Goal: Task Accomplishment & Management: Manage account settings

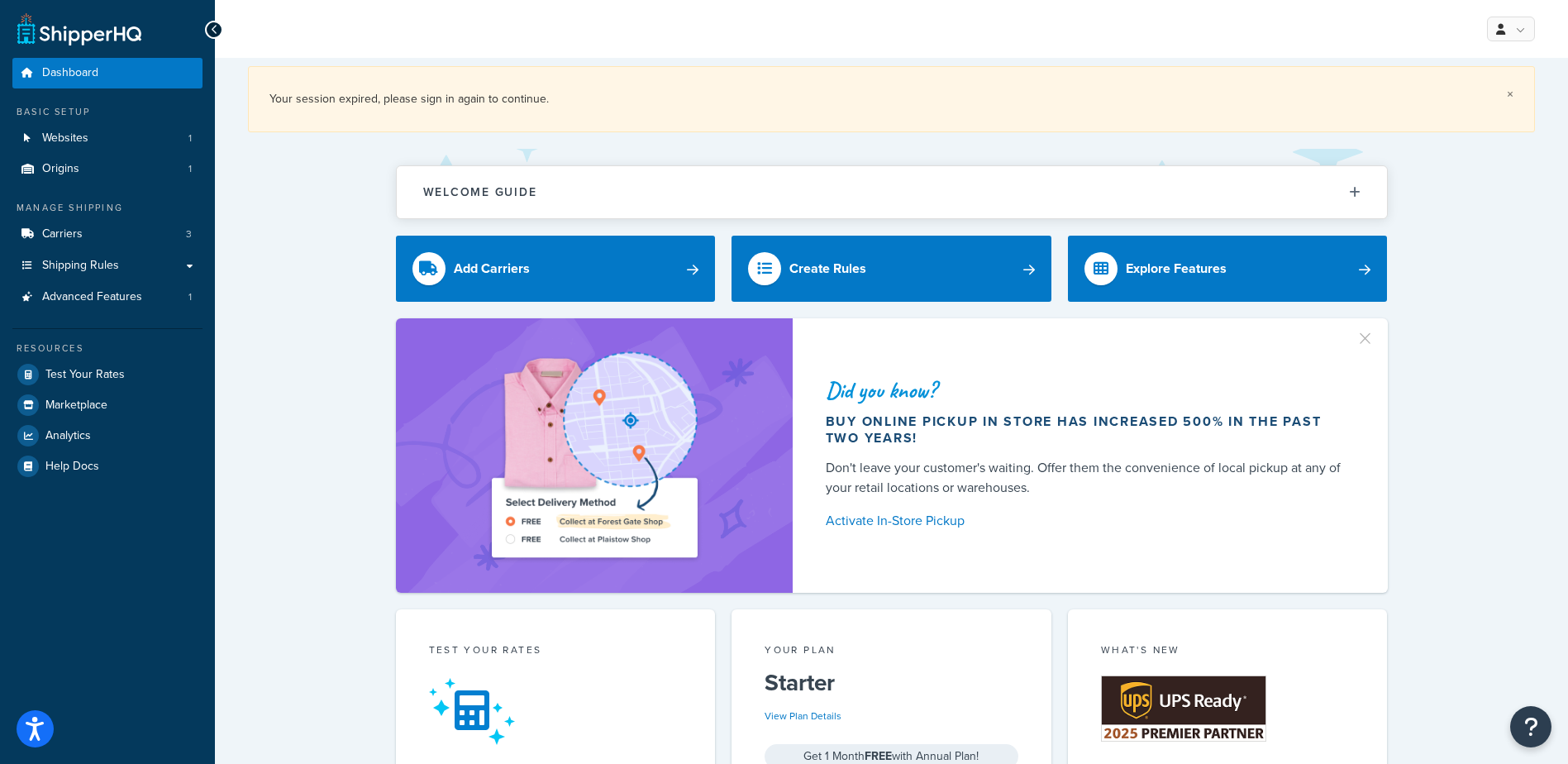
click at [1512, 91] on link "×" at bounding box center [1511, 95] width 7 height 13
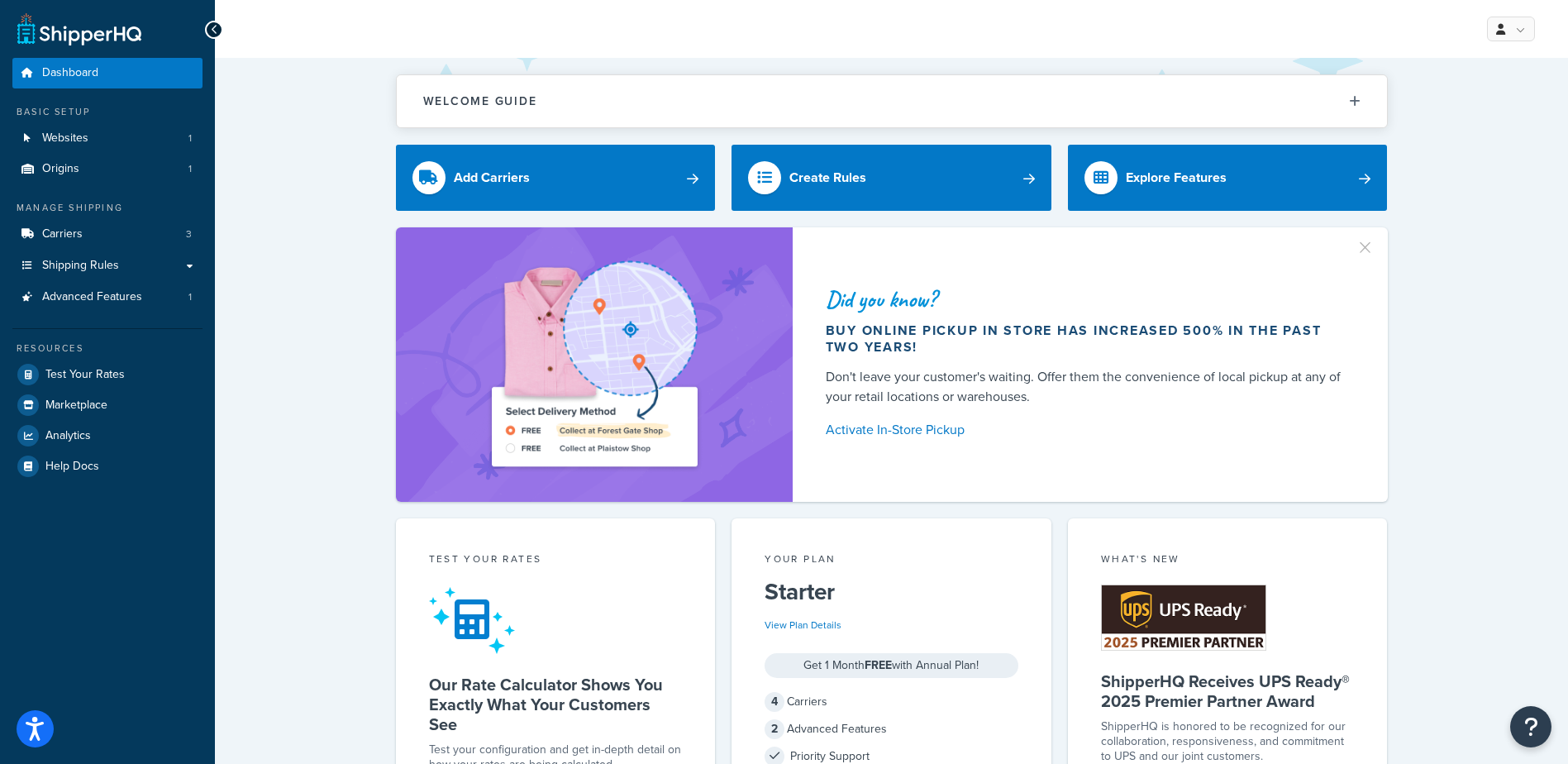
click at [1444, 275] on div "Did you know? Buy online pickup in store has increased 500% in the past two yea…" at bounding box center [892, 365] width 1287 height 274
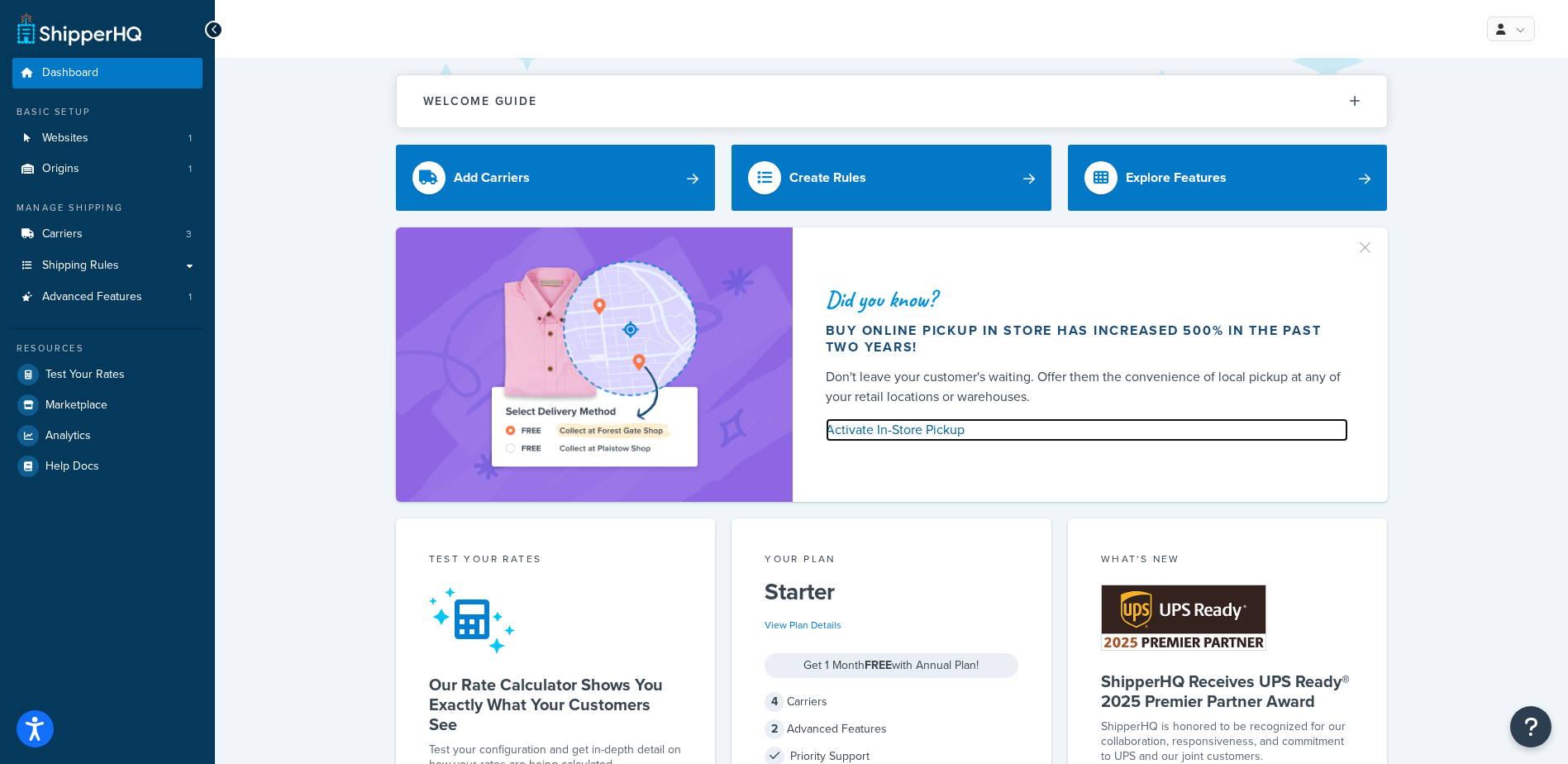
click at [939, 437] on link "Activate In-Store Pickup" at bounding box center [1086, 430] width 522 height 23
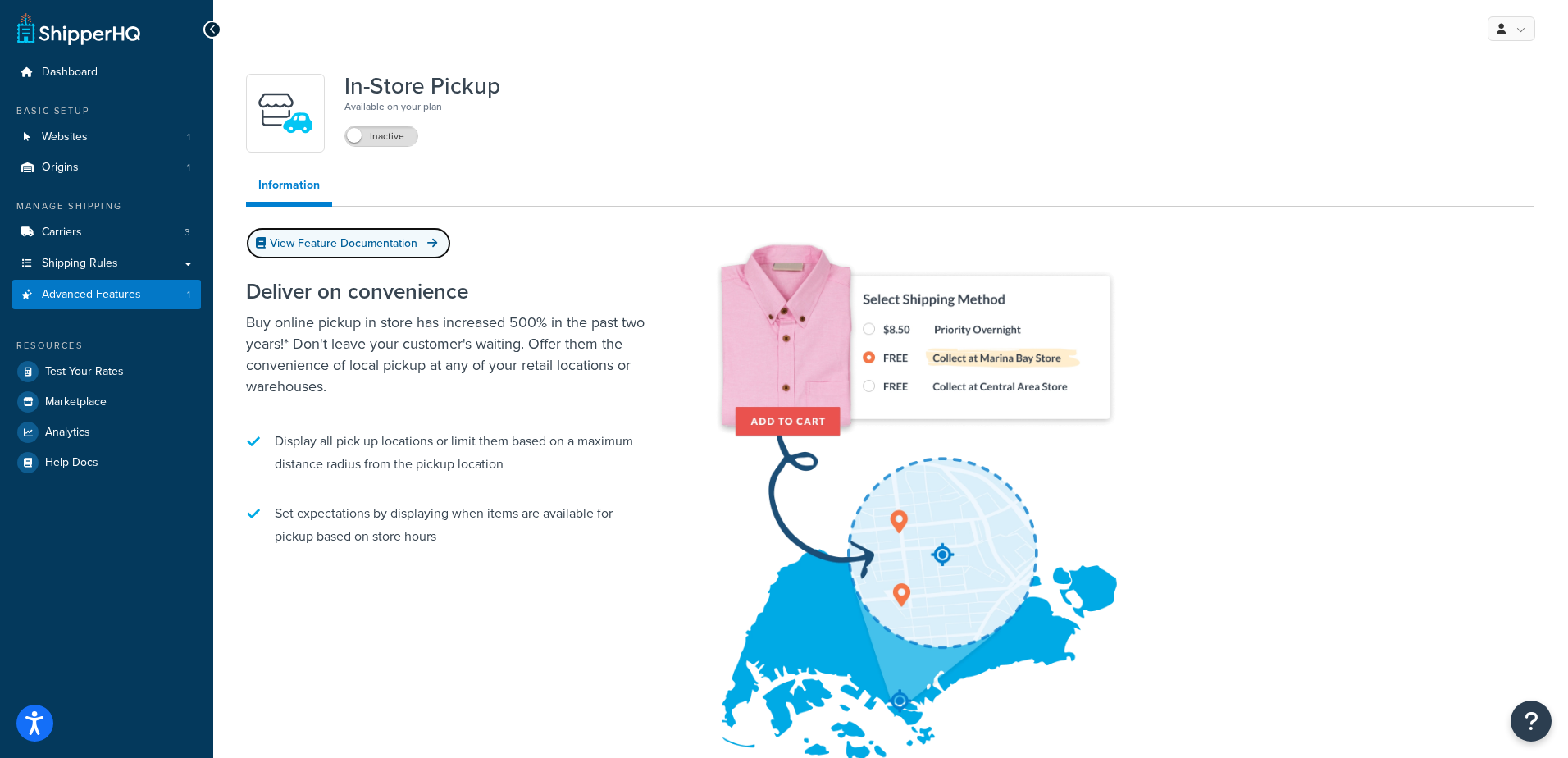
click at [387, 242] on link "View Feature Documentation" at bounding box center [349, 243] width 205 height 32
click at [1524, 715] on icon "Open Resource Center" at bounding box center [1531, 721] width 16 height 23
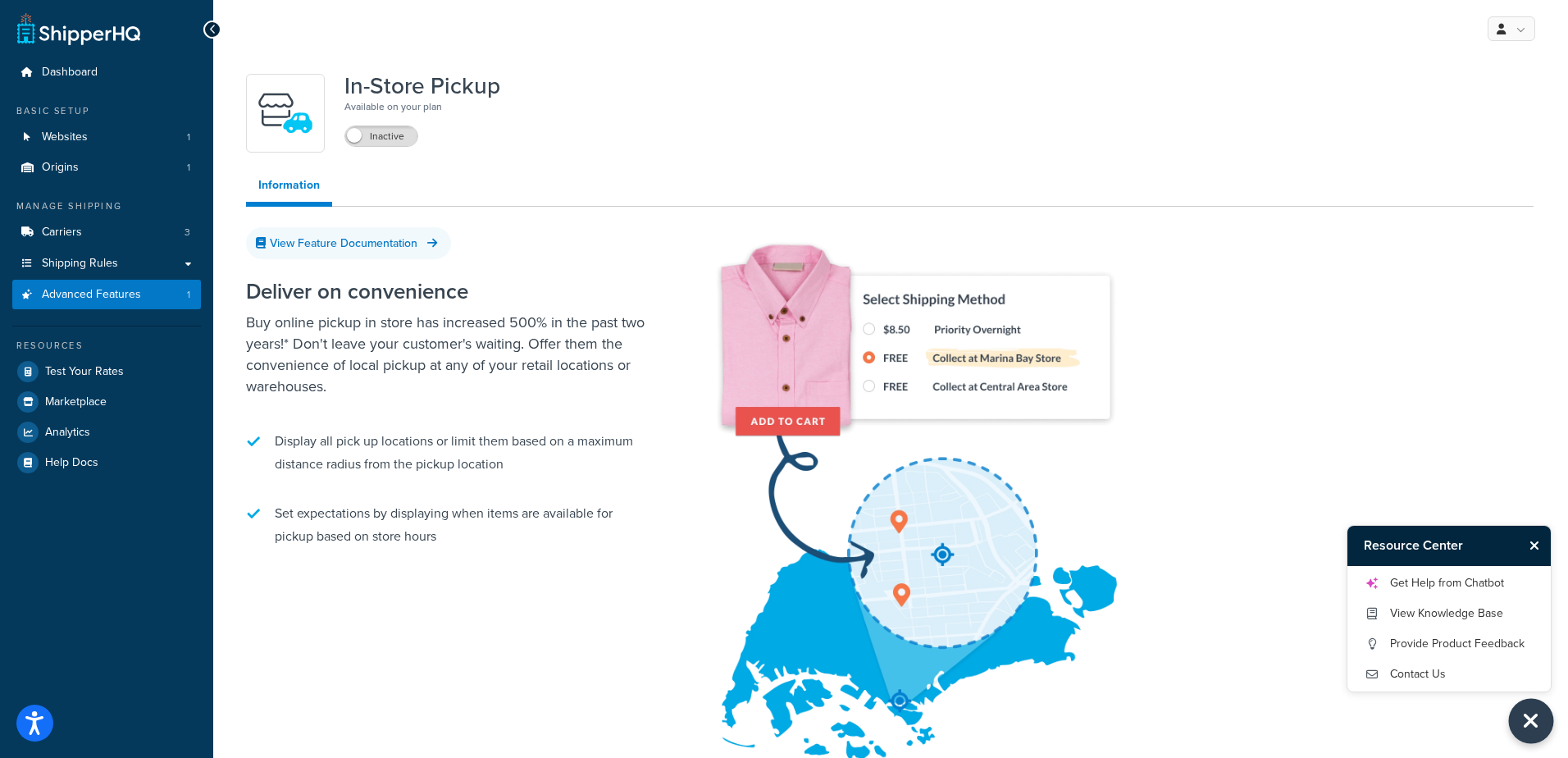
click at [1524, 716] on icon "Close Resource Center" at bounding box center [1531, 721] width 18 height 23
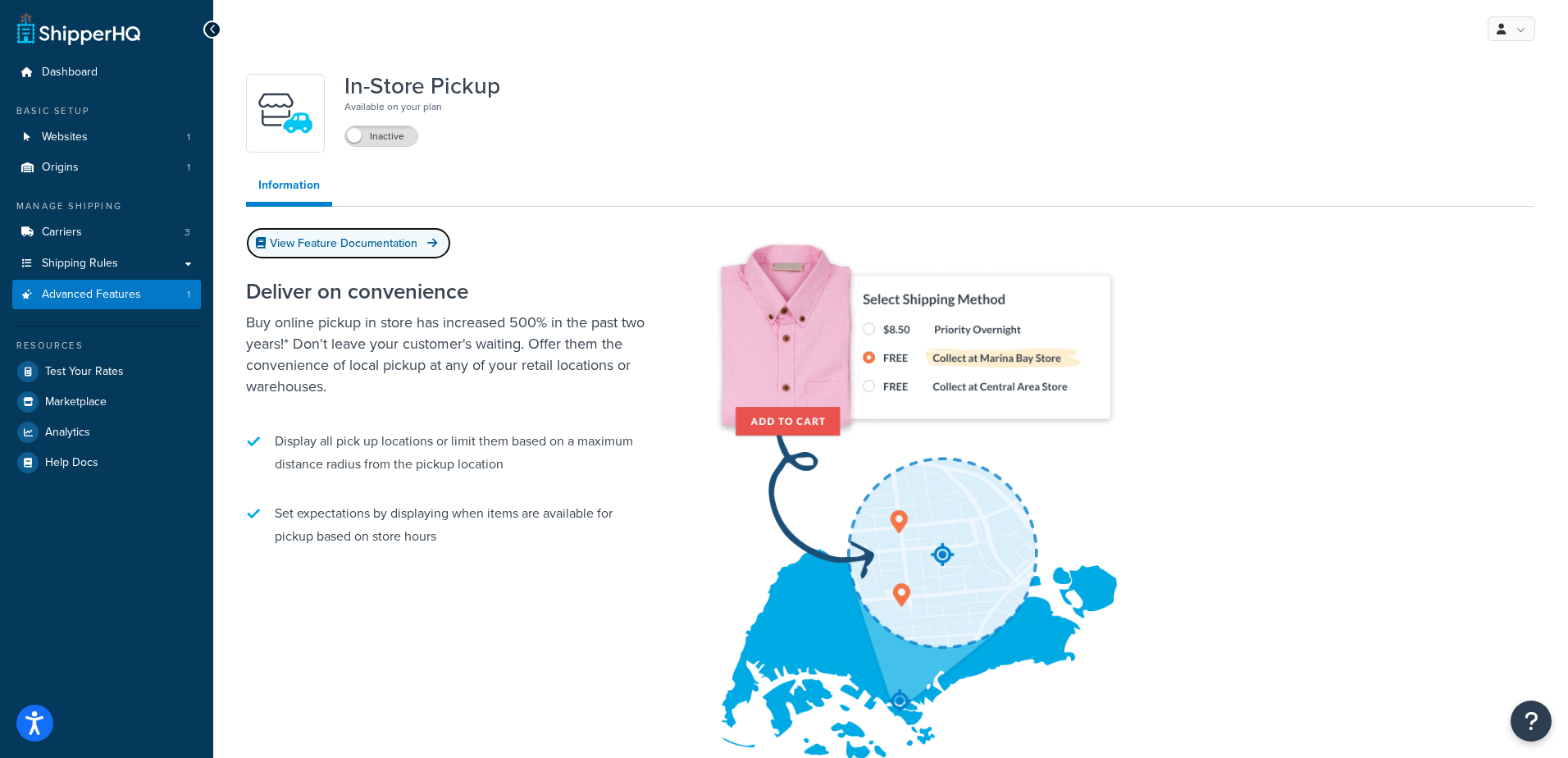
click at [342, 247] on link "View Feature Documentation" at bounding box center [349, 243] width 205 height 32
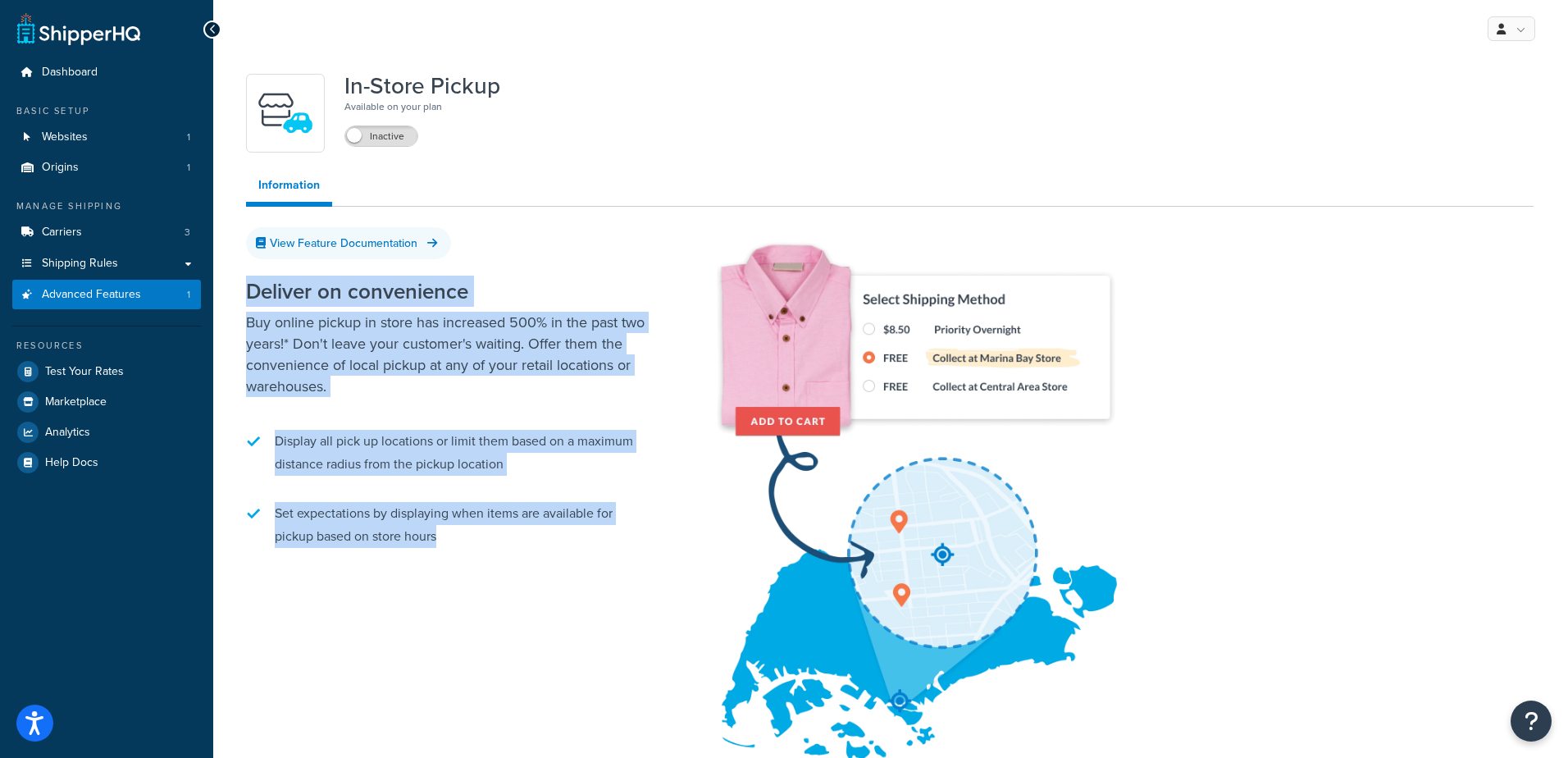
drag, startPoint x: 247, startPoint y: 292, endPoint x: 616, endPoint y: 533, distance: 440.7
click at [616, 533] on div "Deliver on convenience Buy online pickup in store has increased 500% in the pas…" at bounding box center [452, 414] width 410 height 302
drag, startPoint x: 616, startPoint y: 533, endPoint x: 527, endPoint y: 574, distance: 98.0
click at [527, 574] on div "Deliver on convenience Buy online pickup in store has increased 500% in the pas…" at bounding box center [890, 534] width 1288 height 557
drag, startPoint x: 250, startPoint y: 289, endPoint x: 599, endPoint y: 538, distance: 428.7
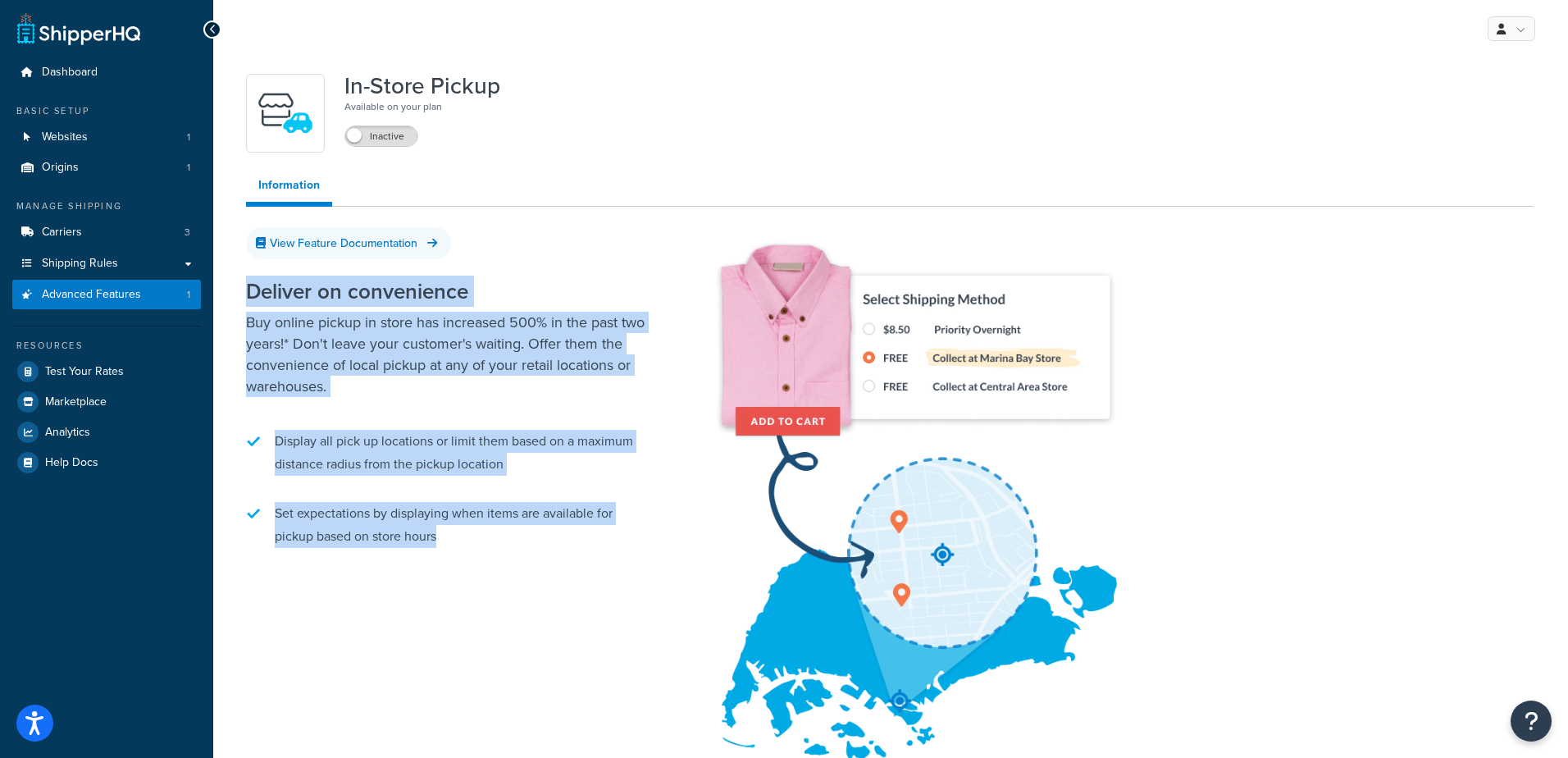
click at [599, 538] on div "Deliver on convenience Buy online pickup in store has increased 500% in the pas…" at bounding box center [452, 414] width 410 height 302
click at [371, 134] on label "Inactive" at bounding box center [381, 136] width 73 height 20
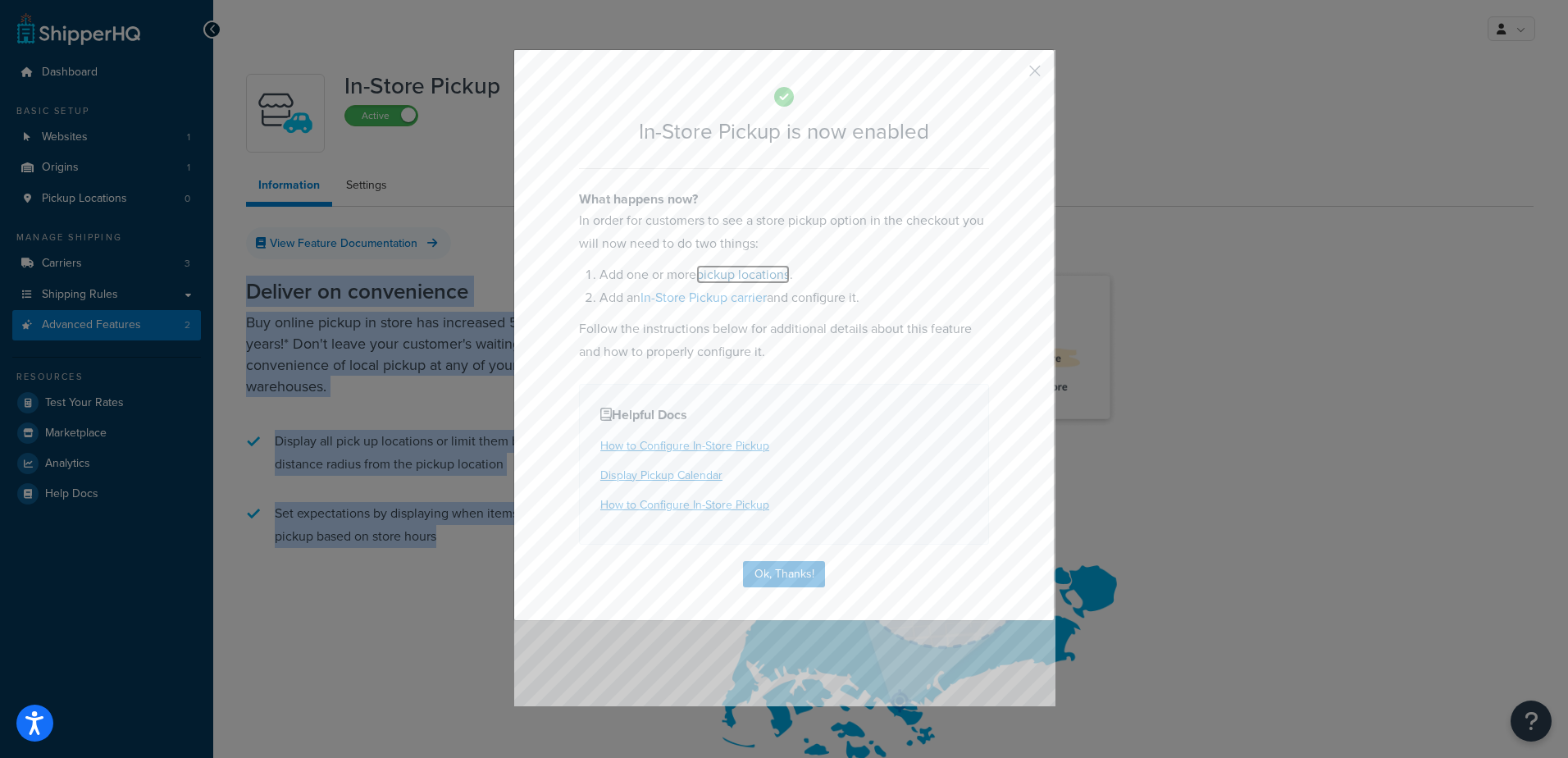
click at [738, 276] on link "pickup locations" at bounding box center [742, 274] width 93 height 19
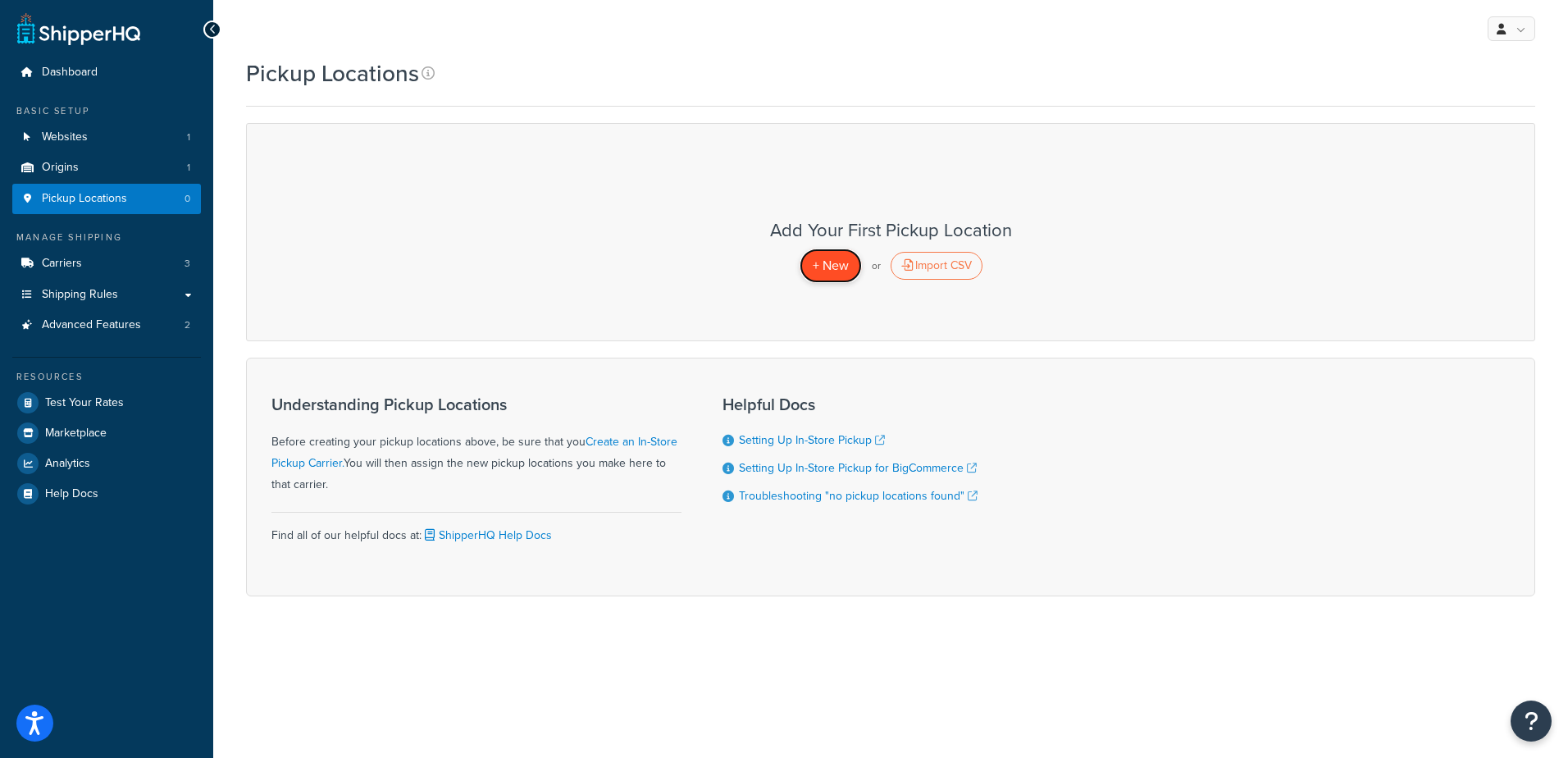
click at [822, 264] on span "+ New" at bounding box center [831, 265] width 36 height 19
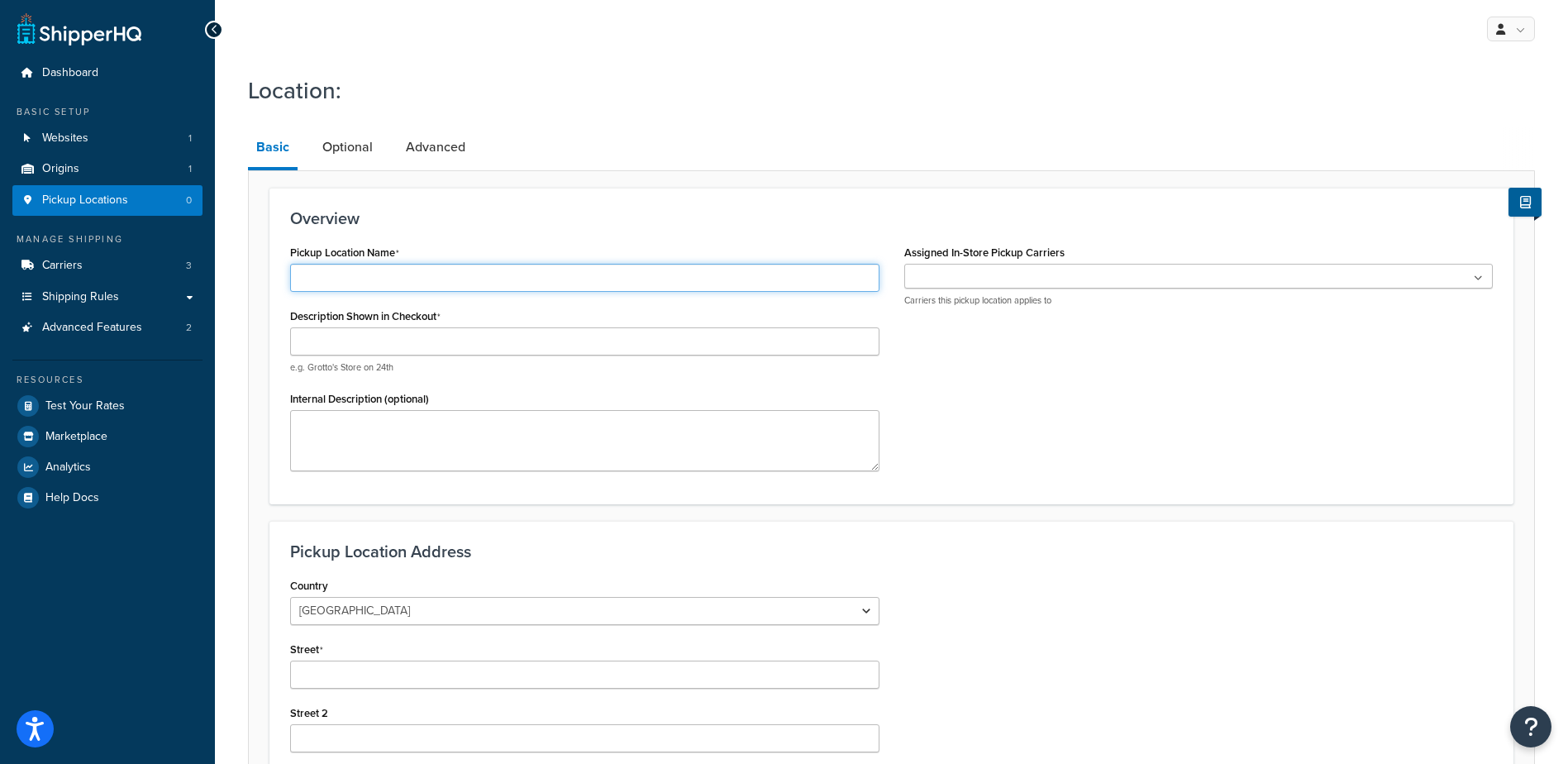
click at [522, 281] on input "Pickup Location Name" at bounding box center [585, 278] width 590 height 28
click at [936, 286] on ul at bounding box center [1199, 277] width 590 height 25
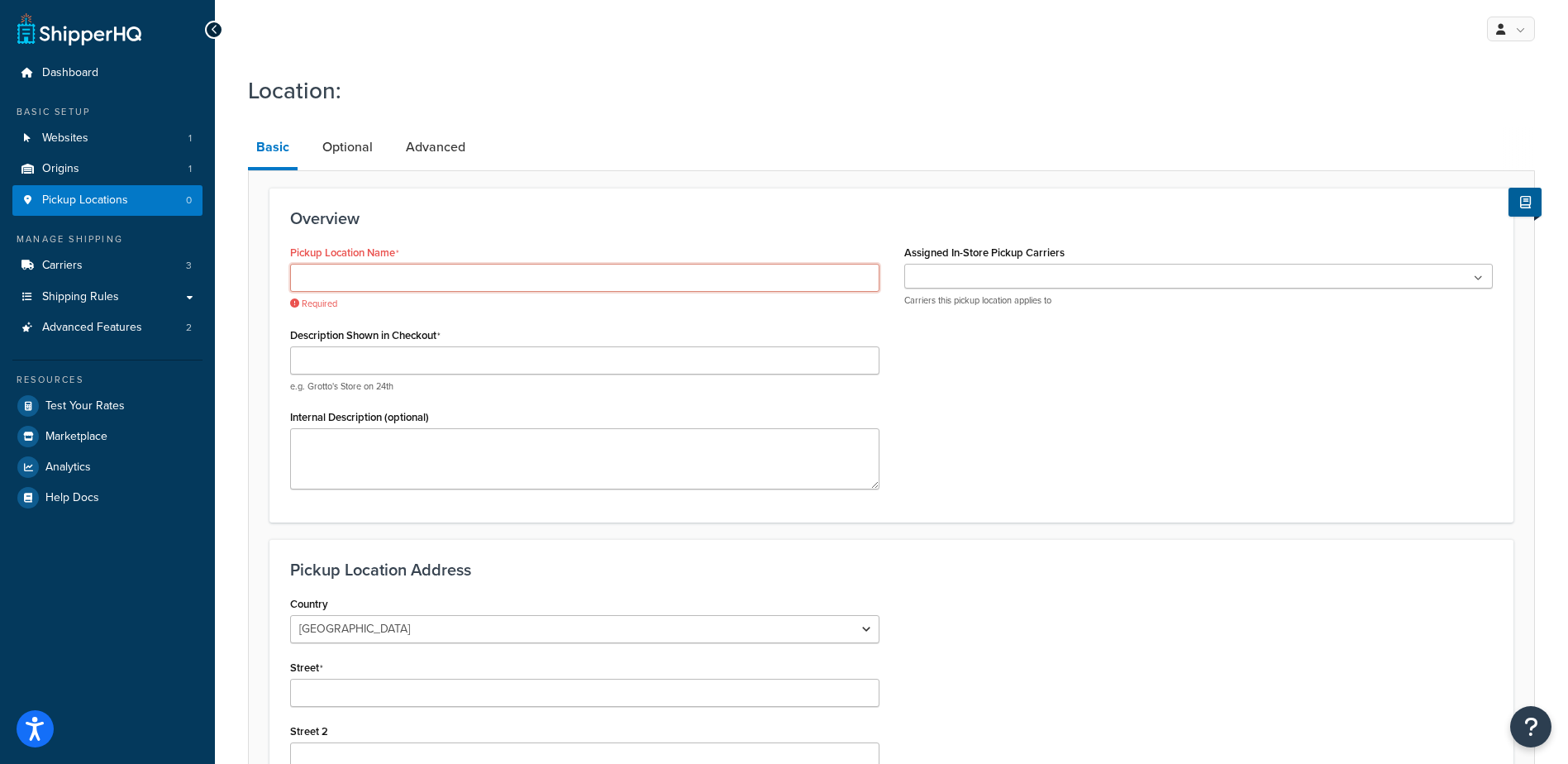
click at [347, 281] on input "Pickup Location Name" at bounding box center [585, 278] width 590 height 28
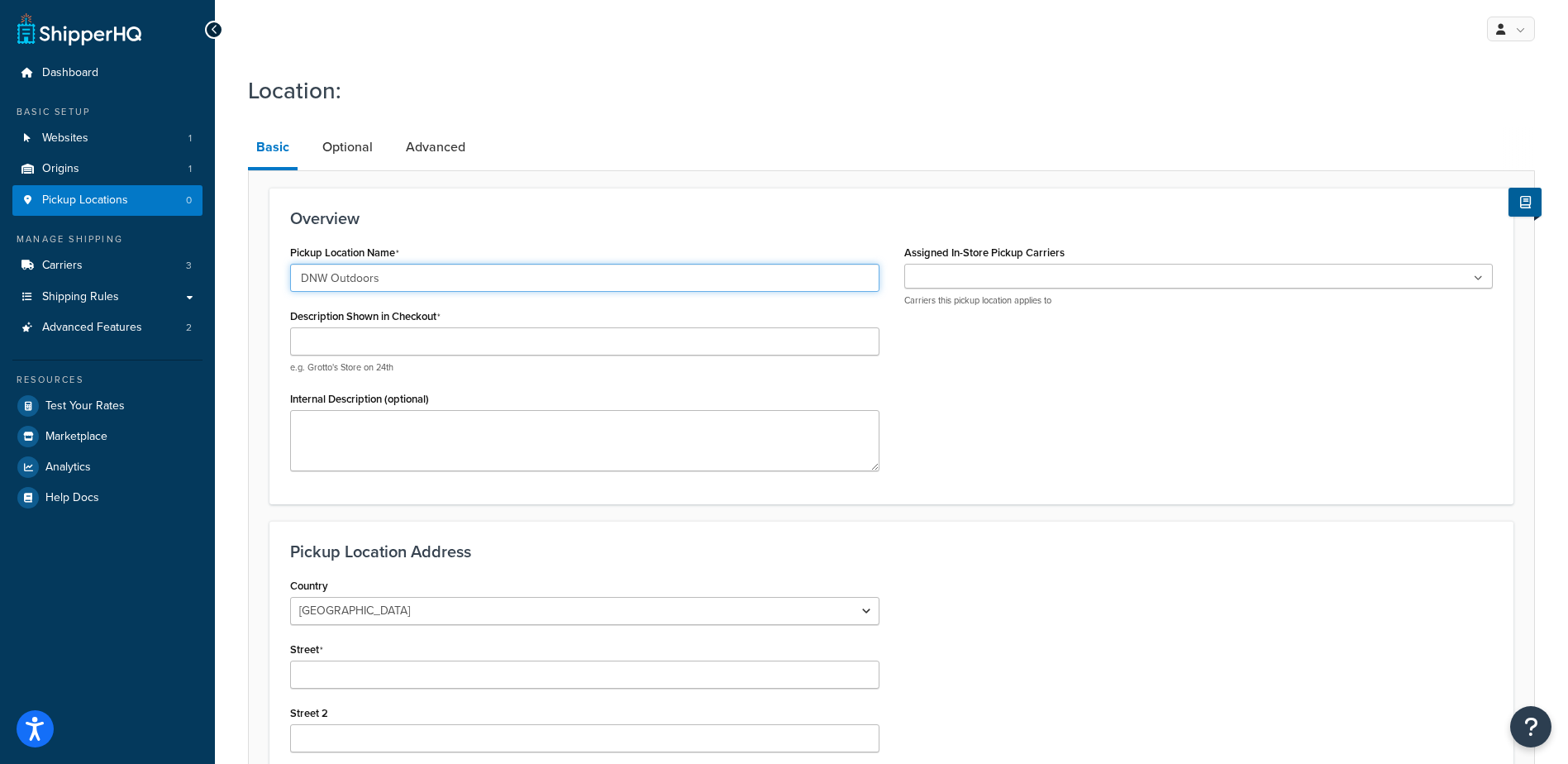
type input "DNW Outdoors"
click at [380, 339] on input "Description Shown in Checkout" at bounding box center [585, 341] width 590 height 28
type input "Pick Up At DNW Outdoors"
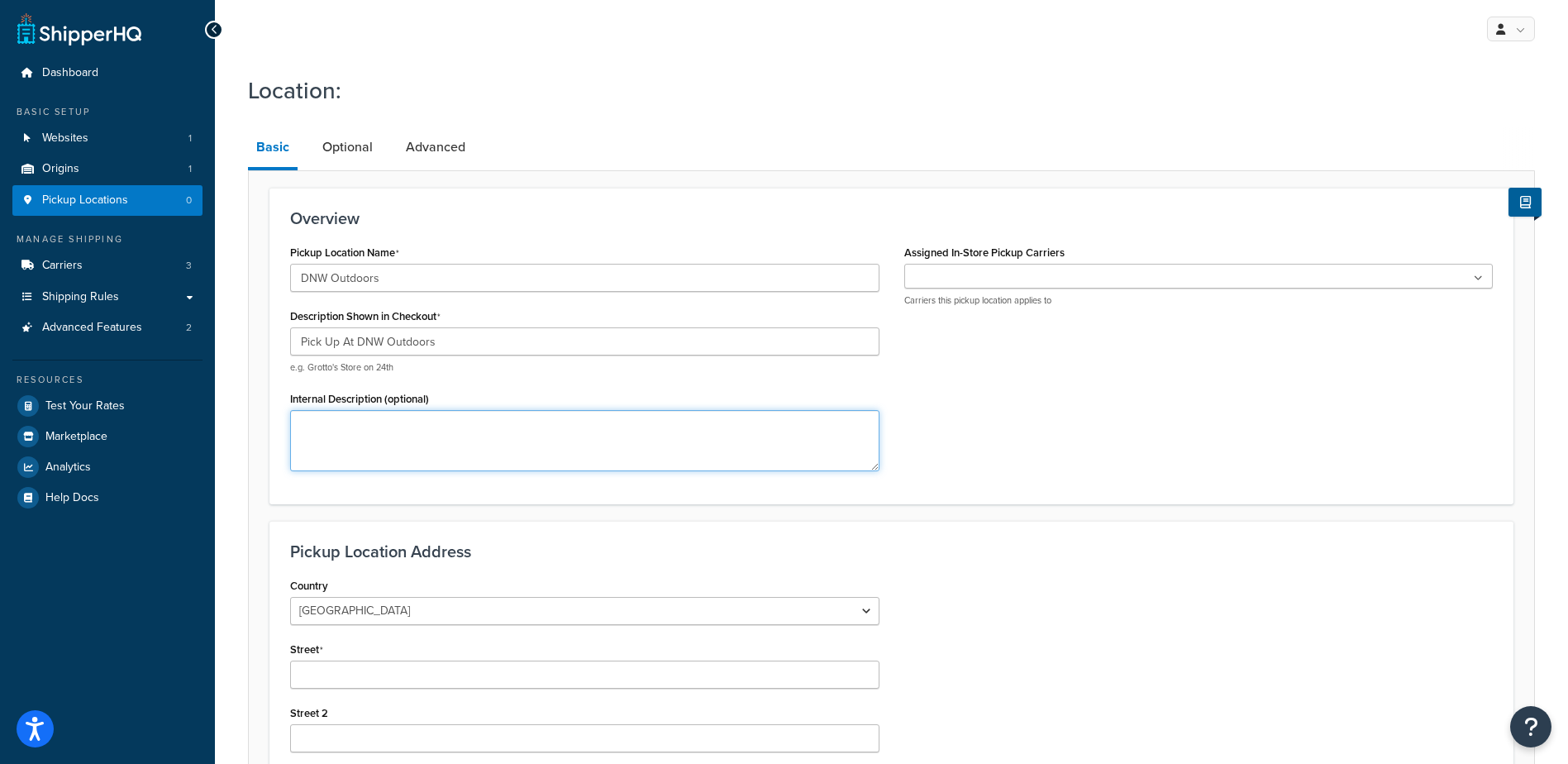
click at [411, 434] on textarea "Internal Description (optional)" at bounding box center [585, 441] width 590 height 61
click at [1481, 280] on icon at bounding box center [1478, 278] width 9 height 10
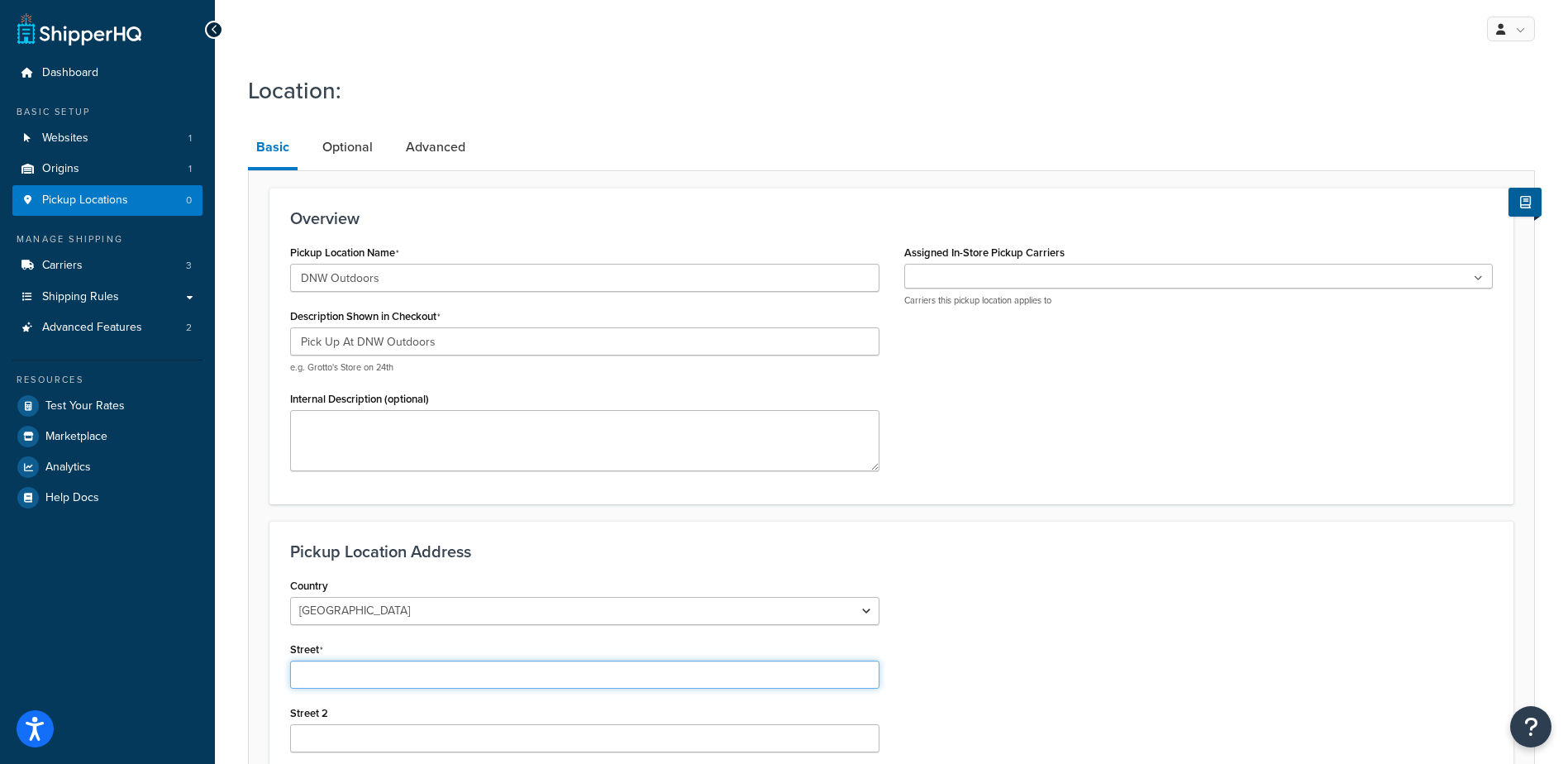
click at [772, 688] on input "Street" at bounding box center [585, 674] width 590 height 28
type input "1711 East Parker Rd"
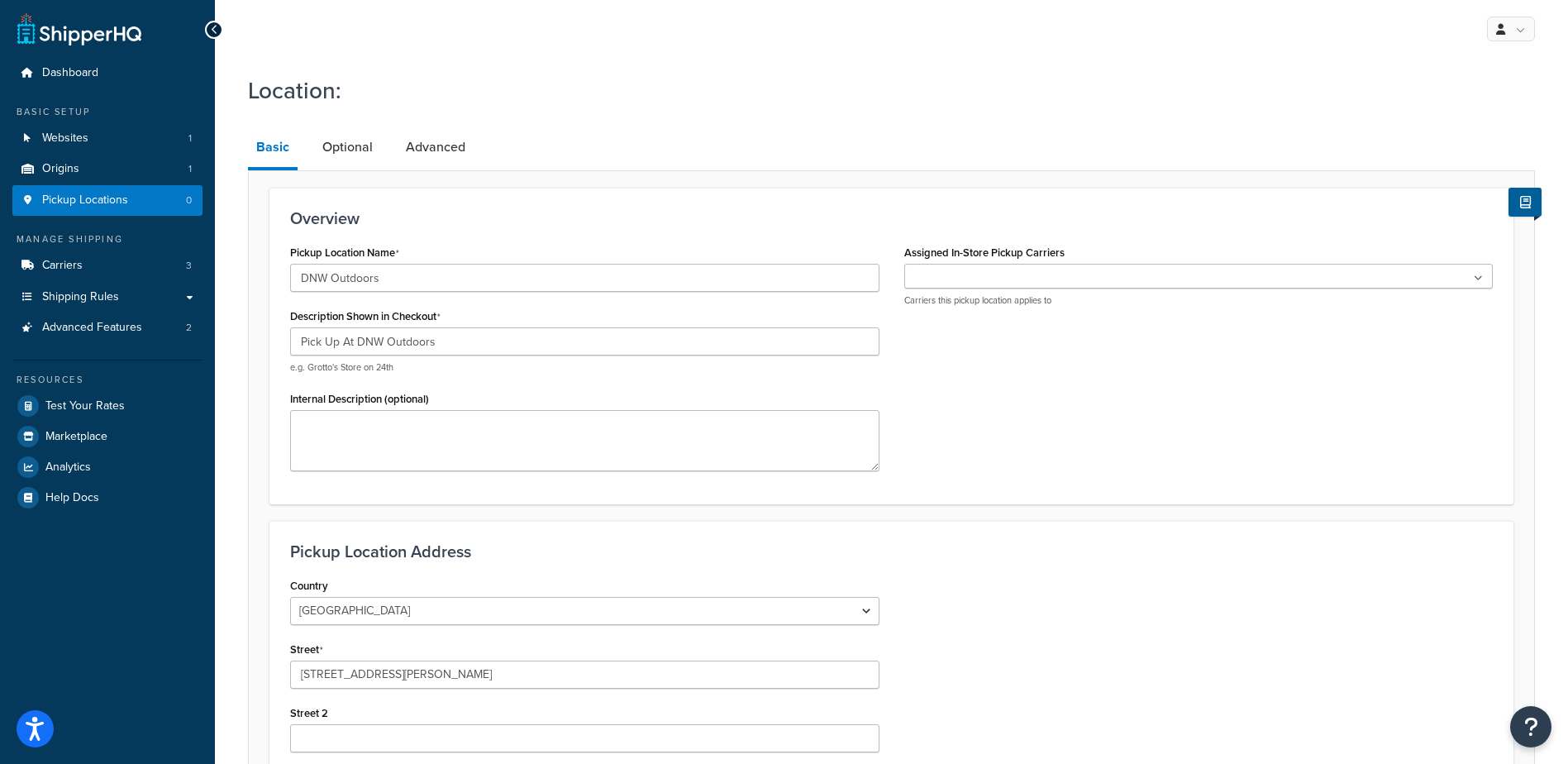
drag, startPoint x: 1567, startPoint y: 319, endPoint x: 1572, endPoint y: 340, distance: 21.6
click at [1567, 340] on html "Accessibility Screen-Reader Guide, Feedback, and Issue Reporting | New window S…" at bounding box center [784, 582] width 1568 height 1165
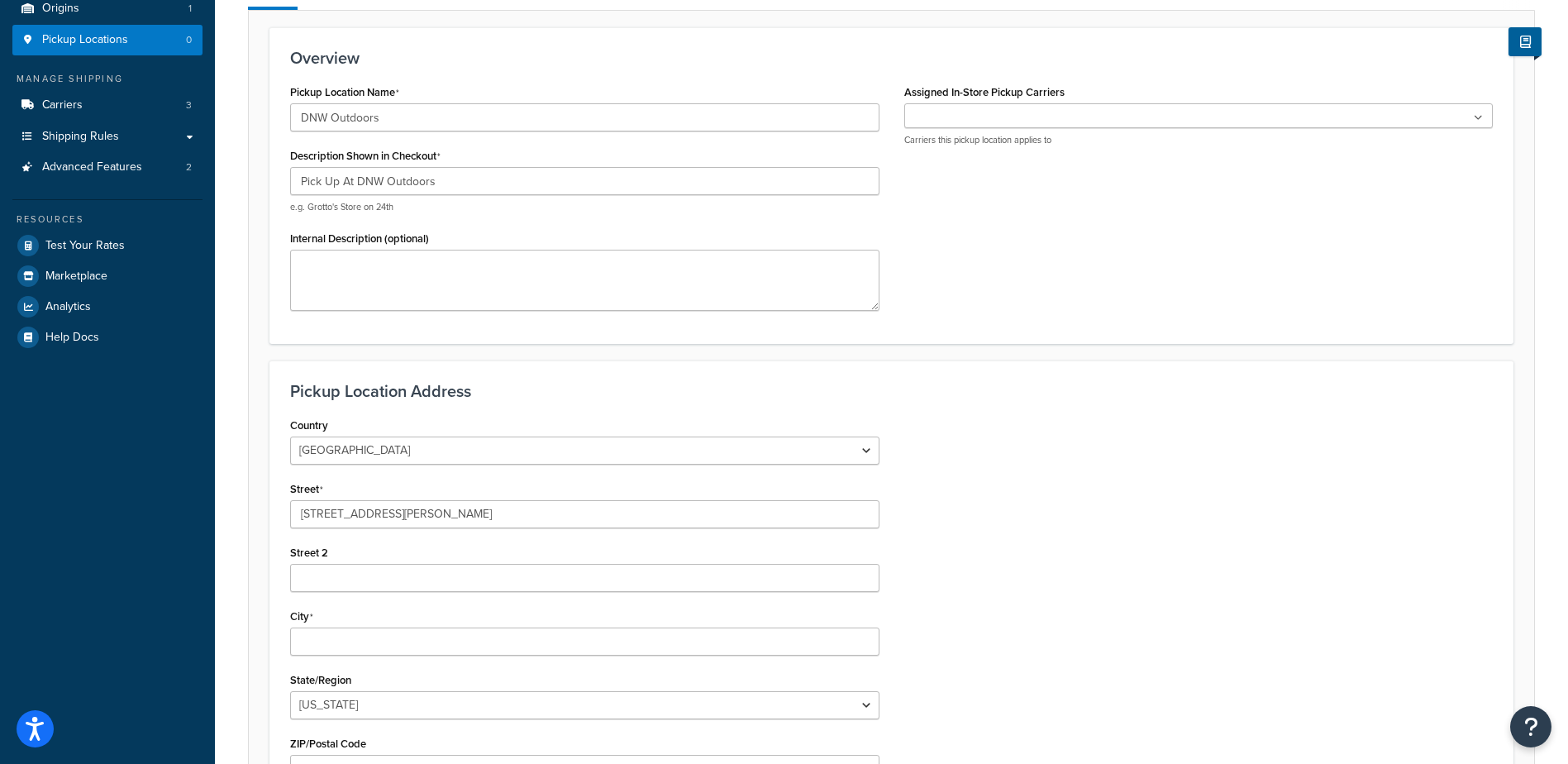
scroll to position [286, 0]
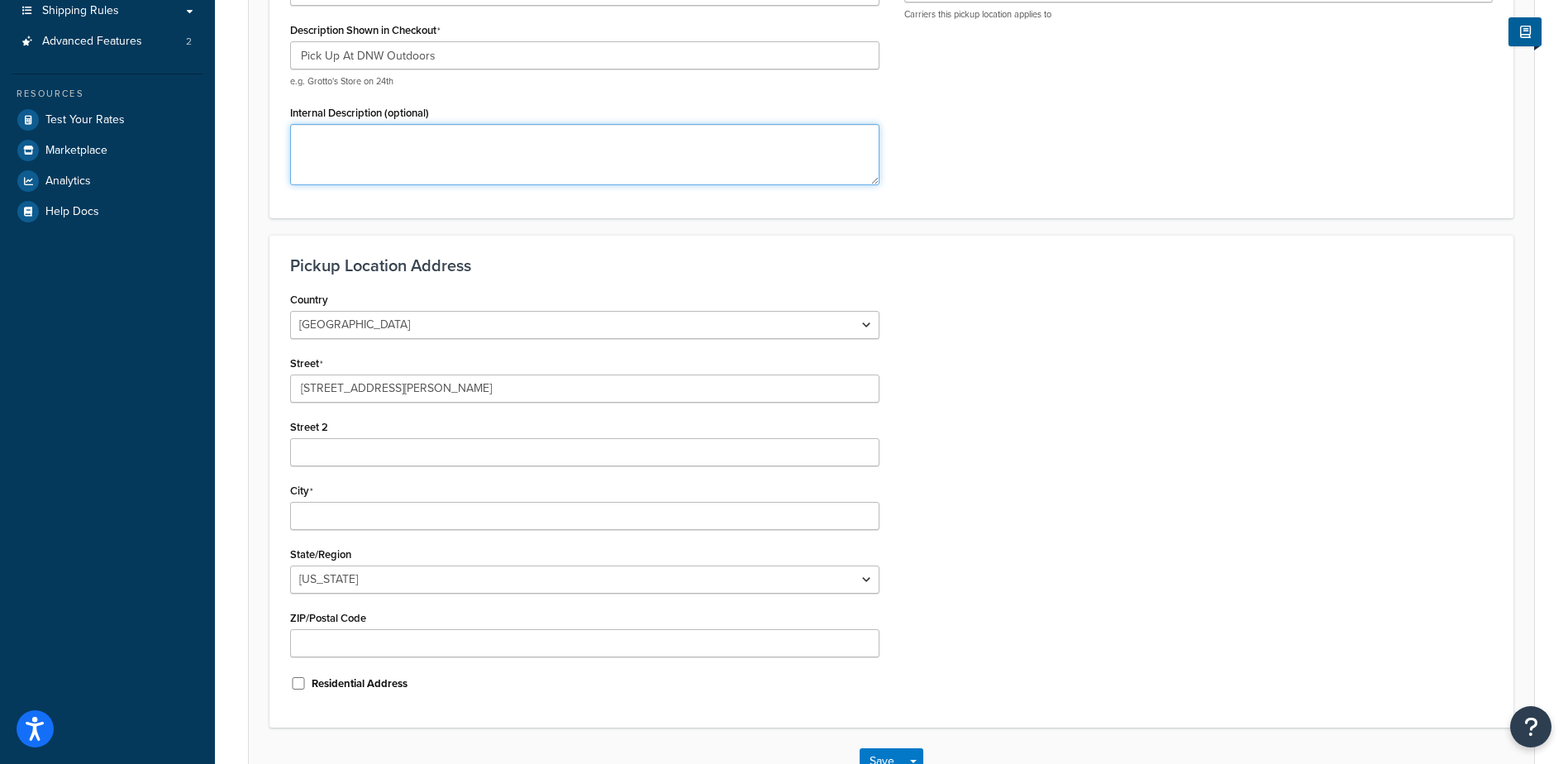
click at [551, 144] on textarea "Internal Description (optional)" at bounding box center [585, 154] width 590 height 61
type textarea "instore pickup"
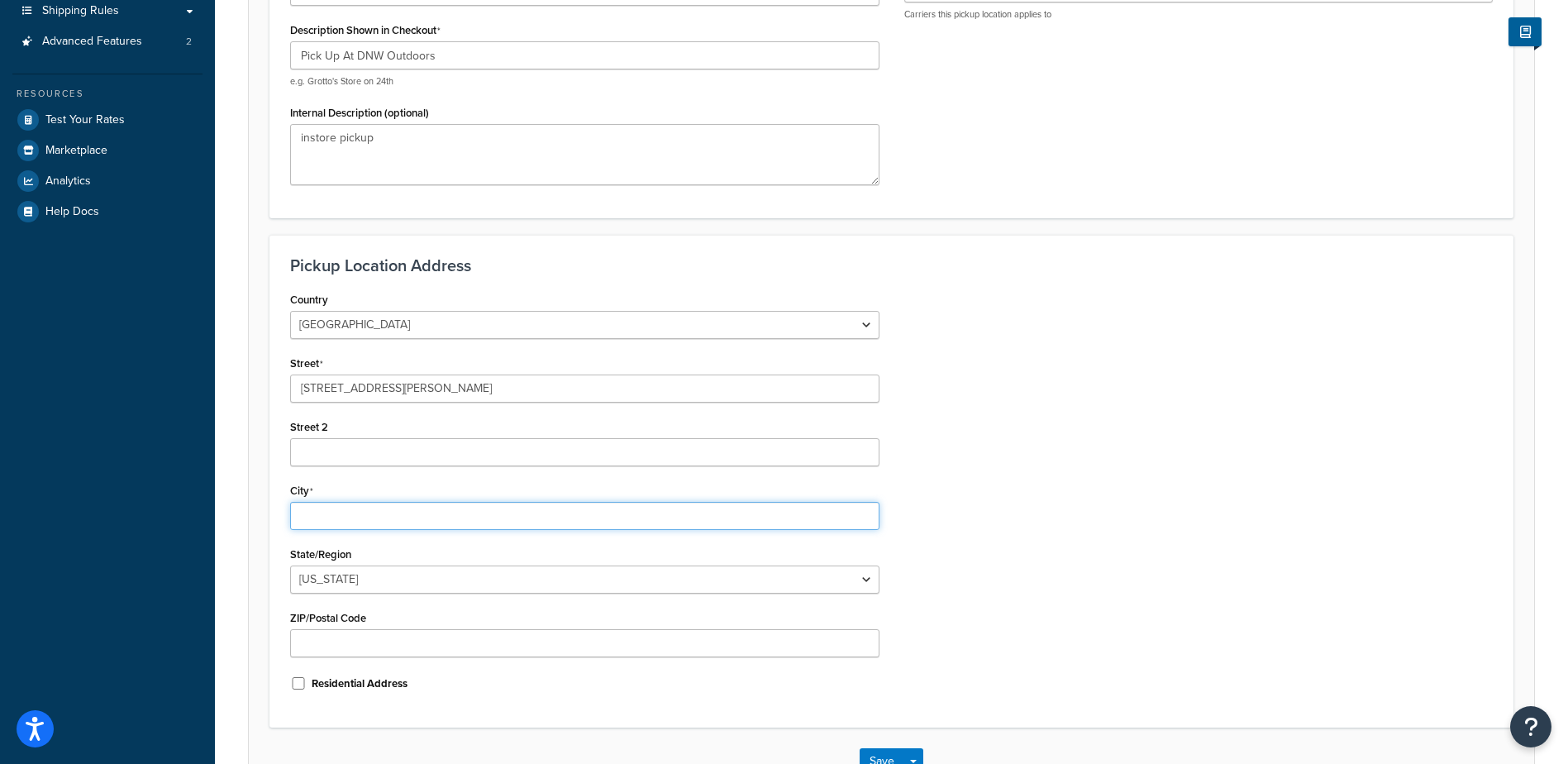
click at [356, 527] on input "City" at bounding box center [585, 516] width 590 height 28
type input "[GEOGRAPHIC_DATA]"
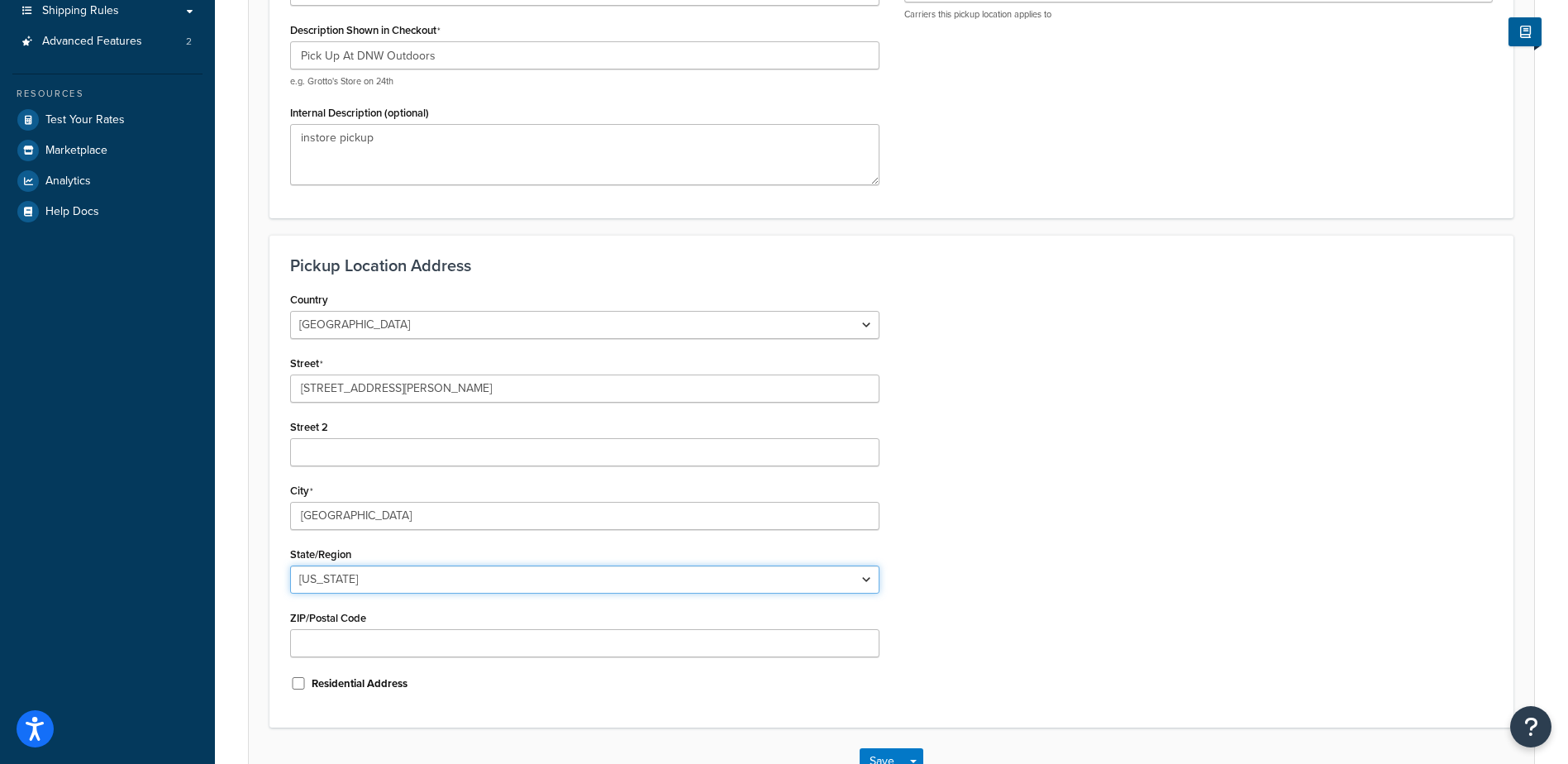
click at [367, 574] on select "Alabama Alaska American Samoa Arizona Arkansas Armed Forces Americas Armed Forc…" at bounding box center [585, 580] width 590 height 28
select select "4"
click at [290, 566] on select "Alabama Alaska American Samoa Arizona Arkansas Armed Forces Americas Armed Forc…" at bounding box center [585, 580] width 590 height 28
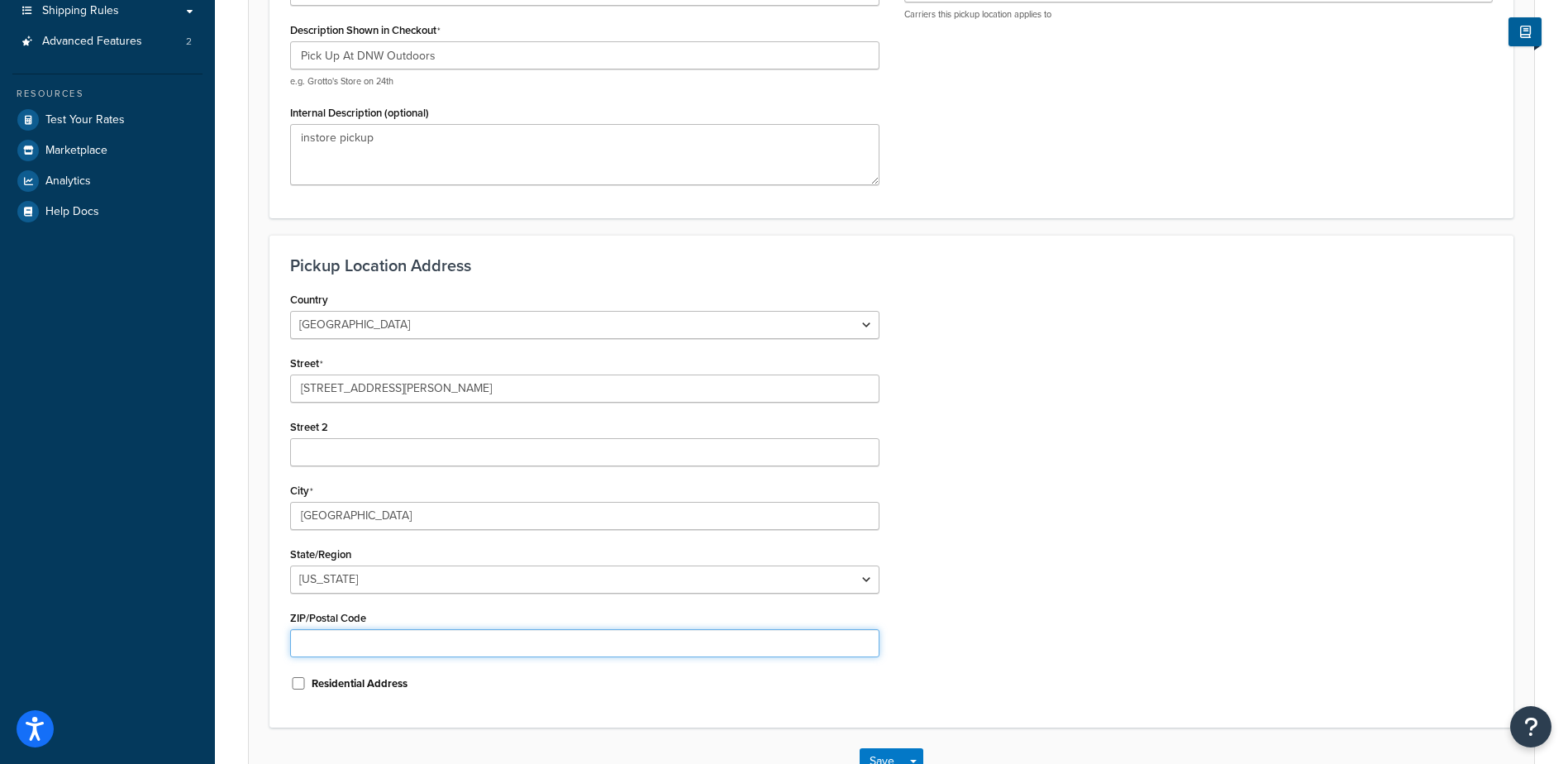
click at [367, 647] on input "ZIP/Postal Code" at bounding box center [585, 644] width 590 height 28
type input "72404"
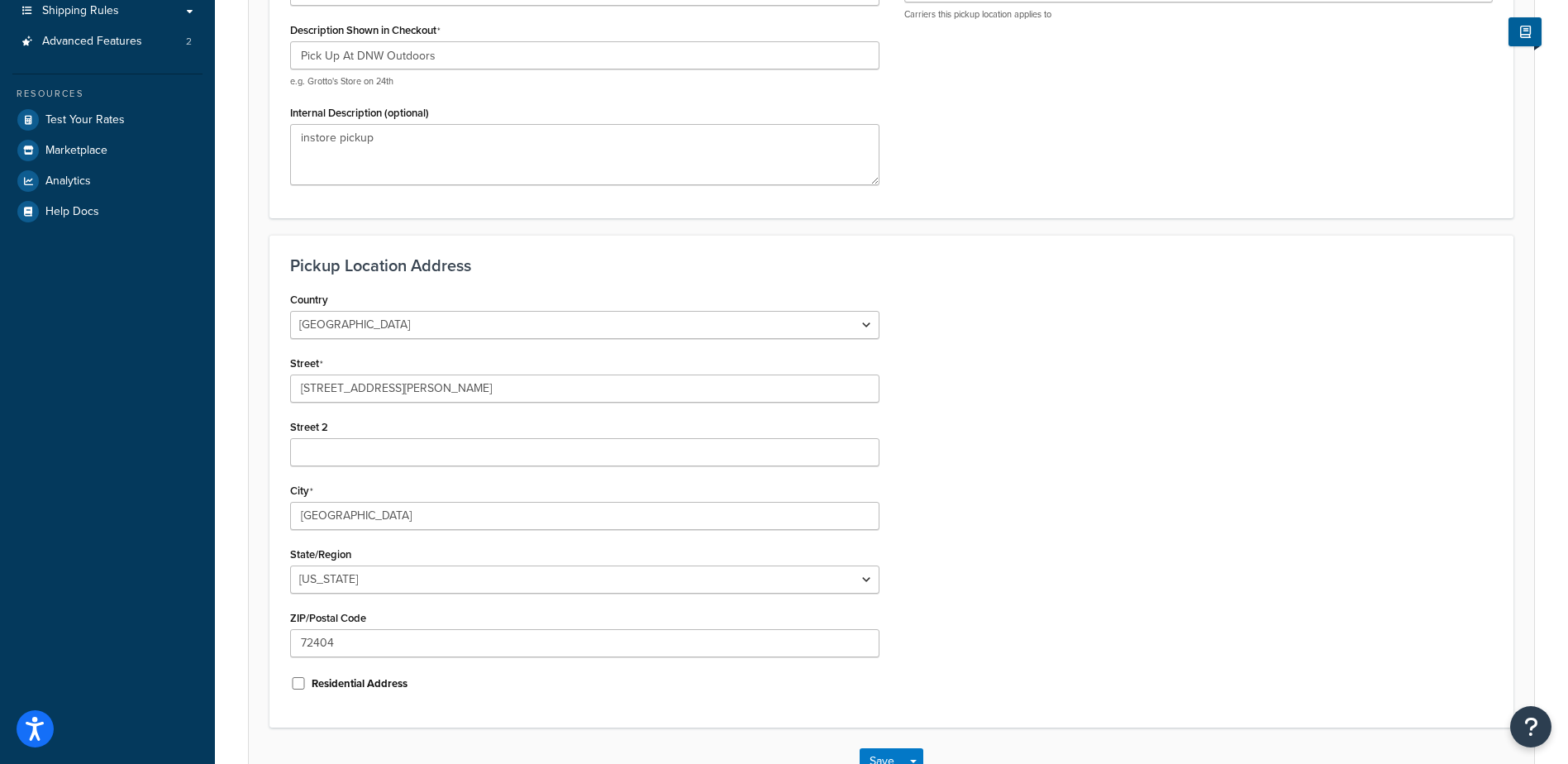
click at [1006, 543] on div "Country United States United Kingdom Afghanistan Åland Islands Albania Algeria …" at bounding box center [891, 497] width 1227 height 419
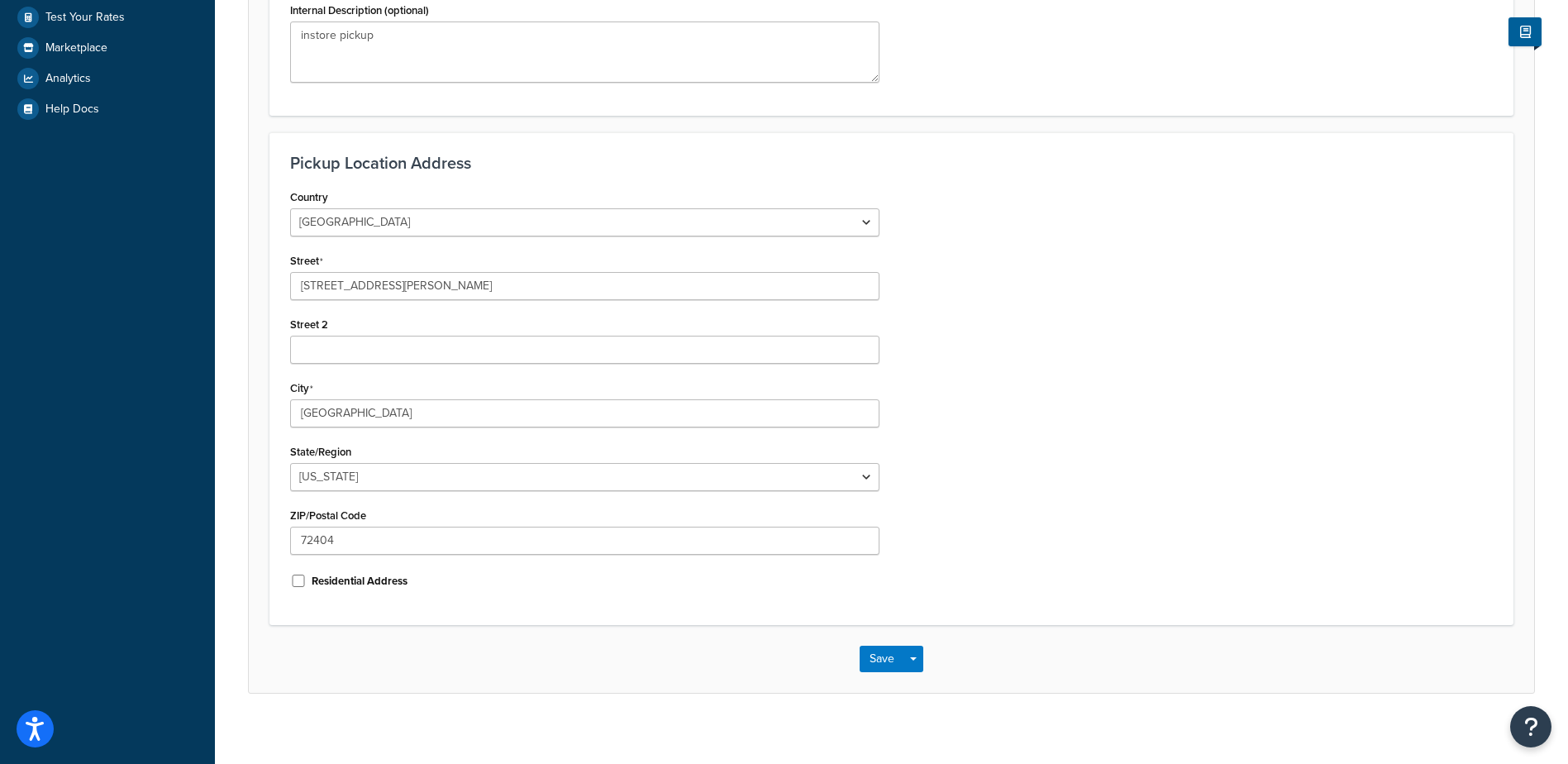
scroll to position [402, 0]
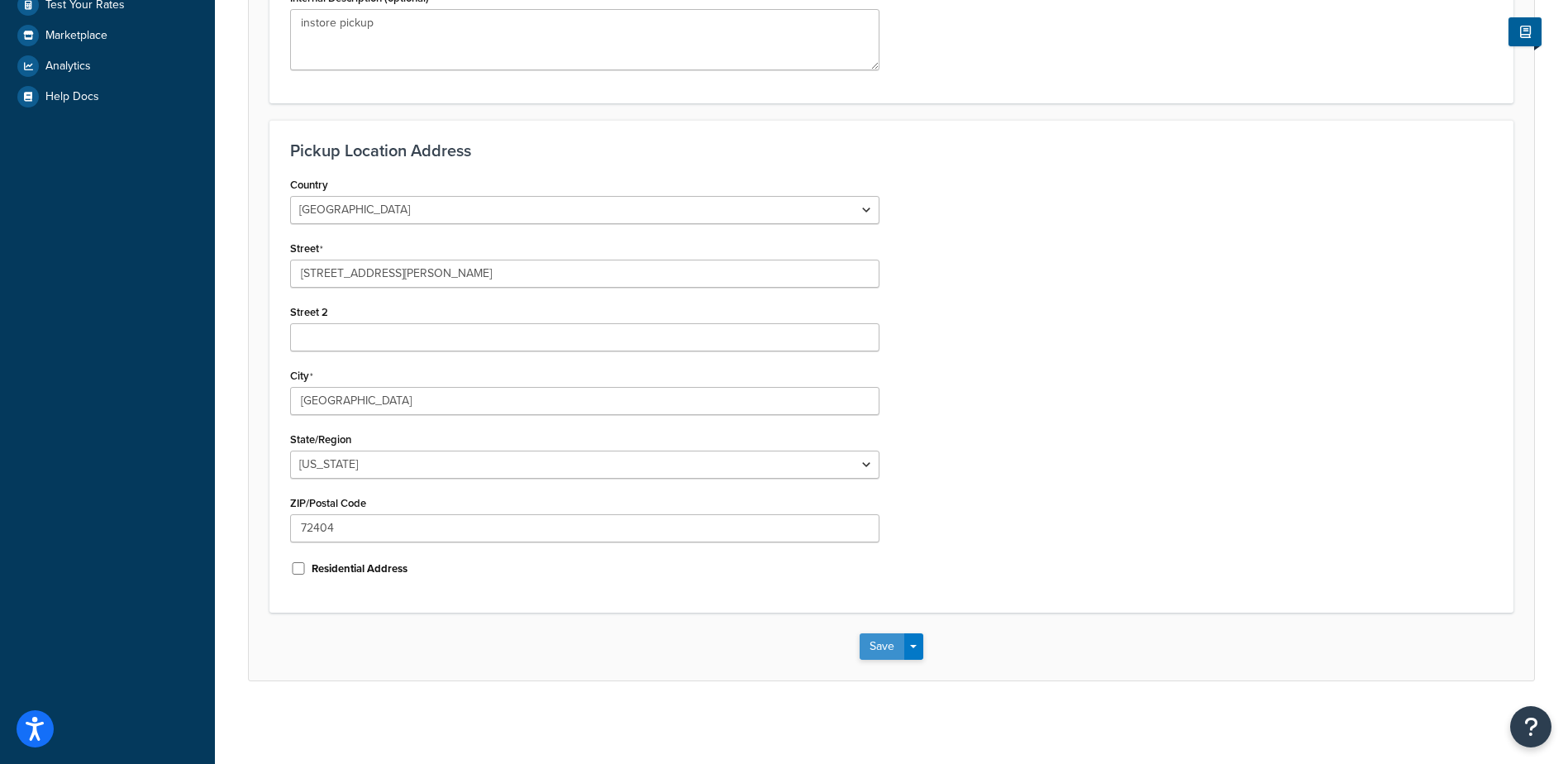
click at [882, 640] on button "Save" at bounding box center [882, 646] width 45 height 27
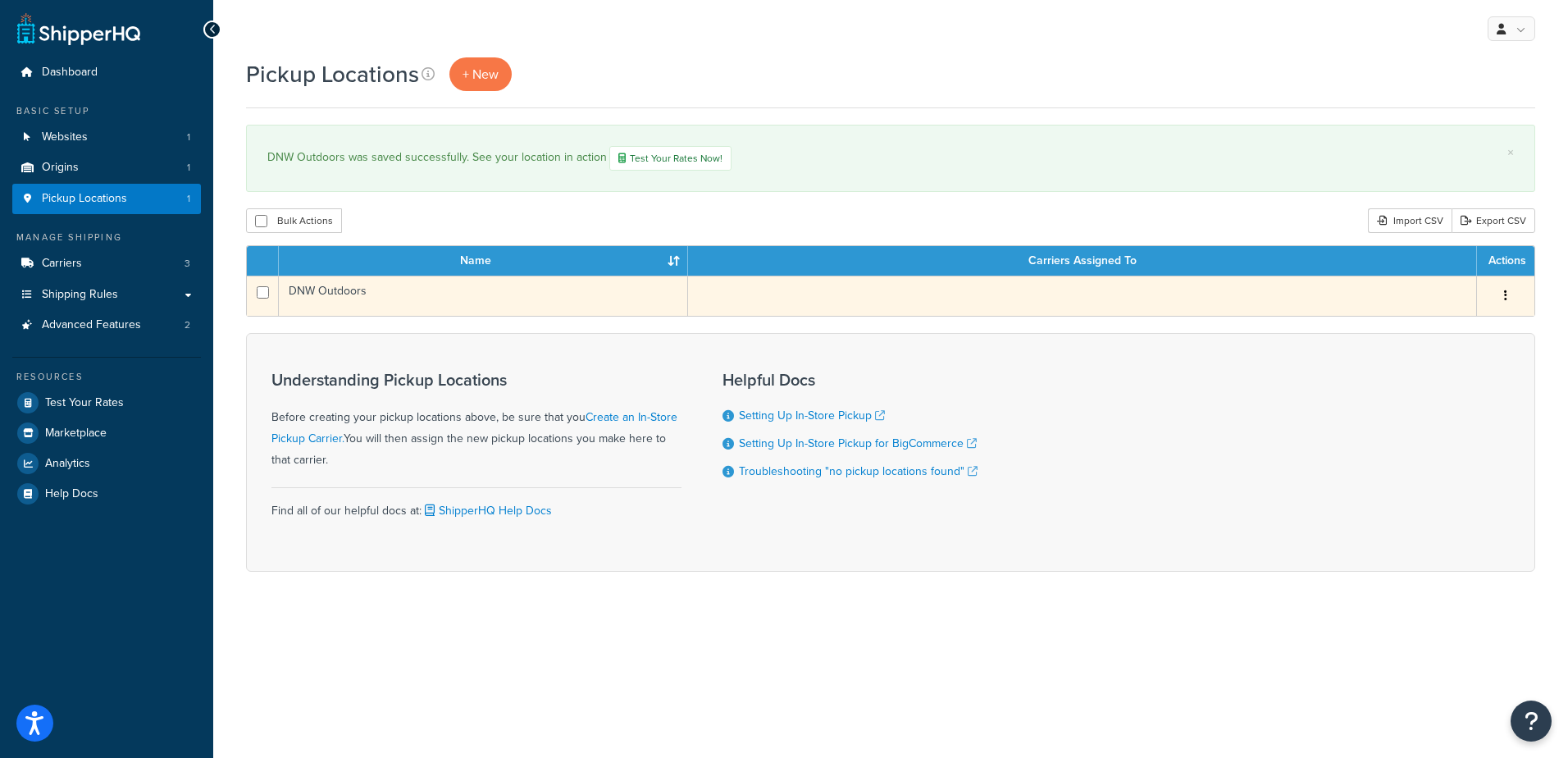
click at [1502, 303] on button "button" at bounding box center [1506, 296] width 23 height 26
click at [1470, 335] on link "Edit" at bounding box center [1451, 326] width 129 height 34
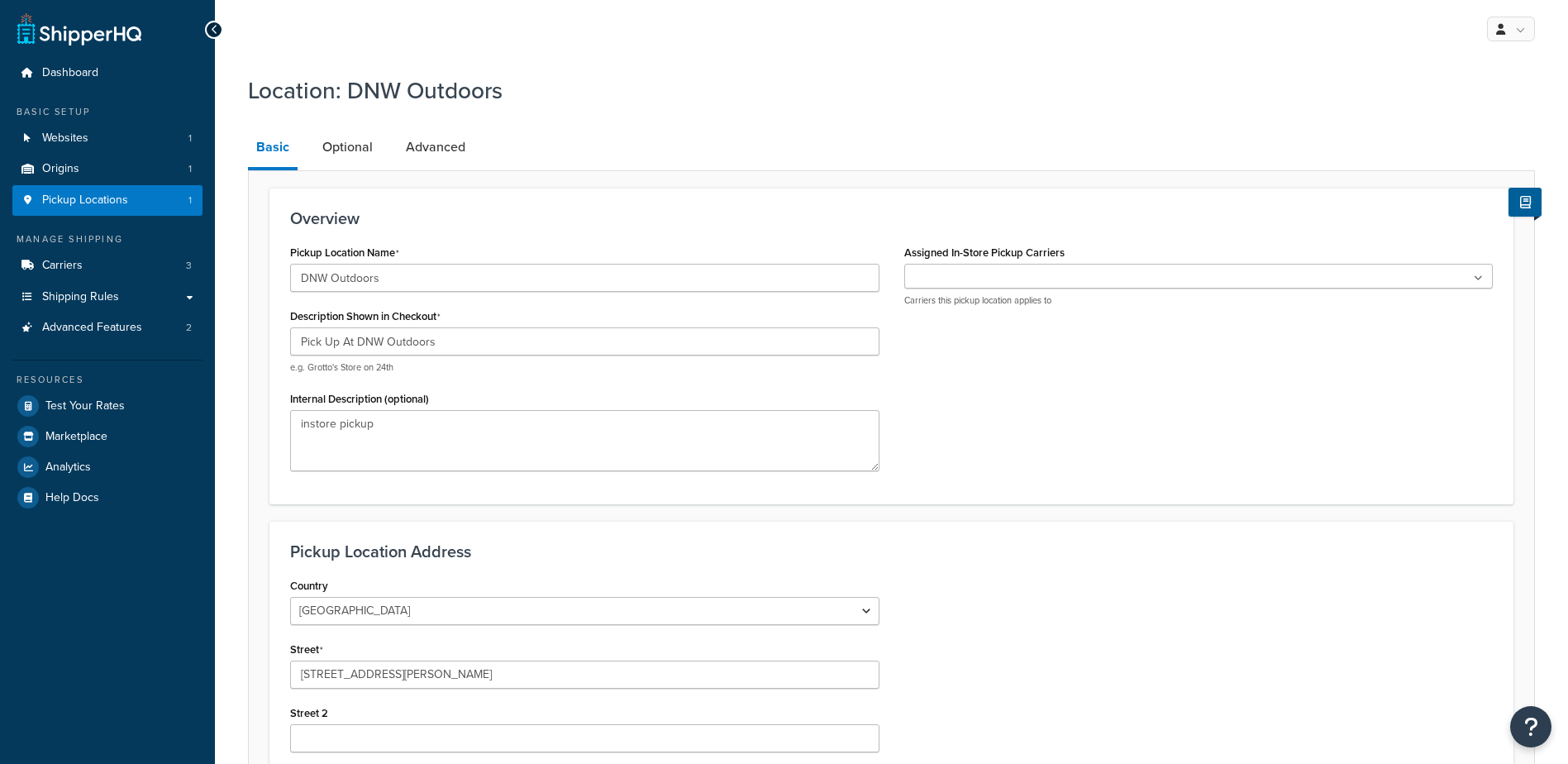
select select "4"
click at [355, 149] on link "Optional" at bounding box center [347, 147] width 67 height 40
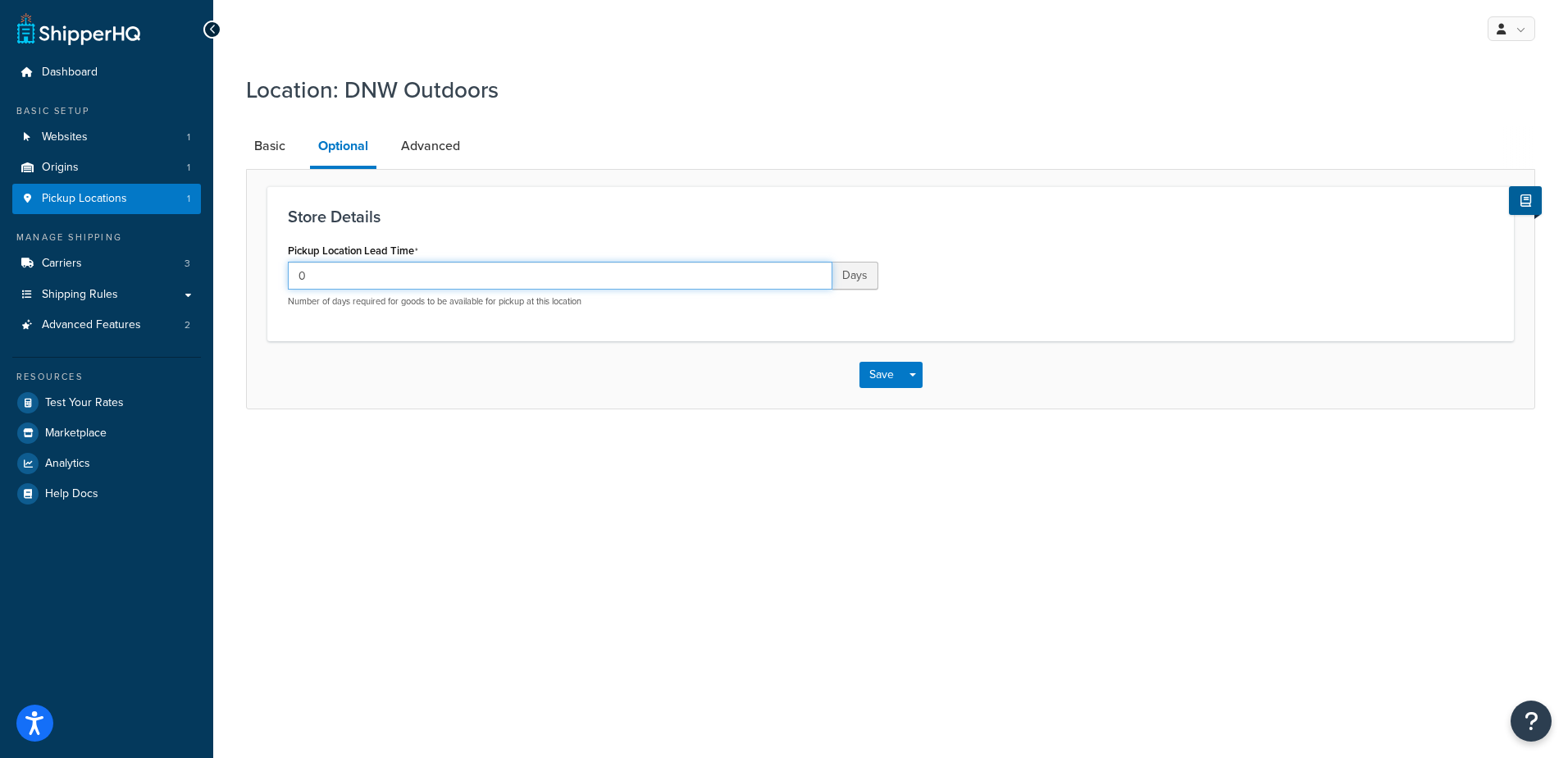
click at [789, 273] on input "0" at bounding box center [559, 276] width 545 height 28
click at [815, 269] on input "2" at bounding box center [559, 276] width 545 height 28
type input "1"
click at [813, 282] on input "1" at bounding box center [559, 276] width 545 height 28
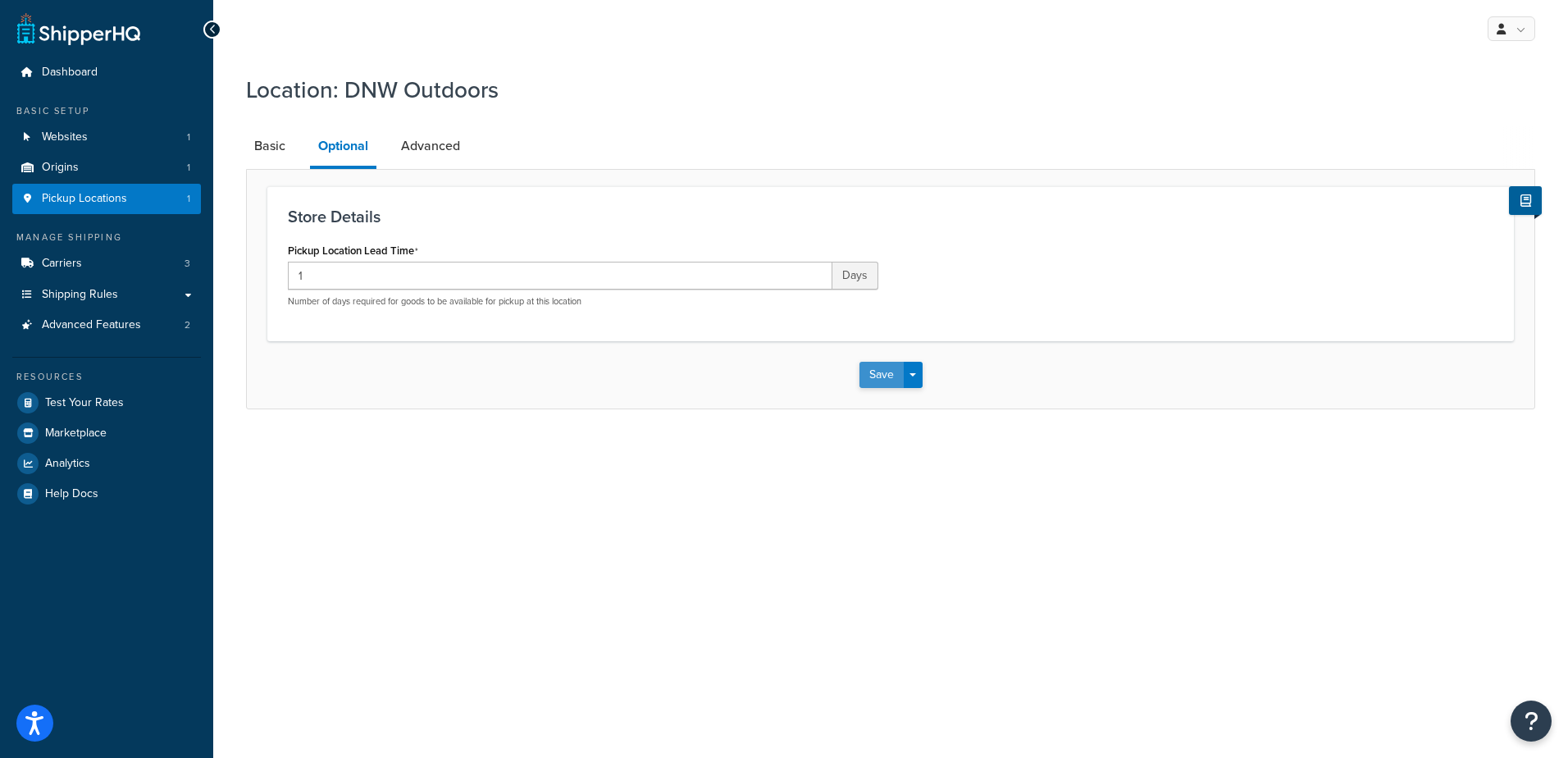
click at [892, 369] on button "Save" at bounding box center [882, 375] width 44 height 26
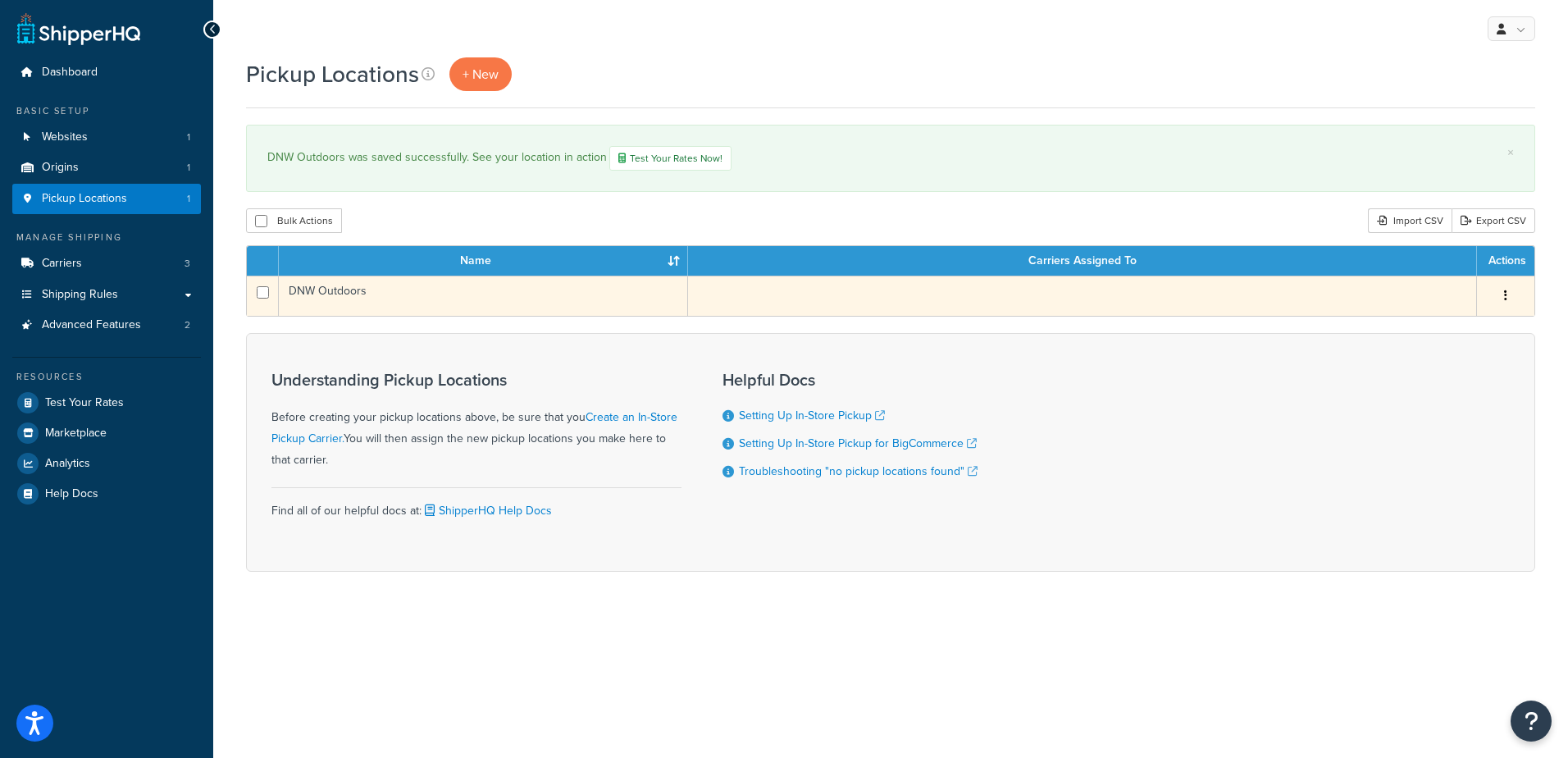
click at [1493, 297] on div "Edit Duplicate Delete" at bounding box center [1506, 296] width 38 height 26
click at [1507, 299] on icon "button" at bounding box center [1506, 295] width 3 height 12
click at [1456, 330] on link "Edit" at bounding box center [1451, 326] width 129 height 34
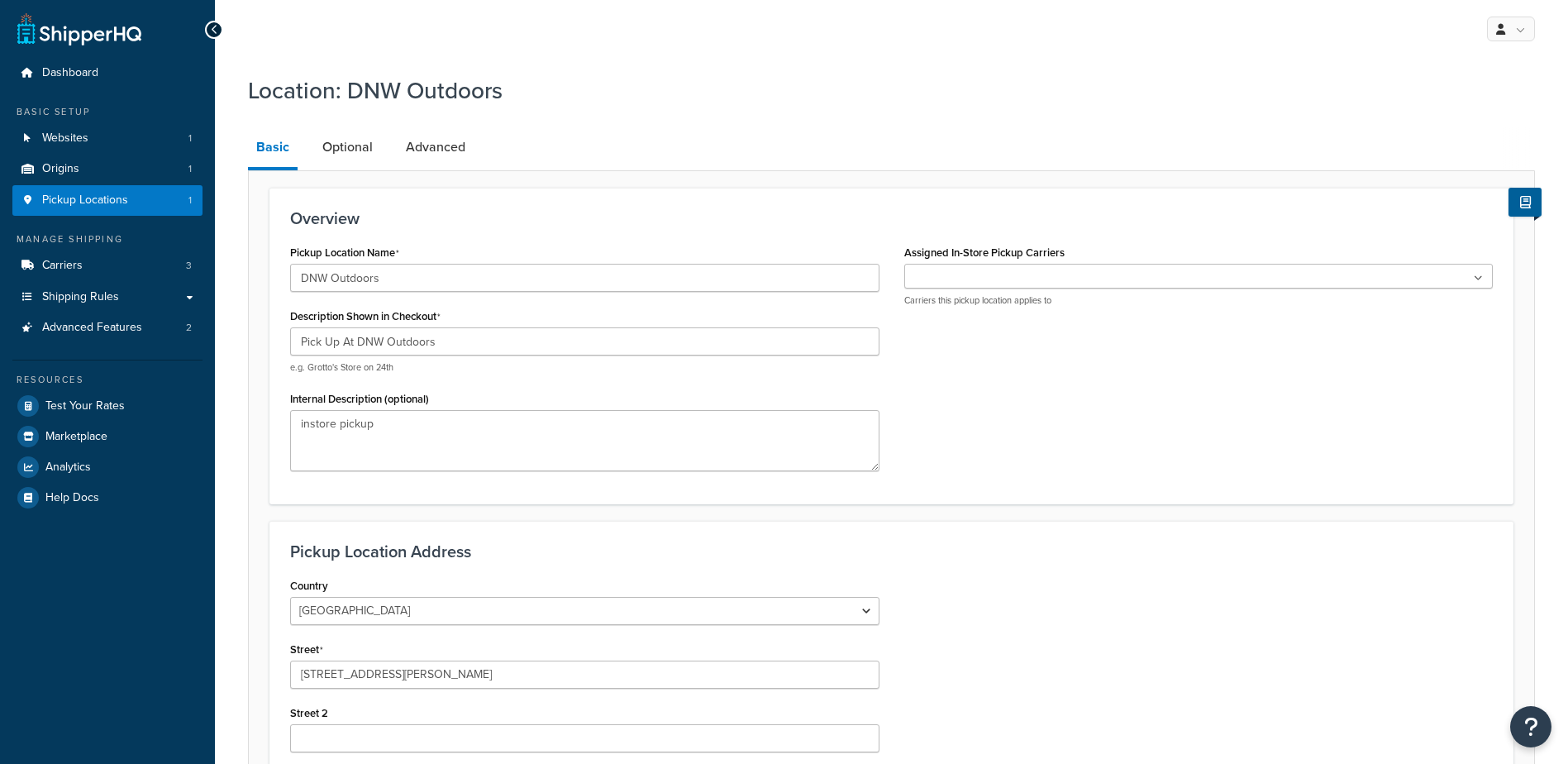
select select "4"
click at [348, 160] on link "Optional" at bounding box center [347, 147] width 67 height 40
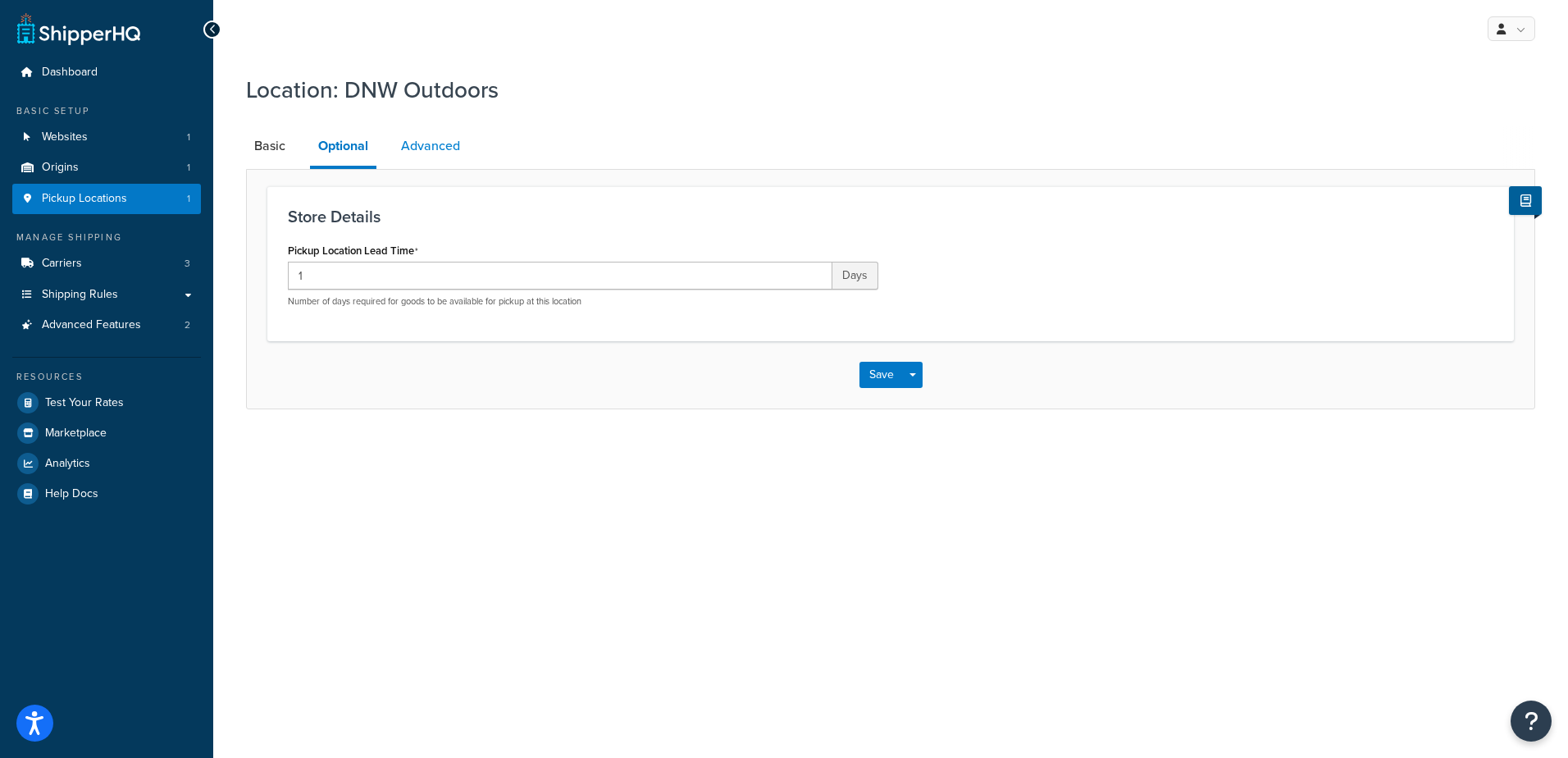
click at [405, 161] on link "Advanced" at bounding box center [431, 146] width 76 height 40
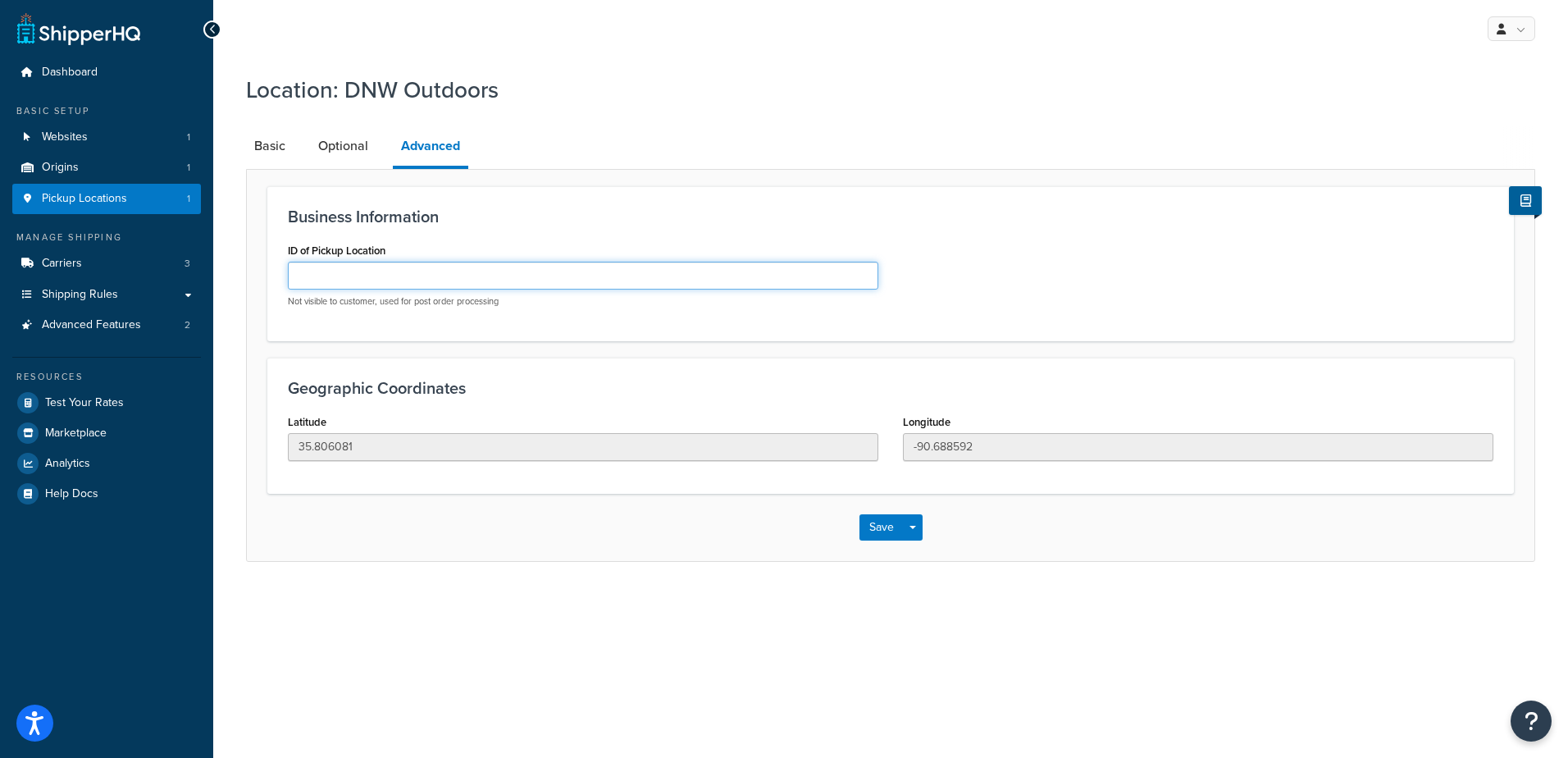
click at [481, 274] on input "ID of Pickup Location" at bounding box center [583, 276] width 591 height 28
click at [507, 219] on h3 "Business Information" at bounding box center [890, 217] width 1205 height 18
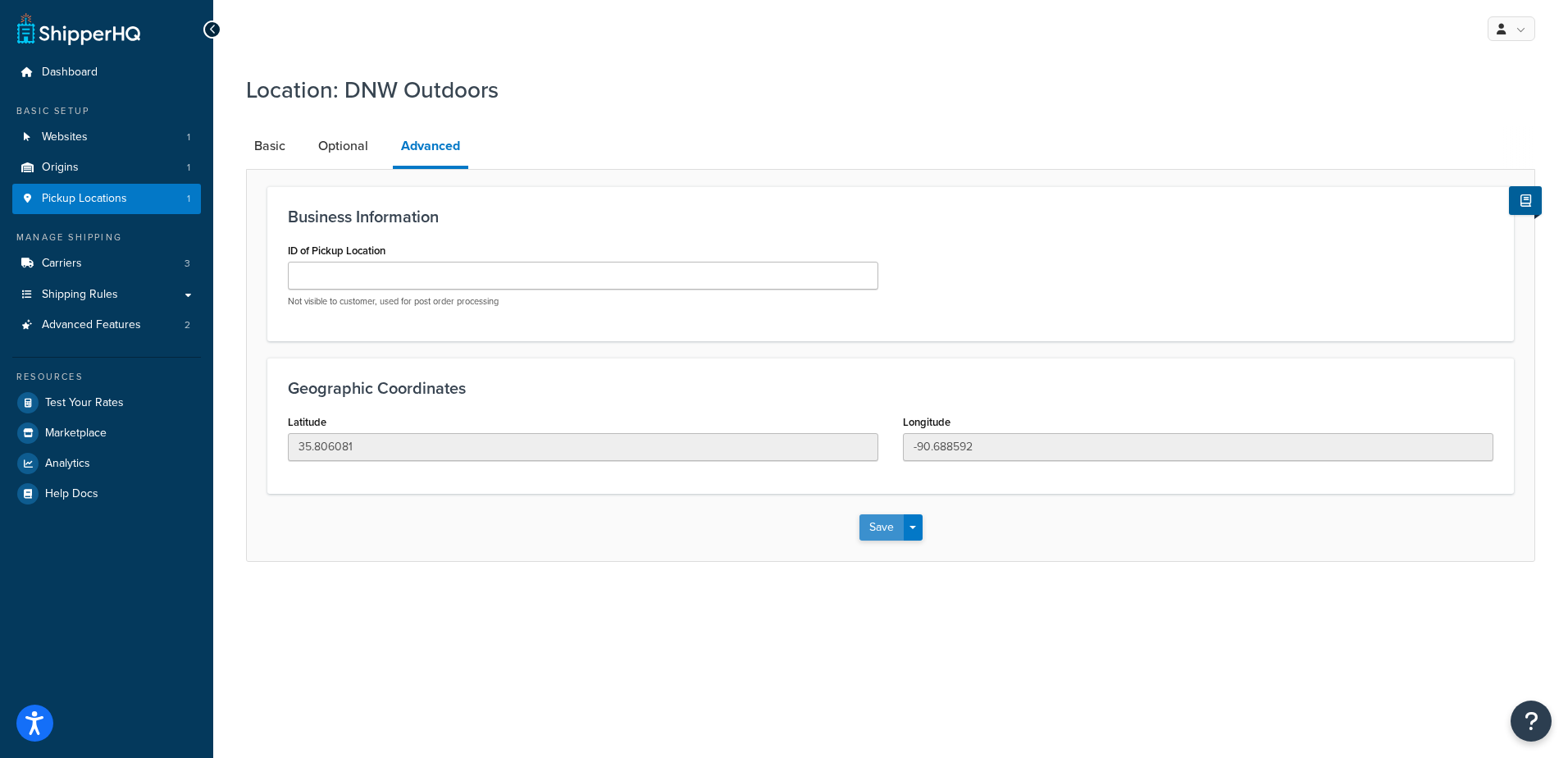
click button "Save"
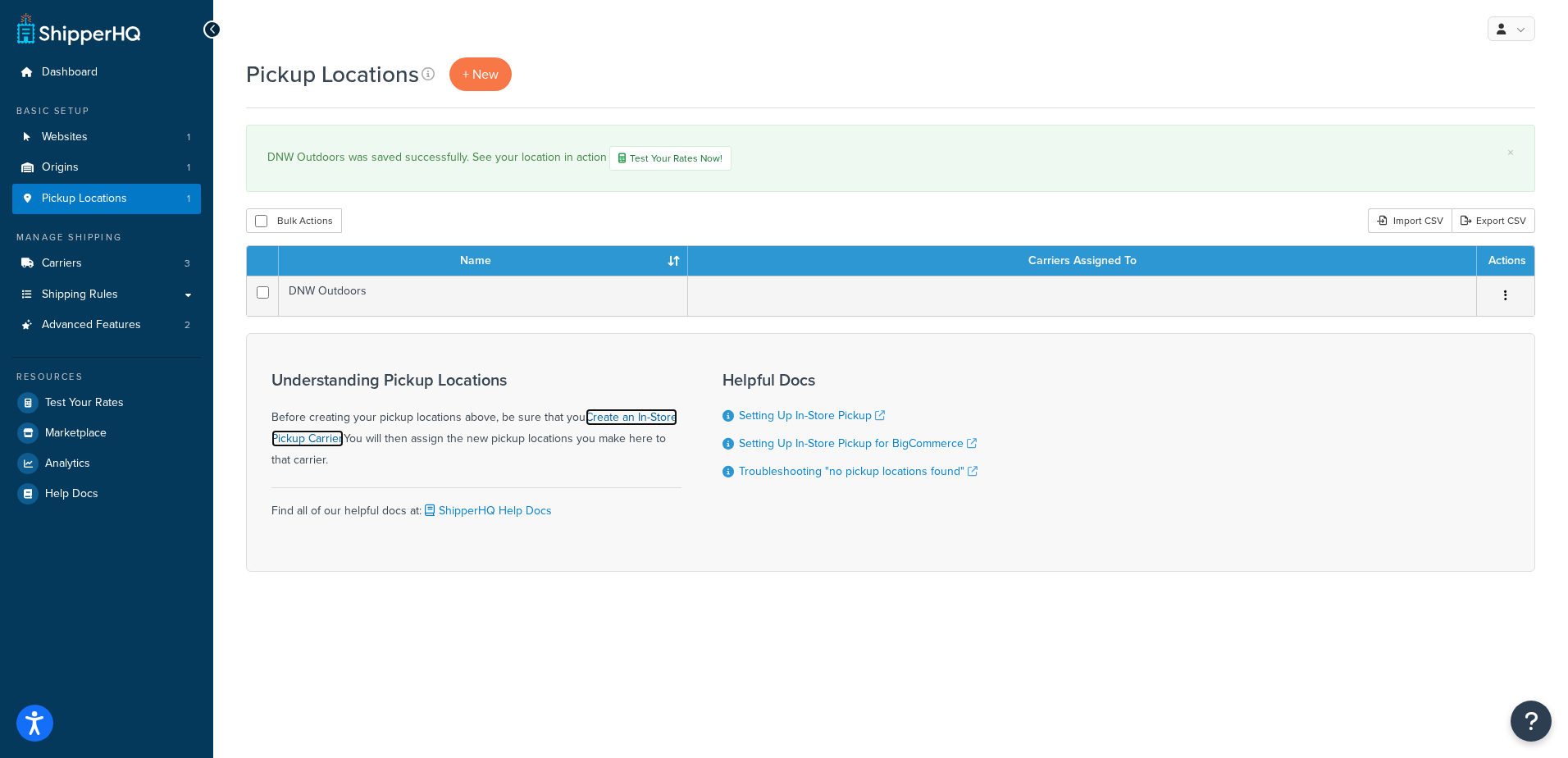
click at [619, 423] on link "Create an In-Store Pickup Carrier." at bounding box center [474, 428] width 406 height 39
click at [81, 261] on span "Carriers" at bounding box center [62, 264] width 40 height 14
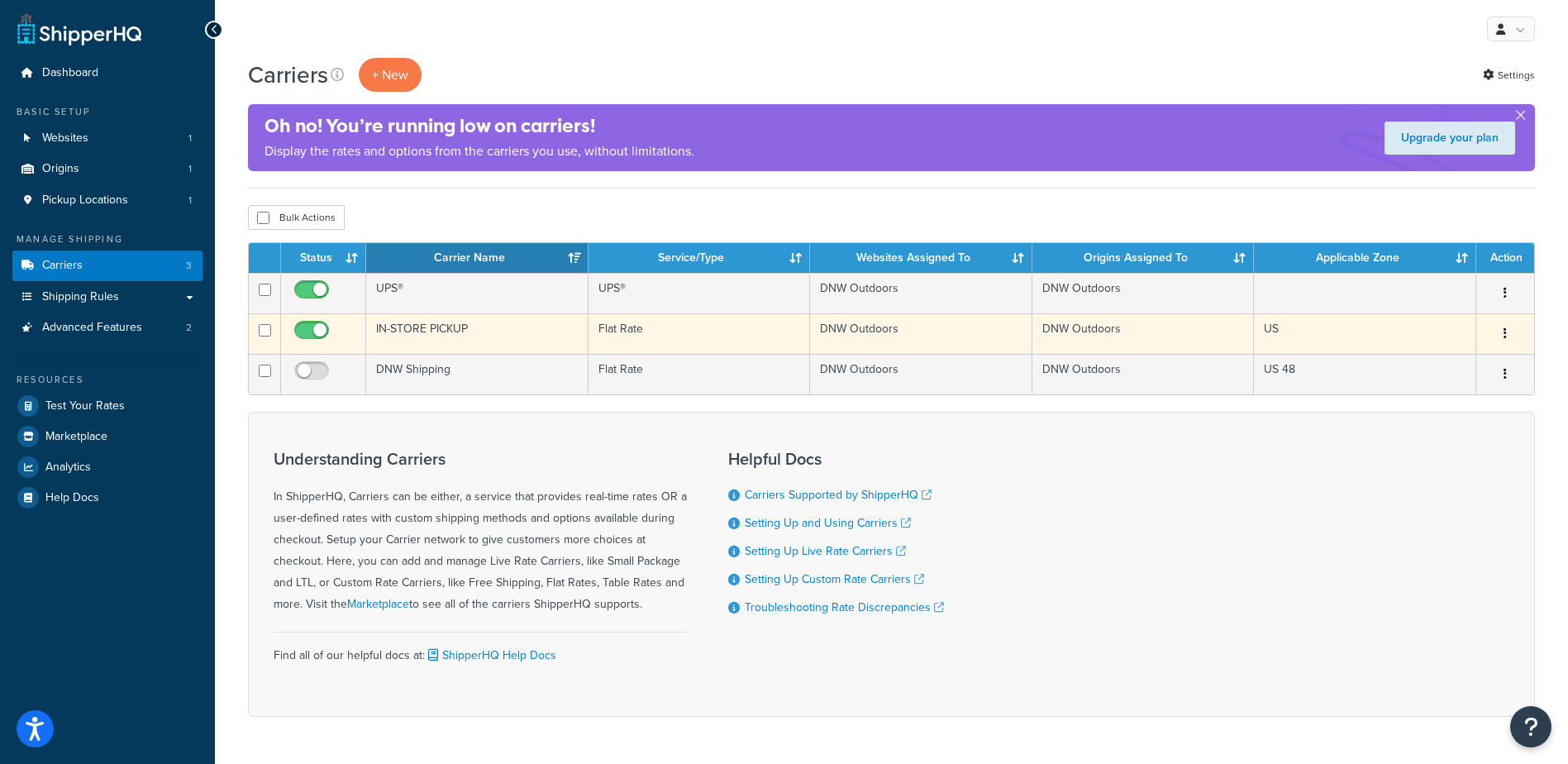
click at [1503, 326] on button "button" at bounding box center [1506, 334] width 23 height 27
click at [1458, 360] on link "Edit" at bounding box center [1438, 367] width 130 height 34
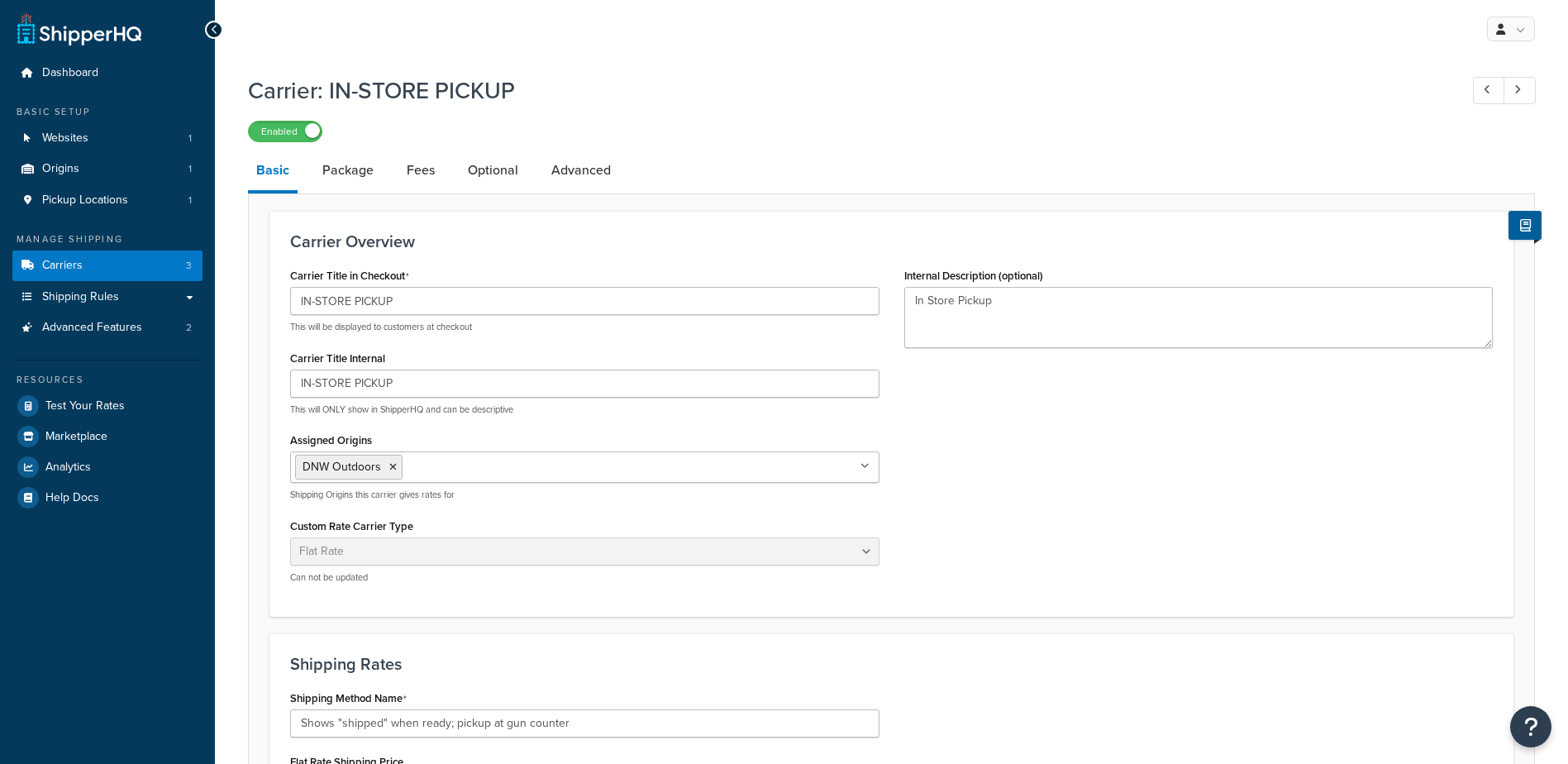
select select "flat"
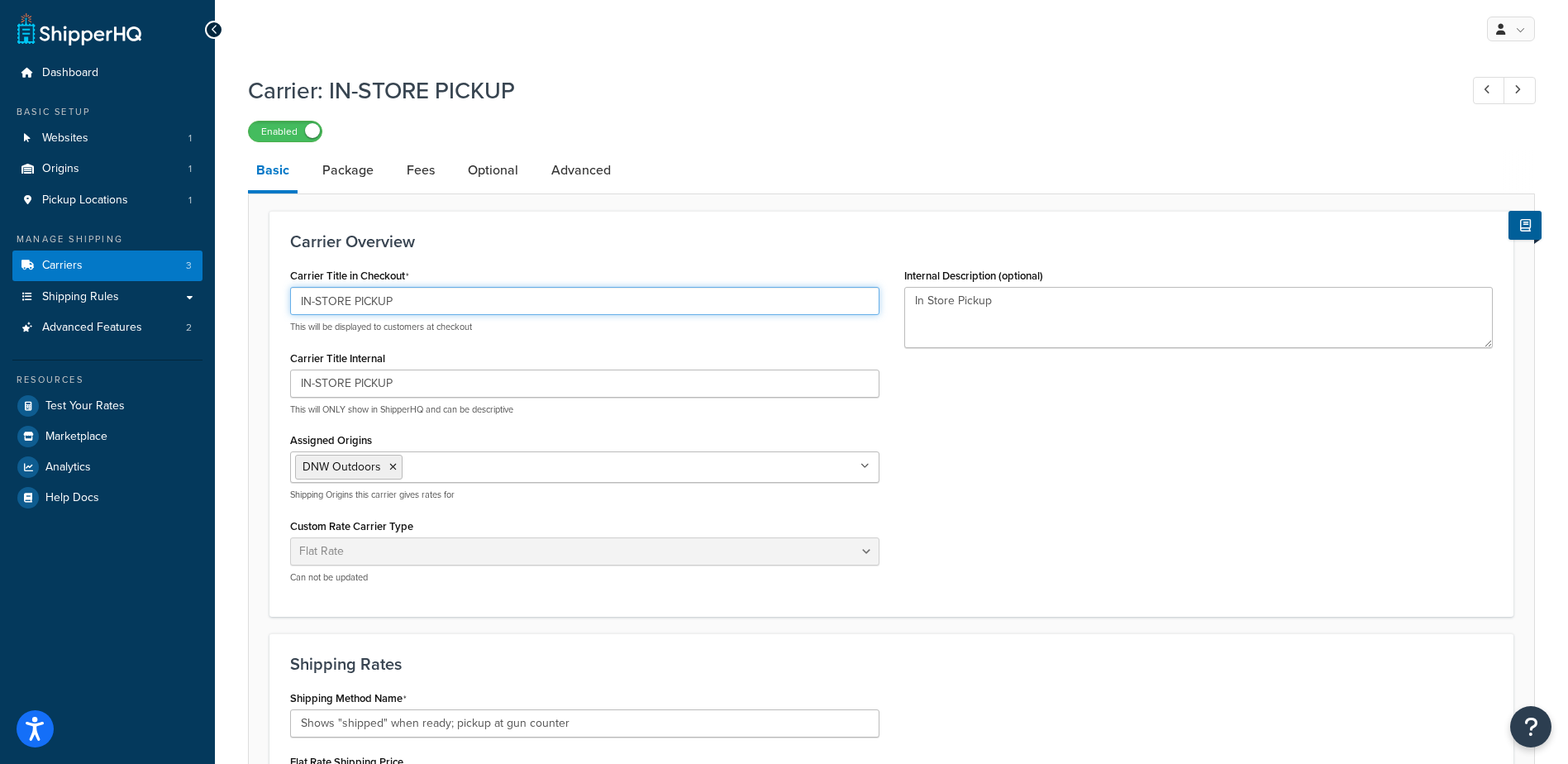
click at [438, 304] on input "IN-STORE PICKUP" at bounding box center [585, 301] width 590 height 28
type input "Pick Up At DNW Outdoors"
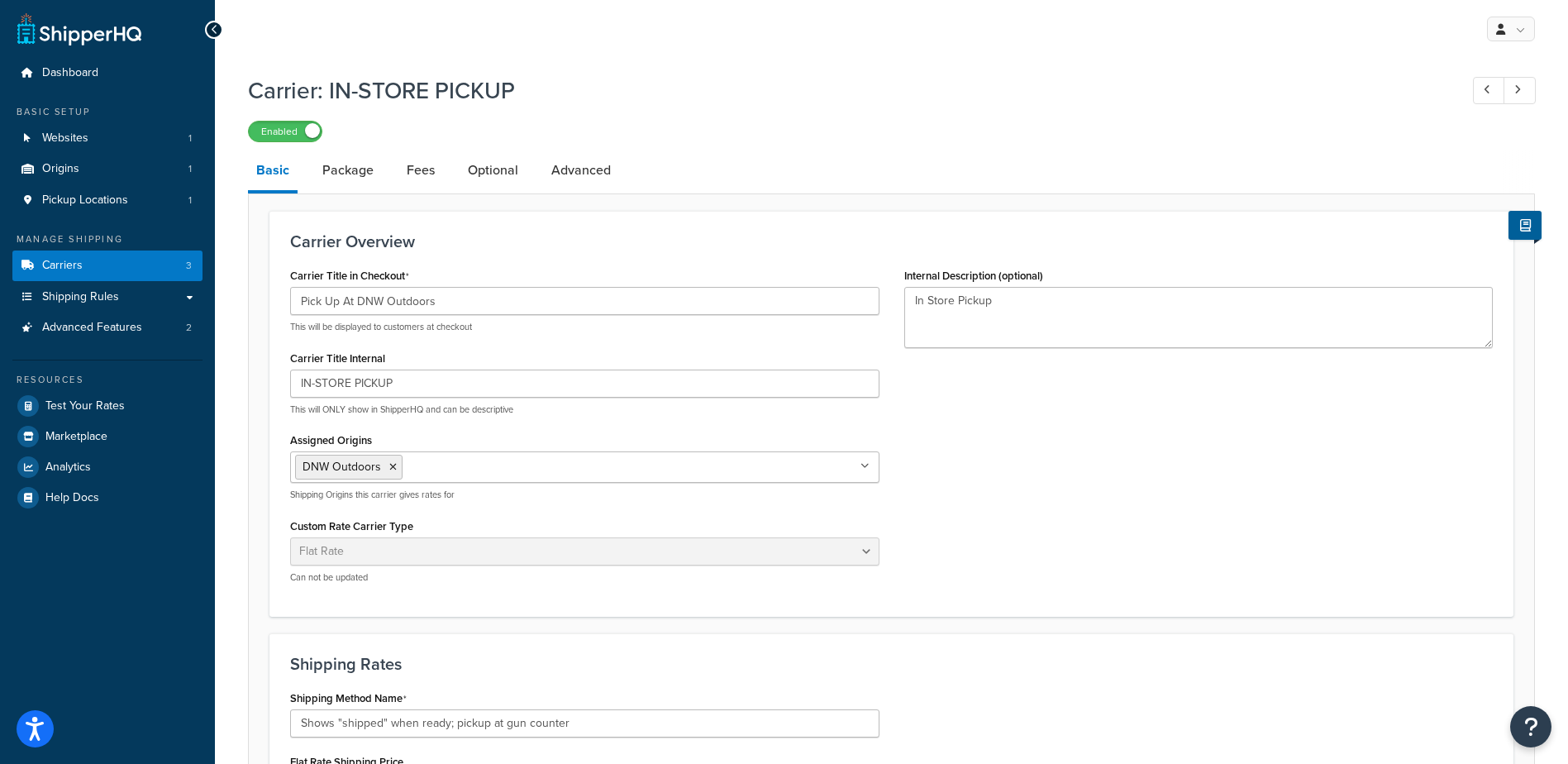
click at [527, 339] on div "Carrier Title in Checkout Pick Up At DNW Outdoors This will be displayed to cus…" at bounding box center [585, 430] width 615 height 332
click at [368, 162] on link "Package" at bounding box center [348, 170] width 68 height 40
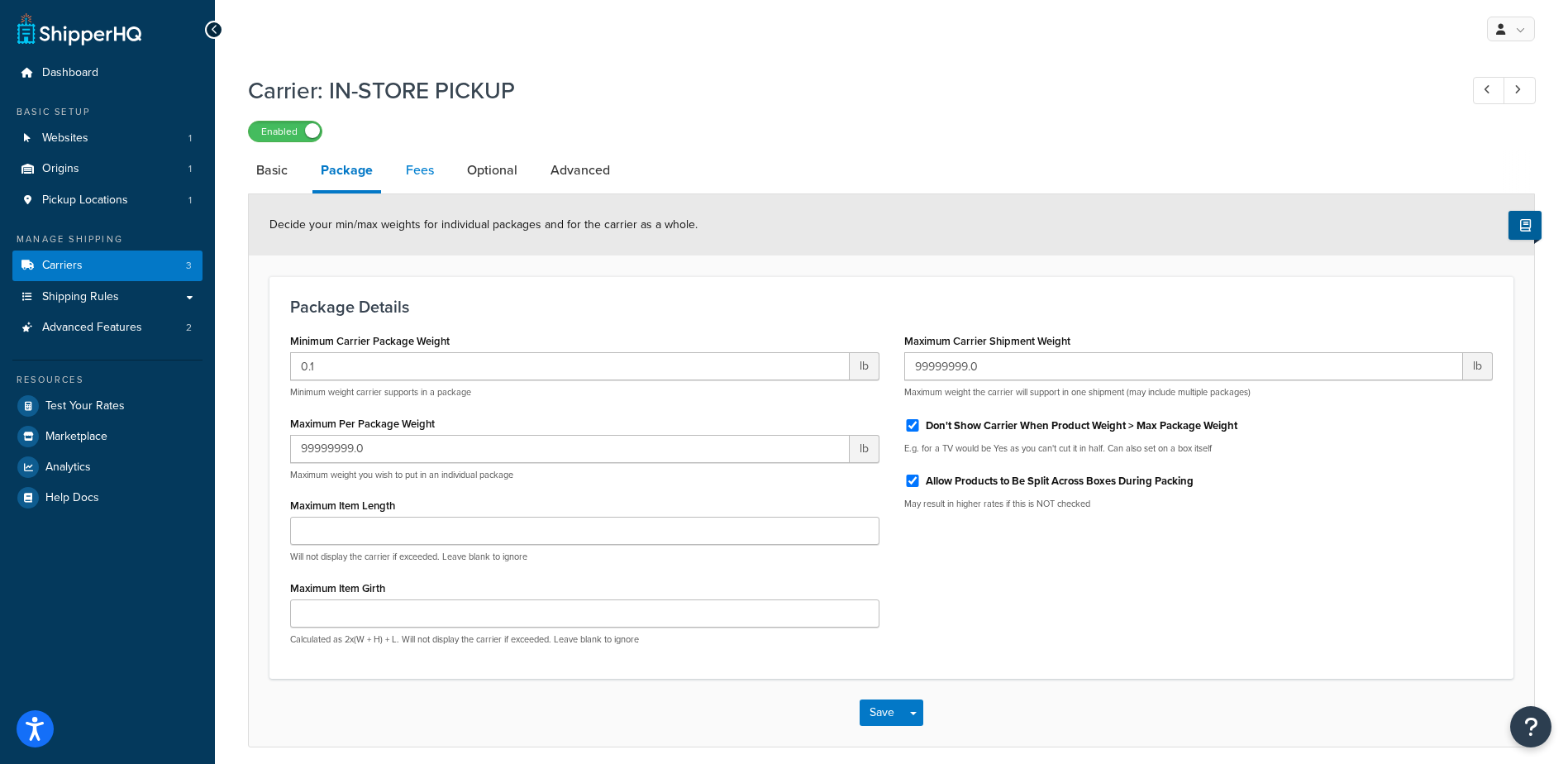
click at [429, 176] on link "Fees" at bounding box center [420, 170] width 45 height 40
select select "AFTER"
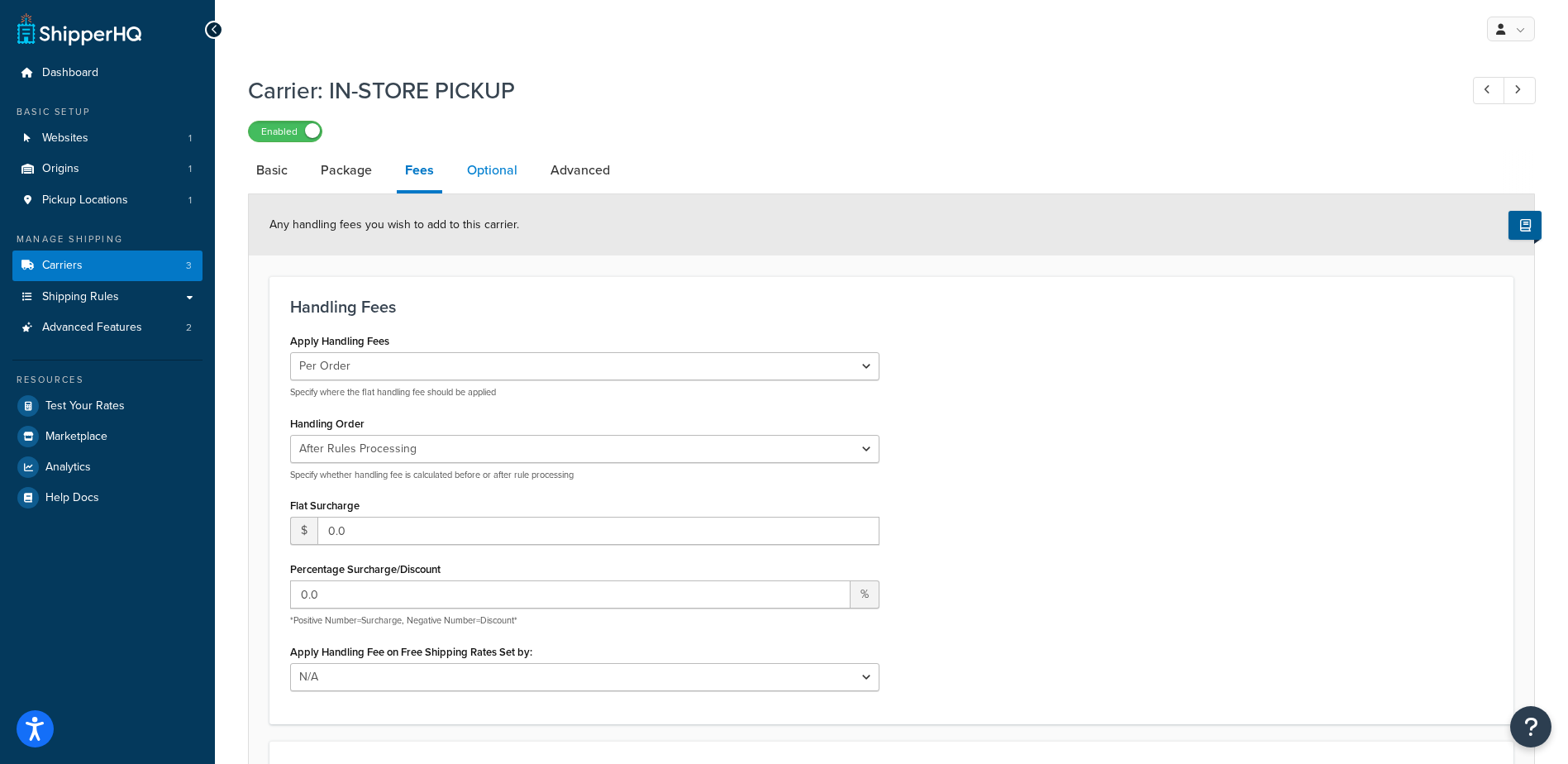
click at [497, 171] on link "Optional" at bounding box center [492, 170] width 67 height 40
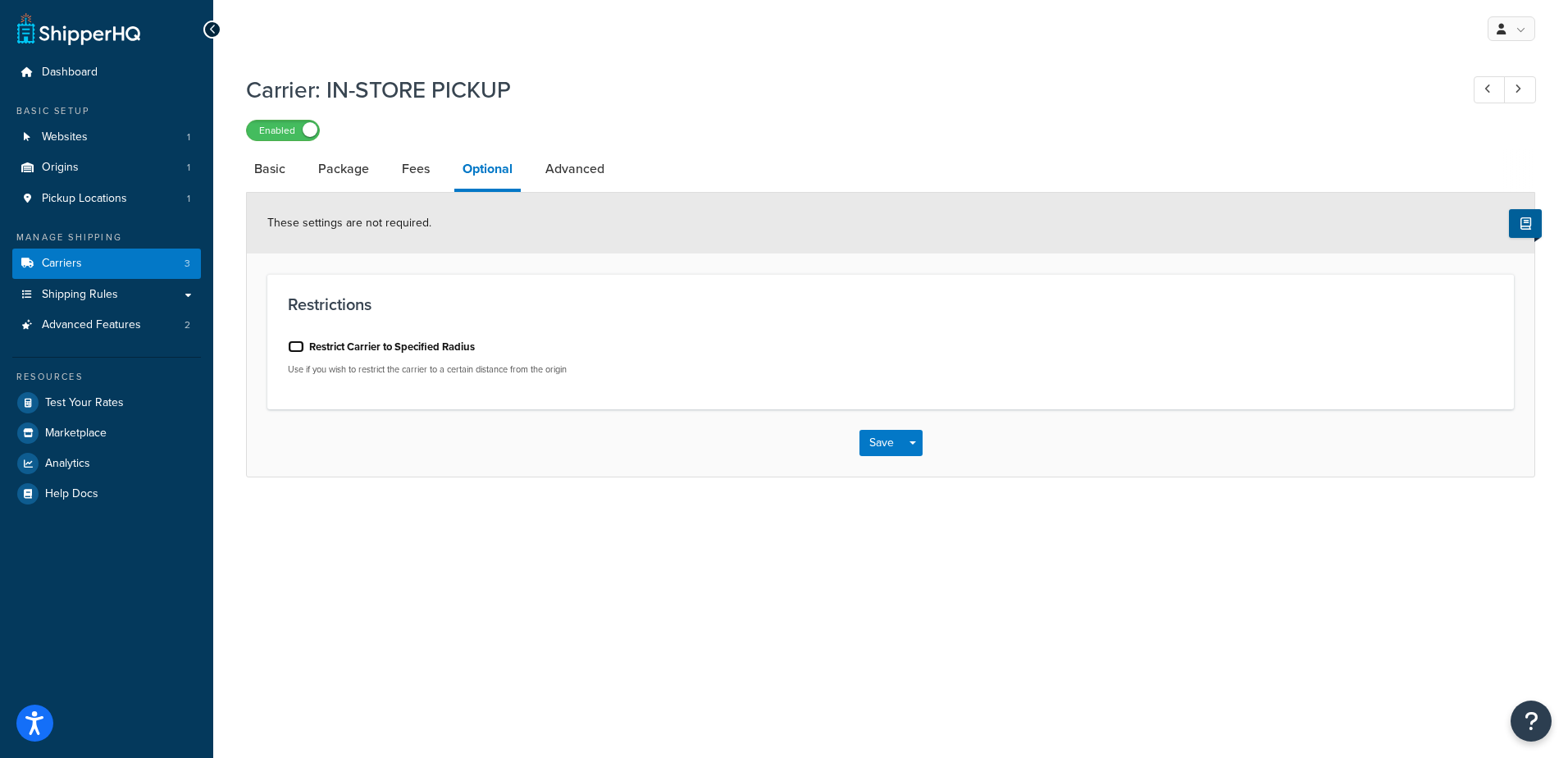
click at [301, 348] on input "Restrict Carrier to Specified Radius" at bounding box center [296, 346] width 16 height 12
checkbox input "true"
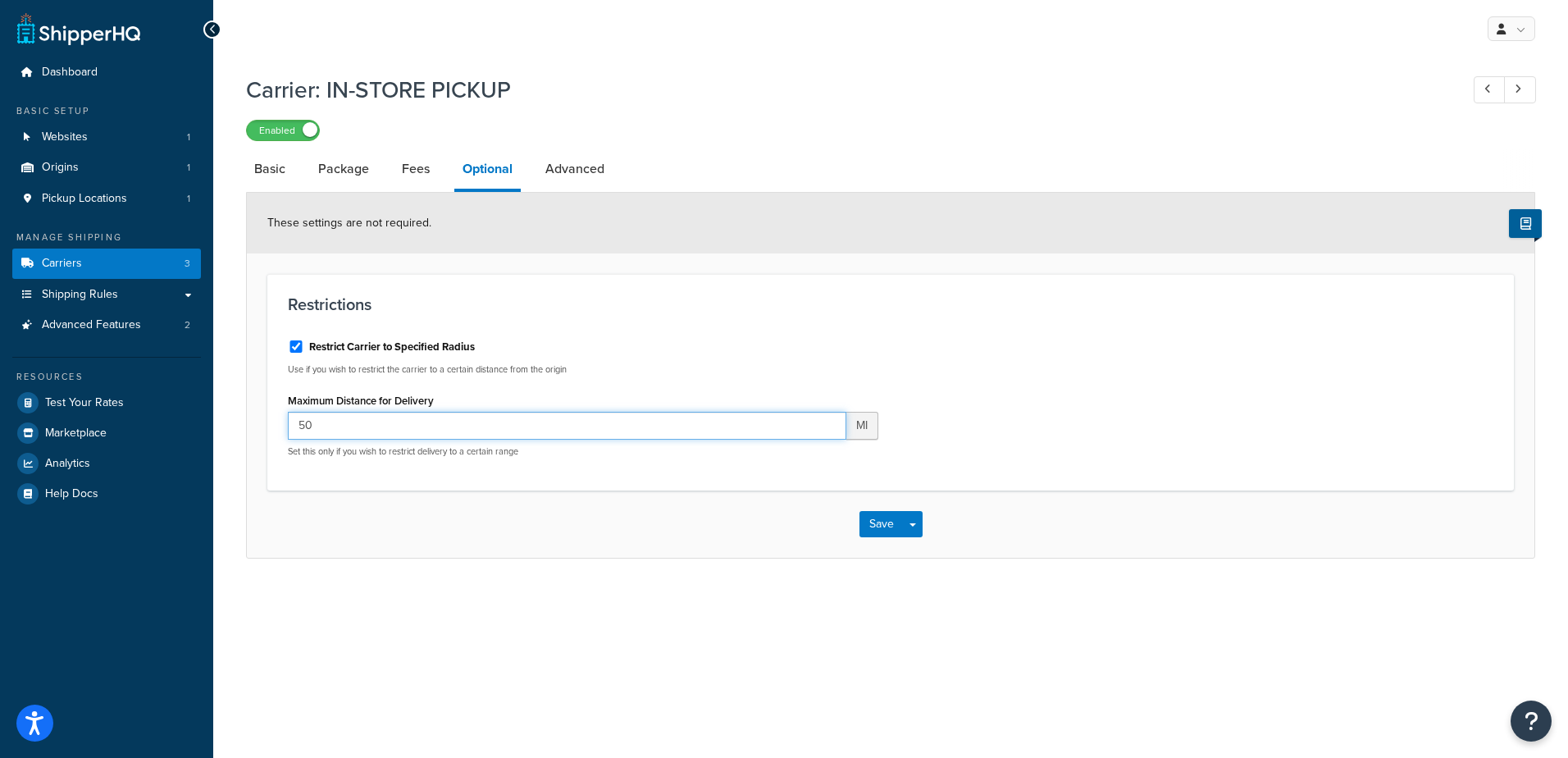
click at [751, 432] on input "50" at bounding box center [567, 426] width 559 height 28
click at [691, 275] on div "Restrictions Restrict Carrier to Specified Radius Use if you wish to restrict t…" at bounding box center [891, 381] width 1247 height 217
click at [414, 423] on input "50" at bounding box center [567, 426] width 559 height 28
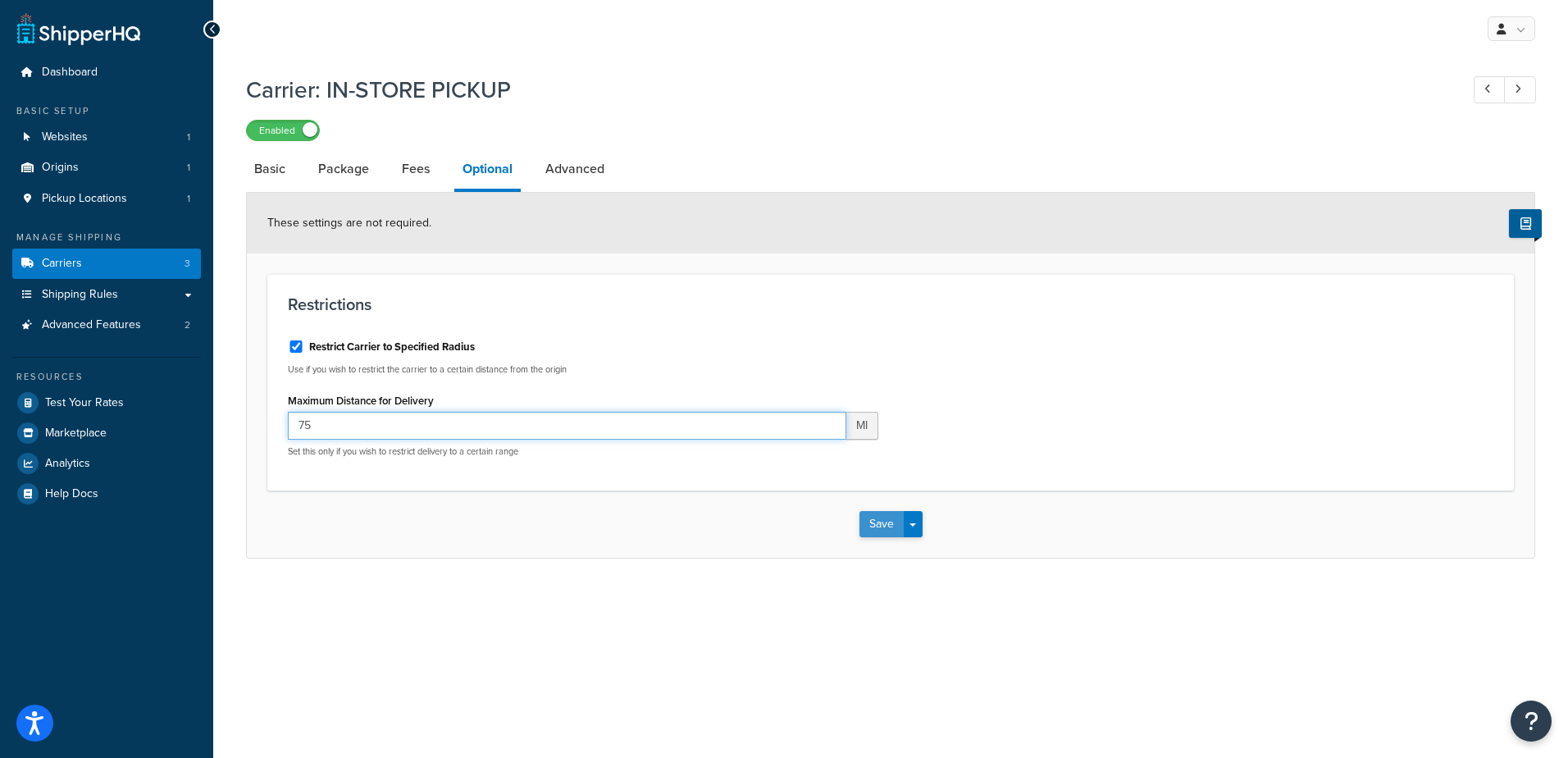
type input "75"
click at [874, 523] on button "Save" at bounding box center [882, 524] width 44 height 26
click at [577, 172] on link "Advanced" at bounding box center [575, 169] width 76 height 40
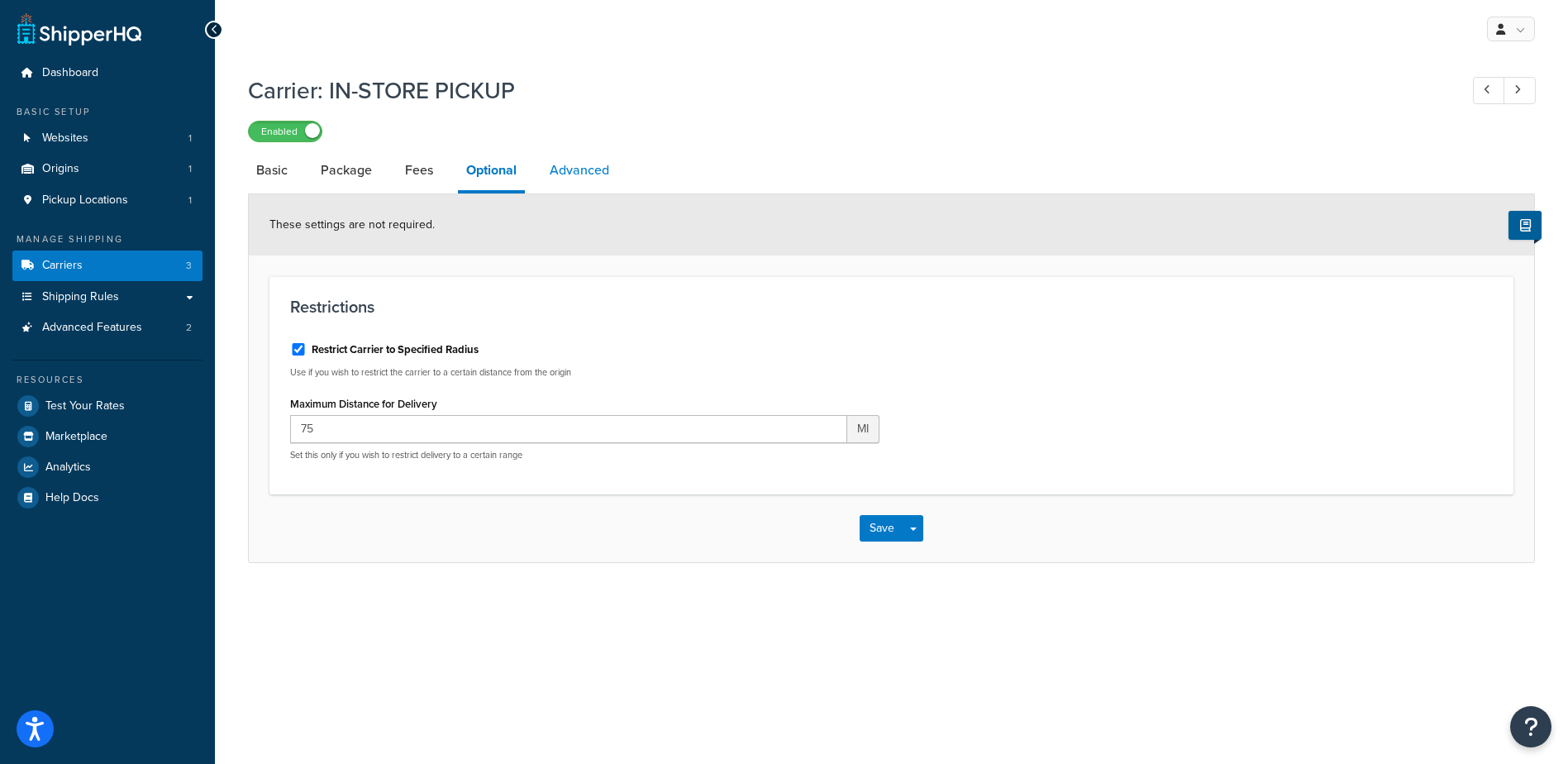
select select "false"
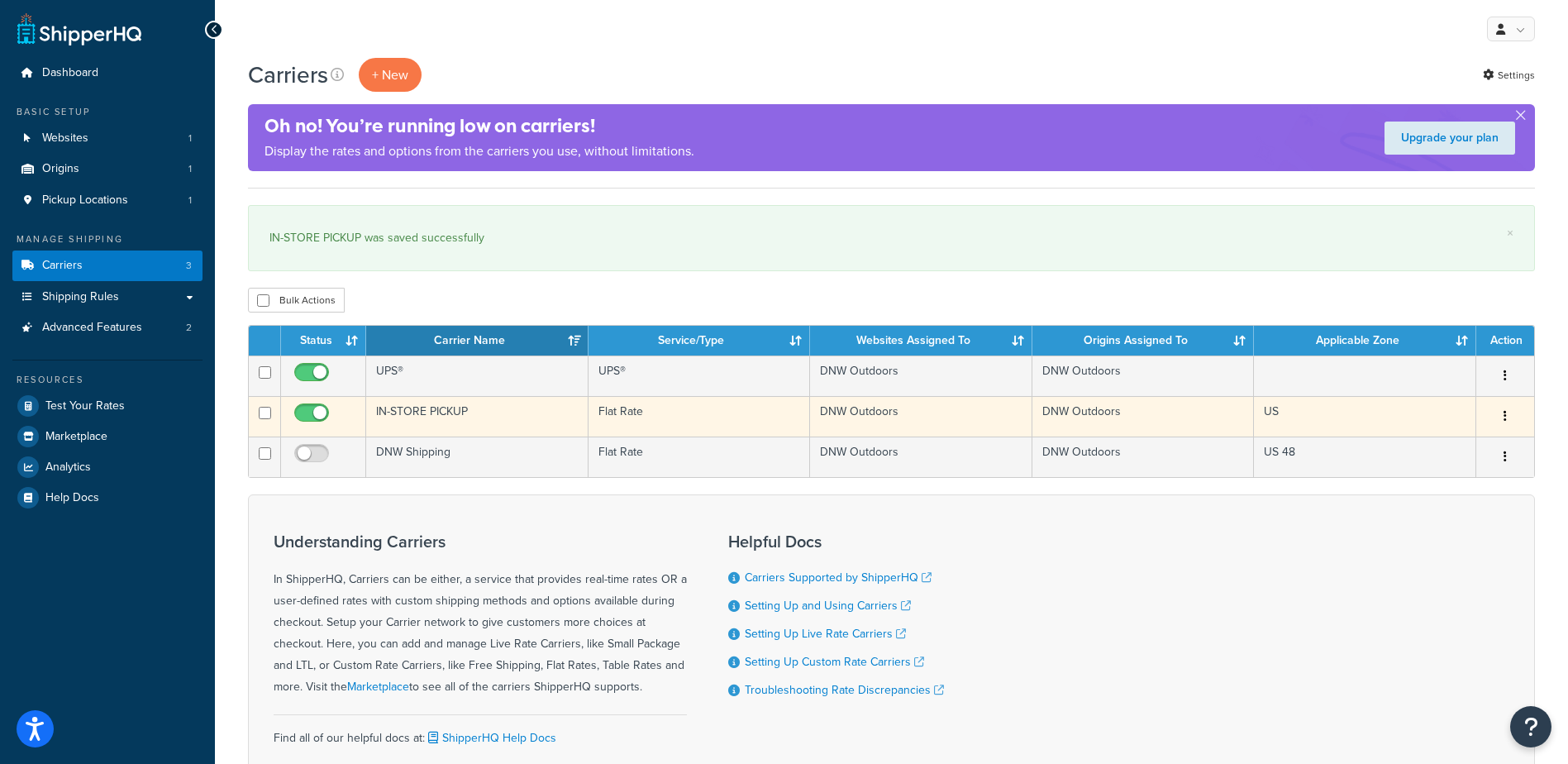
click at [1512, 428] on button "button" at bounding box center [1506, 417] width 23 height 27
click at [1443, 451] on link "Edit" at bounding box center [1438, 450] width 130 height 34
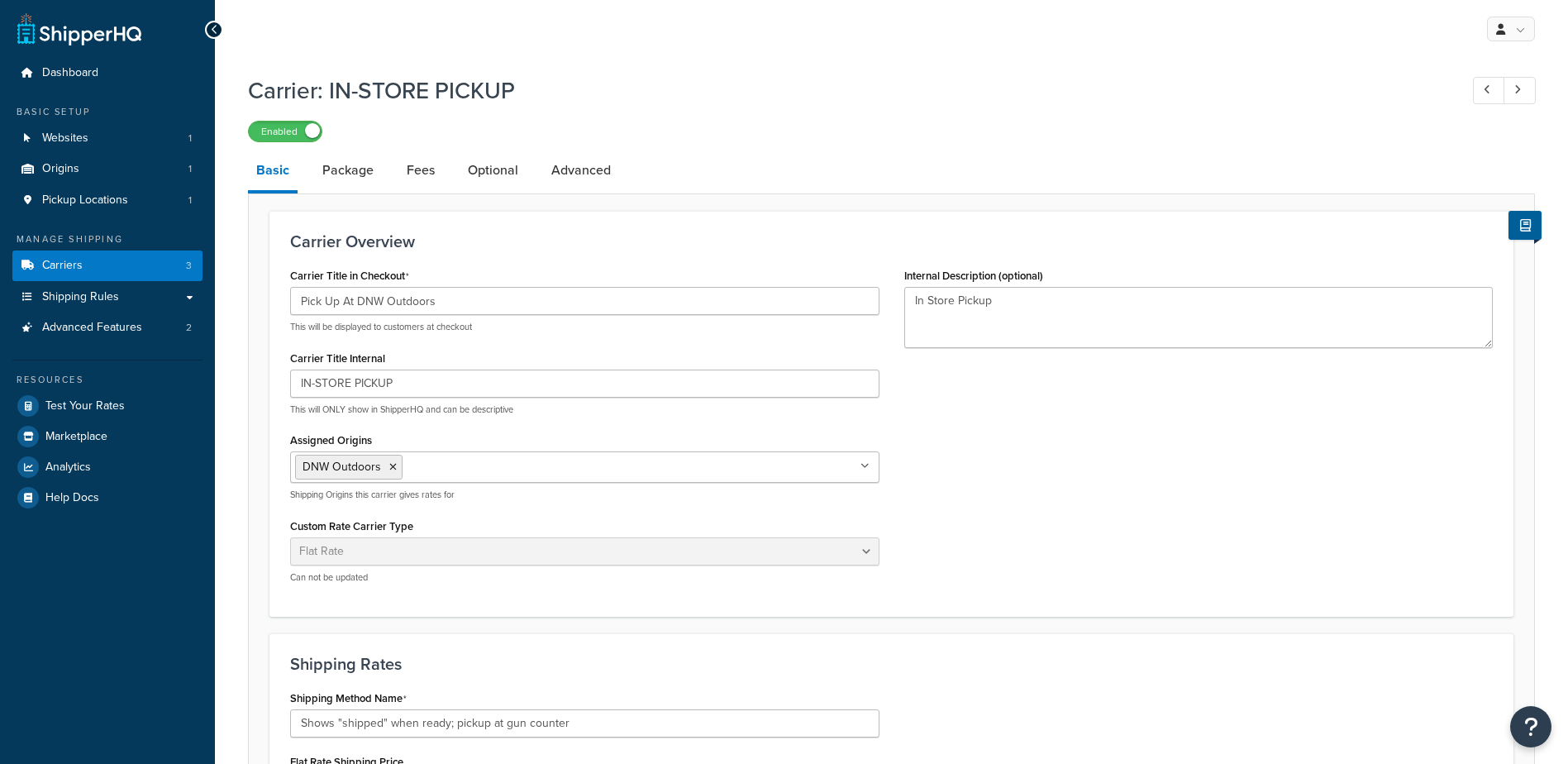
select select "flat"
click at [586, 165] on link "Advanced" at bounding box center [581, 170] width 76 height 40
select select "false"
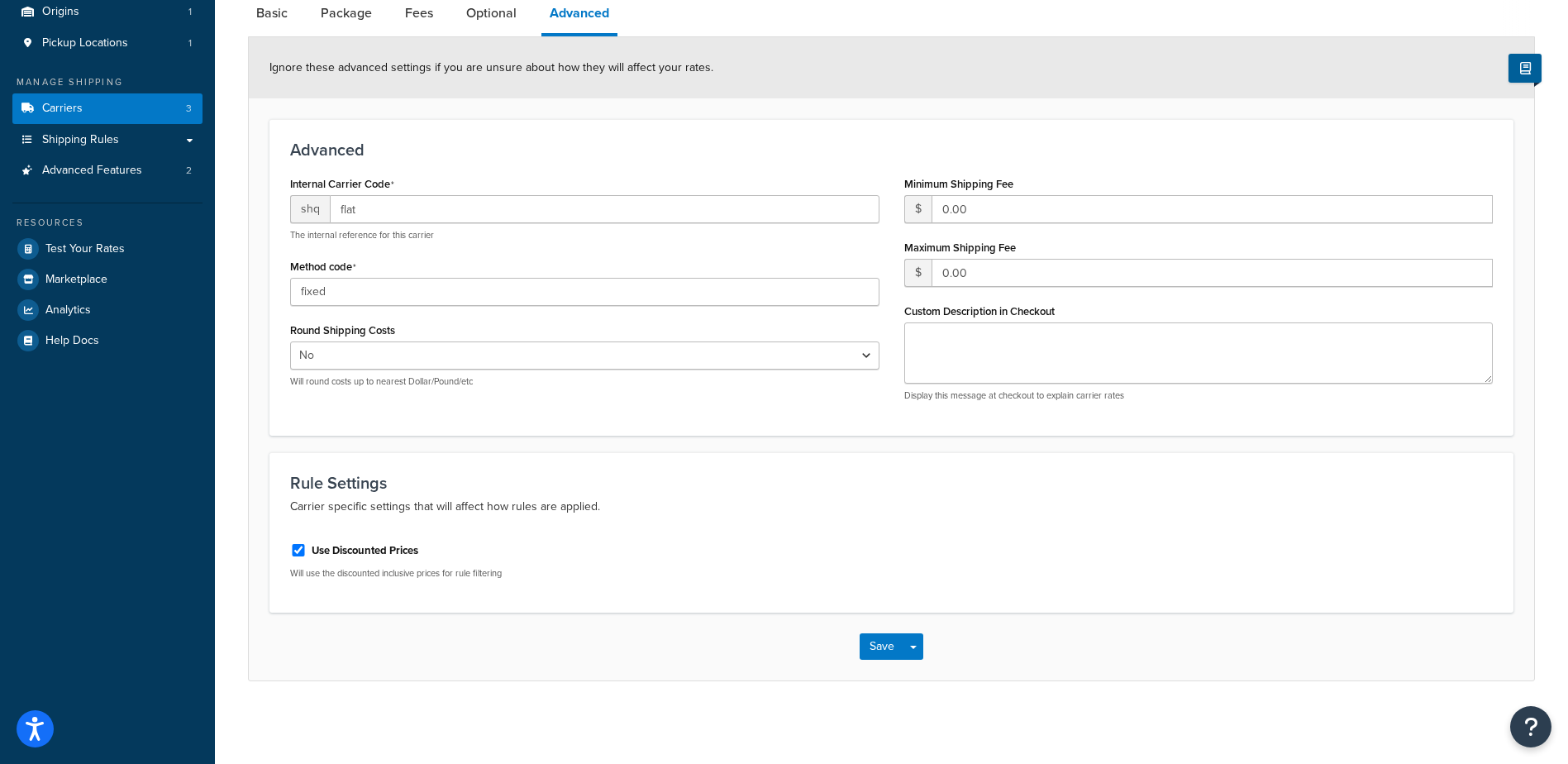
scroll to position [159, 0]
click at [861, 633] on button "Save" at bounding box center [882, 646] width 45 height 27
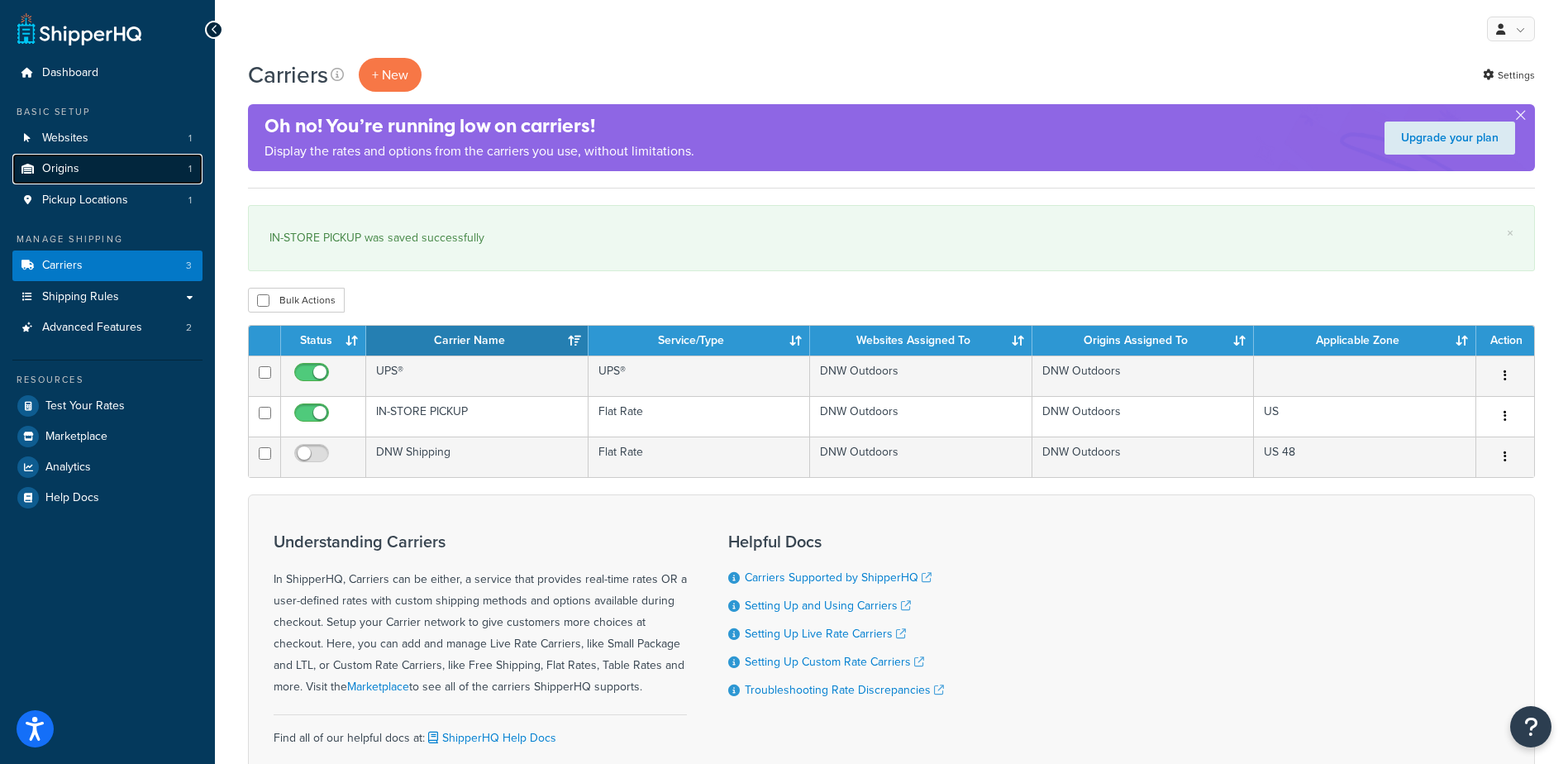
click at [70, 167] on span "Origins" at bounding box center [61, 169] width 37 height 14
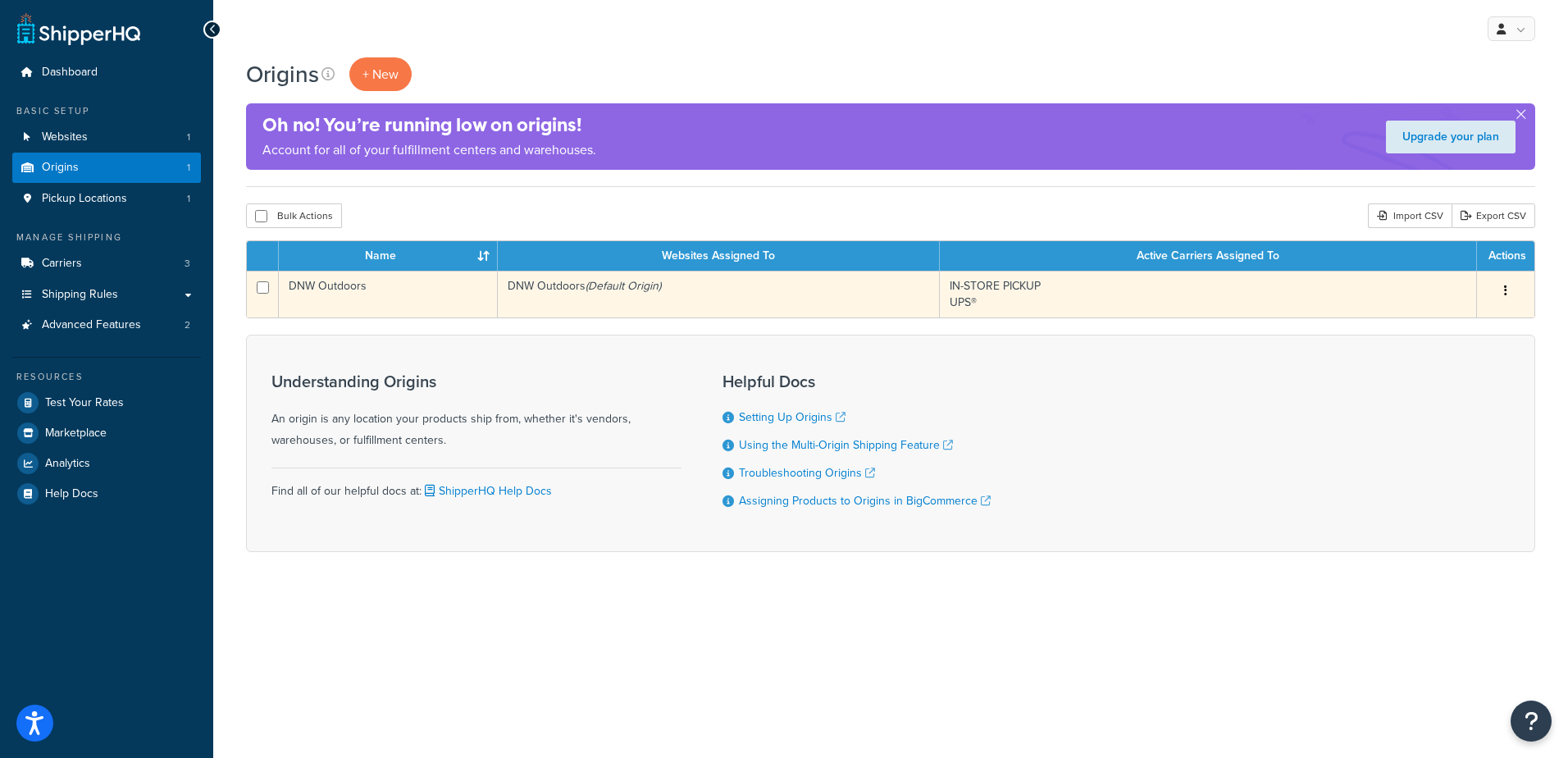
click at [1506, 288] on icon "button" at bounding box center [1506, 290] width 3 height 12
click at [1473, 315] on link "Edit" at bounding box center [1451, 321] width 129 height 34
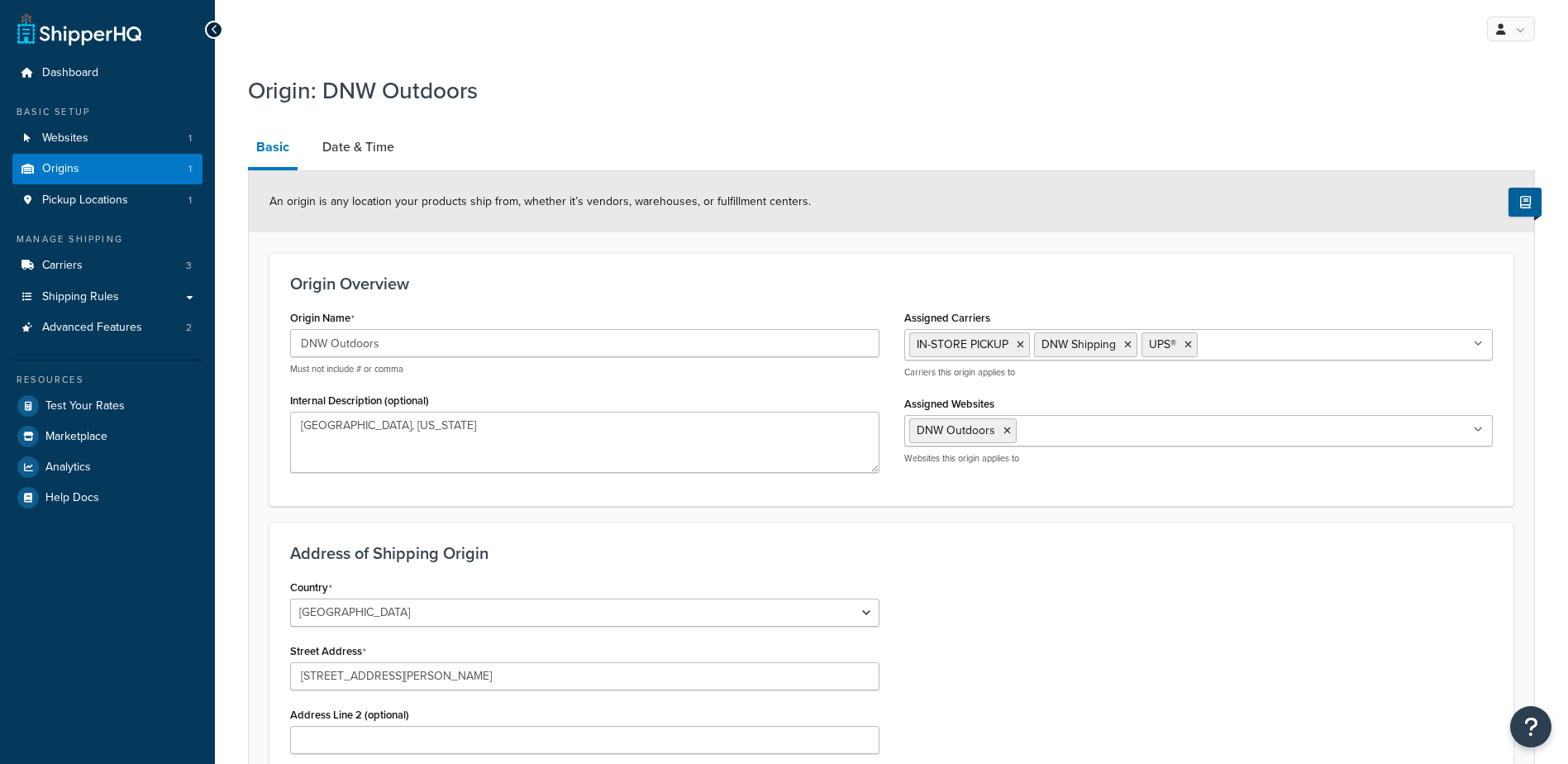
select select "4"
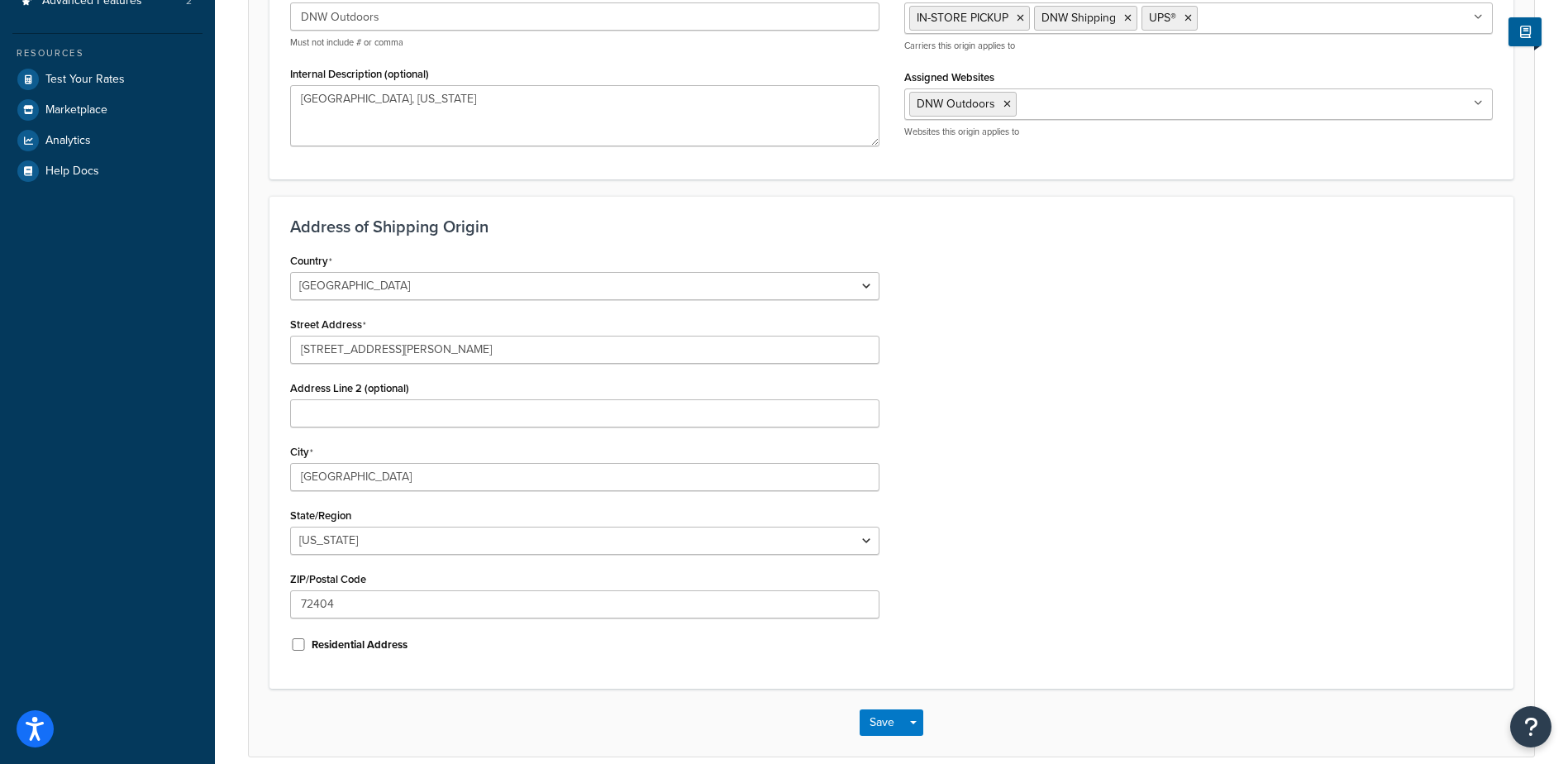
scroll to position [327, 0]
click at [325, 349] on input "1711 E Parker Rd" at bounding box center [585, 349] width 590 height 28
click at [323, 346] on input "1711 E Parker Rd" at bounding box center [585, 349] width 590 height 28
type input "1711 East Parker Rd"
click at [889, 717] on button "Save" at bounding box center [882, 722] width 45 height 27
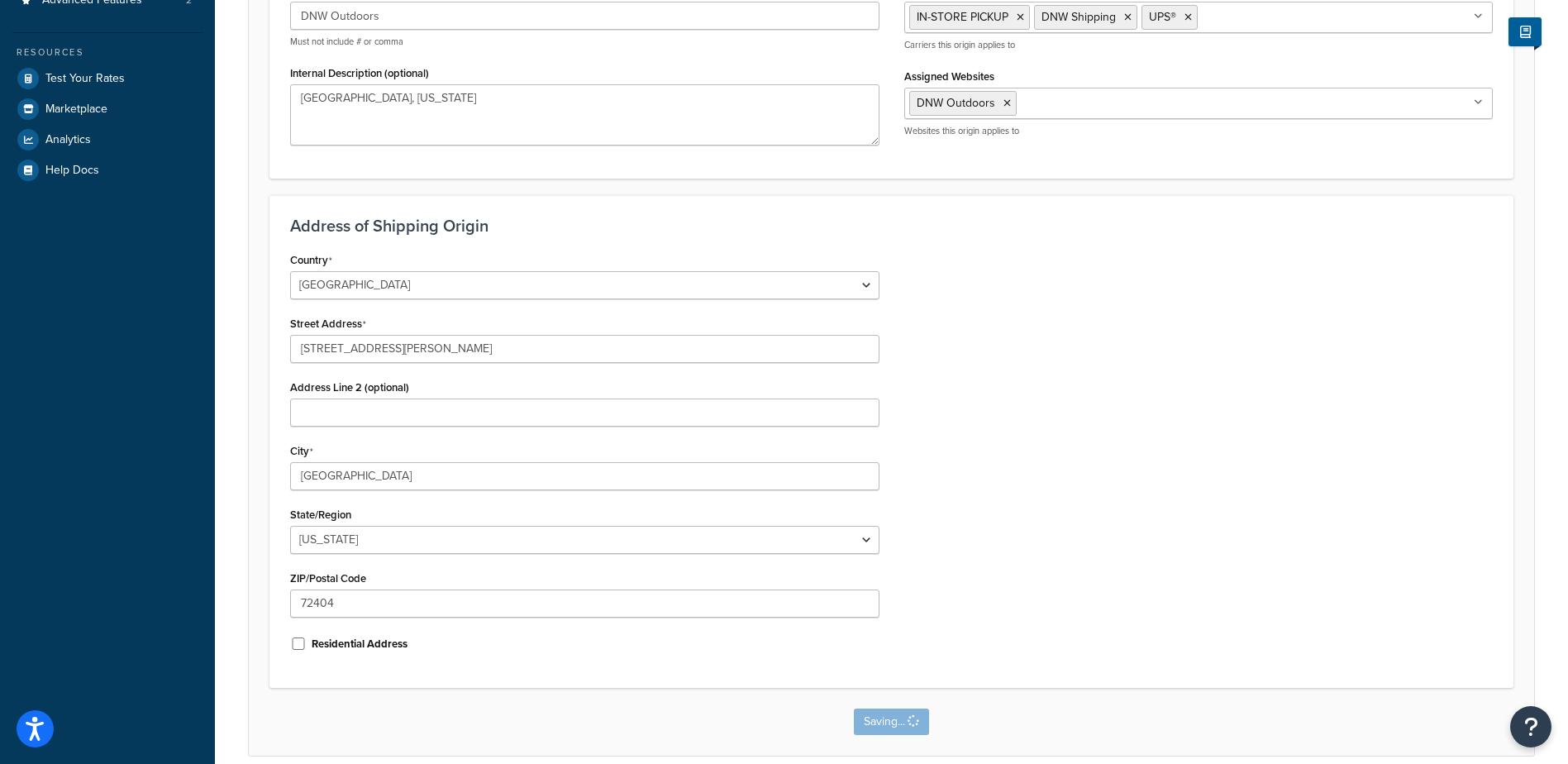
scroll to position [0, 0]
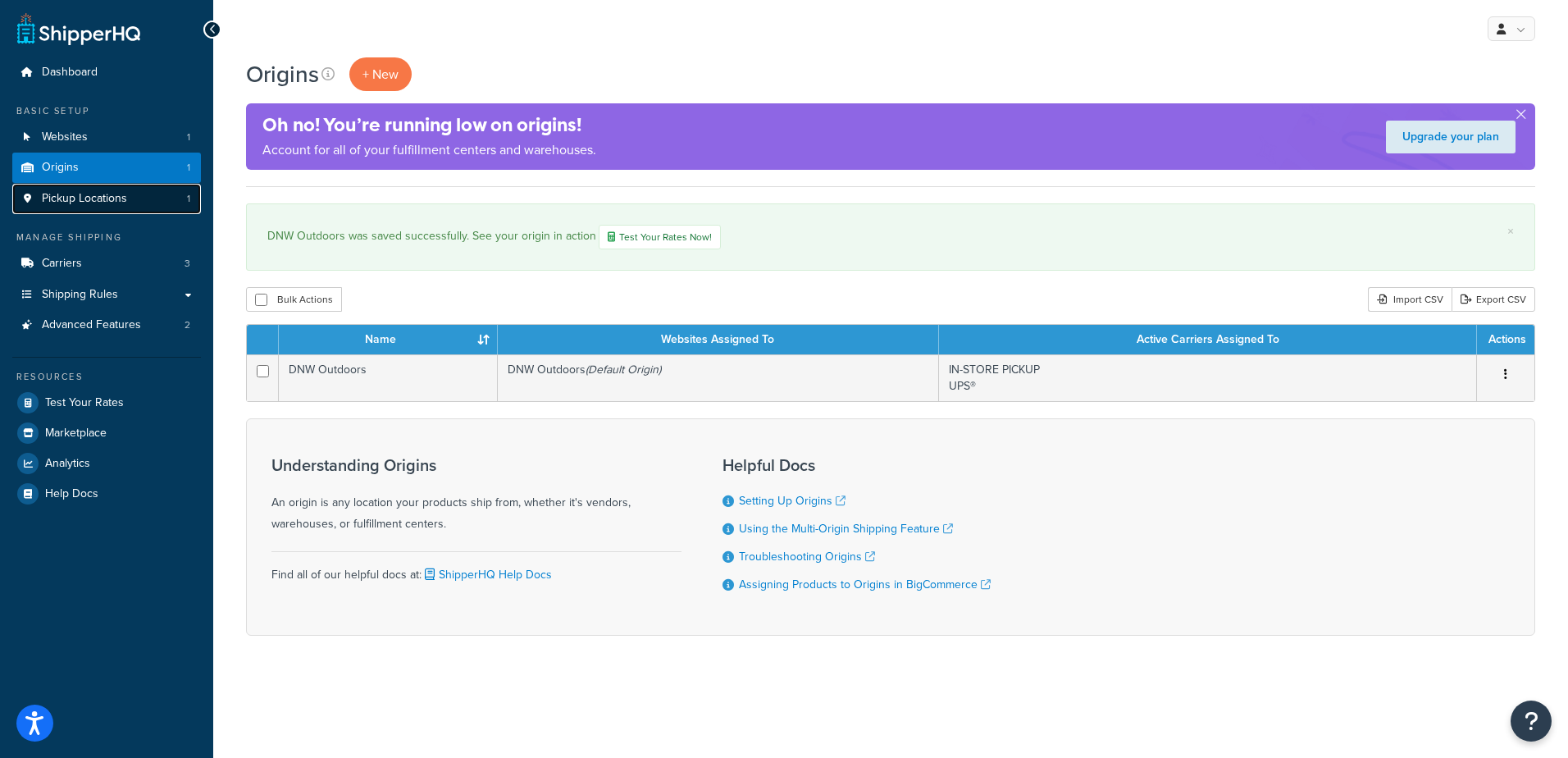
click at [101, 199] on span "Pickup Locations" at bounding box center [85, 199] width 86 height 14
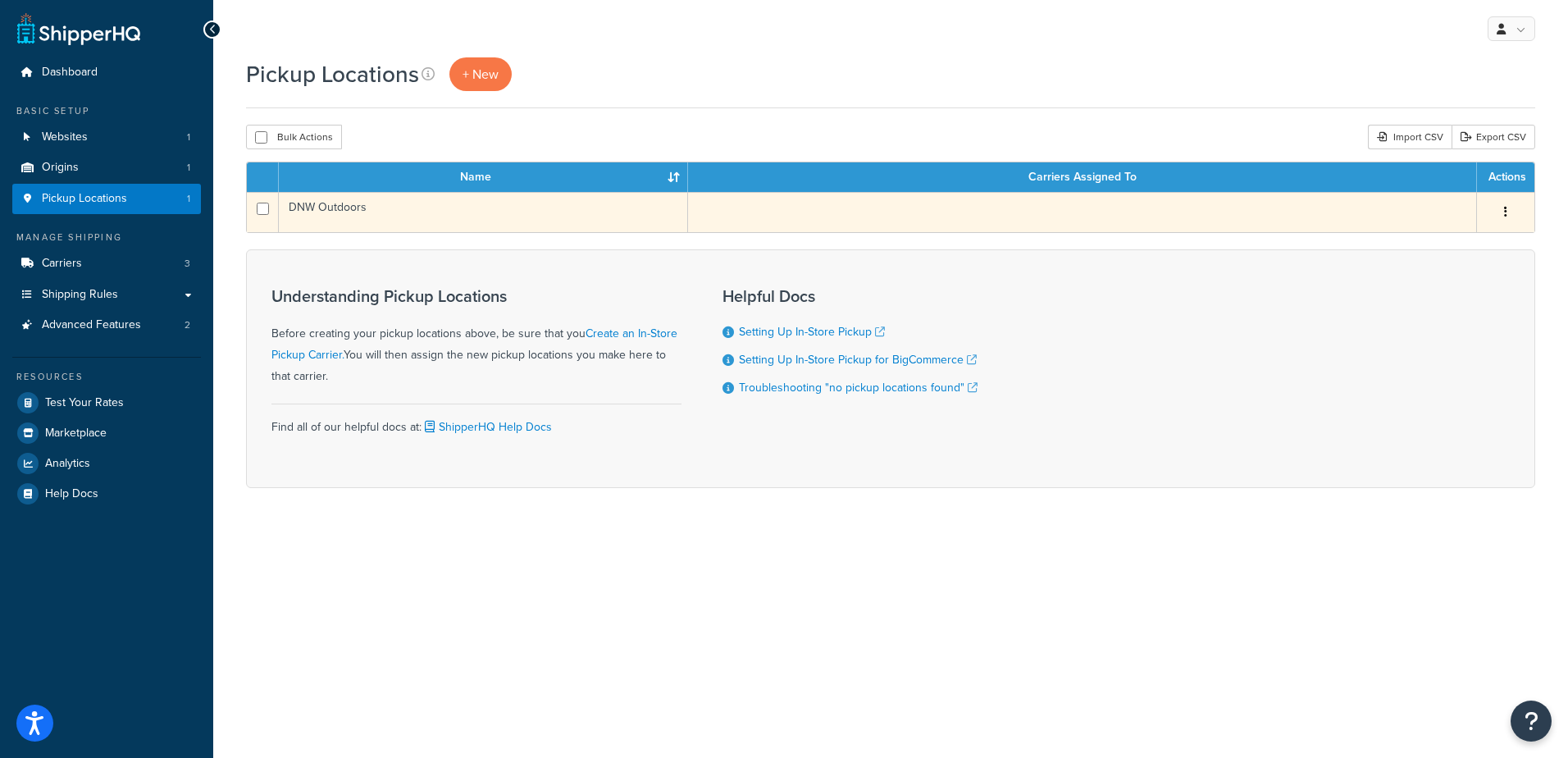
click at [835, 207] on td at bounding box center [1083, 212] width 789 height 40
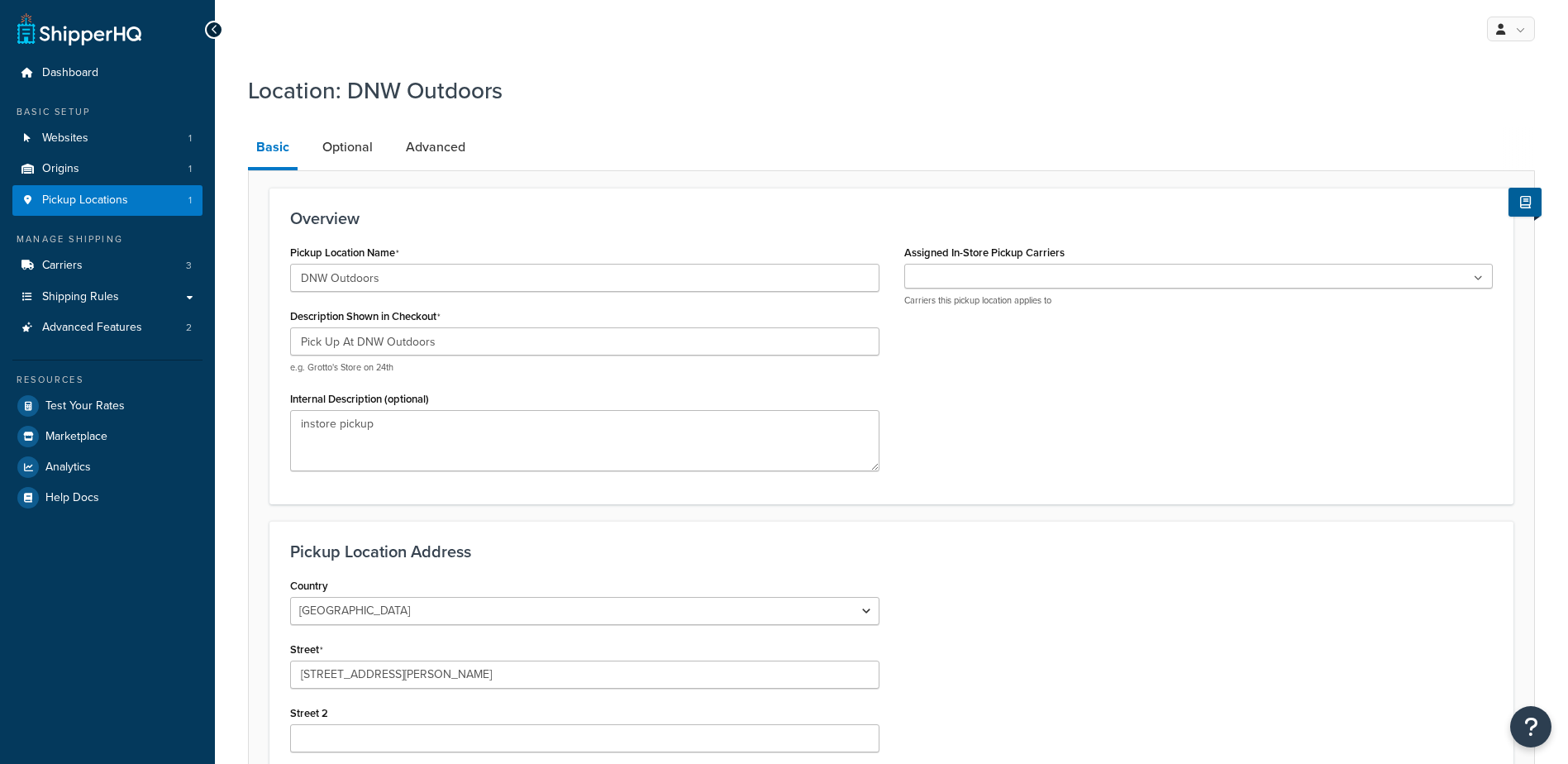
select select "4"
click at [989, 275] on ul at bounding box center [1199, 277] width 590 height 25
click at [1019, 272] on ul at bounding box center [1199, 277] width 590 height 25
click at [1008, 285] on ul at bounding box center [1199, 277] width 590 height 25
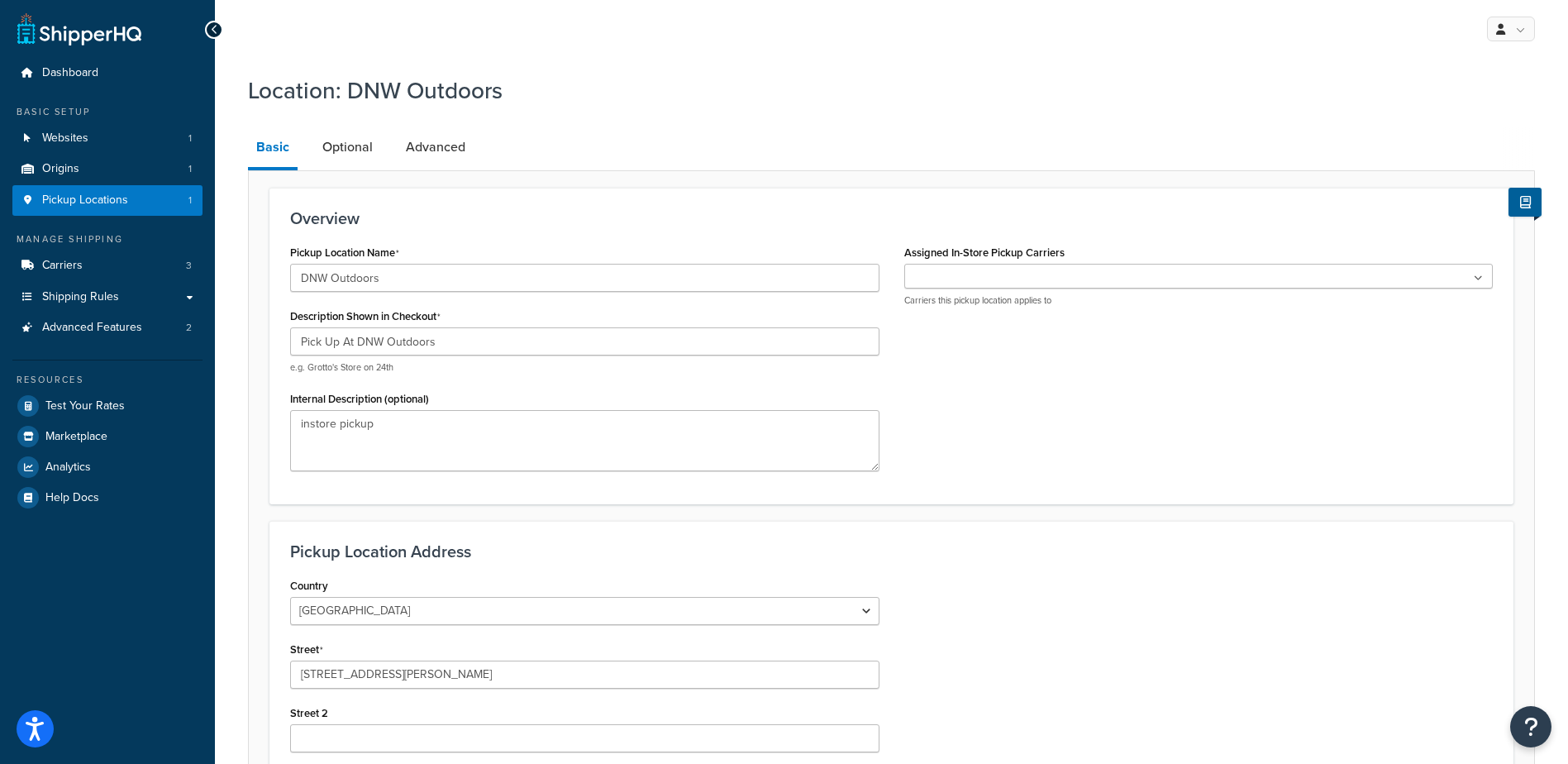
click at [979, 385] on div "Pickup Location Name DNW Outdoors Description Shown in Checkout Pick Up At DNW …" at bounding box center [891, 362] width 1227 height 242
click at [957, 279] on ul at bounding box center [1199, 277] width 590 height 25
click at [971, 387] on div "Pickup Location Name DNW Outdoors Description Shown in Checkout Pick Up At DNW …" at bounding box center [891, 362] width 1227 height 242
click at [996, 303] on p "Carriers this pickup location applies to" at bounding box center [1199, 300] width 590 height 12
click at [350, 158] on link "Optional" at bounding box center [347, 147] width 67 height 40
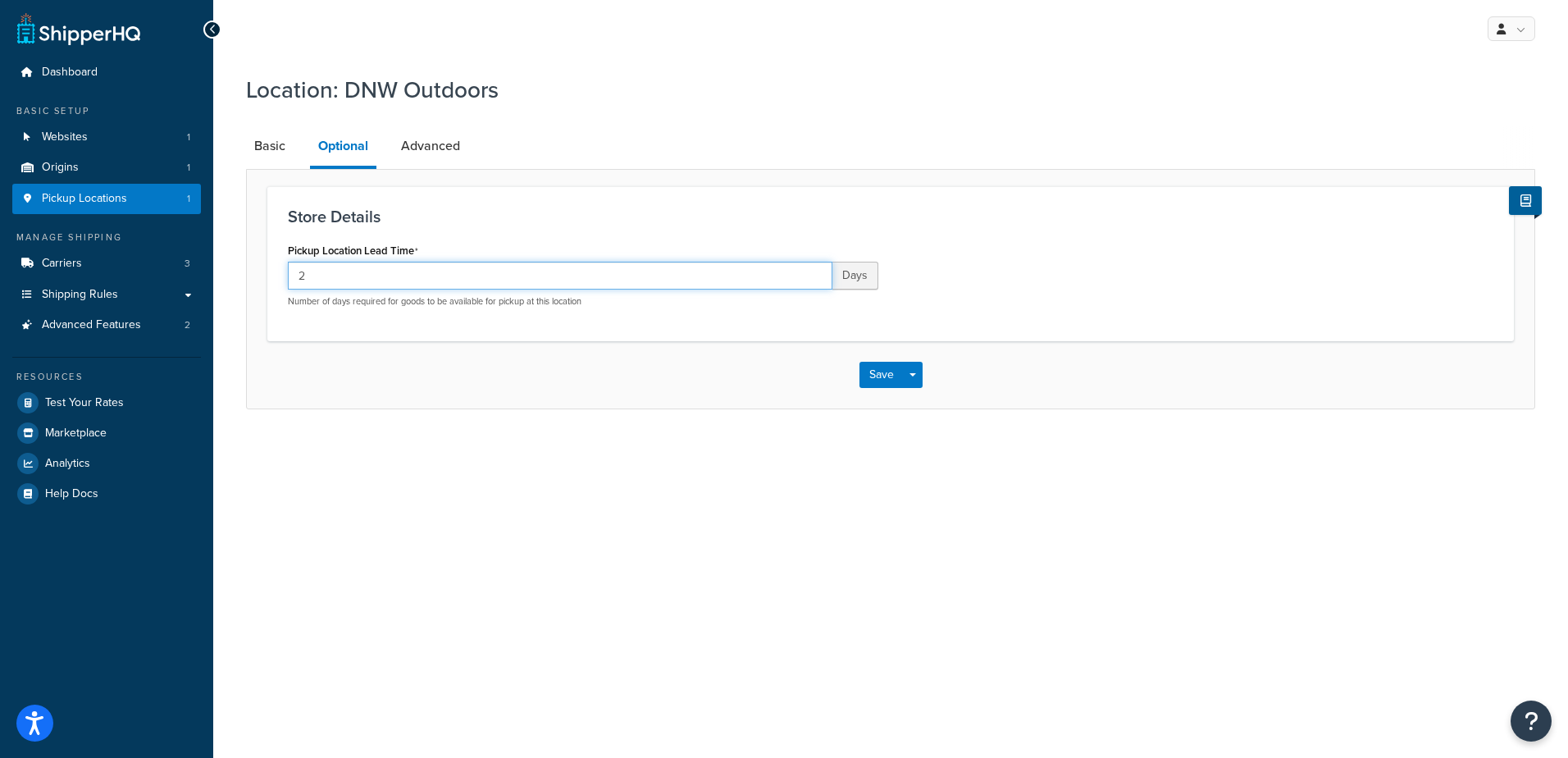
type input "2"
click at [819, 269] on input "2" at bounding box center [559, 276] width 545 height 28
click at [453, 141] on link "Advanced" at bounding box center [431, 146] width 76 height 40
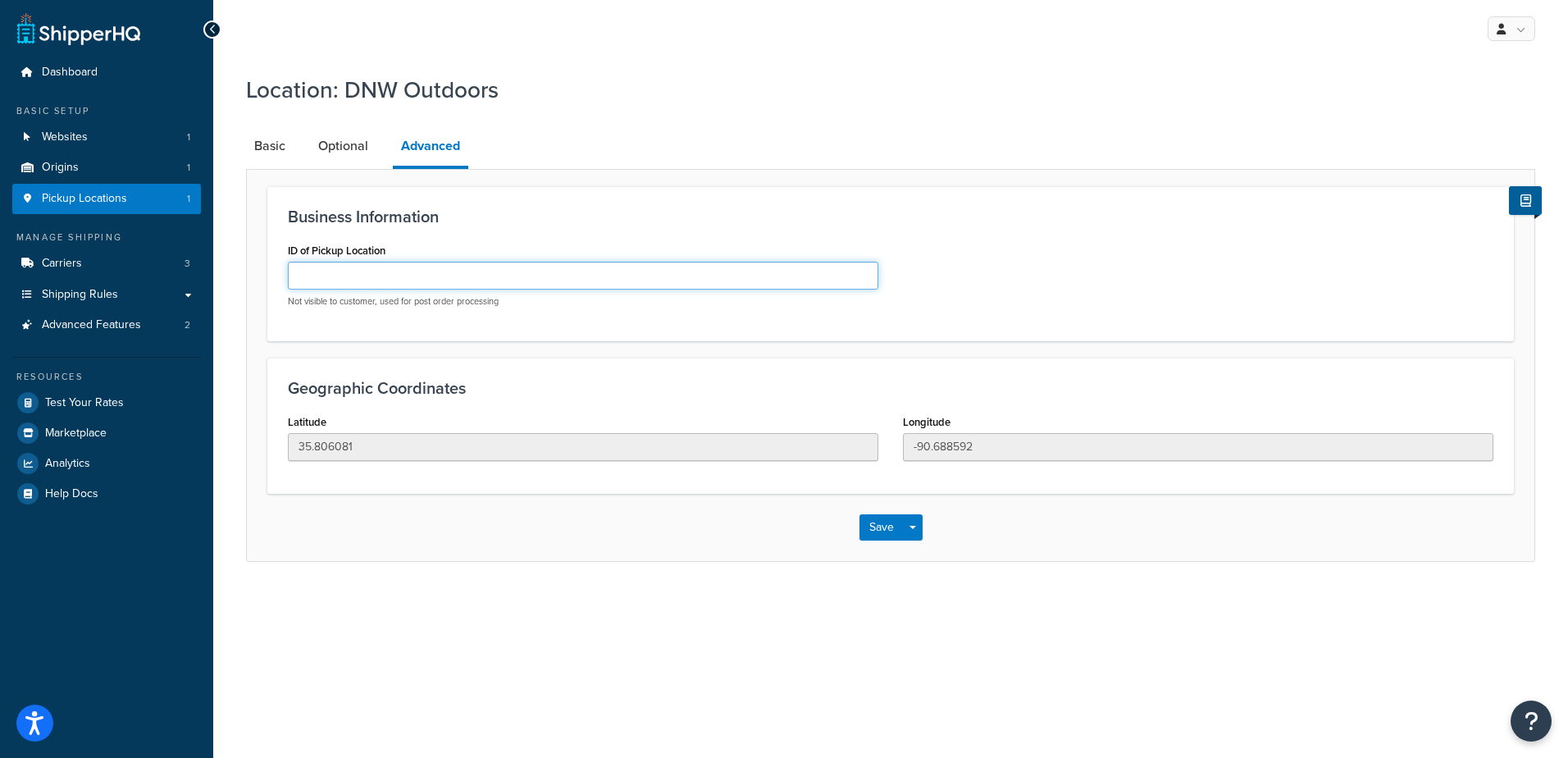
click at [423, 283] on input "ID of Pickup Location" at bounding box center [583, 276] width 591 height 28
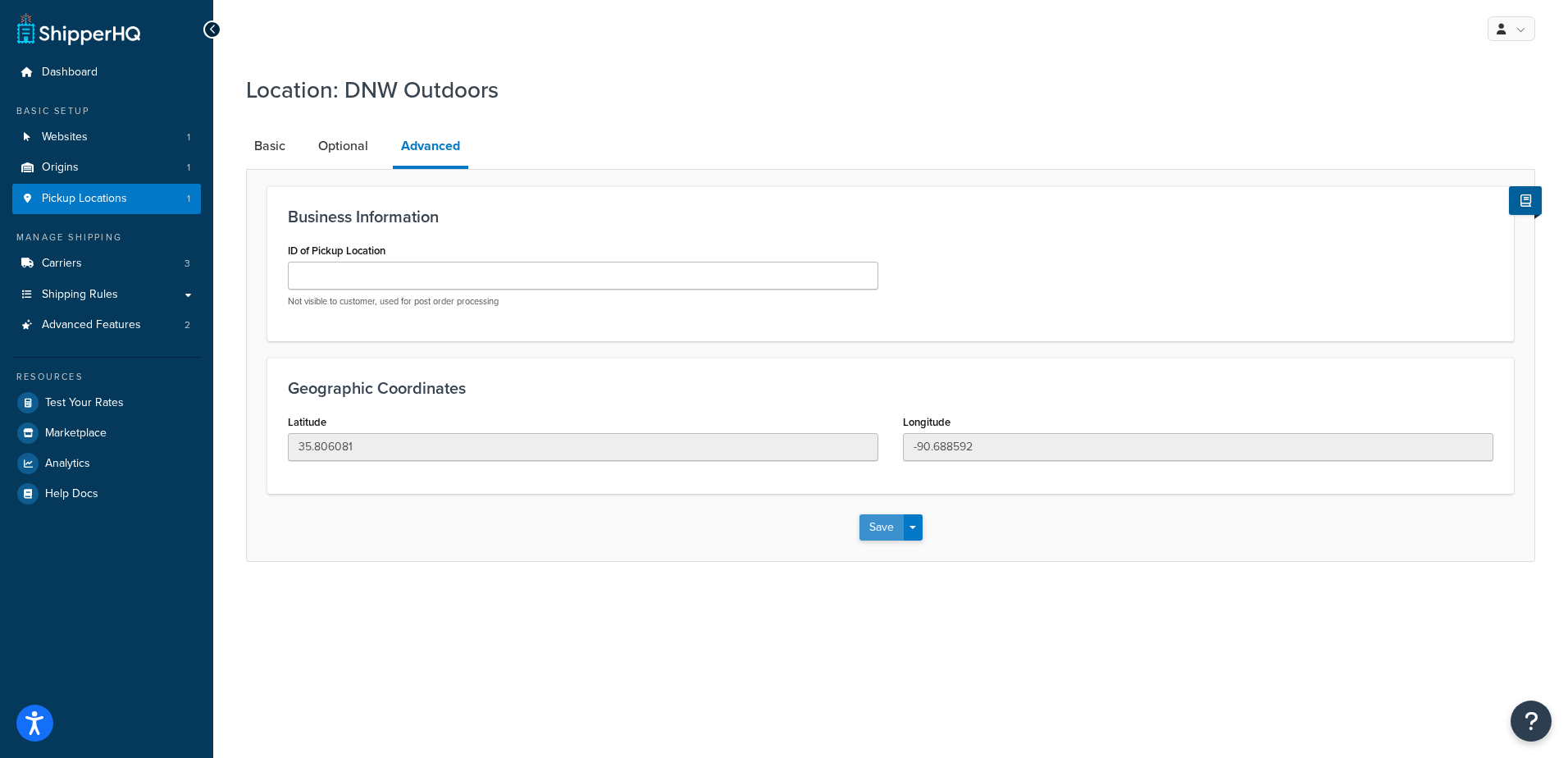
click at [879, 524] on button "Save" at bounding box center [882, 527] width 44 height 26
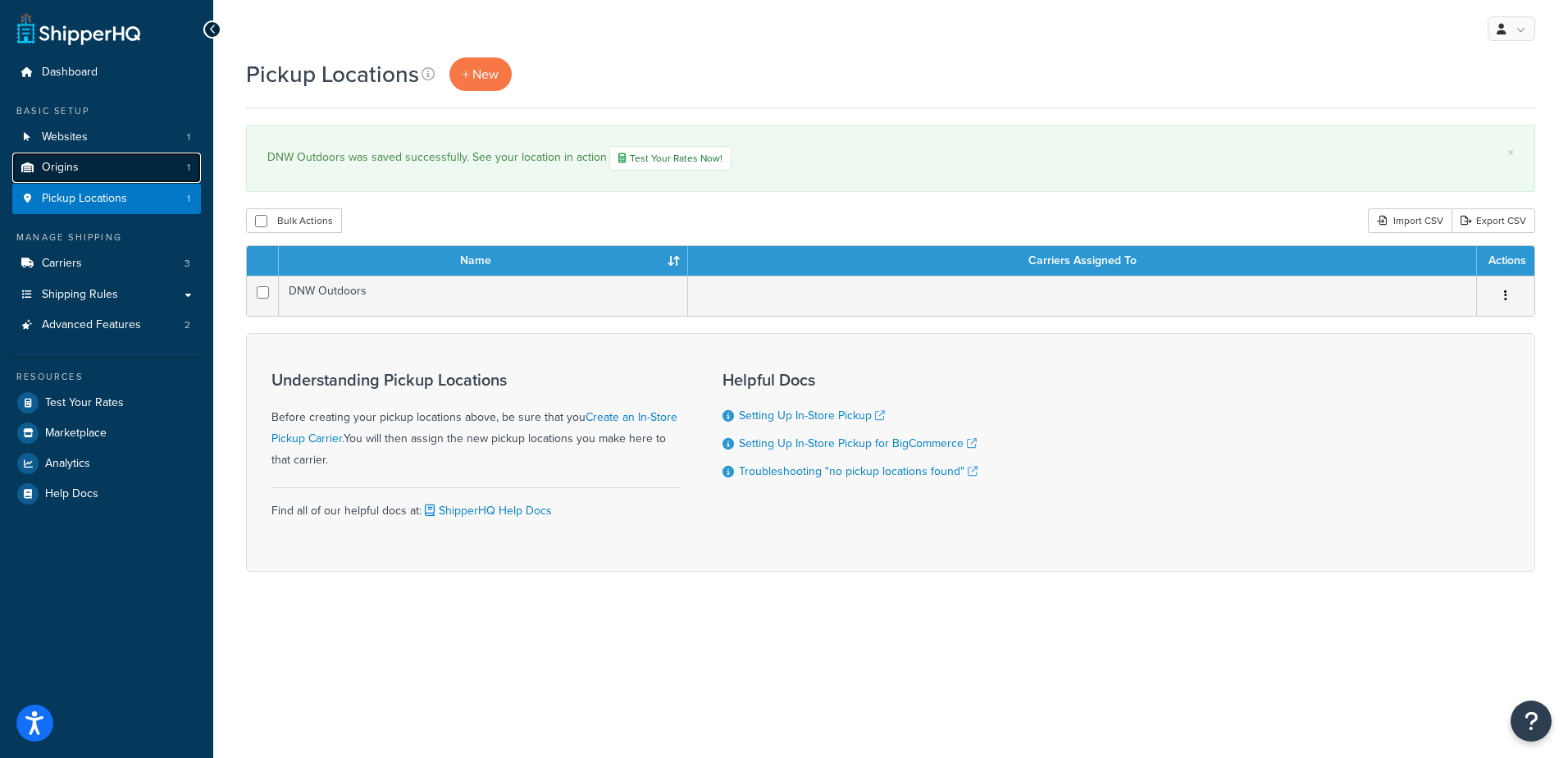
click at [85, 167] on link "Origins 1" at bounding box center [106, 167] width 189 height 30
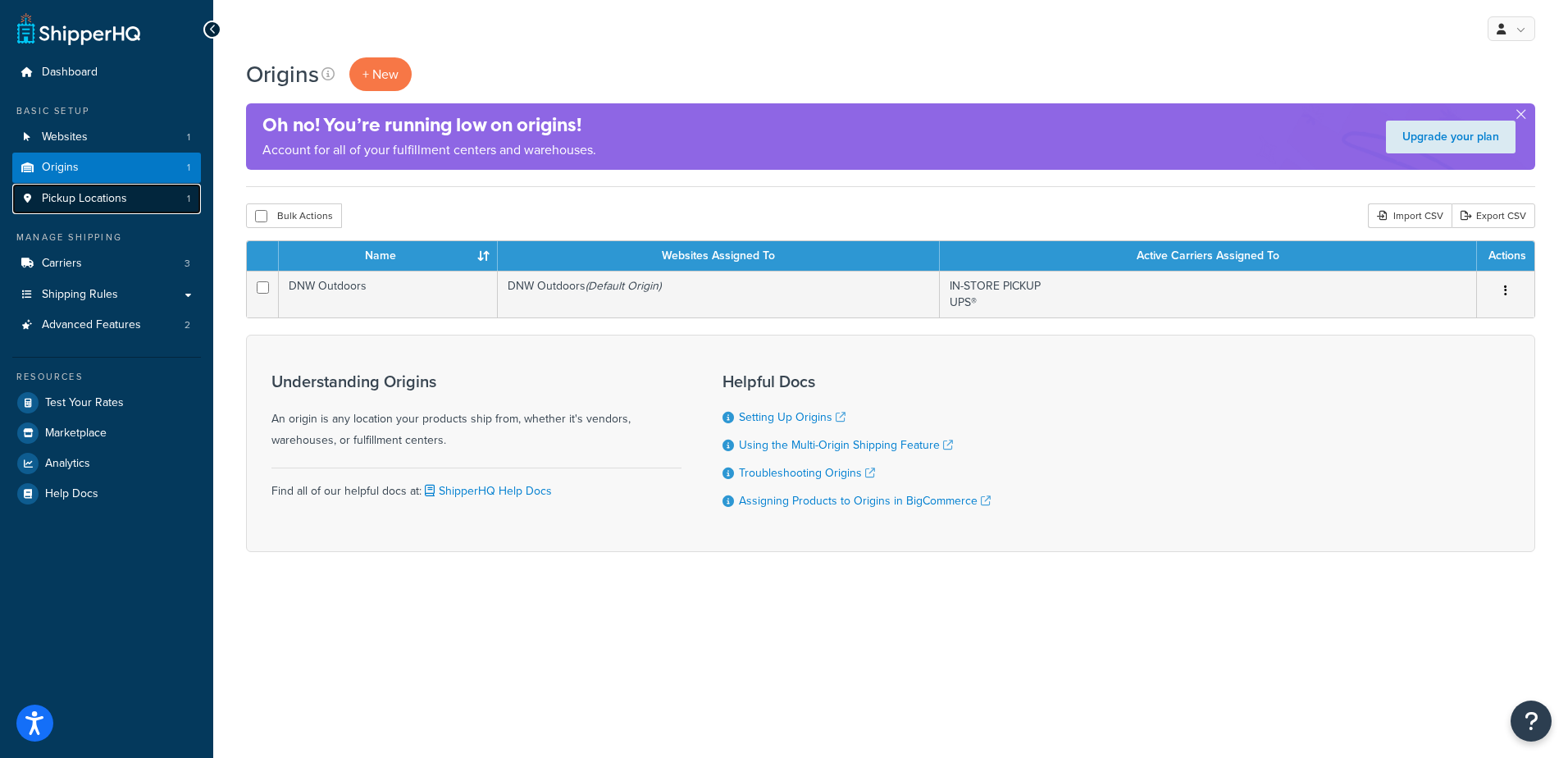
click at [89, 202] on span "Pickup Locations" at bounding box center [85, 199] width 86 height 14
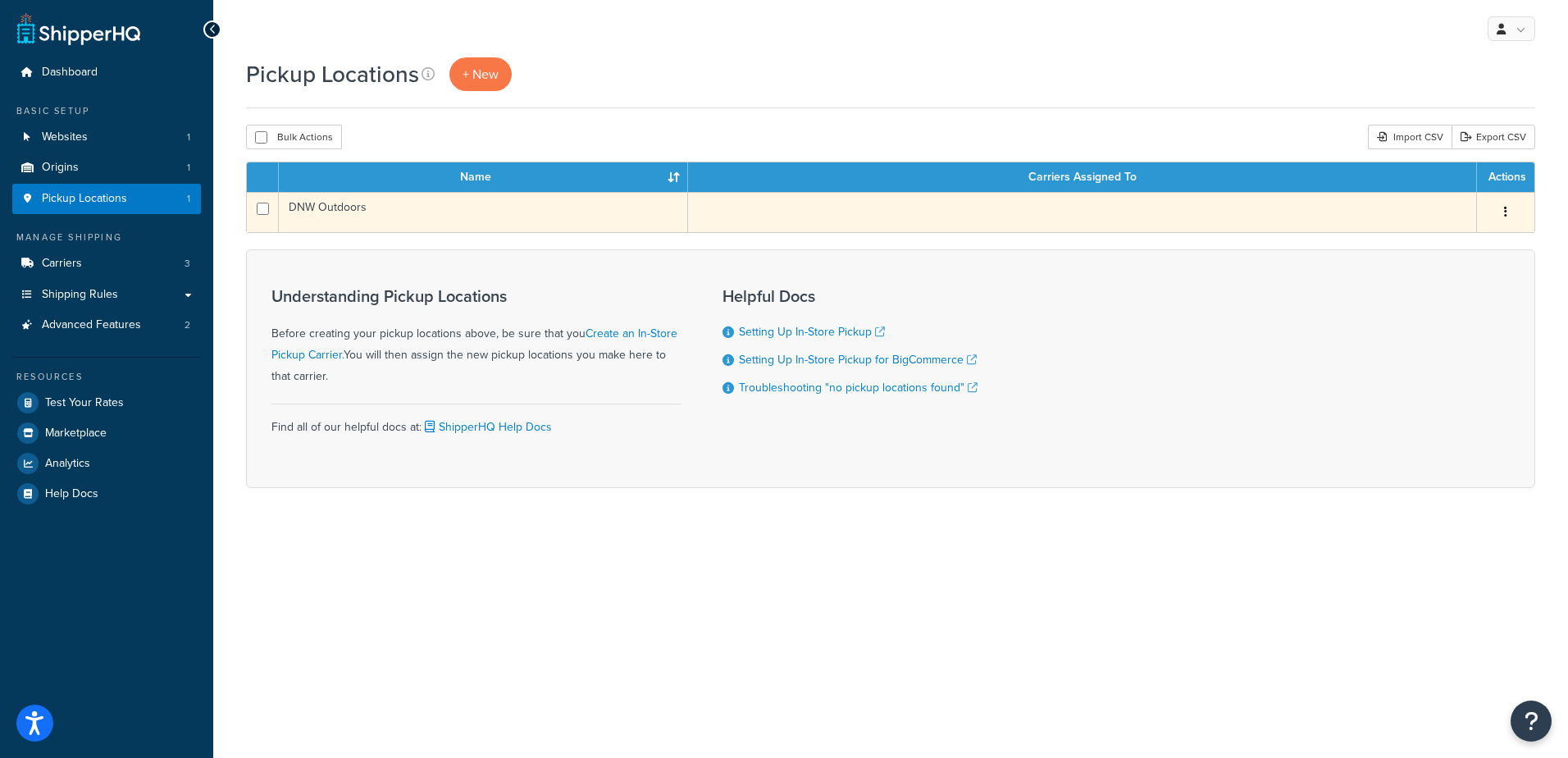
click at [915, 215] on td at bounding box center [1083, 212] width 789 height 40
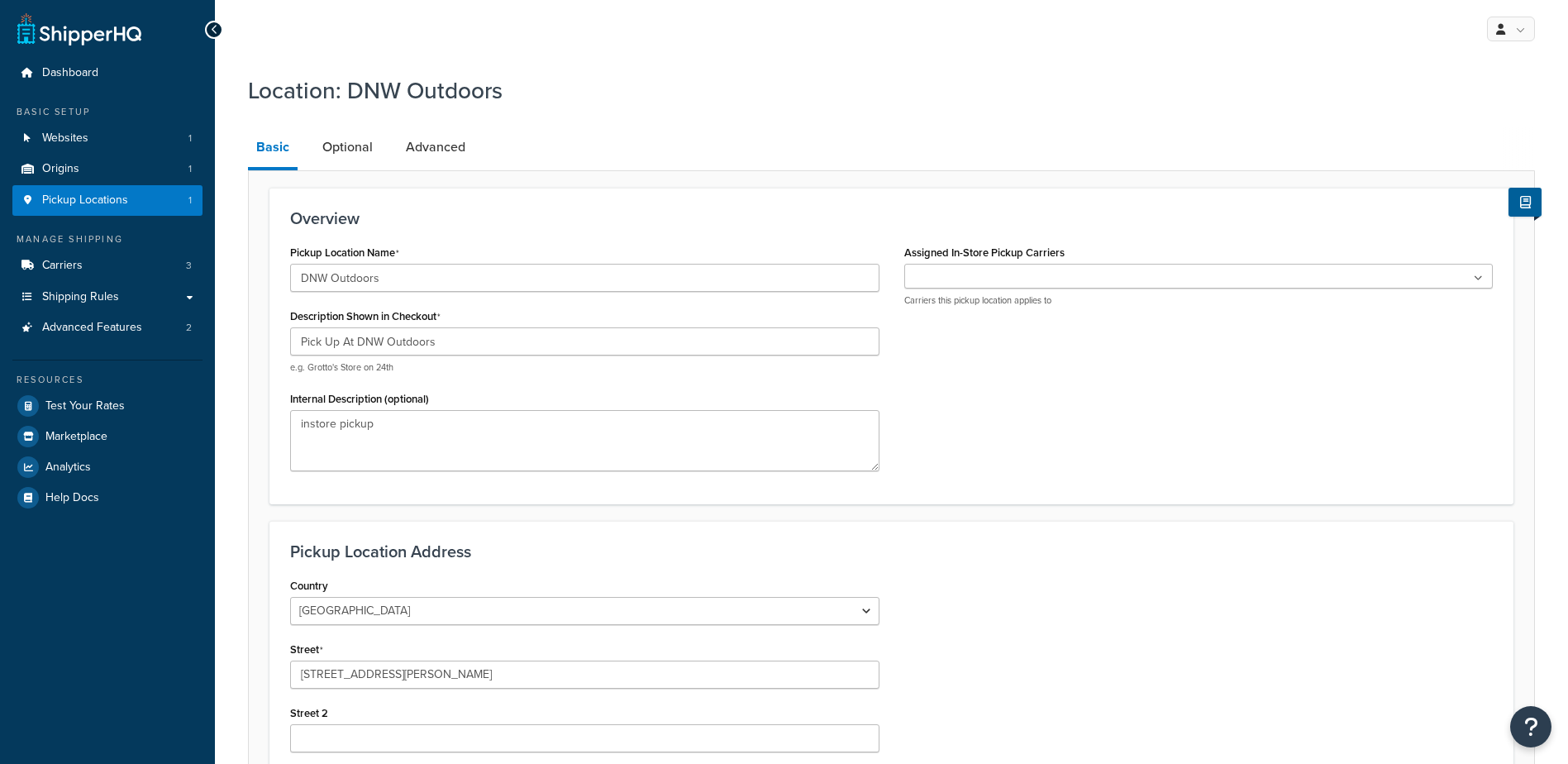
select select "4"
click at [917, 272] on ul at bounding box center [1199, 277] width 590 height 25
click at [927, 226] on h3 "Overview" at bounding box center [891, 218] width 1203 height 18
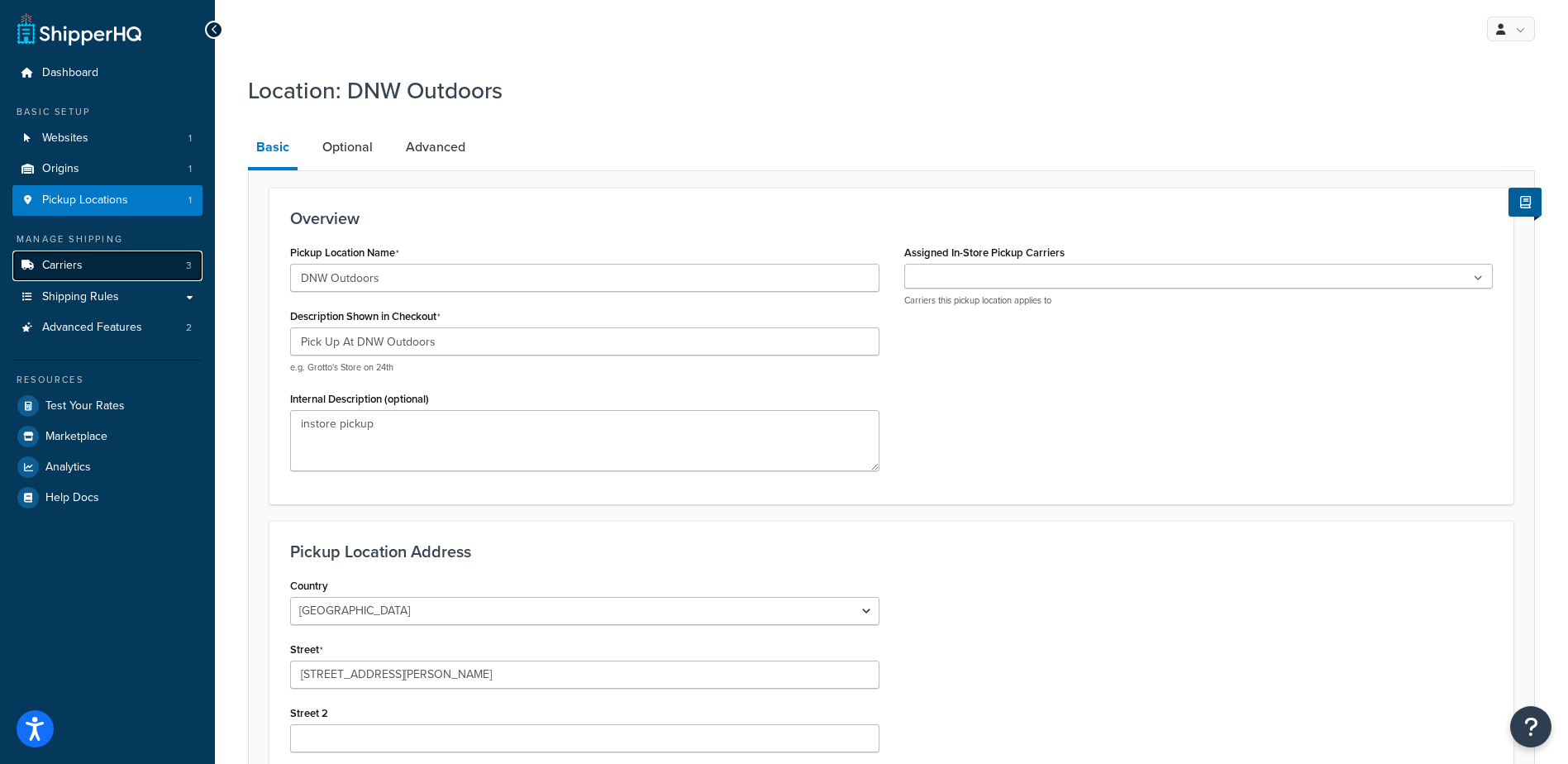
click at [71, 269] on span "Carriers" at bounding box center [62, 266] width 41 height 14
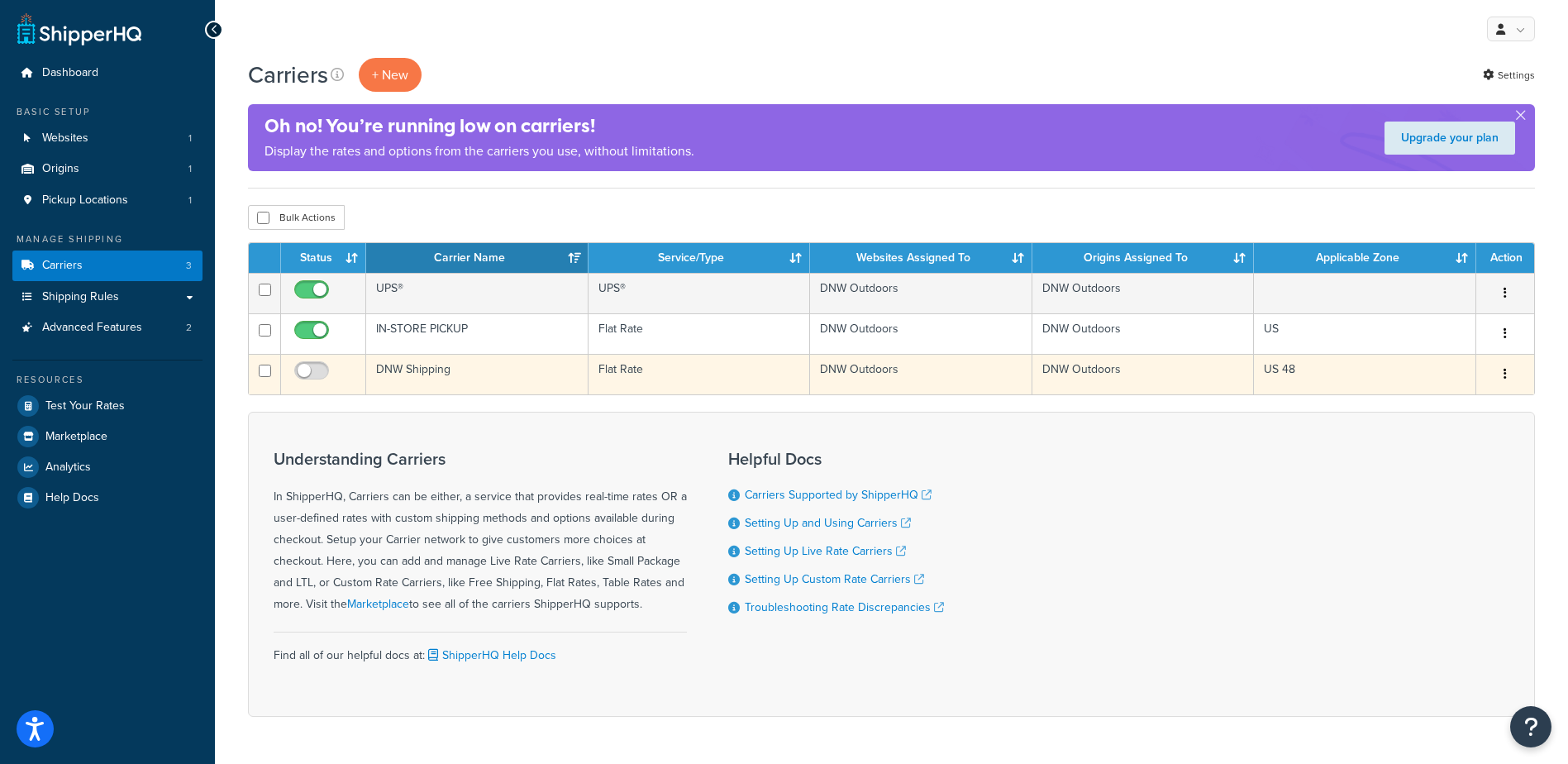
click at [1509, 374] on button "button" at bounding box center [1506, 375] width 23 height 27
click at [1428, 480] on link "Delete" at bounding box center [1438, 475] width 130 height 34
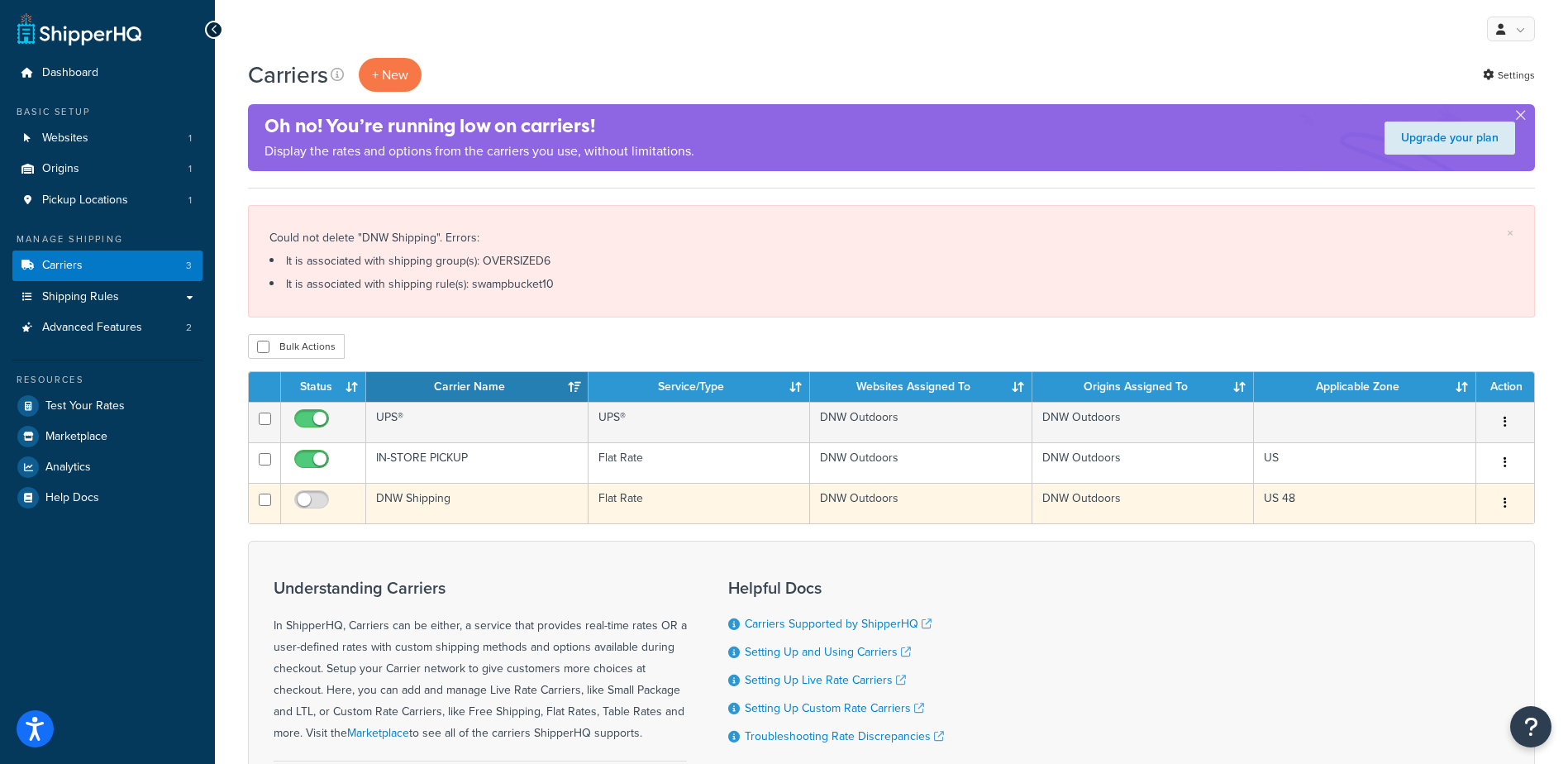
click at [1502, 503] on button "button" at bounding box center [1506, 503] width 23 height 27
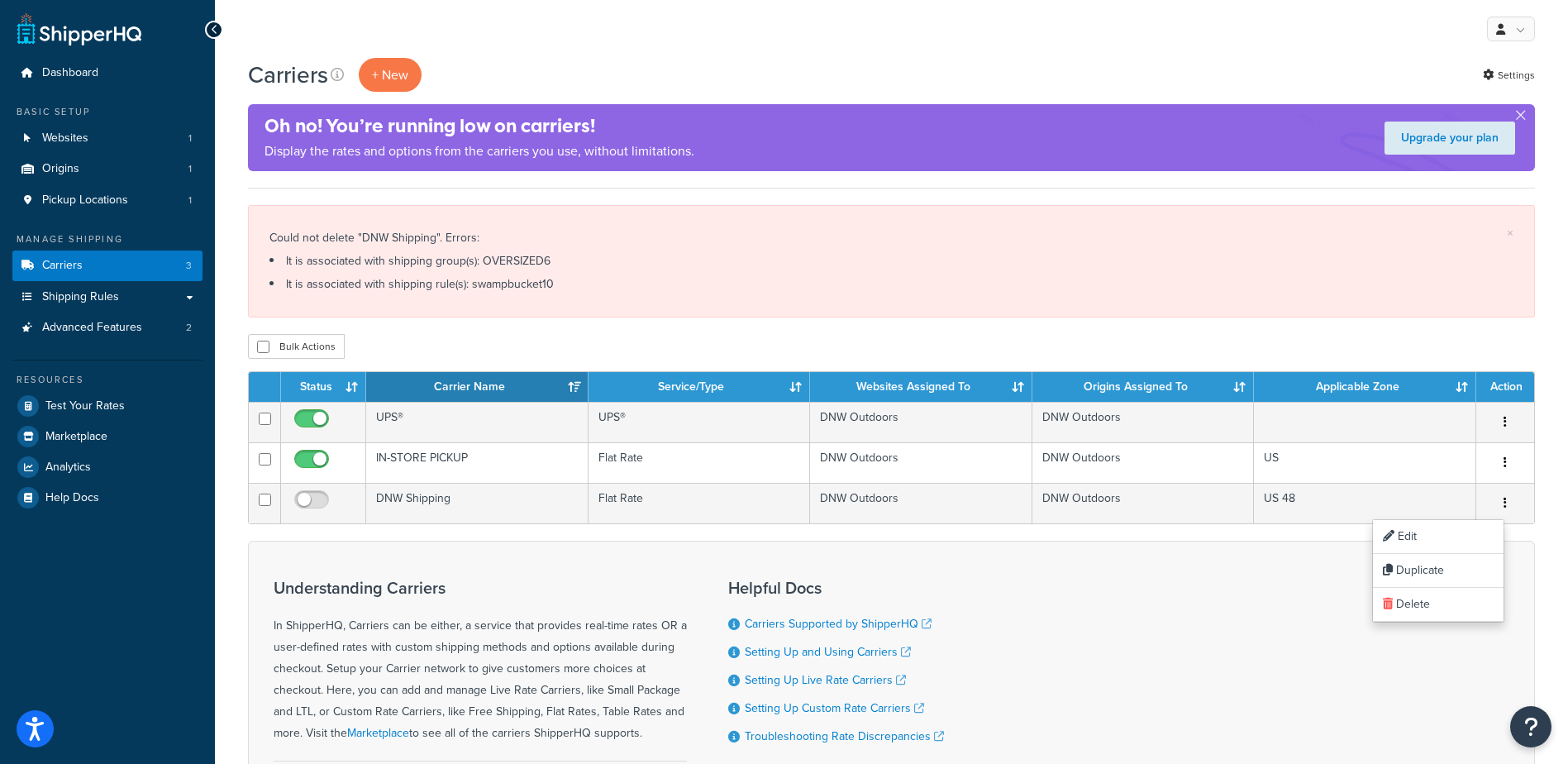
click at [1242, 629] on div "Understanding Carriers In ShipperHQ, Carriers can be either, a service that pro…" at bounding box center [892, 693] width 1287 height 305
click at [81, 297] on span "Shipping Rules" at bounding box center [81, 296] width 77 height 14
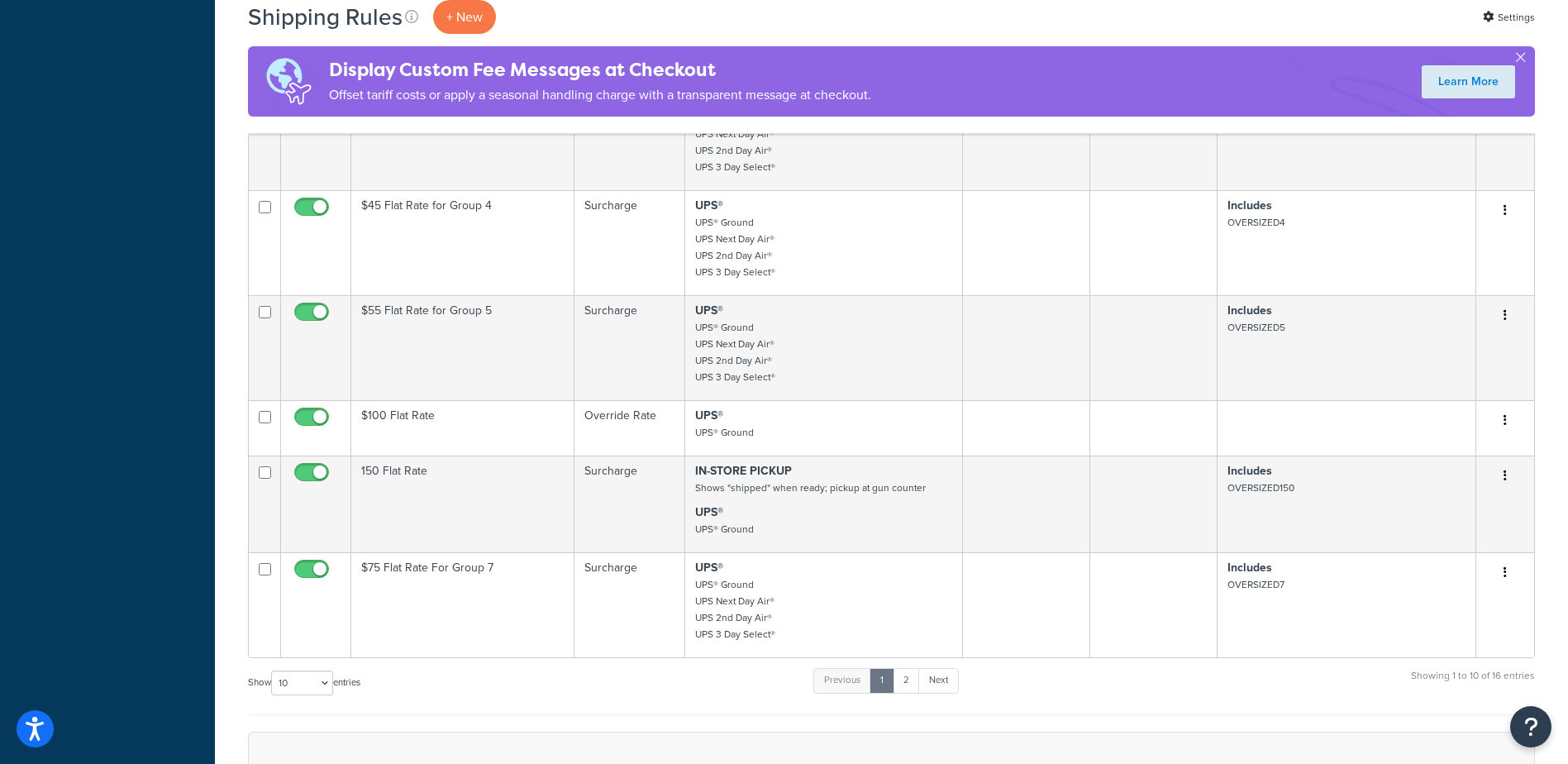
scroll to position [694, 0]
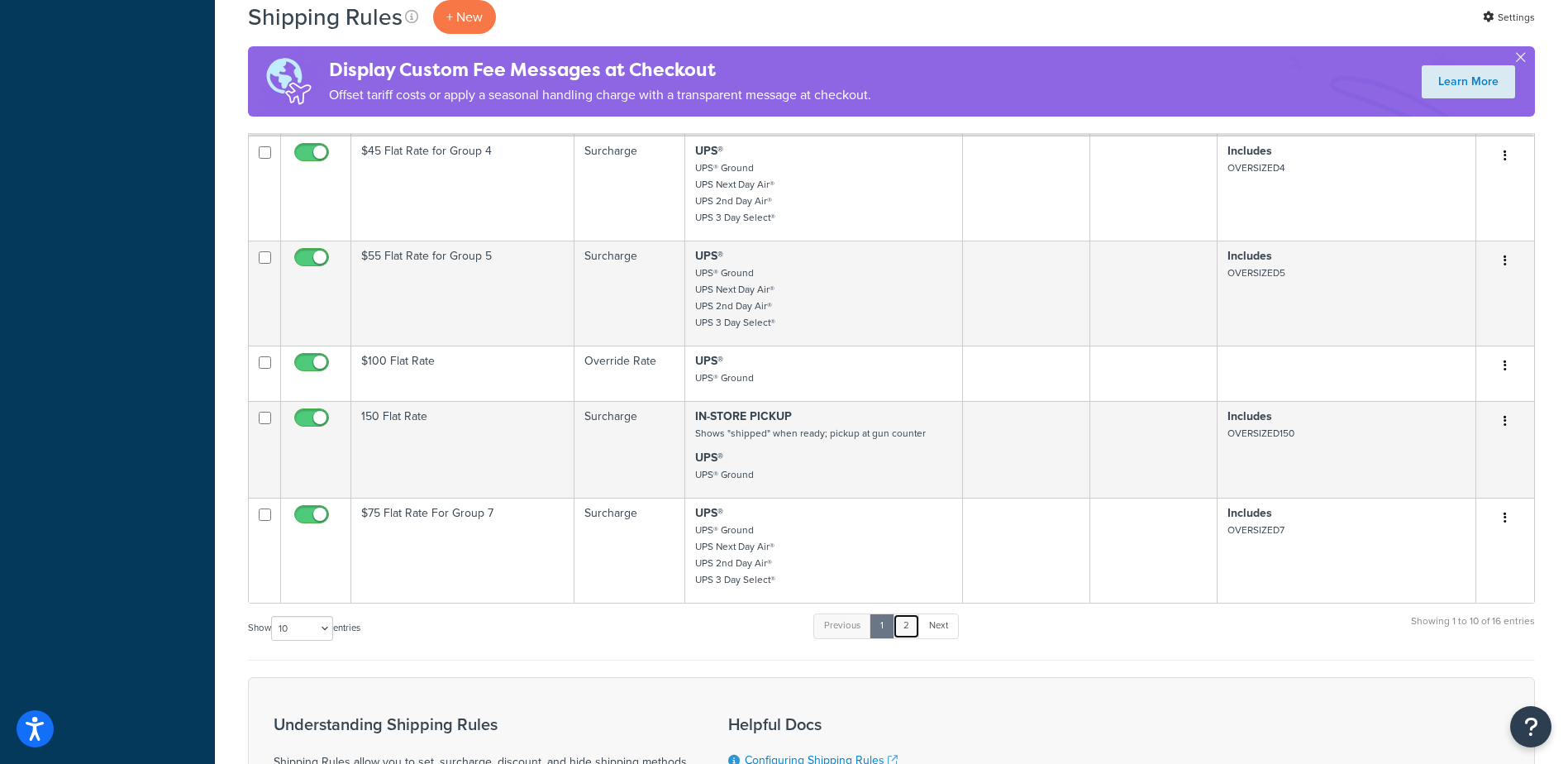
click at [910, 632] on link "2" at bounding box center [906, 626] width 27 height 25
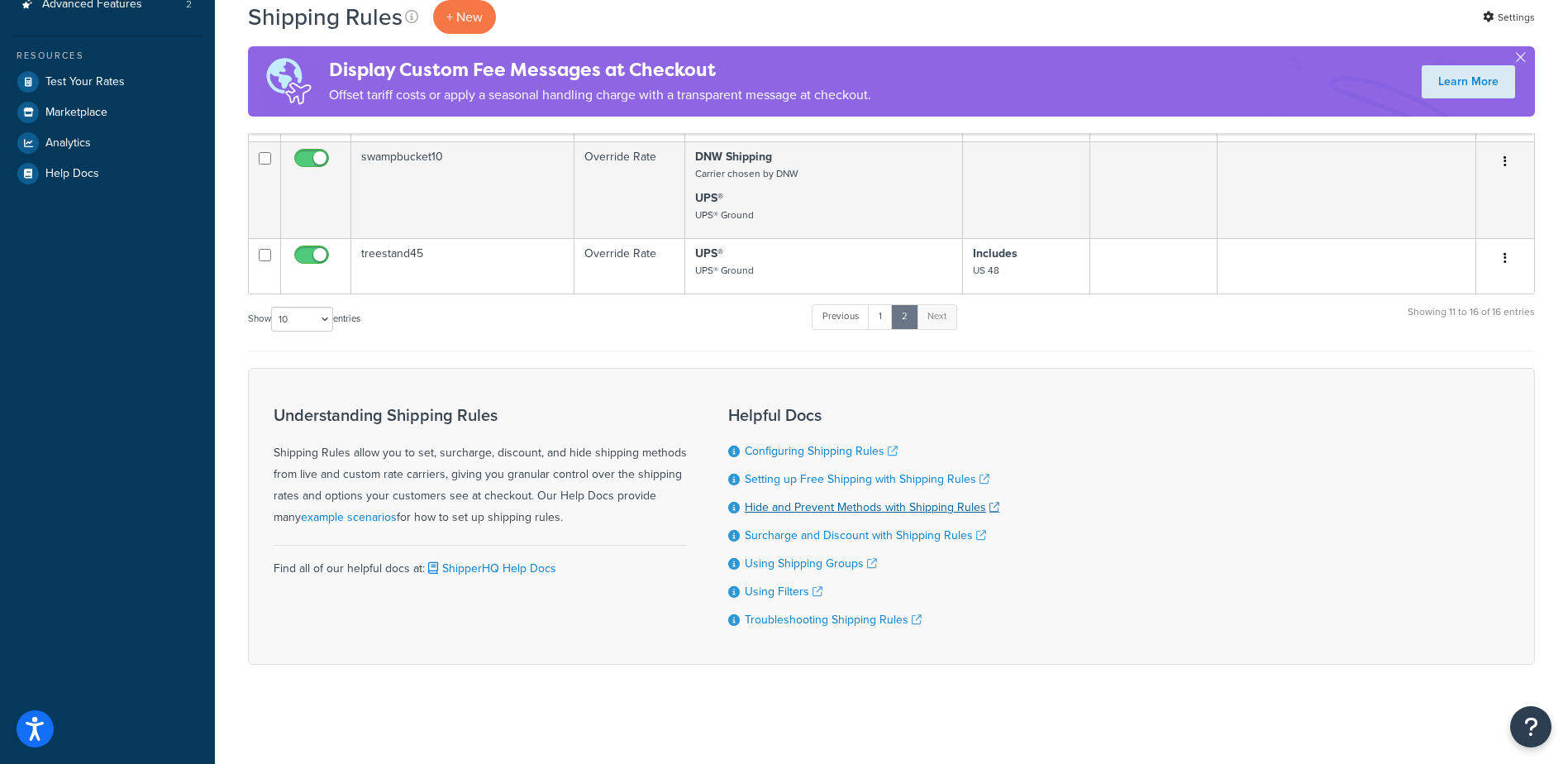
scroll to position [457, 0]
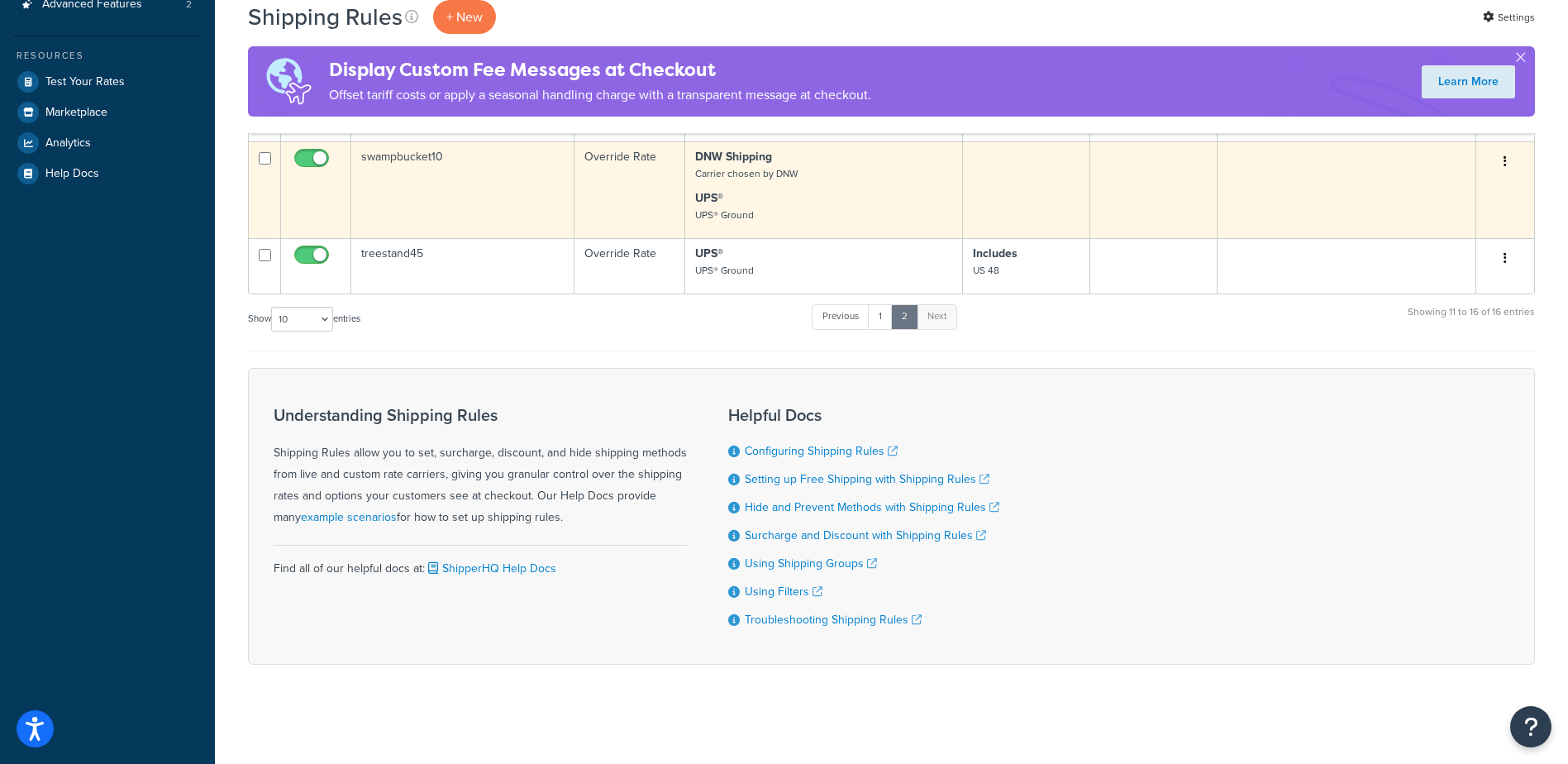
click at [1494, 159] on button "button" at bounding box center [1506, 162] width 23 height 27
click at [1456, 188] on link "Edit" at bounding box center [1450, 193] width 130 height 34
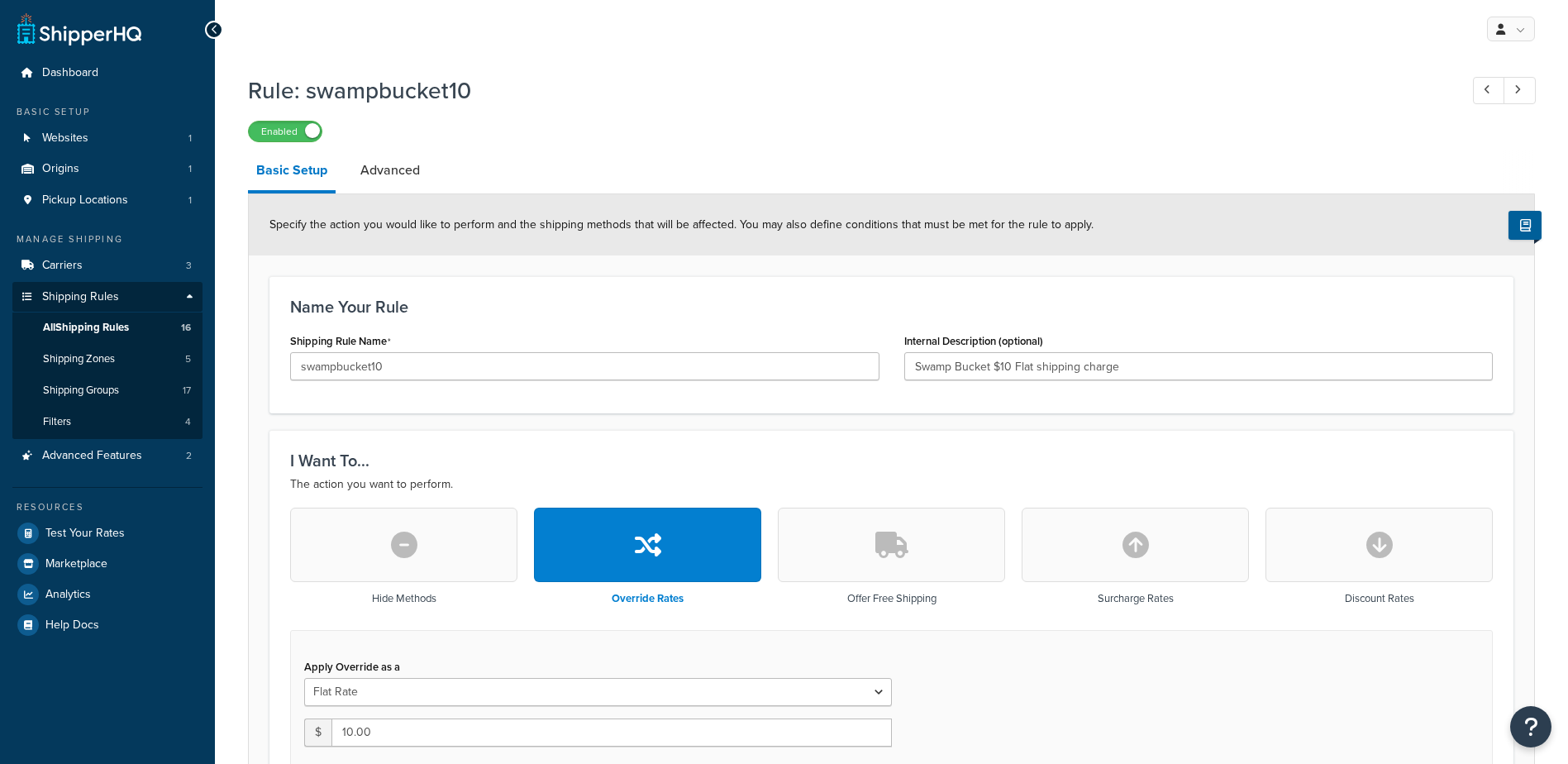
select select "ITEM"
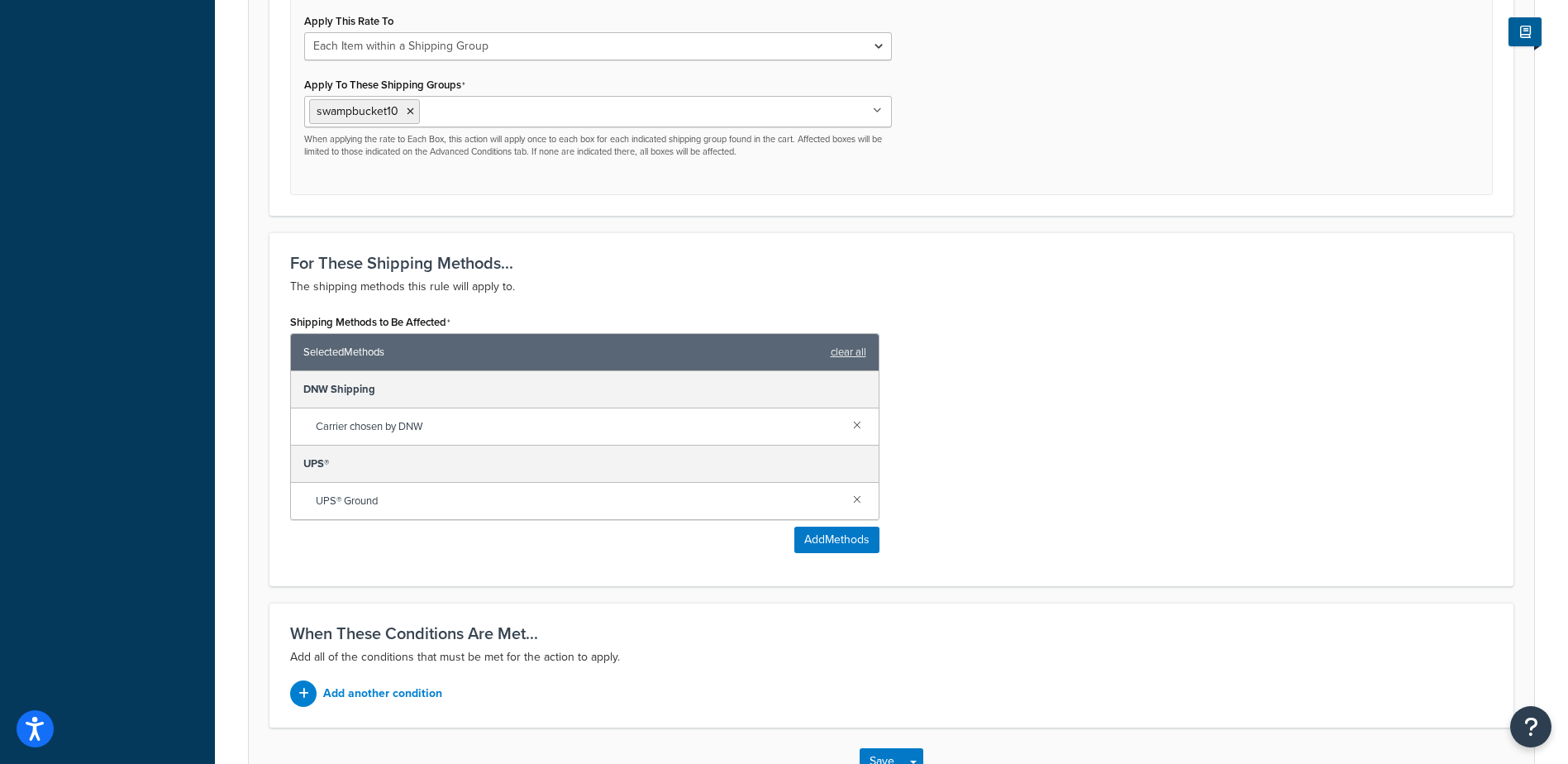
scroll to position [754, 0]
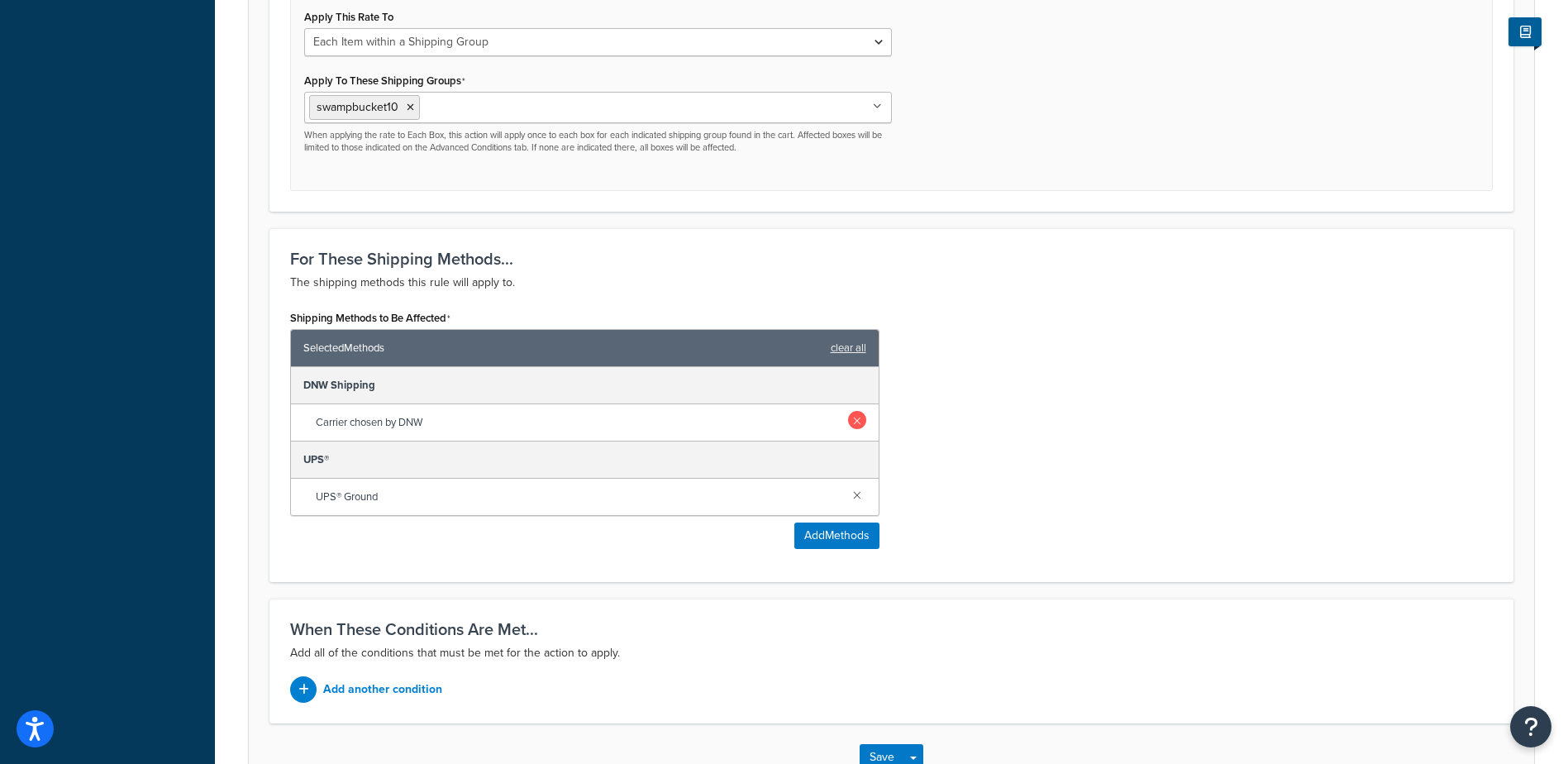
click at [854, 422] on link at bounding box center [857, 420] width 18 height 18
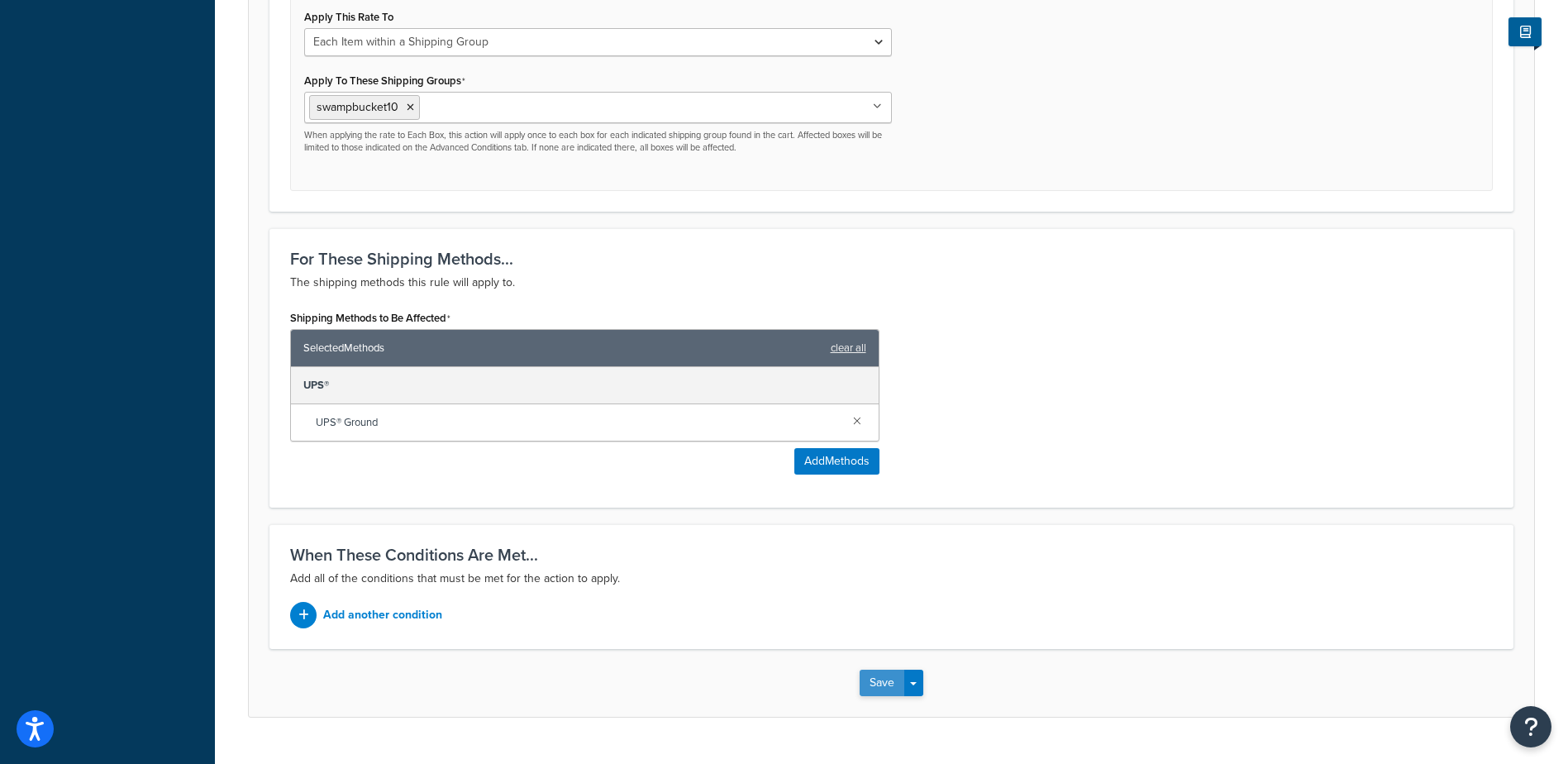
click at [885, 688] on button "Save" at bounding box center [882, 683] width 45 height 27
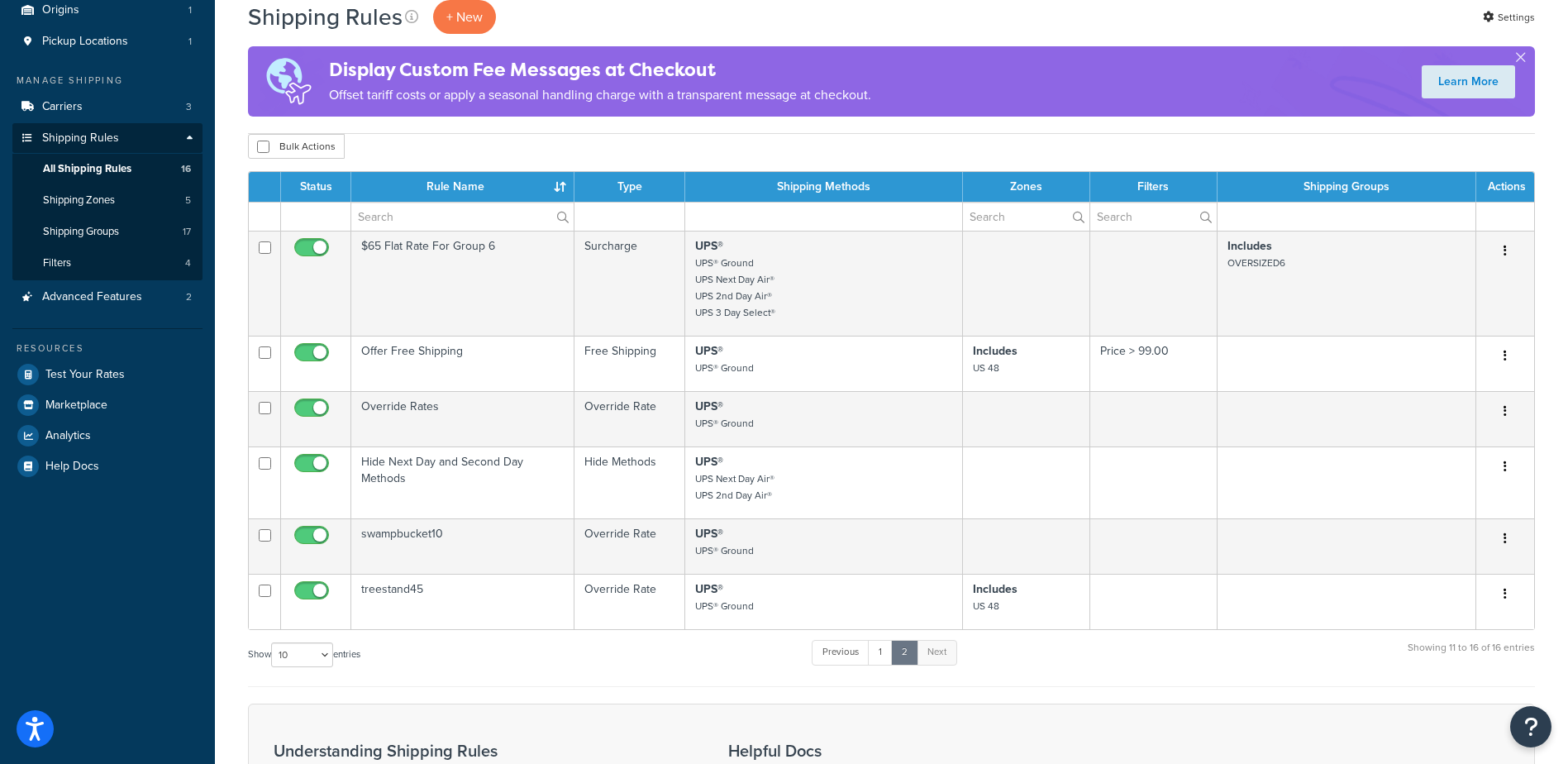
scroll to position [235, 0]
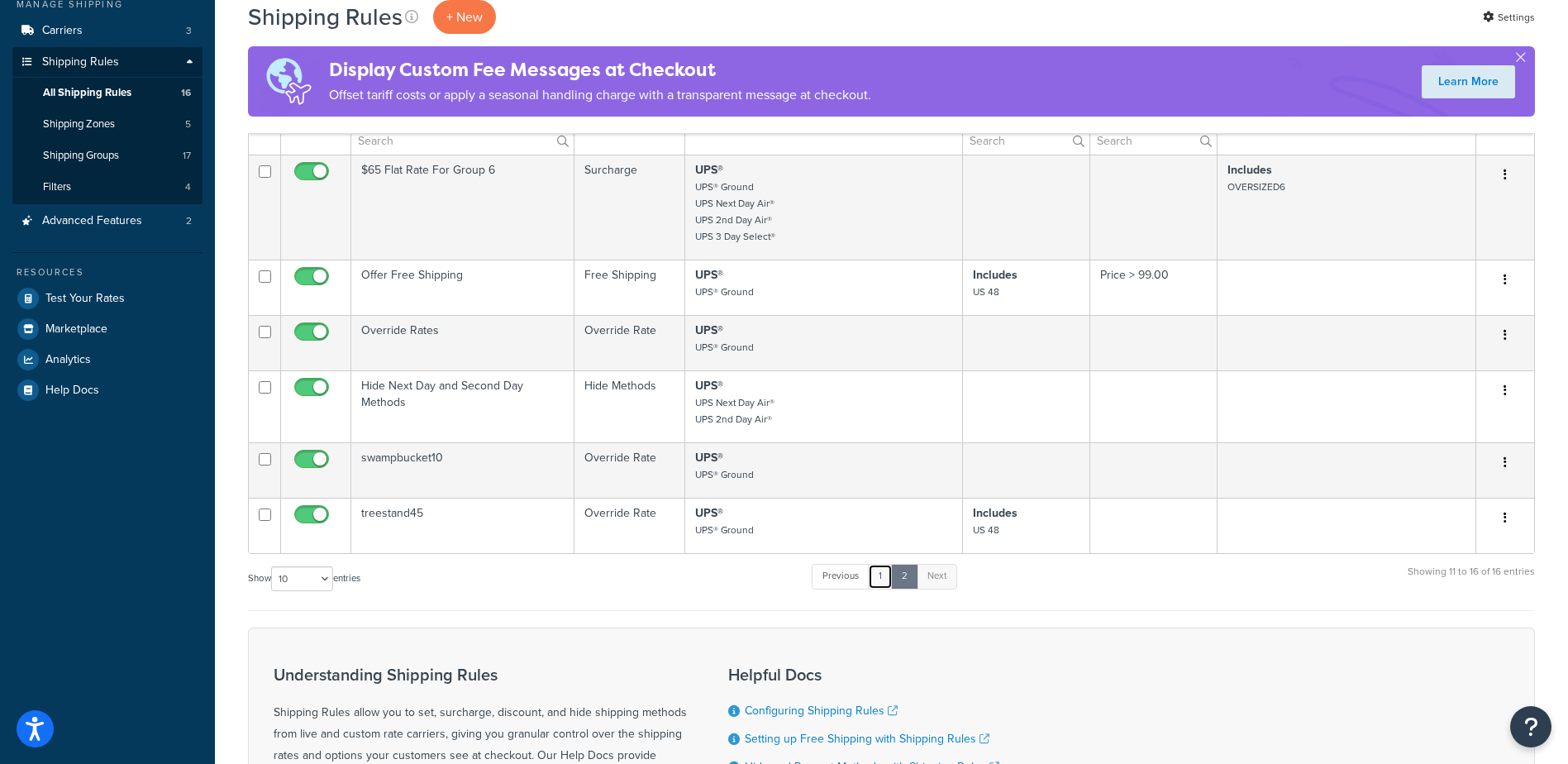
click at [887, 575] on link "1" at bounding box center [880, 576] width 25 height 25
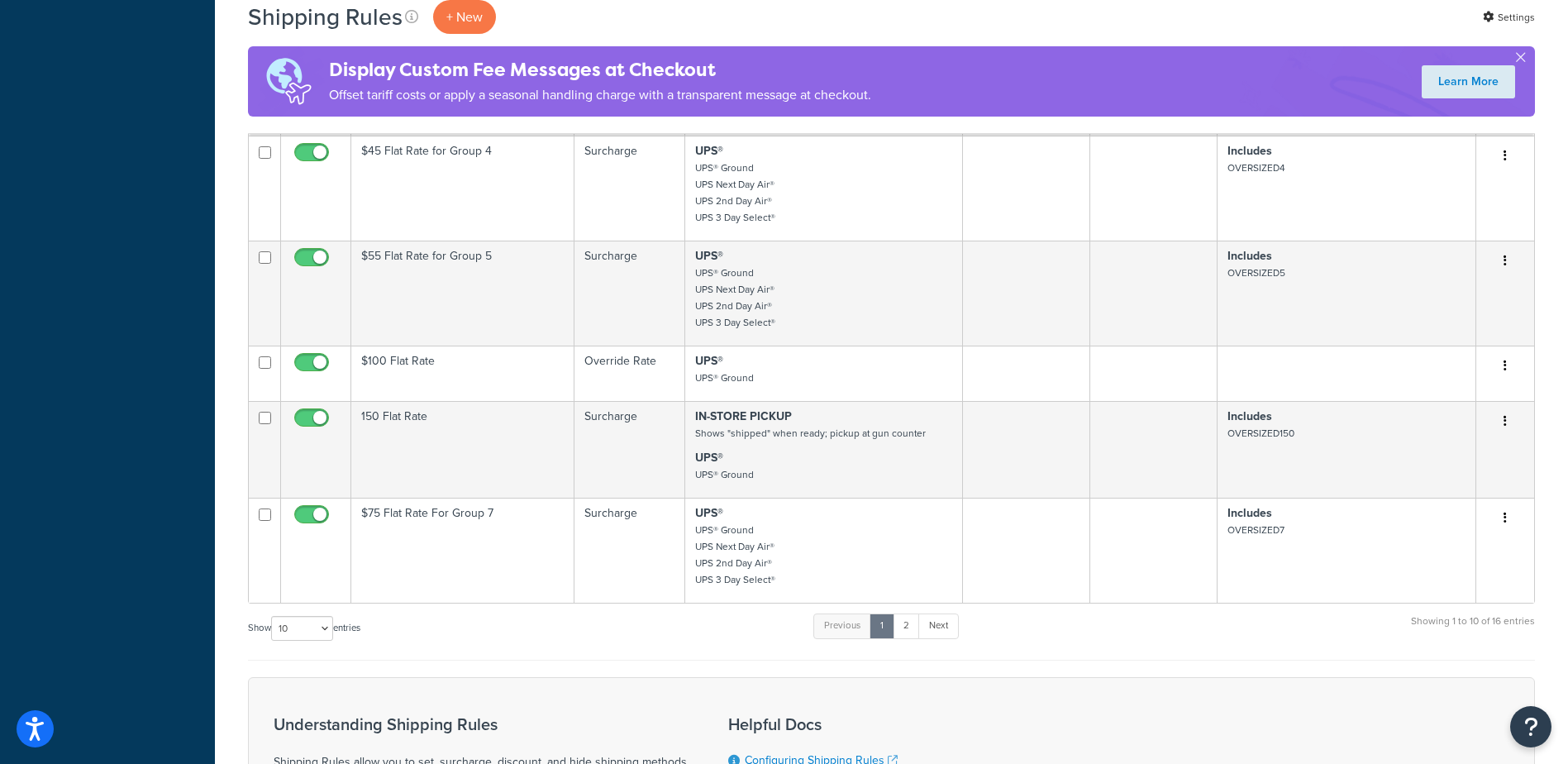
scroll to position [783, 0]
click at [913, 626] on link "2" at bounding box center [906, 622] width 27 height 25
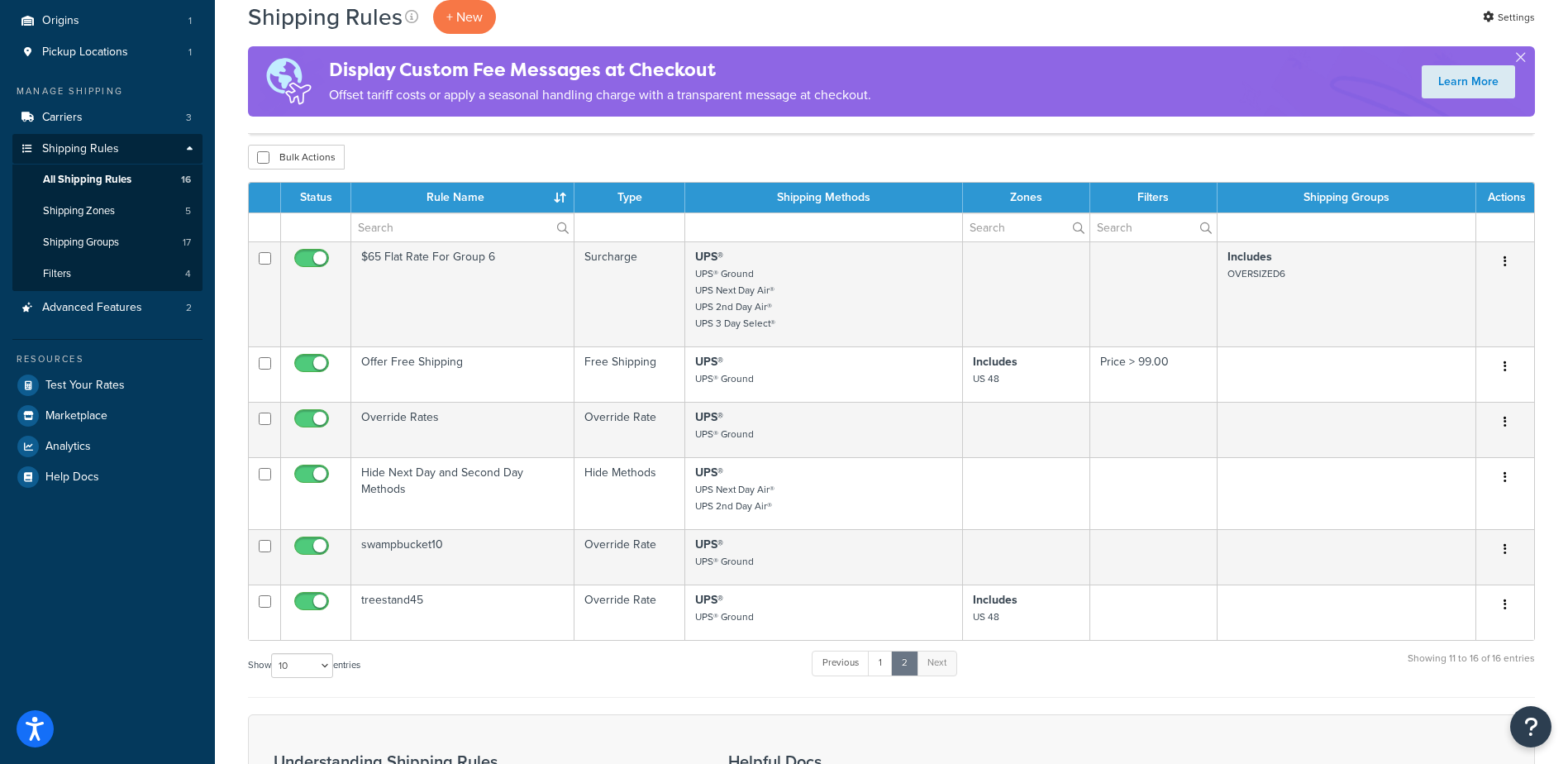
scroll to position [147, 0]
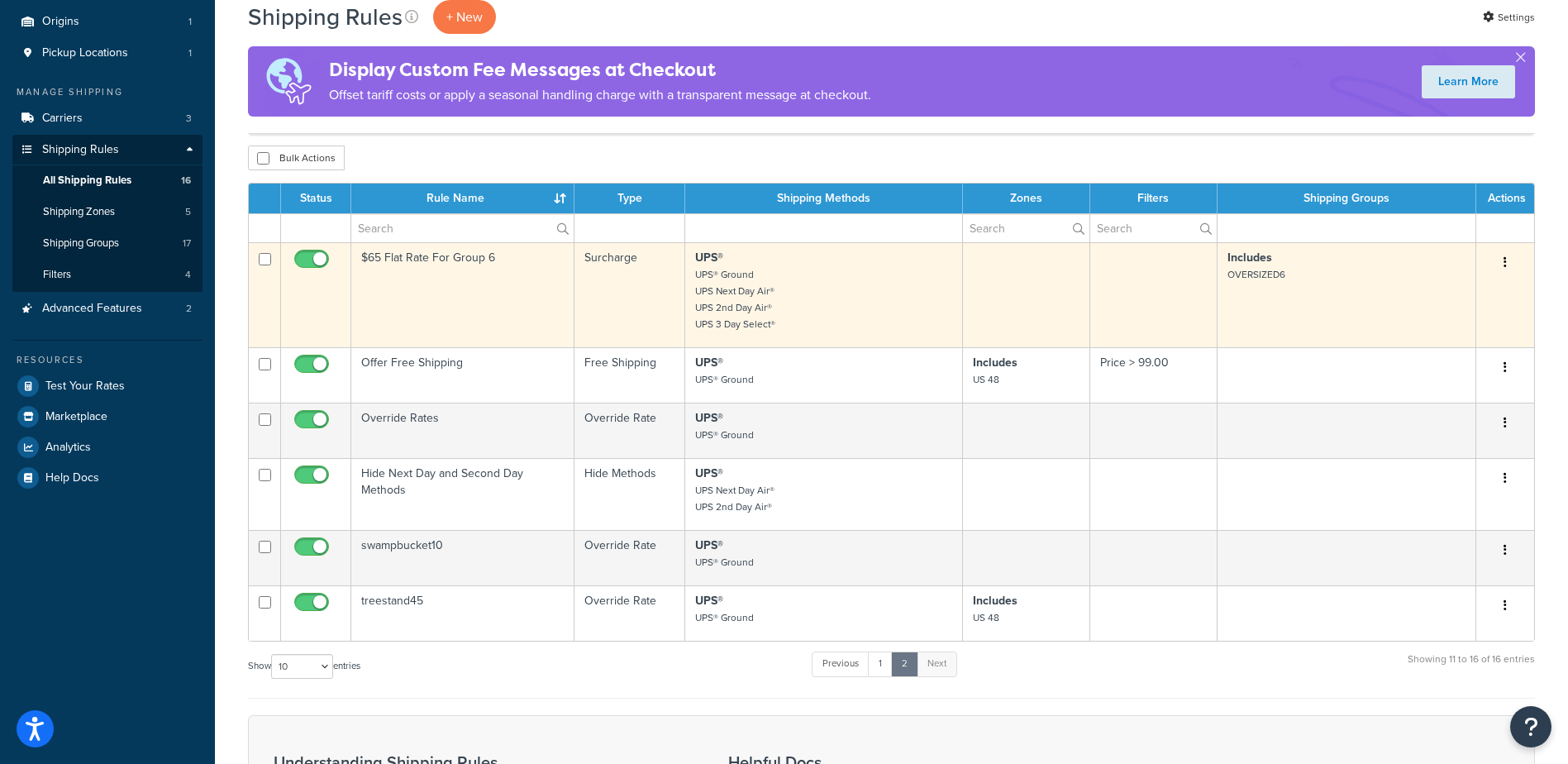
click at [1502, 267] on button "button" at bounding box center [1506, 263] width 23 height 27
click at [1481, 293] on link "Edit" at bounding box center [1450, 293] width 130 height 34
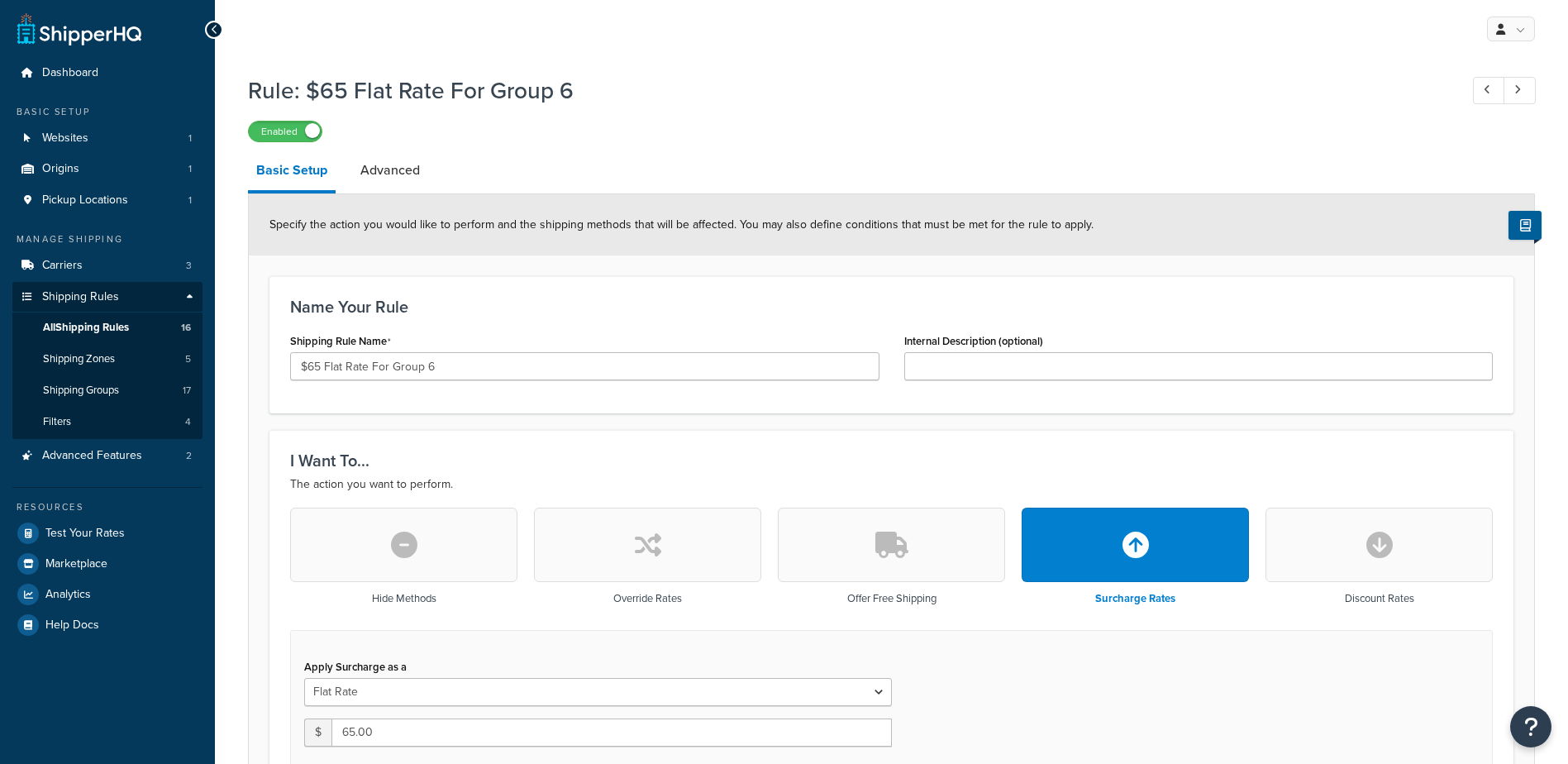
select select "ITEM"
drag, startPoint x: 1496, startPoint y: 79, endPoint x: 878, endPoint y: 64, distance: 618.2
click at [1496, 79] on link at bounding box center [1489, 91] width 32 height 27
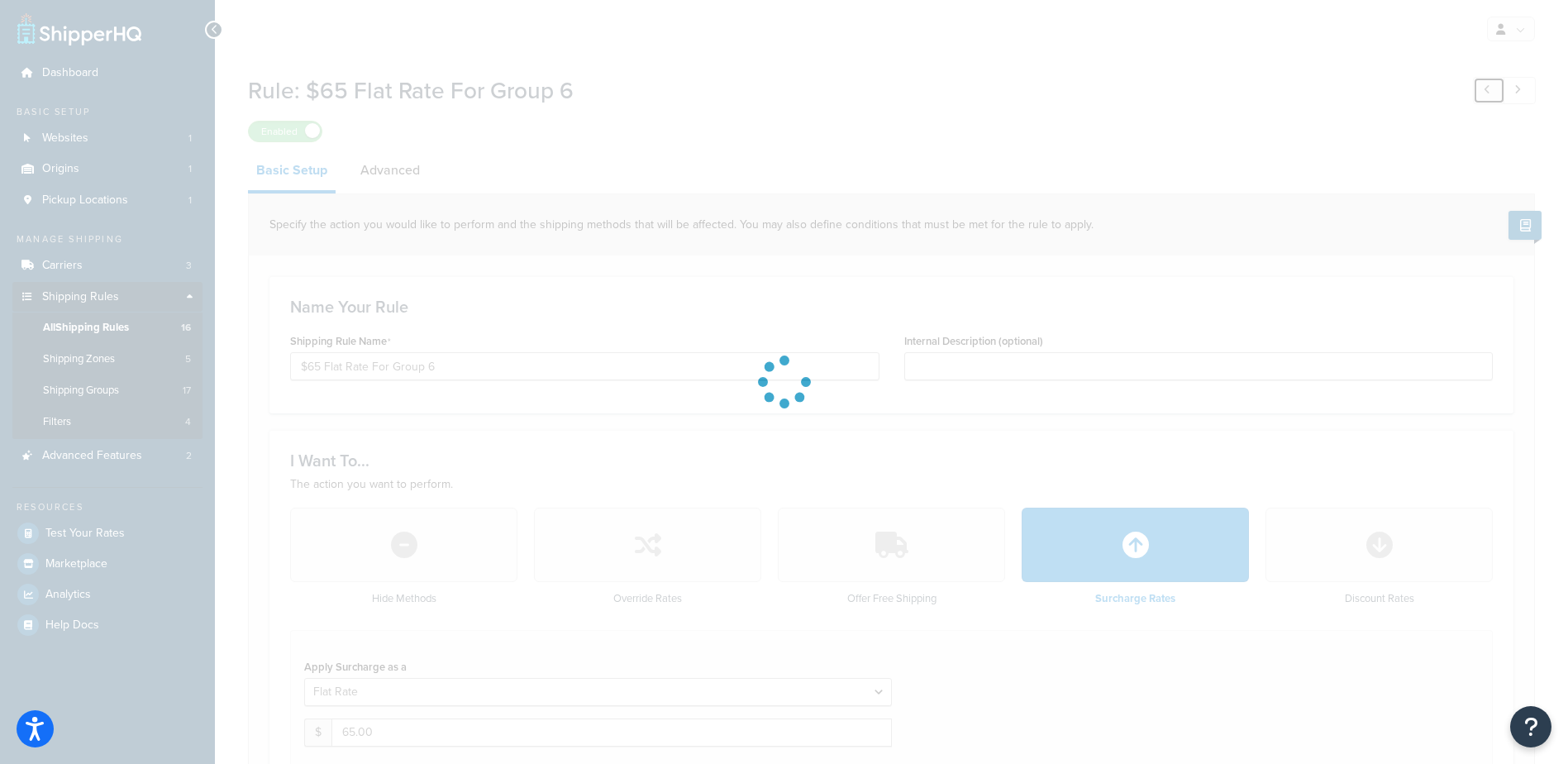
type input "$75 Flat Rate For Group 7"
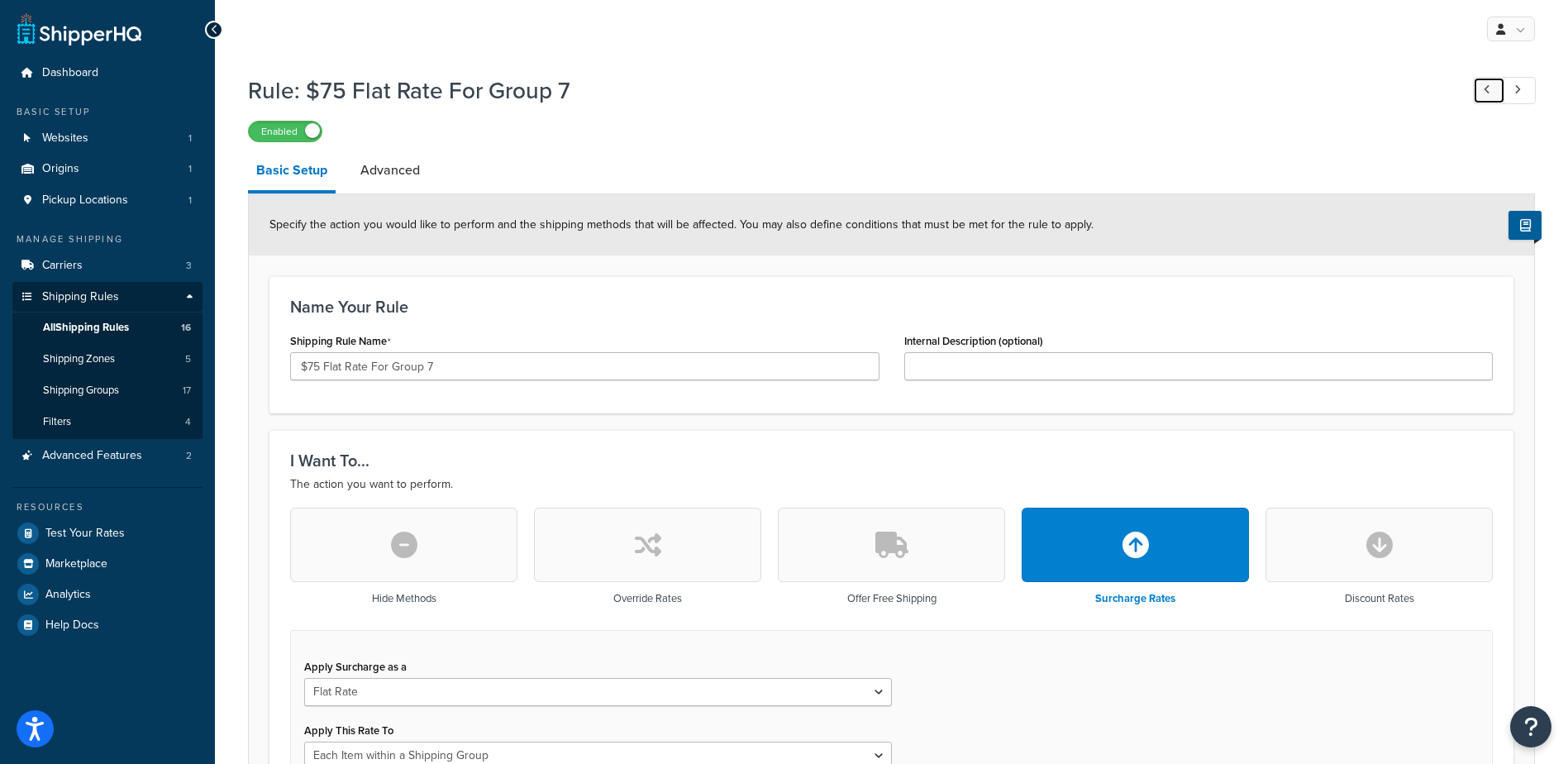
drag, startPoint x: 1494, startPoint y: 91, endPoint x: 940, endPoint y: 61, distance: 554.8
click at [1494, 91] on link at bounding box center [1489, 91] width 32 height 27
click at [83, 291] on span "Shipping Rules" at bounding box center [81, 296] width 77 height 14
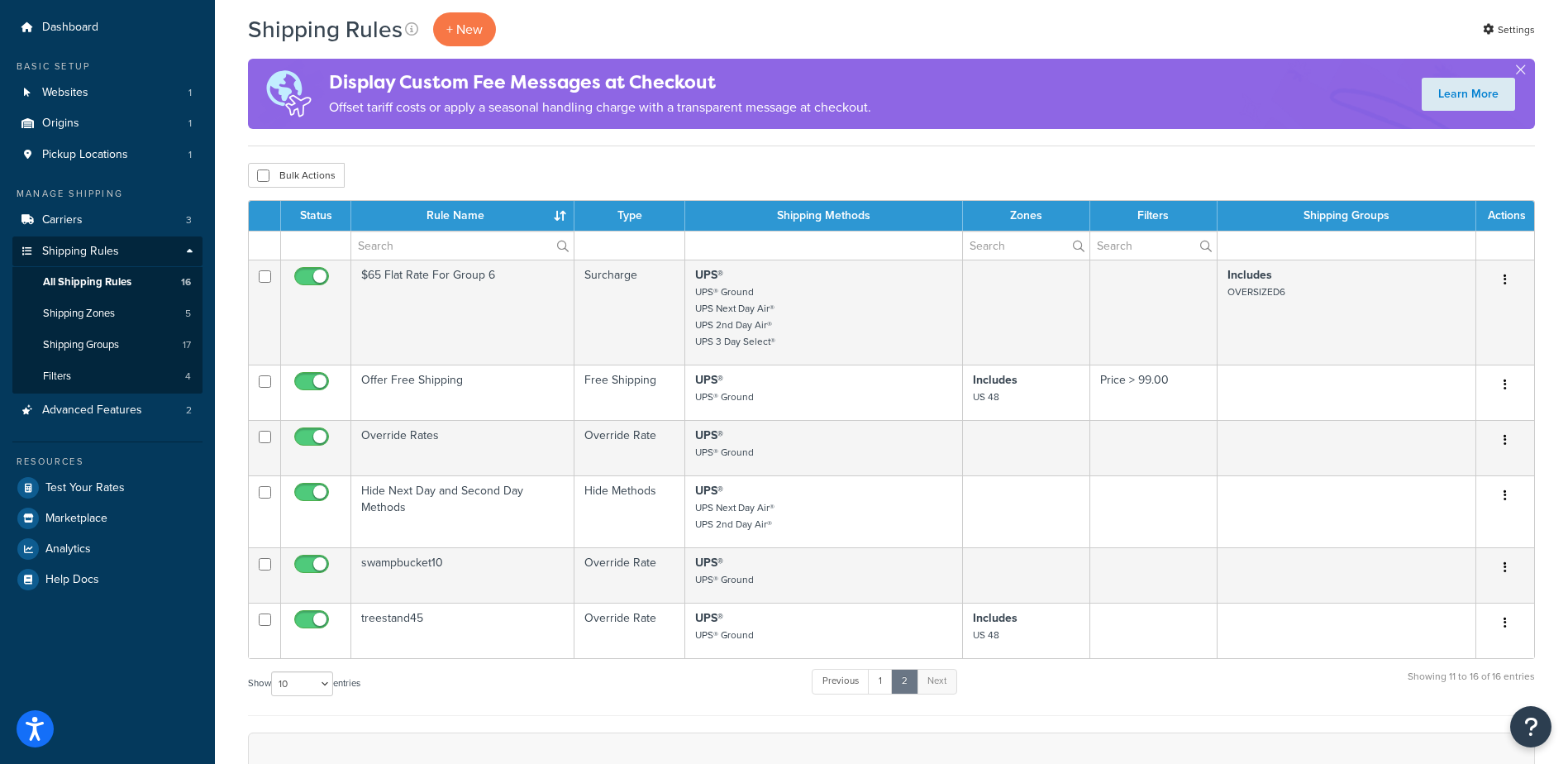
scroll to position [42, 0]
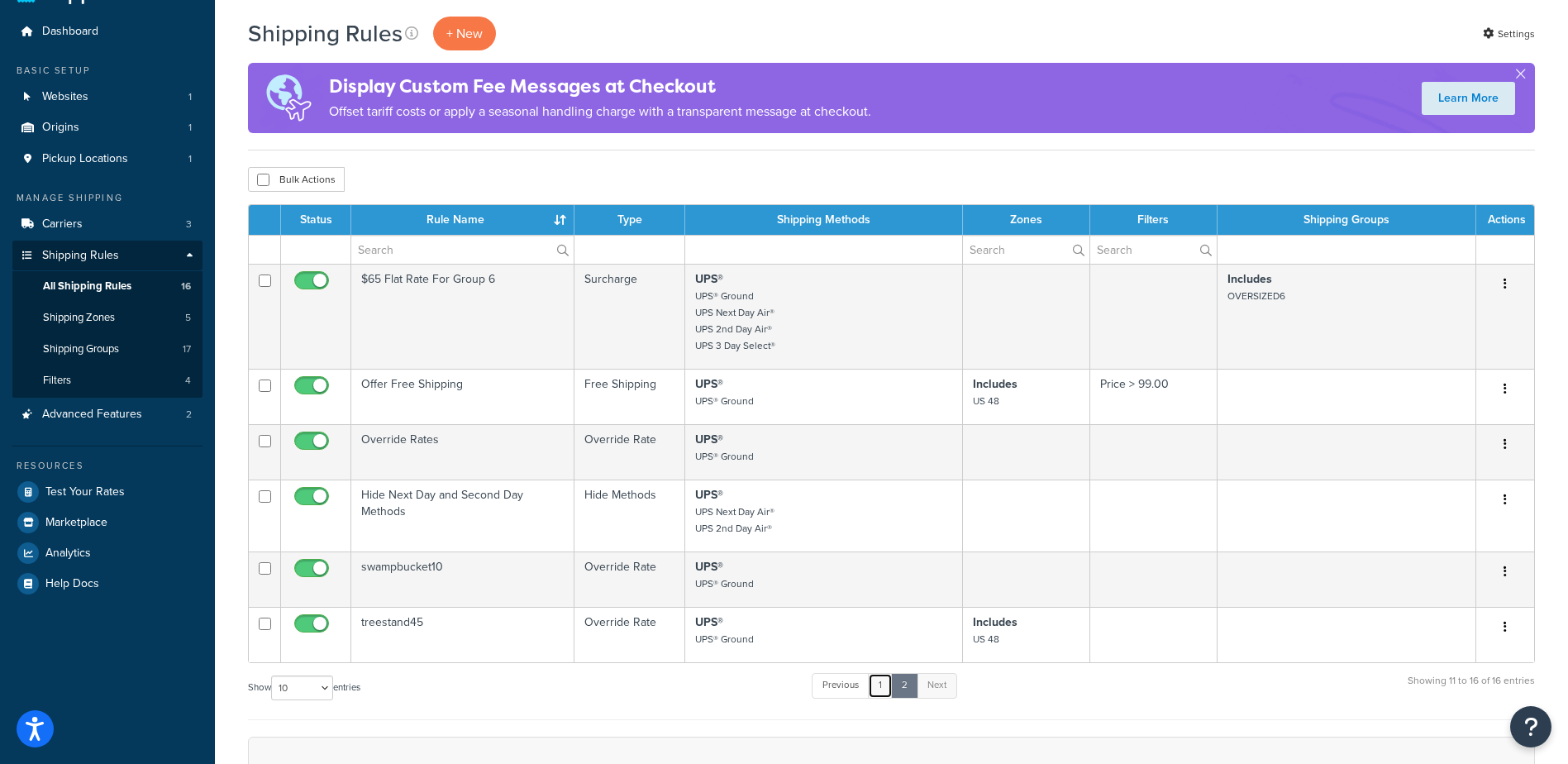
click at [880, 692] on link "1" at bounding box center [880, 685] width 25 height 25
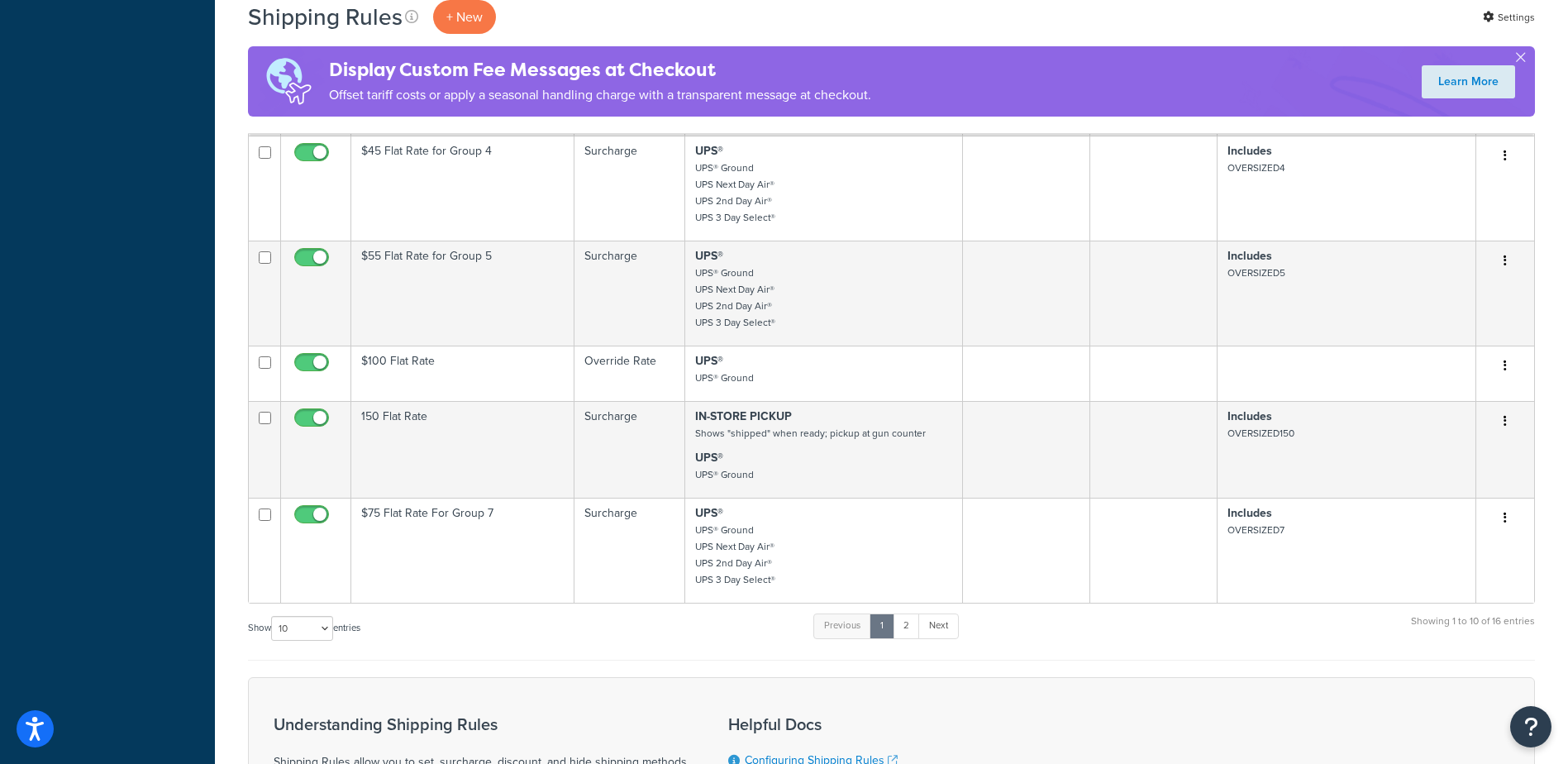
scroll to position [732, 0]
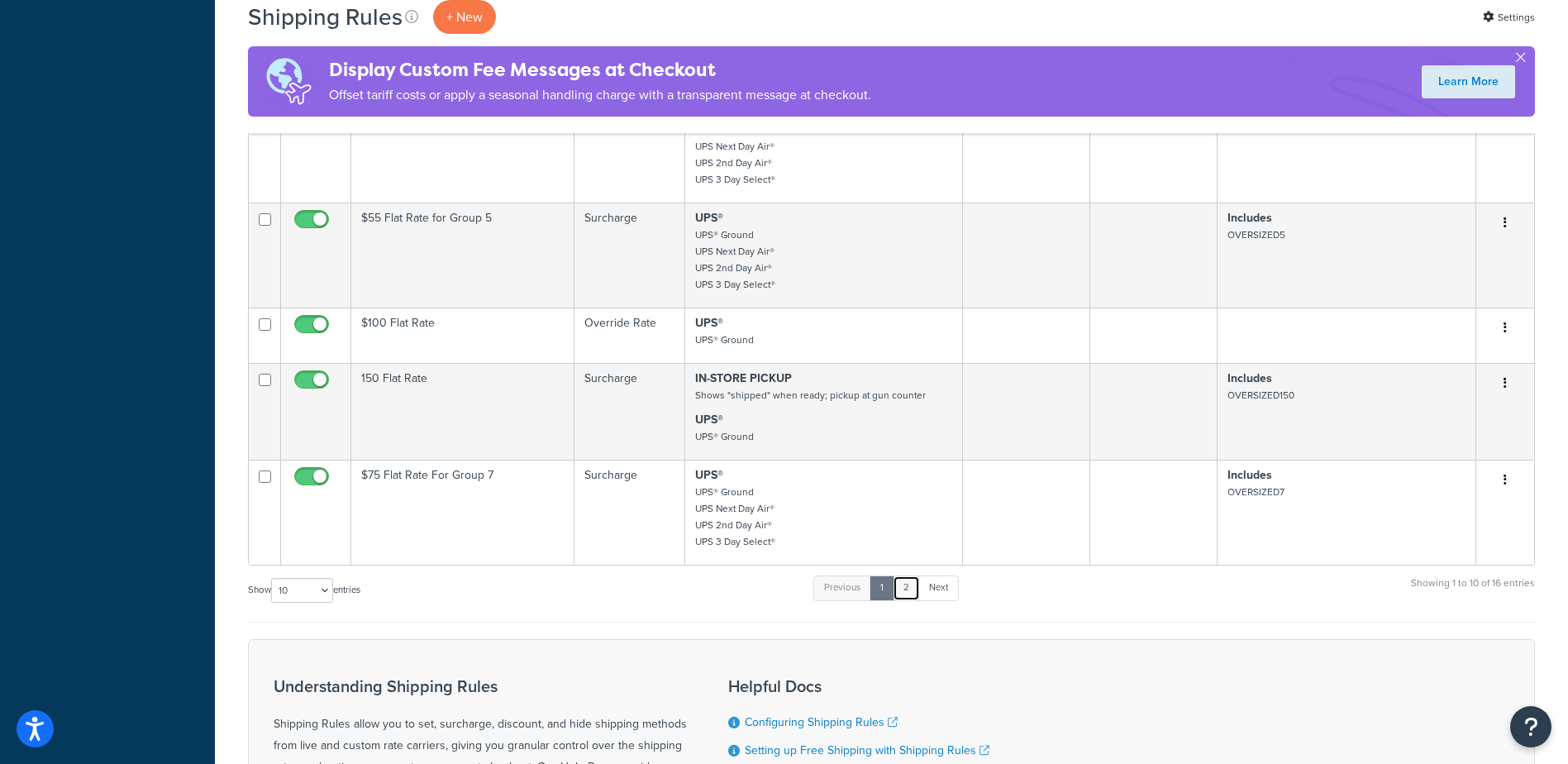
click at [908, 590] on link "2" at bounding box center [906, 588] width 27 height 25
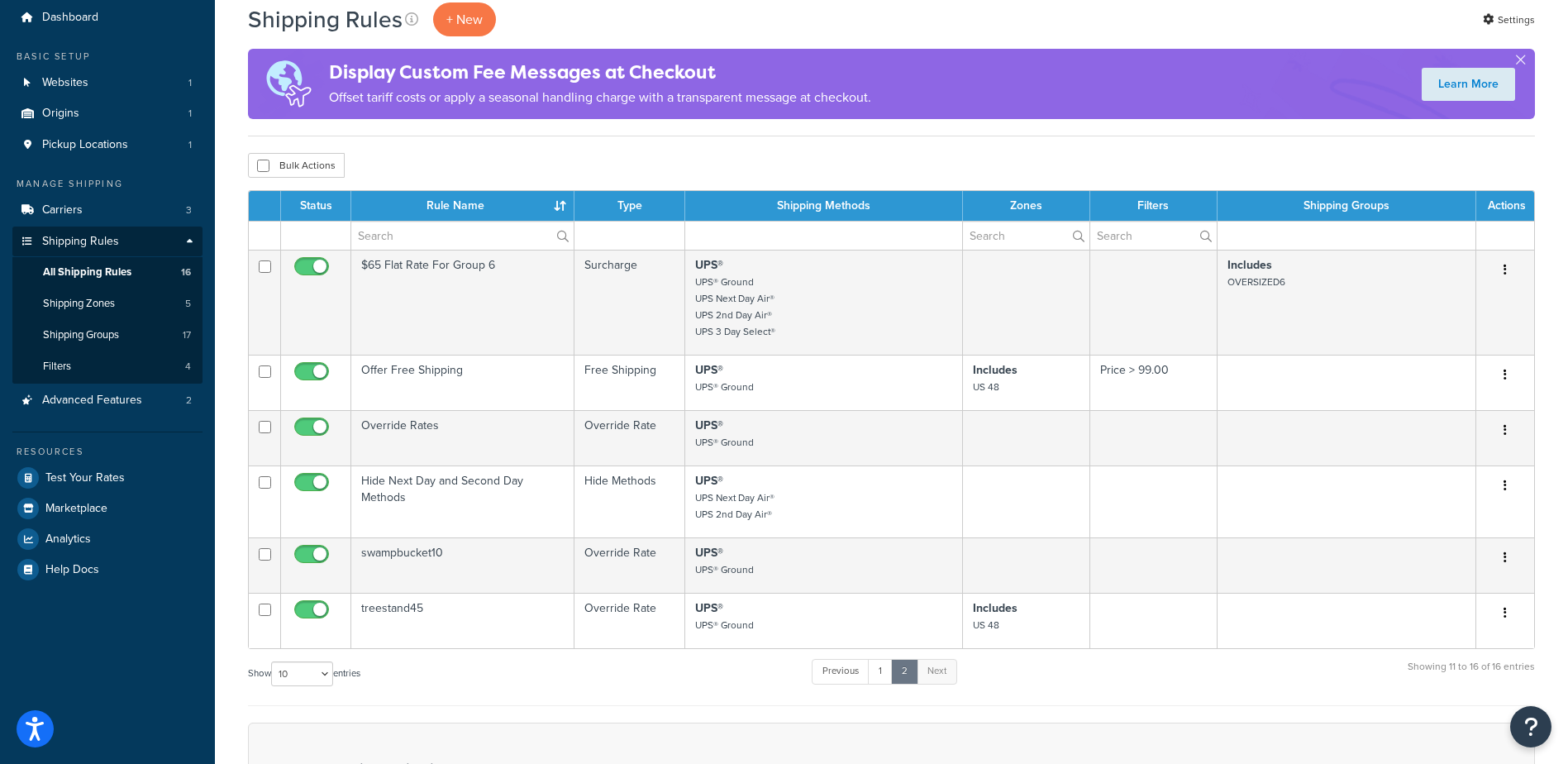
scroll to position [43, 0]
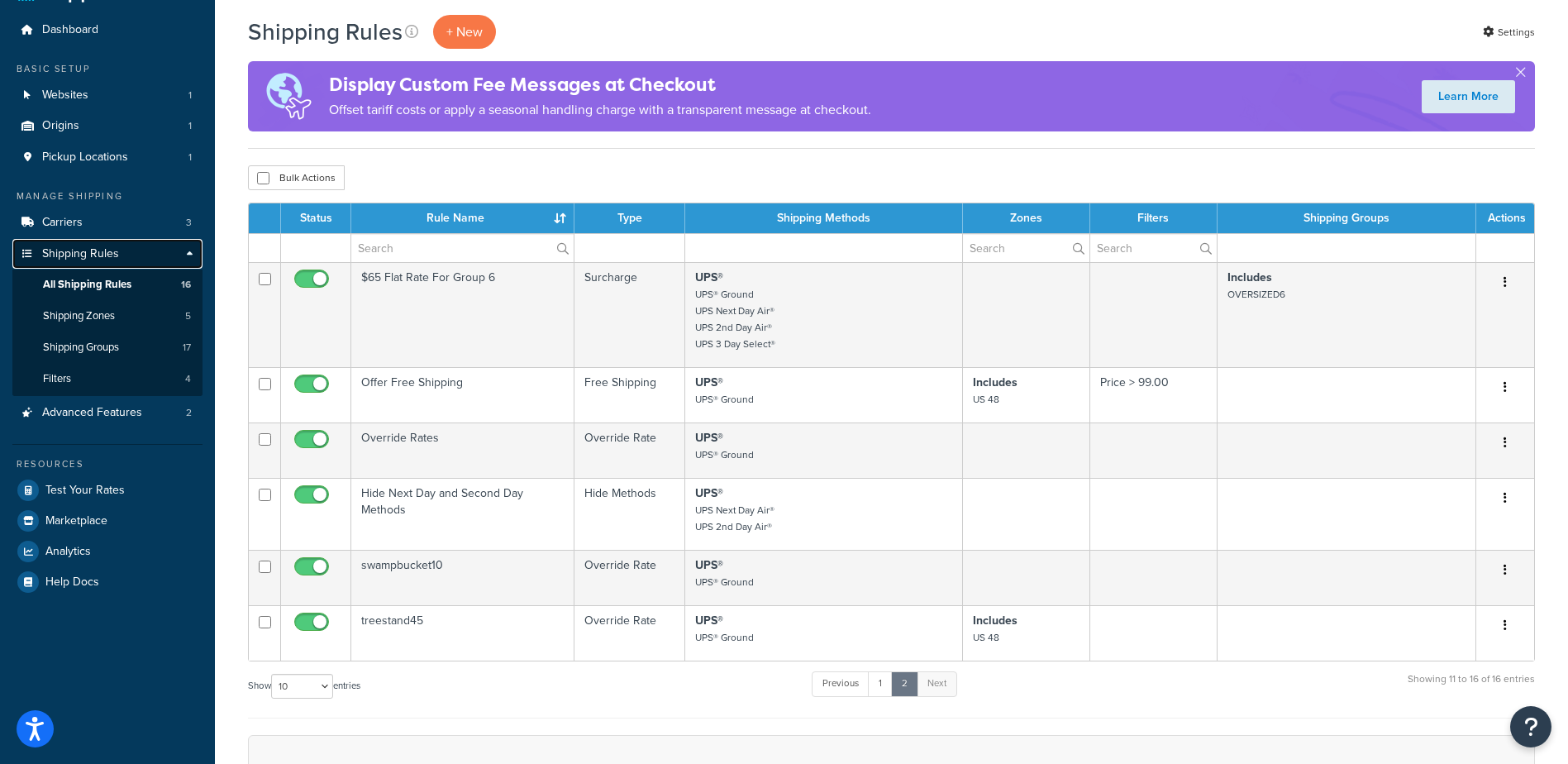
click at [47, 252] on span "Shipping Rules" at bounding box center [81, 254] width 77 height 14
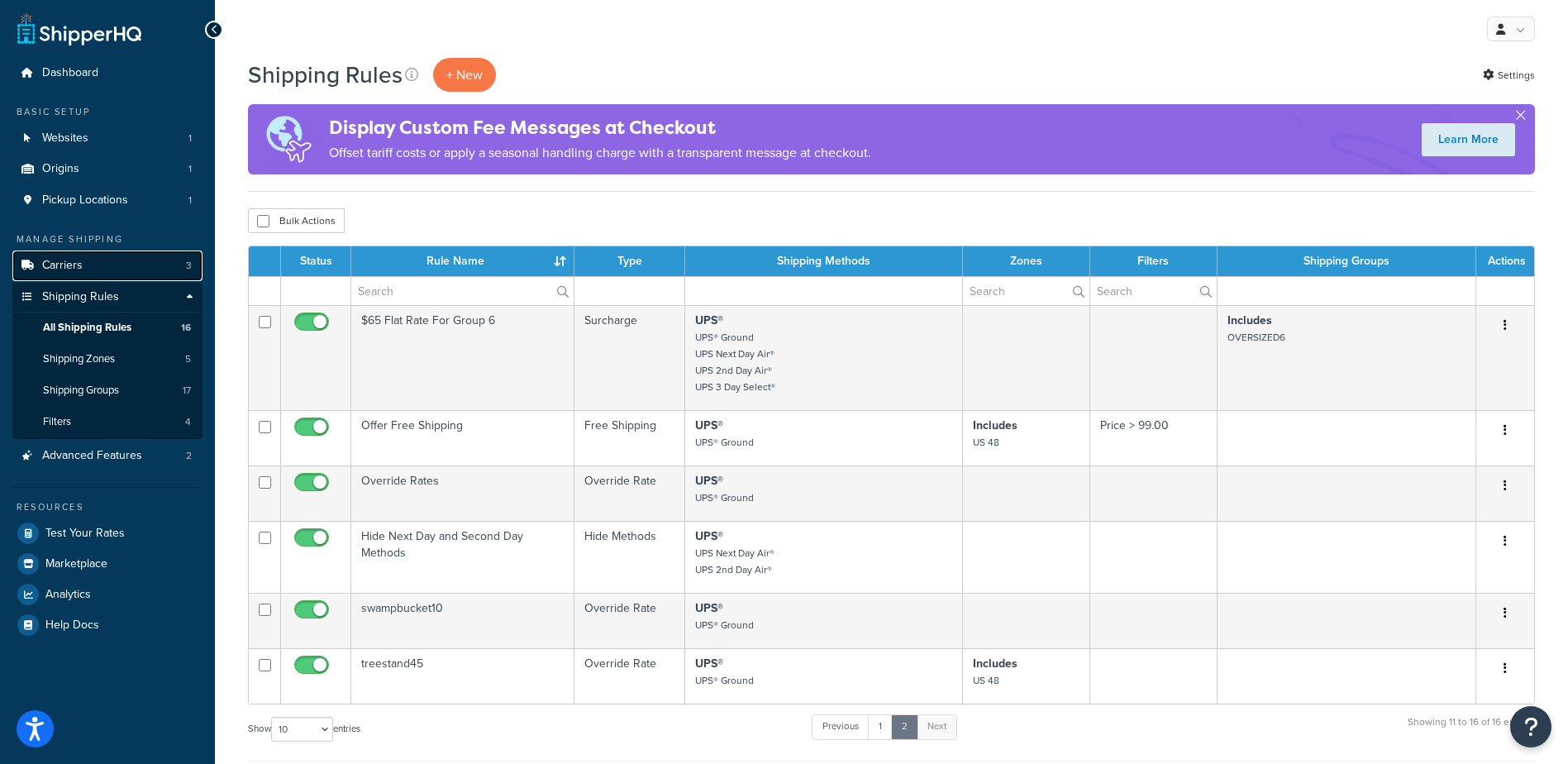
click at [42, 273] on link "Carriers 3" at bounding box center [107, 266] width 190 height 31
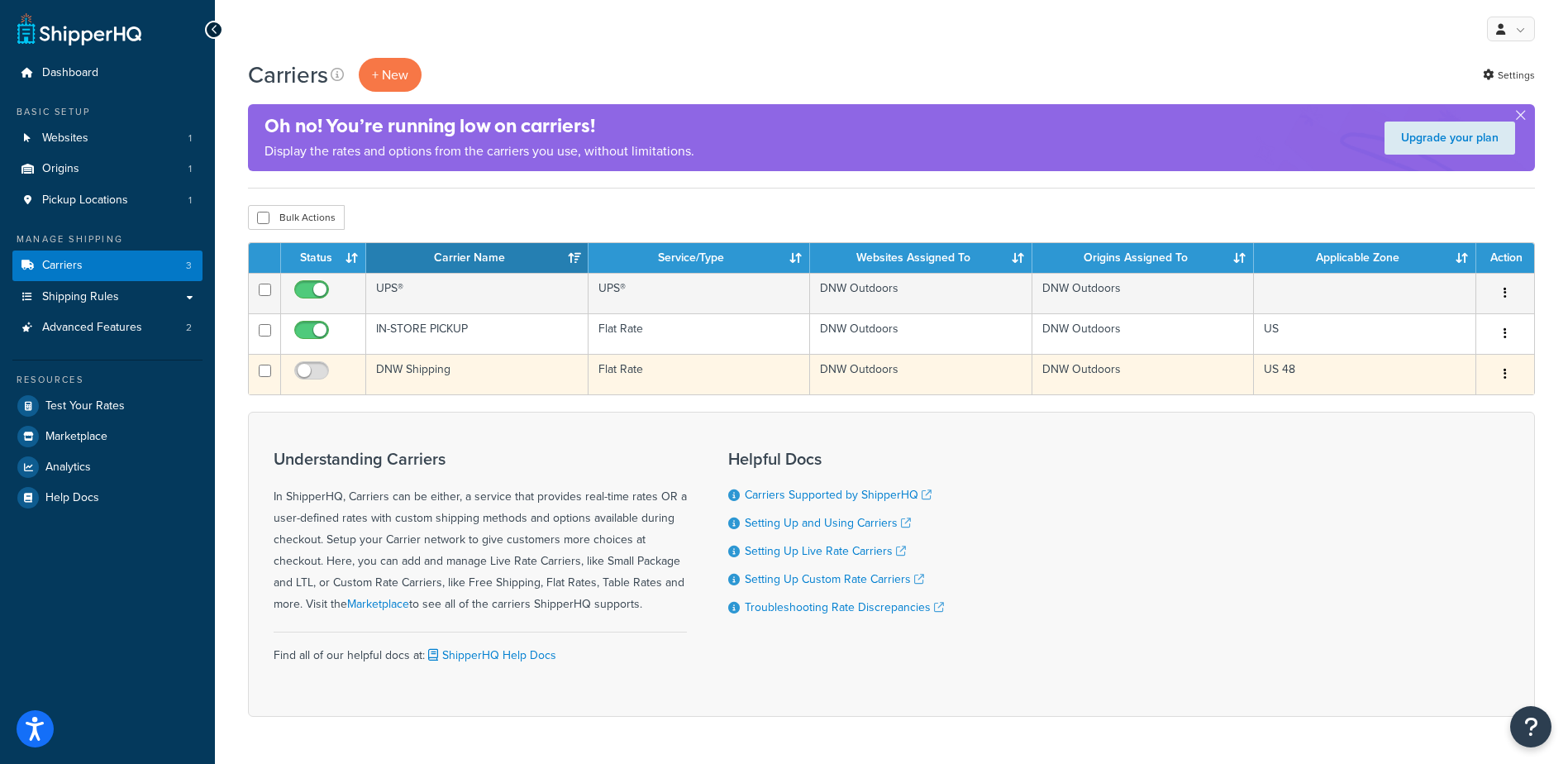
click at [1512, 374] on button "button" at bounding box center [1506, 375] width 23 height 27
click at [1444, 474] on link "Delete" at bounding box center [1438, 475] width 130 height 34
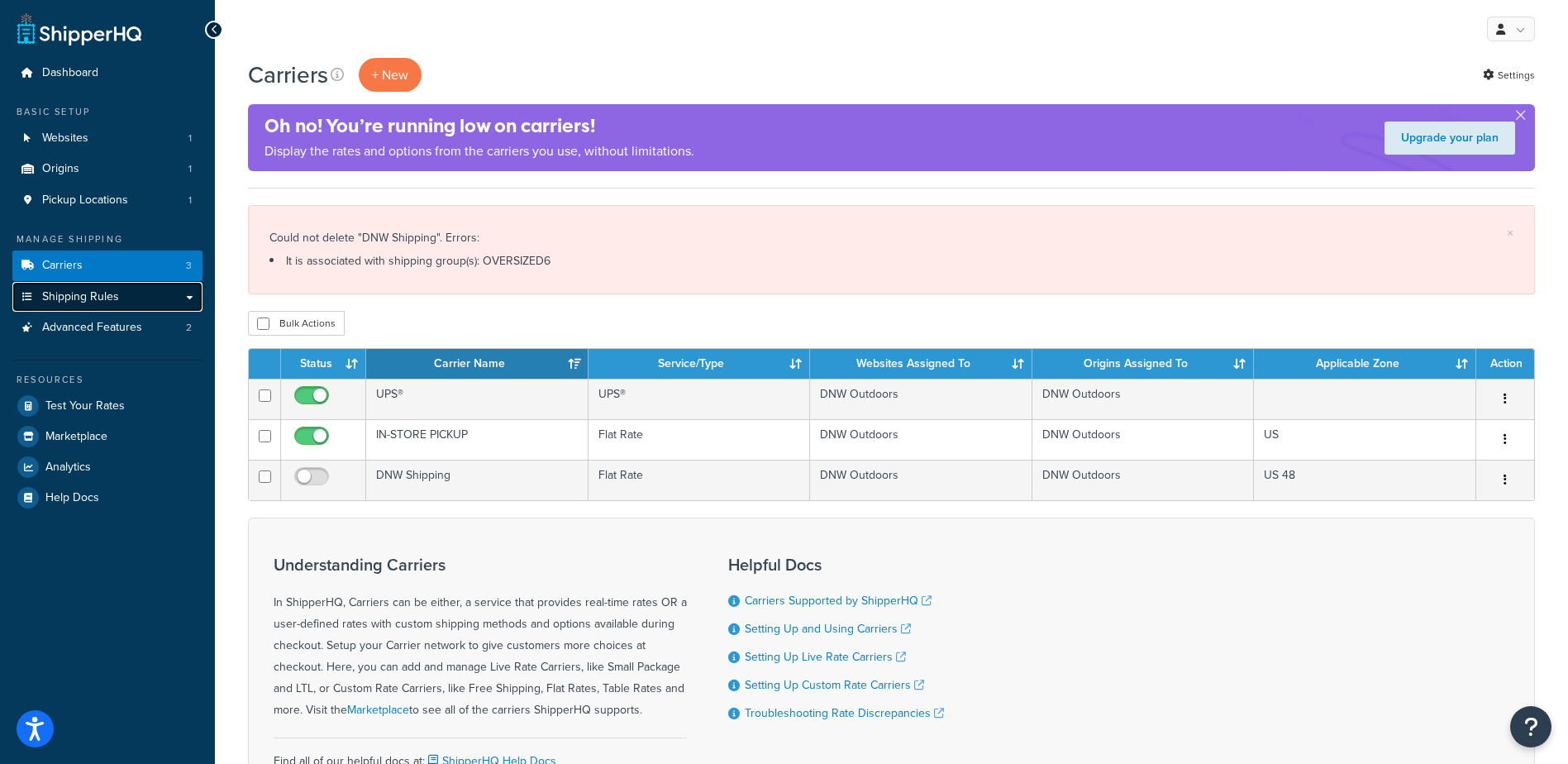
click at [66, 302] on span "Shipping Rules" at bounding box center [81, 296] width 77 height 14
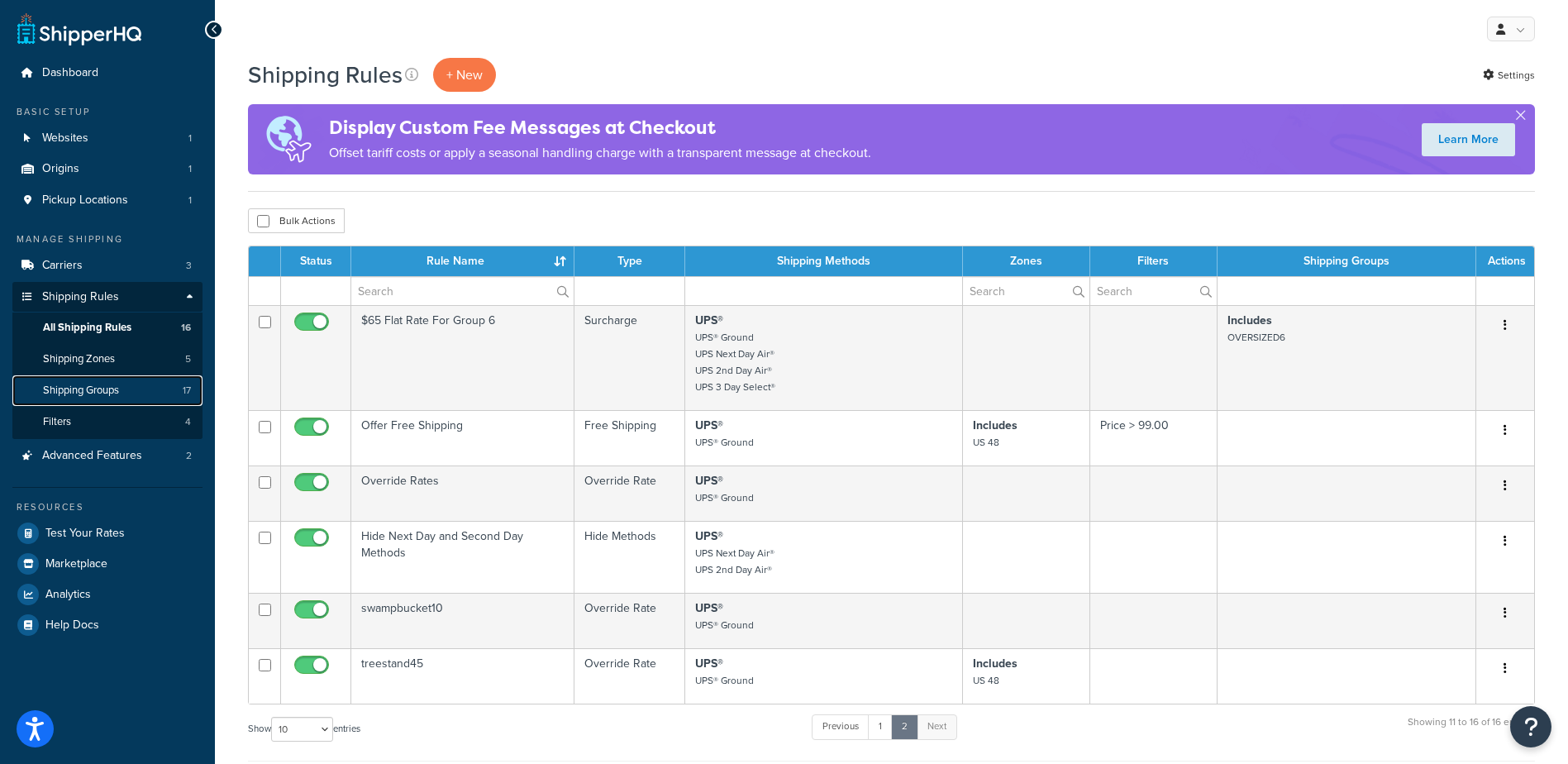
click at [97, 396] on span "Shipping Groups" at bounding box center [81, 390] width 76 height 14
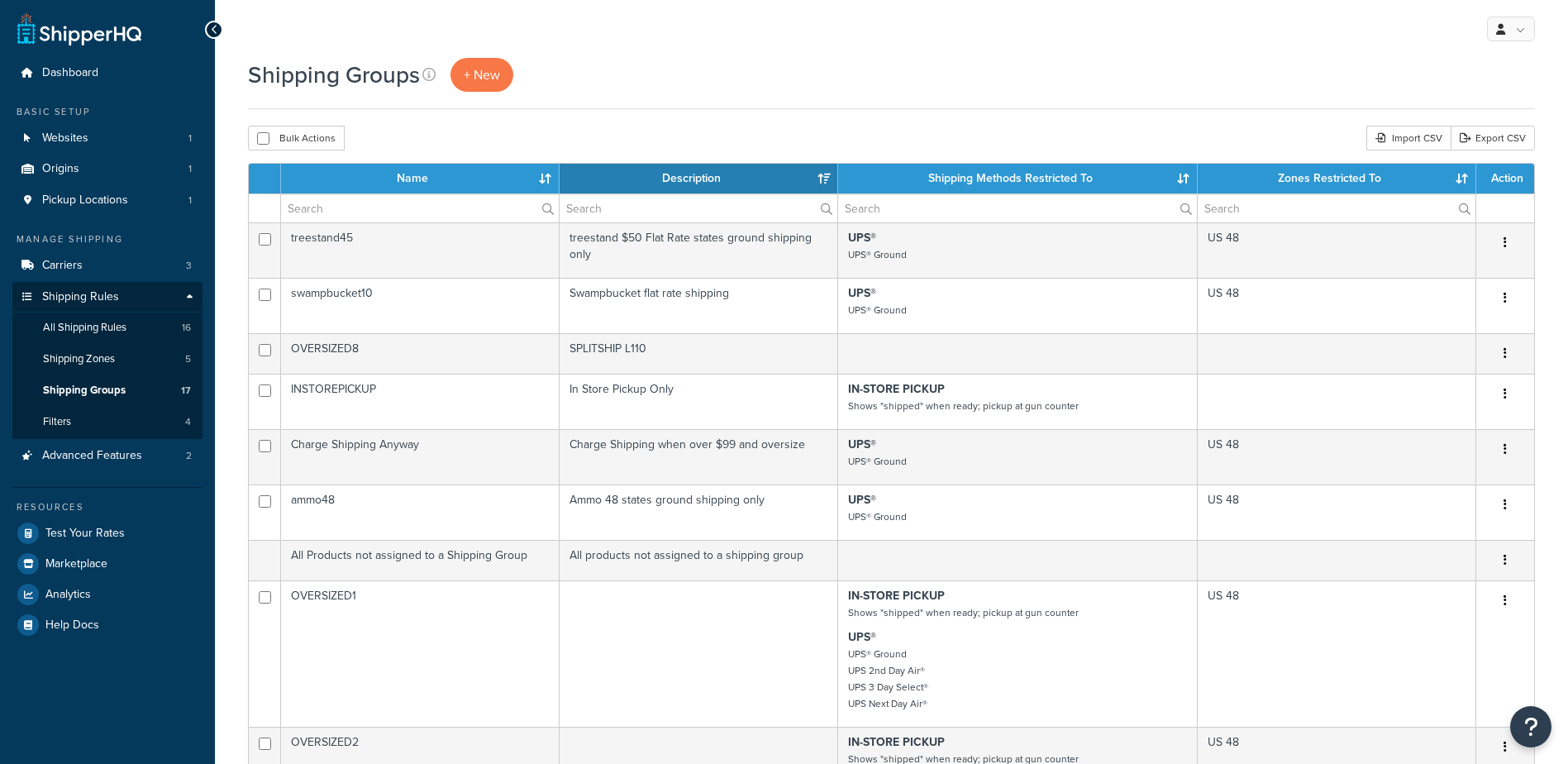
select select "15"
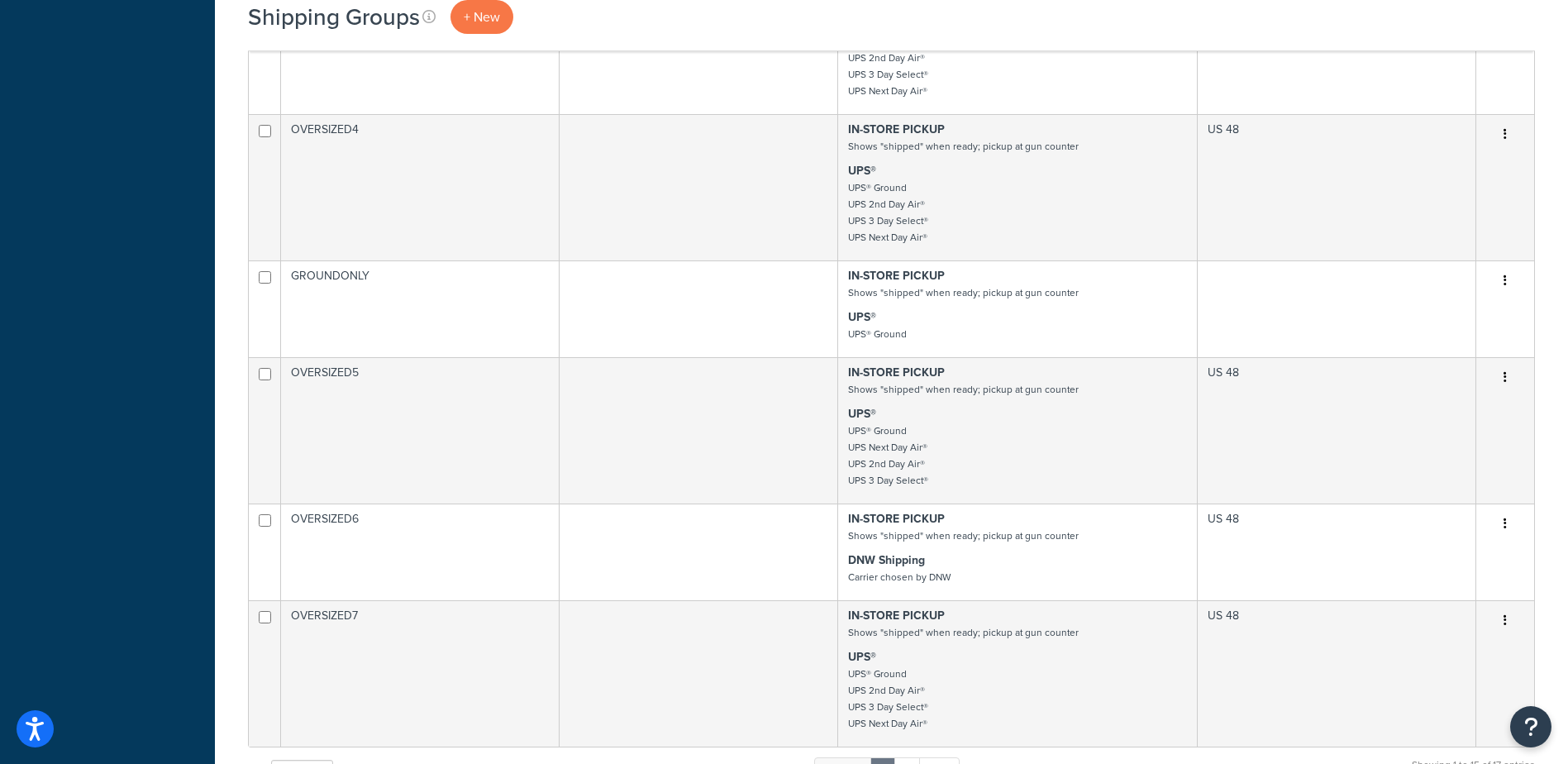
scroll to position [922, 0]
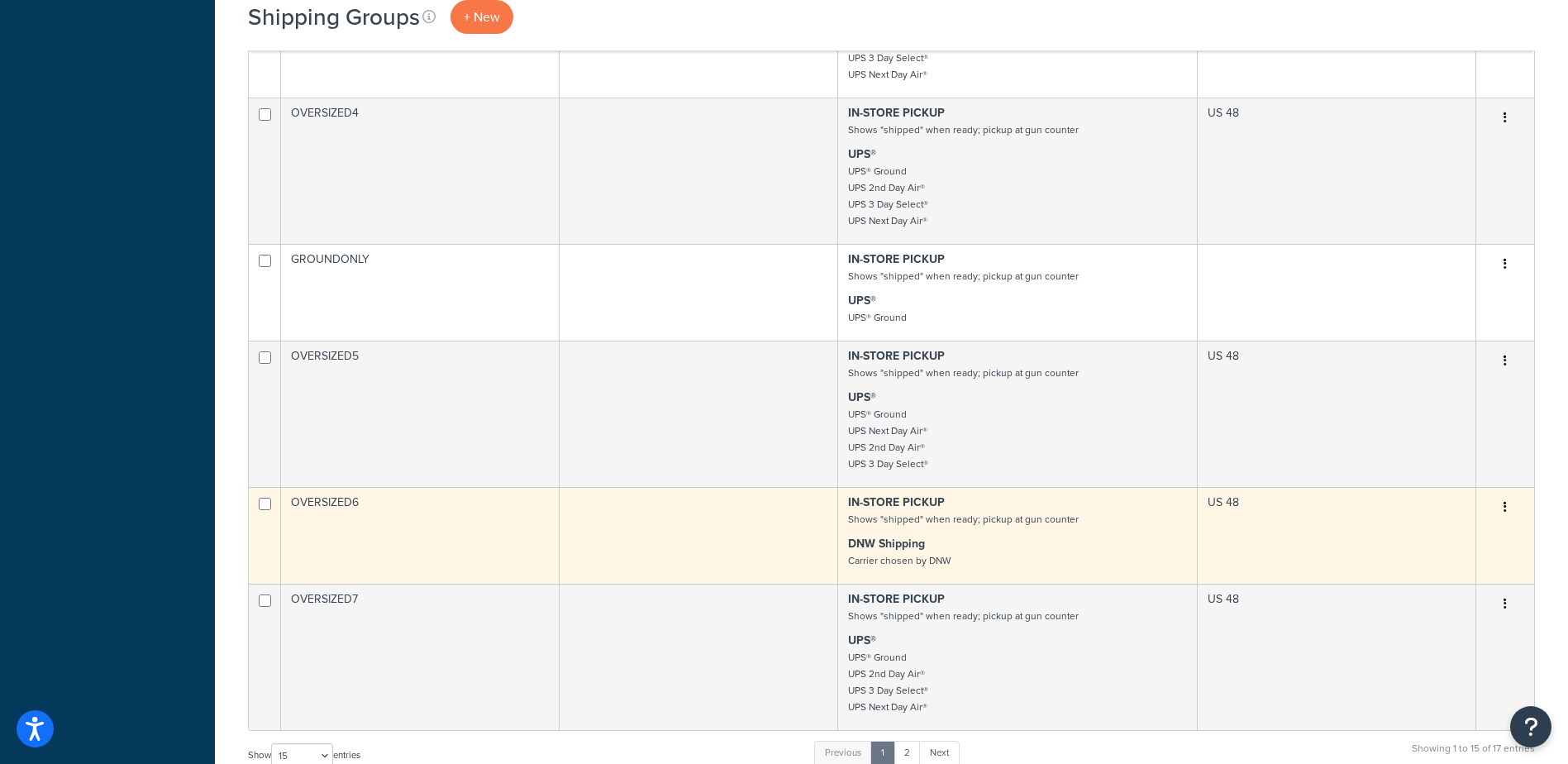
click at [1498, 503] on button "button" at bounding box center [1506, 507] width 23 height 27
click at [1409, 540] on link "Edit" at bounding box center [1438, 541] width 130 height 34
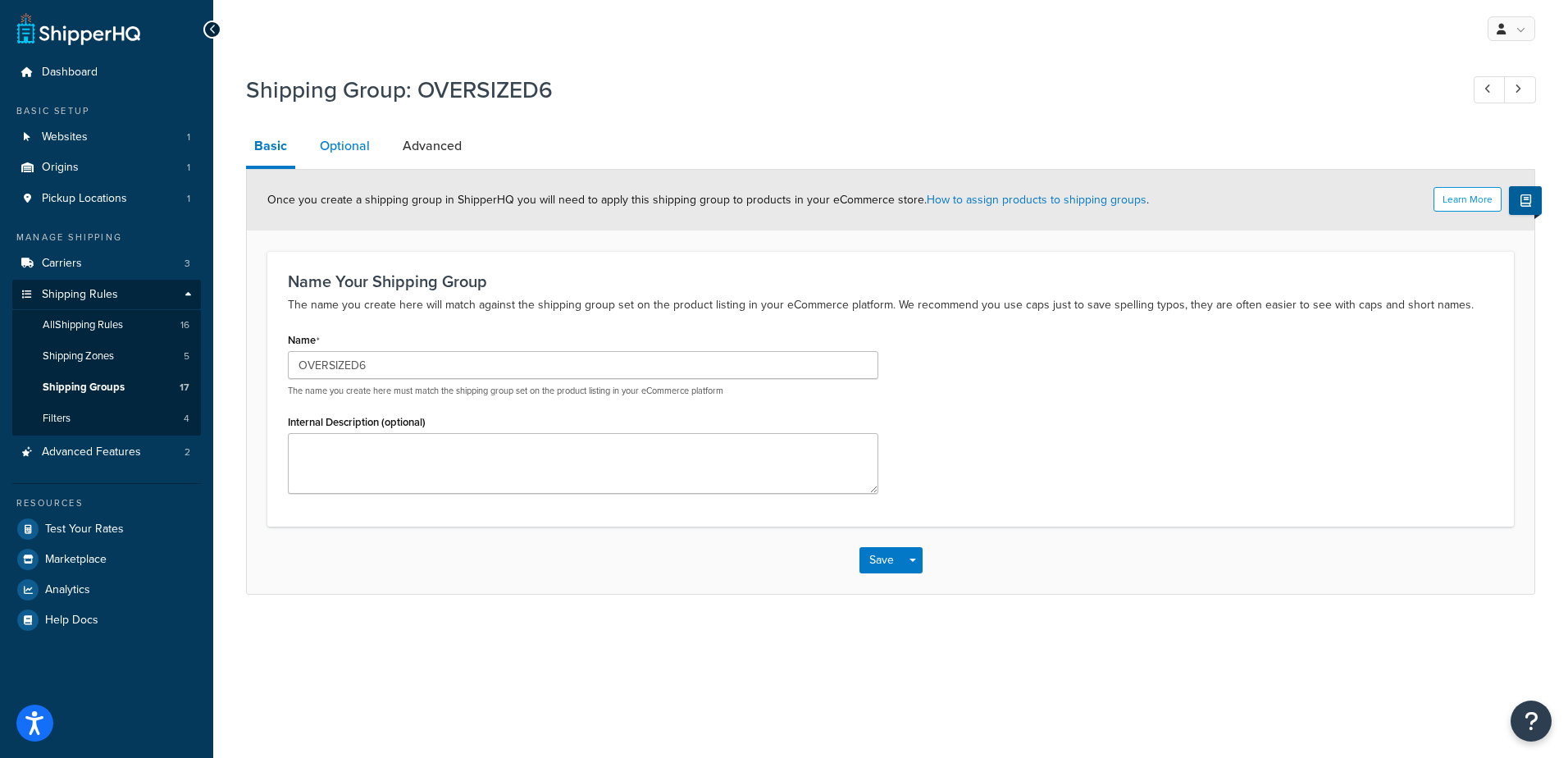
click at [329, 149] on link "Optional" at bounding box center [344, 146] width 67 height 40
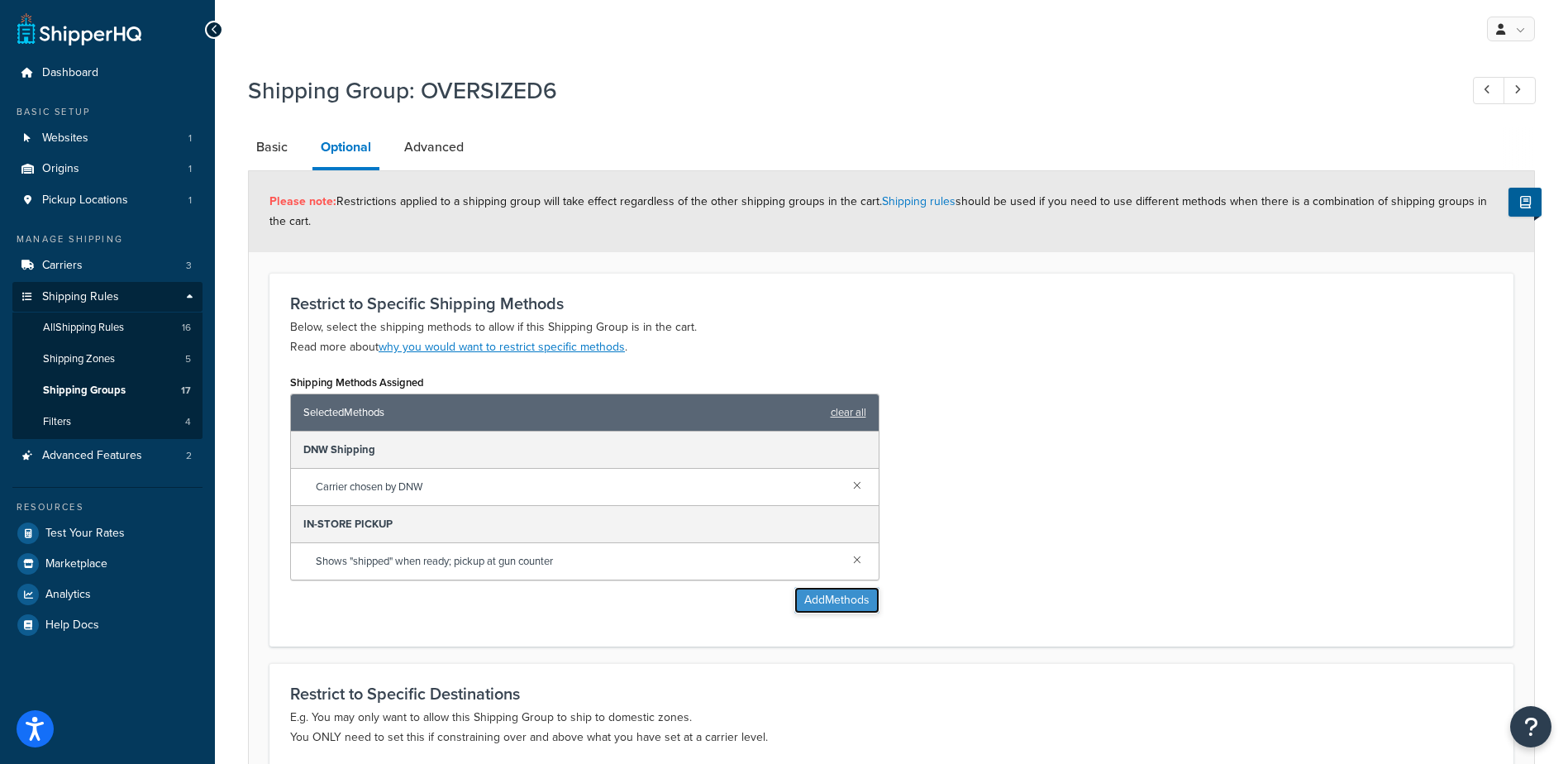
click at [832, 590] on button "Add Methods" at bounding box center [837, 600] width 86 height 27
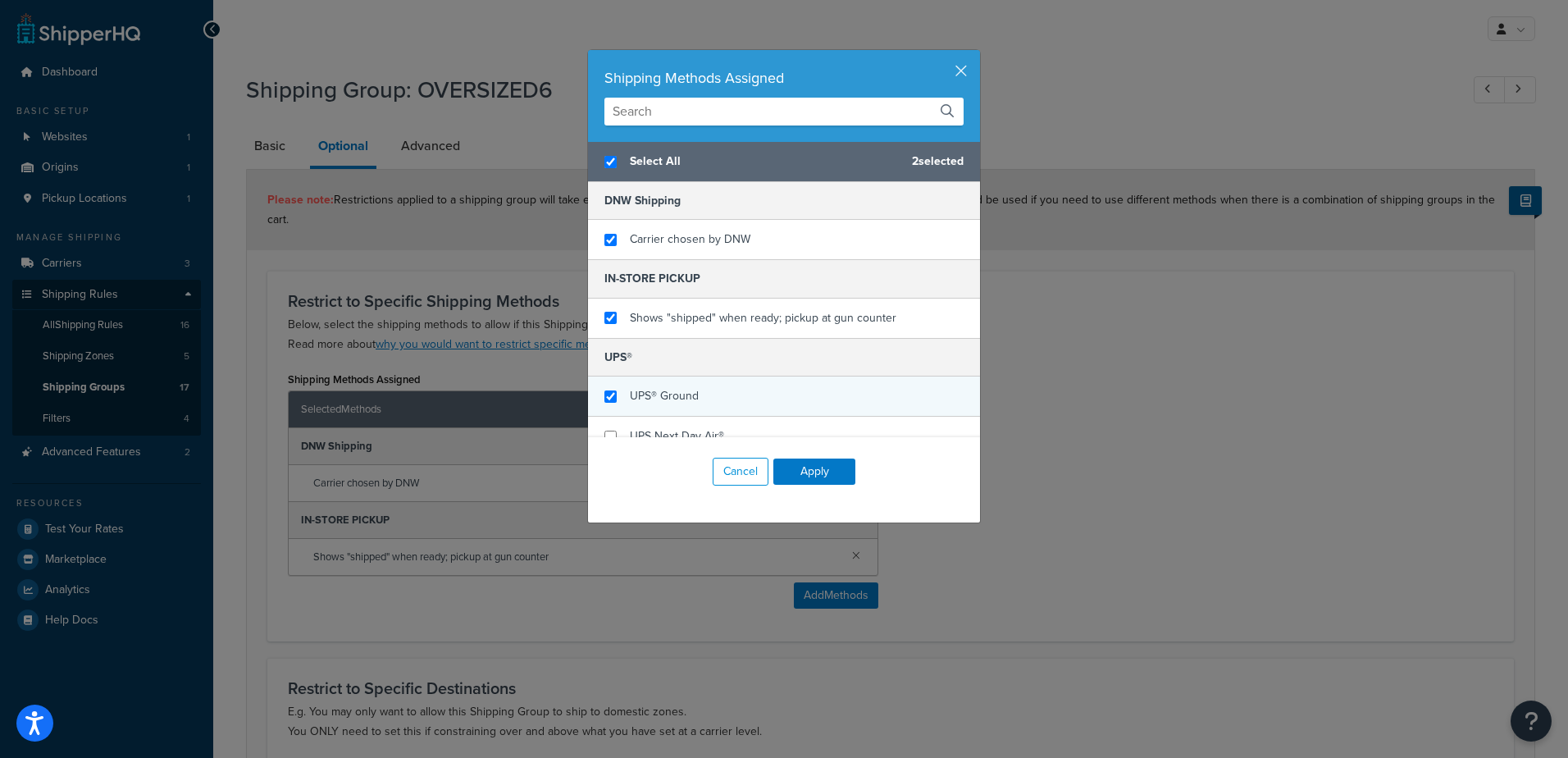
checkbox input "true"
click at [713, 401] on div "UPS® Ground" at bounding box center [784, 396] width 392 height 40
click at [807, 486] on div "Cancel Apply" at bounding box center [784, 472] width 392 height 69
click at [807, 475] on button "Apply" at bounding box center [815, 471] width 82 height 26
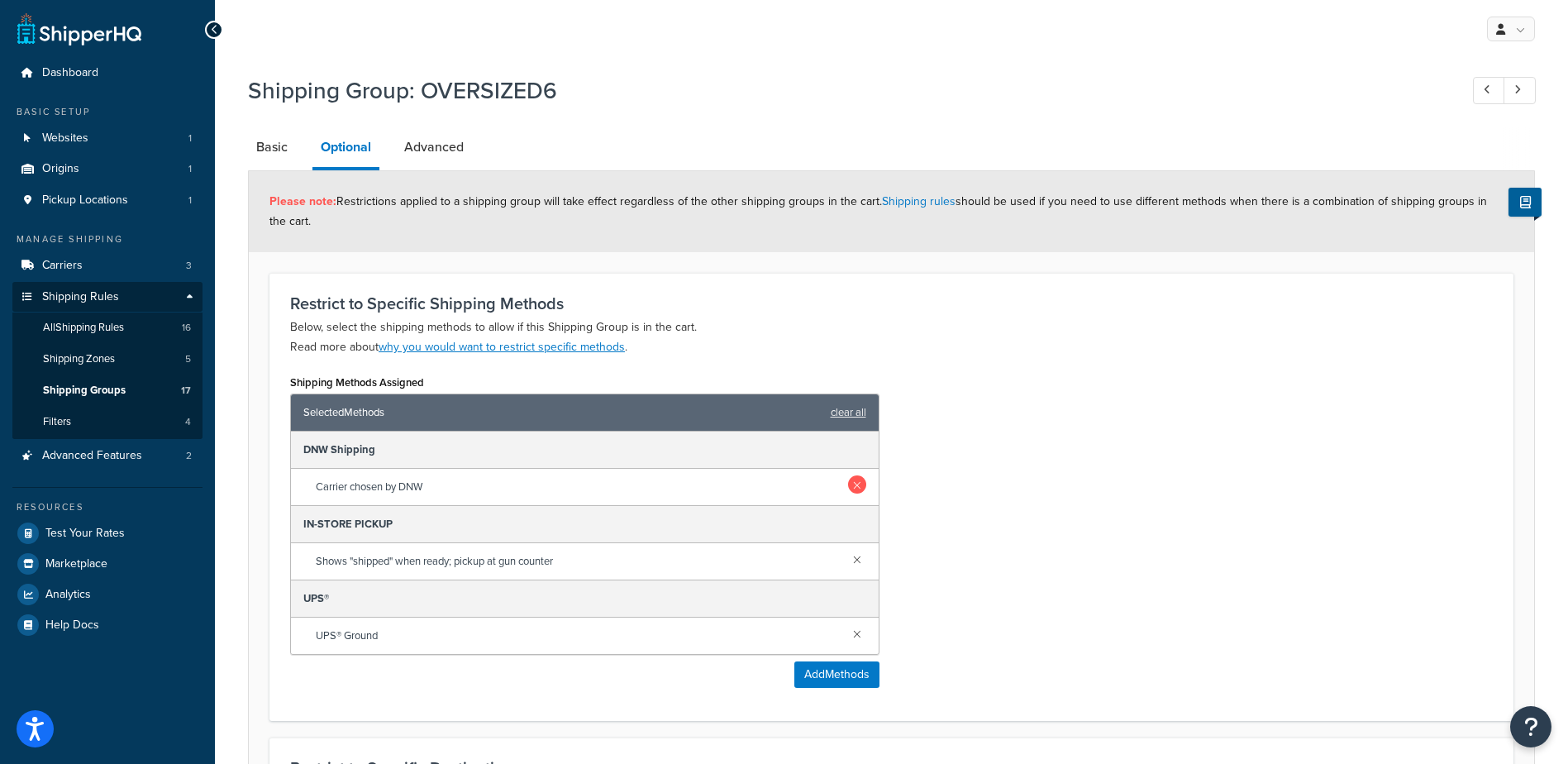
click at [848, 487] on link at bounding box center [857, 484] width 18 height 18
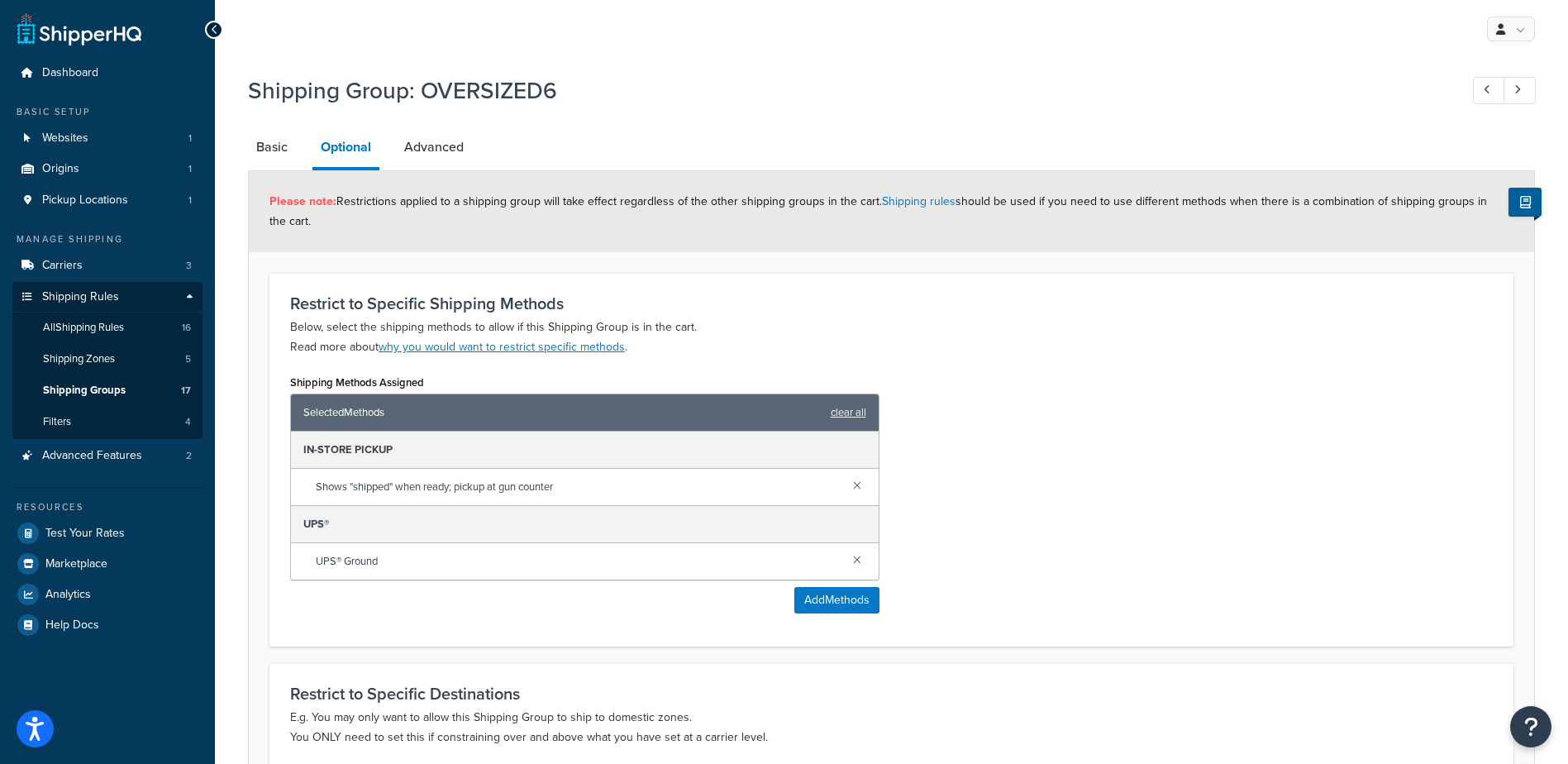
scroll to position [256, 0]
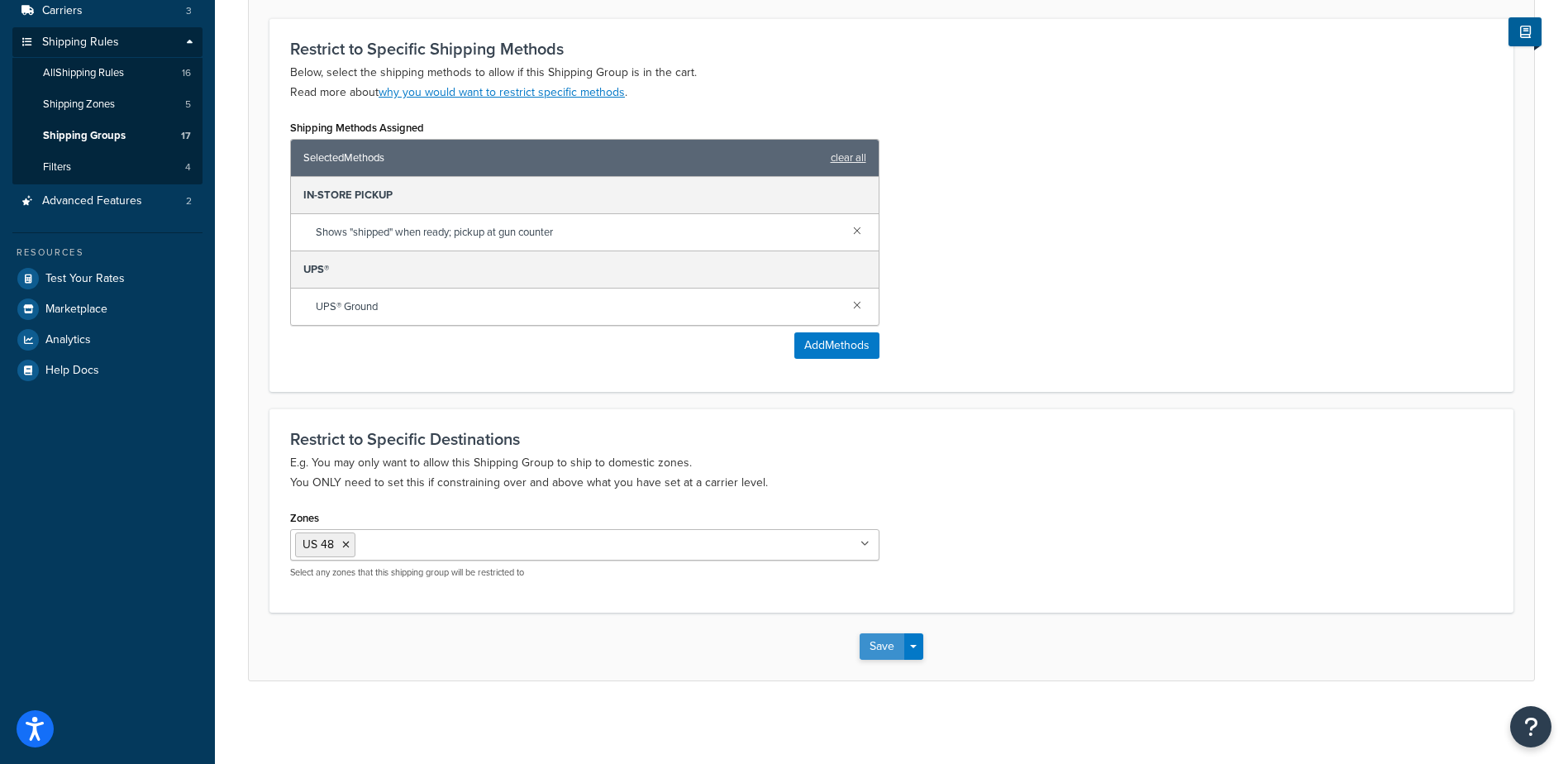
click at [885, 649] on button "Save" at bounding box center [882, 646] width 45 height 27
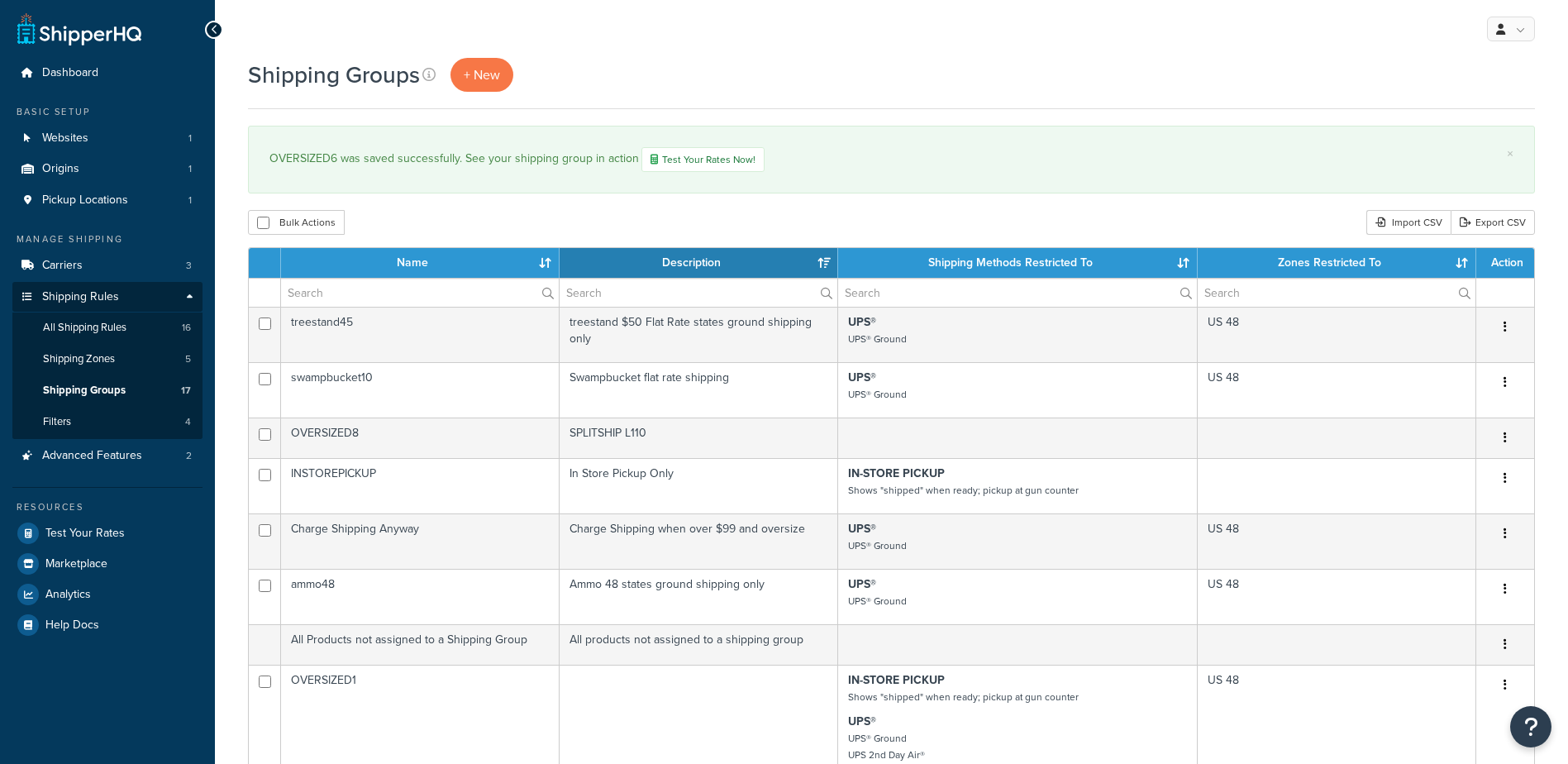
select select "15"
click at [68, 269] on span "Carriers" at bounding box center [62, 266] width 41 height 14
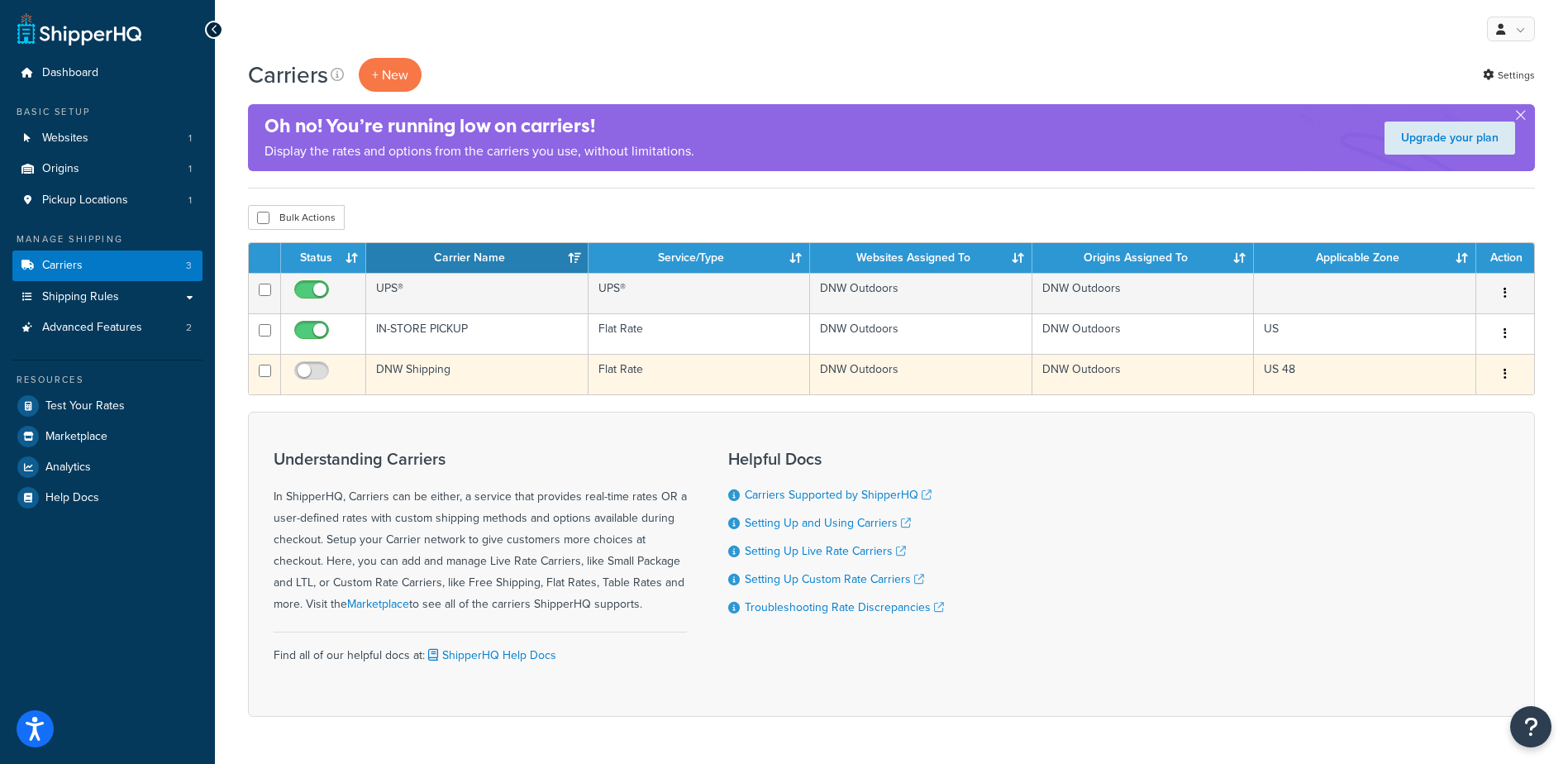
click at [1505, 376] on icon "button" at bounding box center [1506, 374] width 3 height 12
click at [1431, 482] on link "Delete" at bounding box center [1438, 475] width 130 height 34
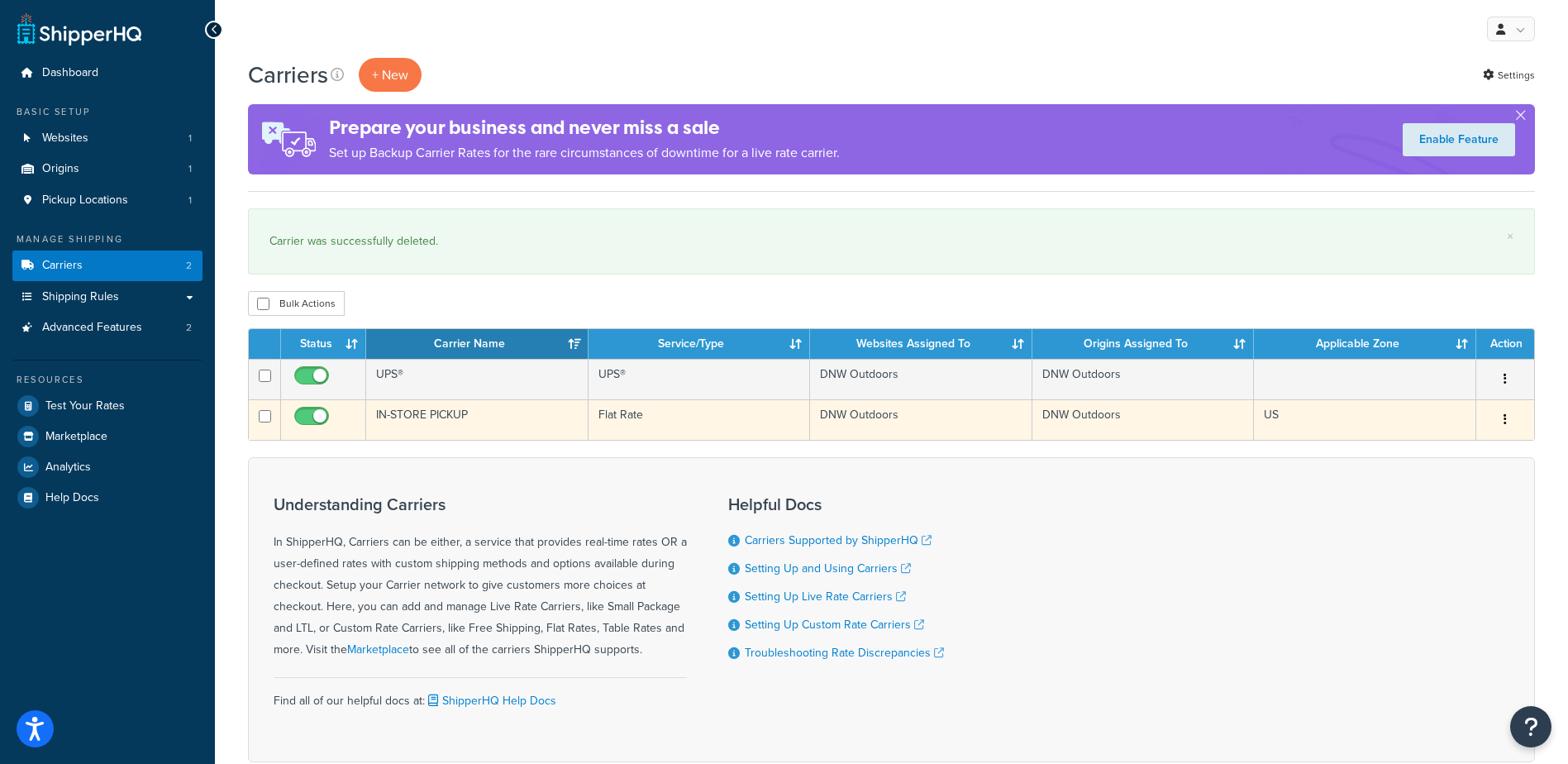
click at [1505, 415] on icon "button" at bounding box center [1506, 419] width 3 height 12
click at [1478, 468] on link "Edit" at bounding box center [1438, 453] width 130 height 34
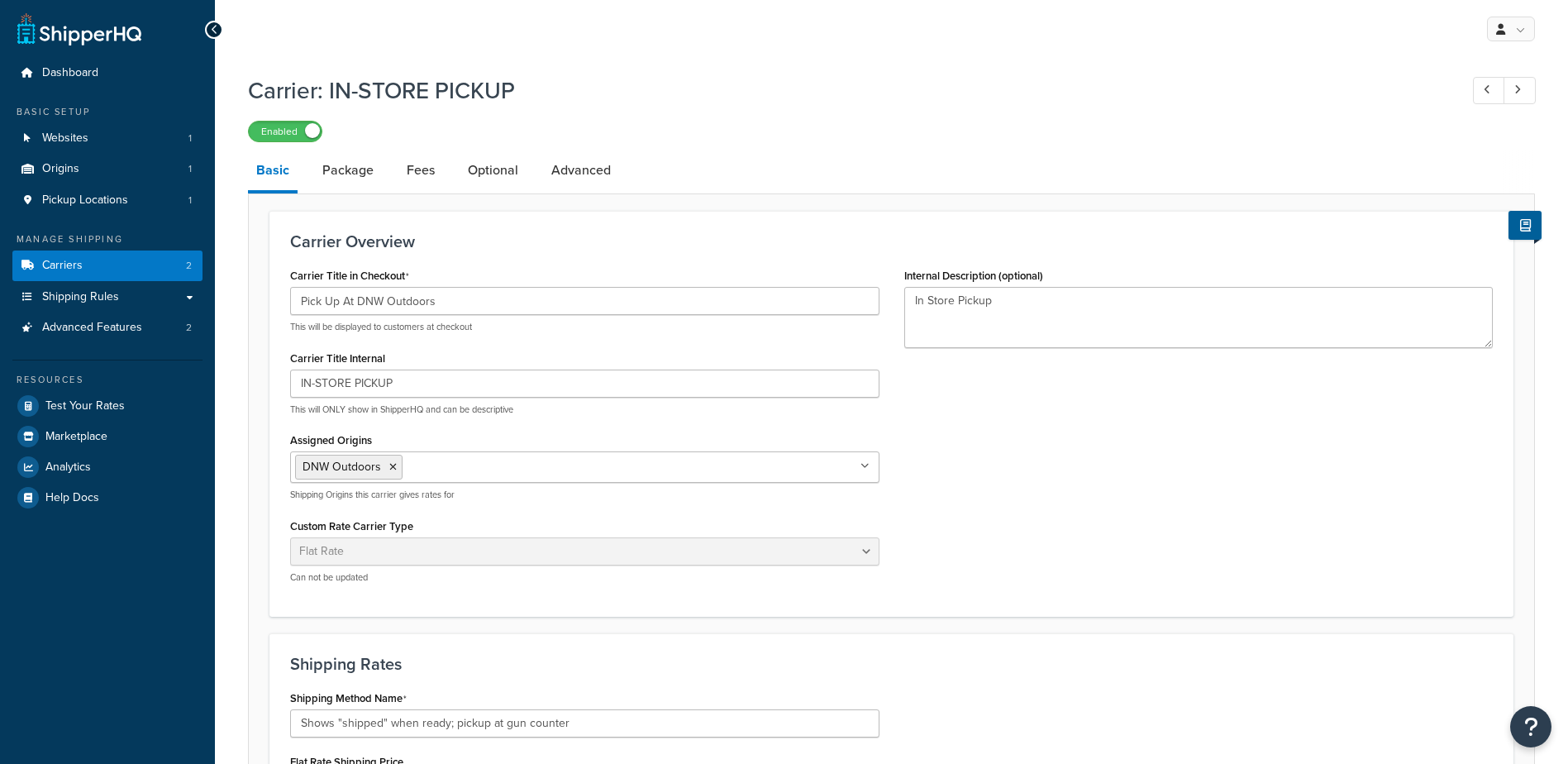
select select "flat"
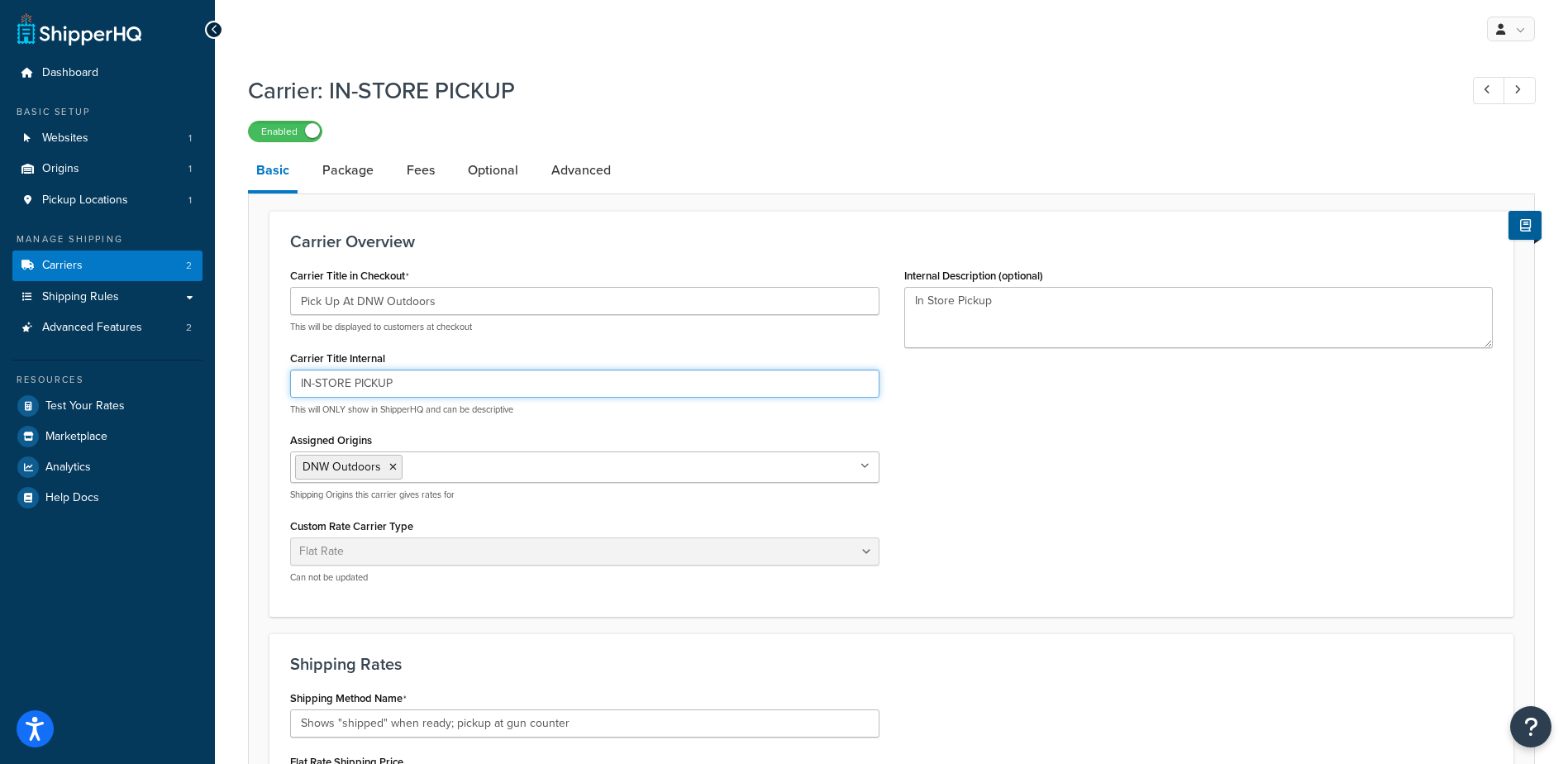
click at [817, 376] on input "IN-STORE PICKUP" at bounding box center [585, 384] width 590 height 28
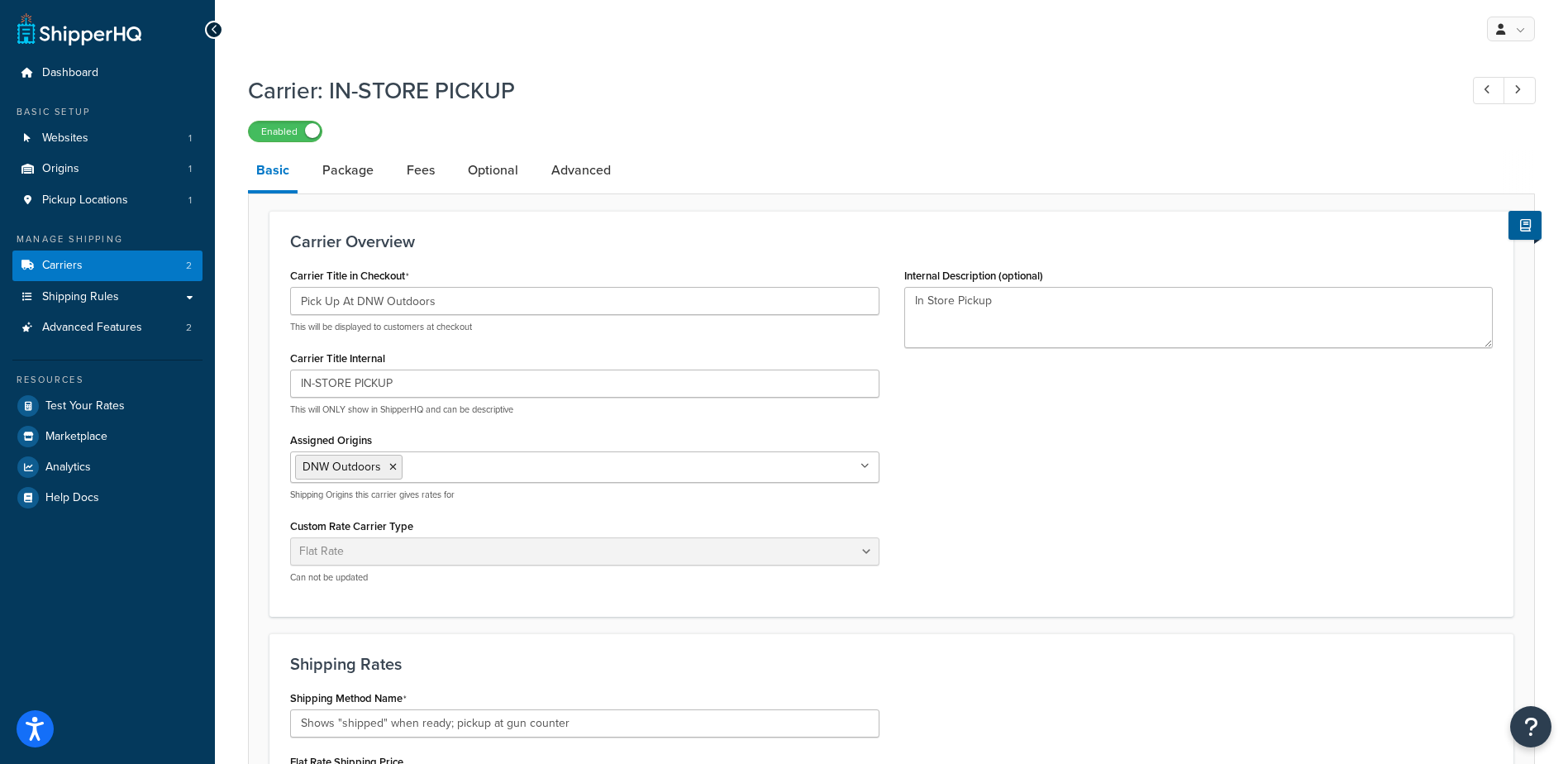
click at [785, 415] on p "This will ONLY show in ShipperHQ and can be descriptive" at bounding box center [585, 409] width 590 height 12
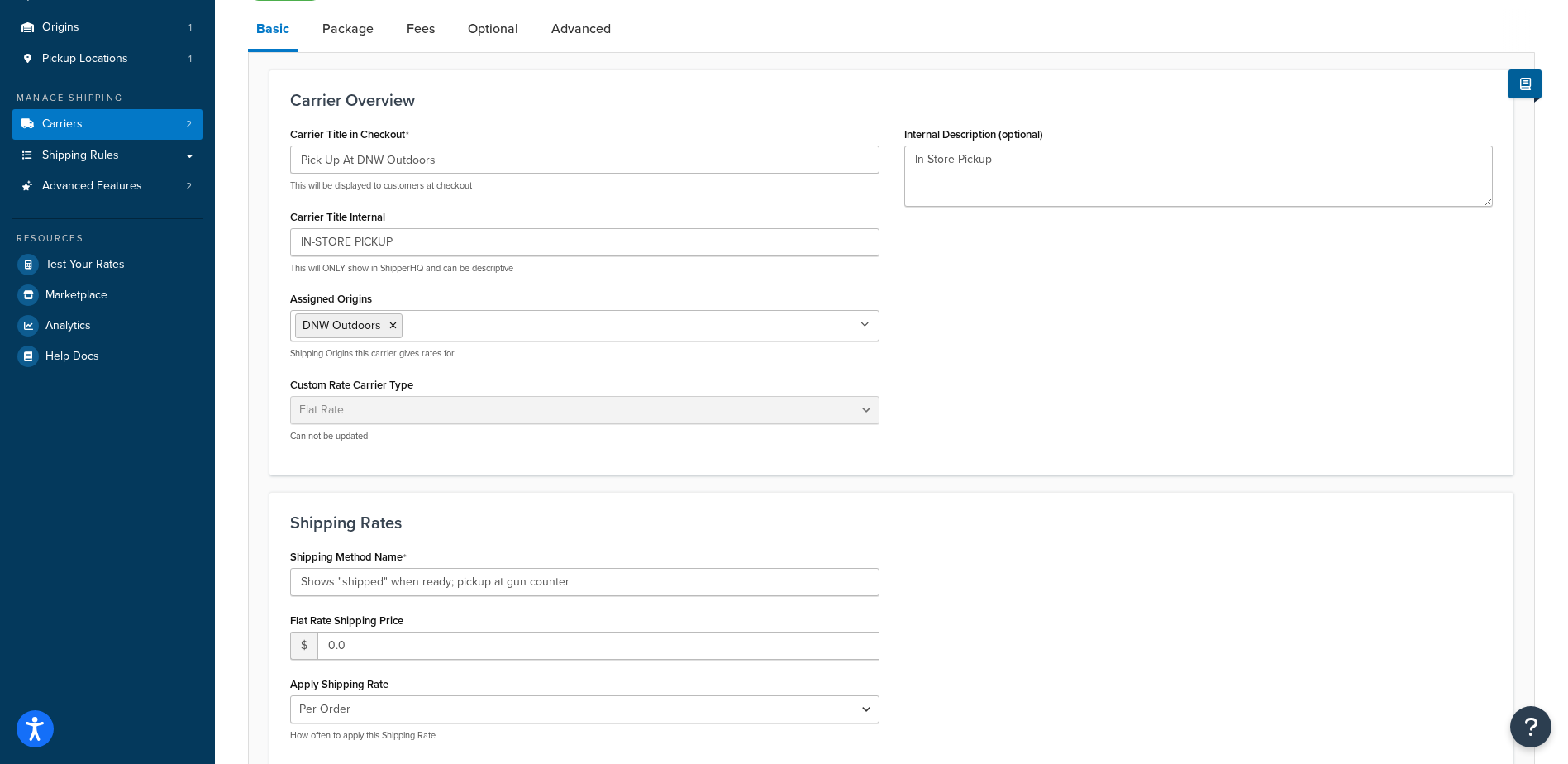
scroll to position [146, 0]
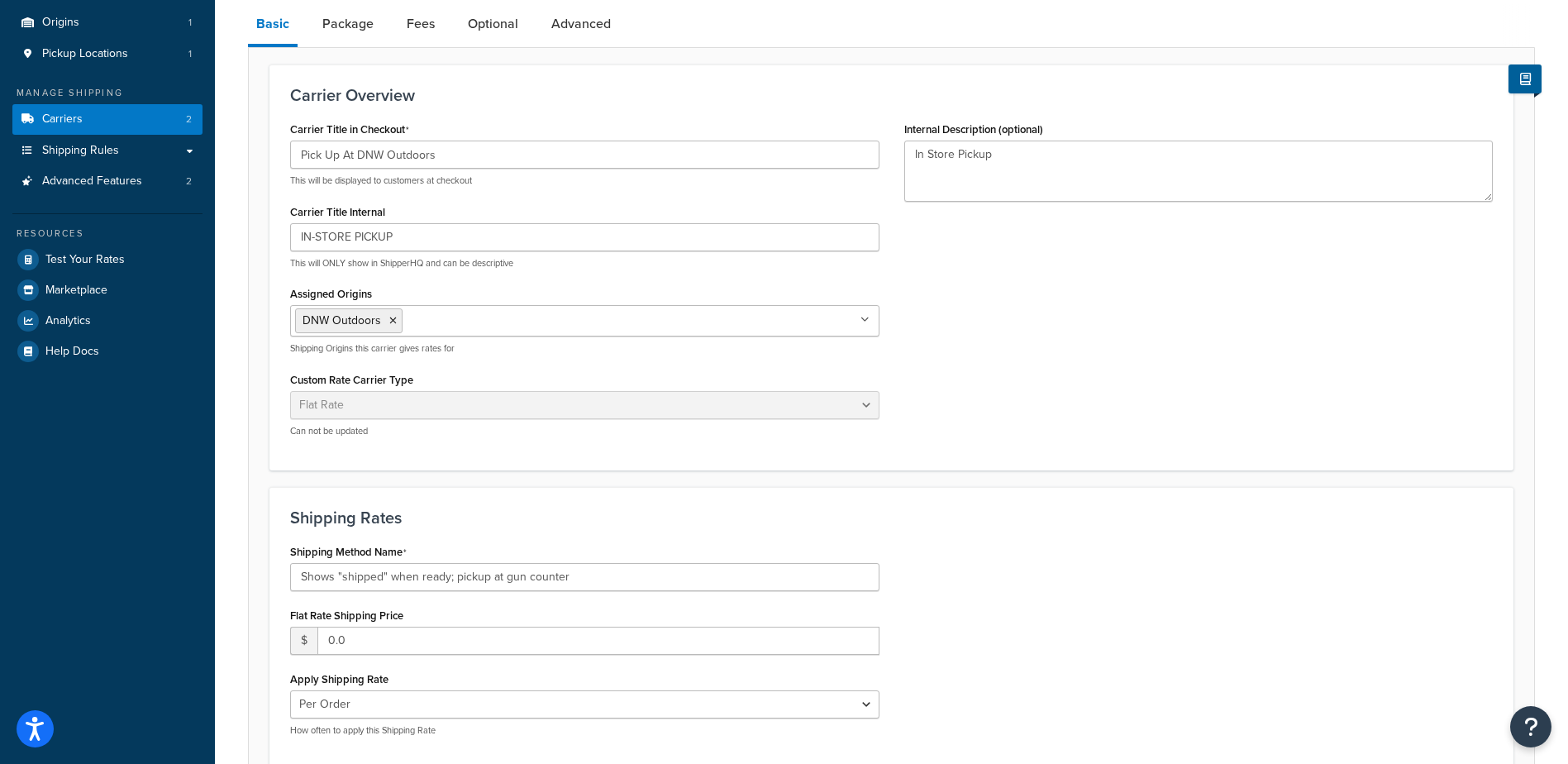
click at [851, 387] on div "Custom Rate Carrier Type Table Rates Flat Rate Free Shipping In-Store Pickup Sa…" at bounding box center [585, 403] width 590 height 70
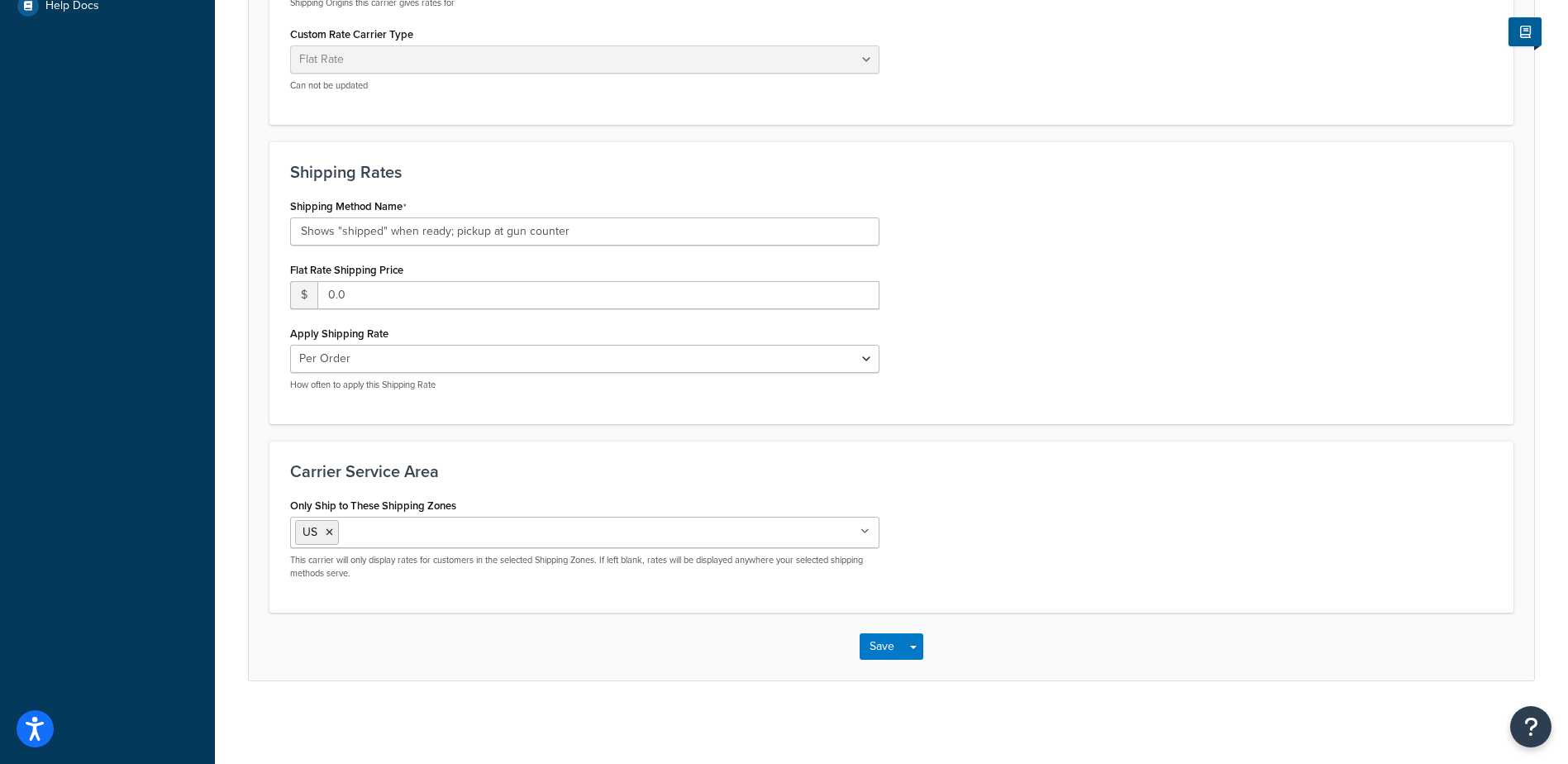
scroll to position [0, 0]
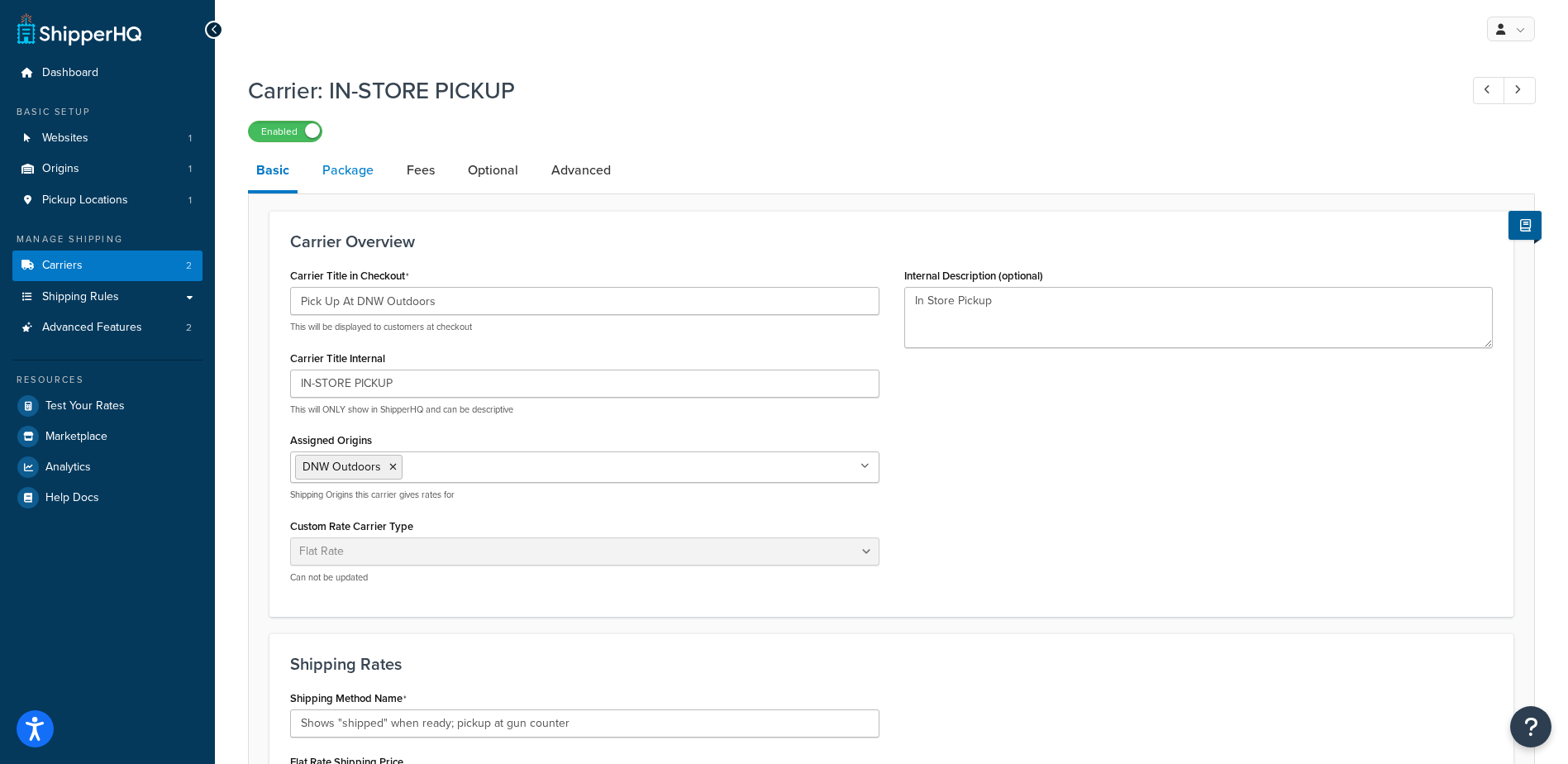
click at [336, 179] on link "Package" at bounding box center [348, 170] width 68 height 40
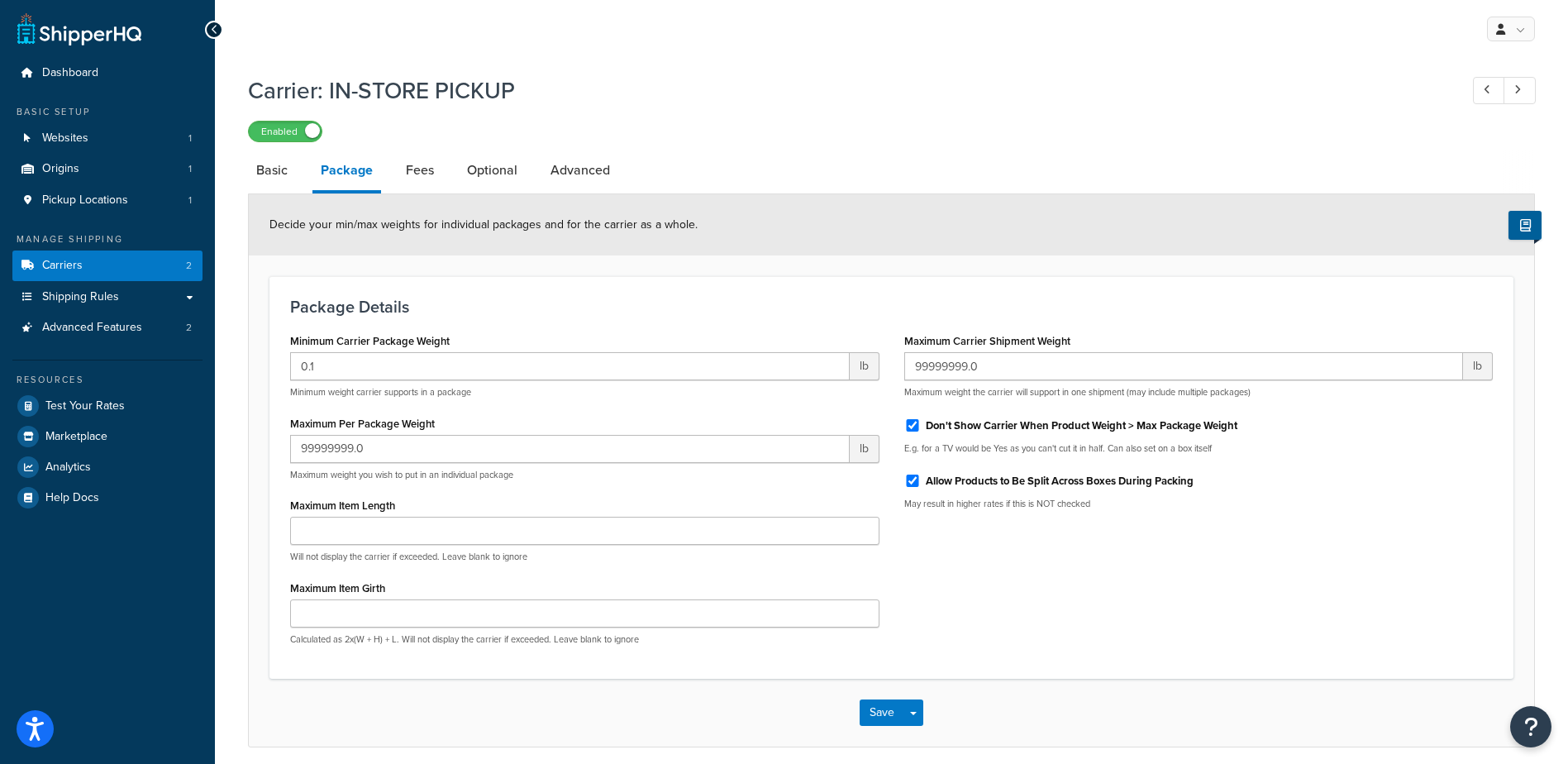
click at [378, 168] on link "Package" at bounding box center [346, 172] width 69 height 43
click at [427, 164] on link "Fees" at bounding box center [420, 170] width 45 height 40
select select "AFTER"
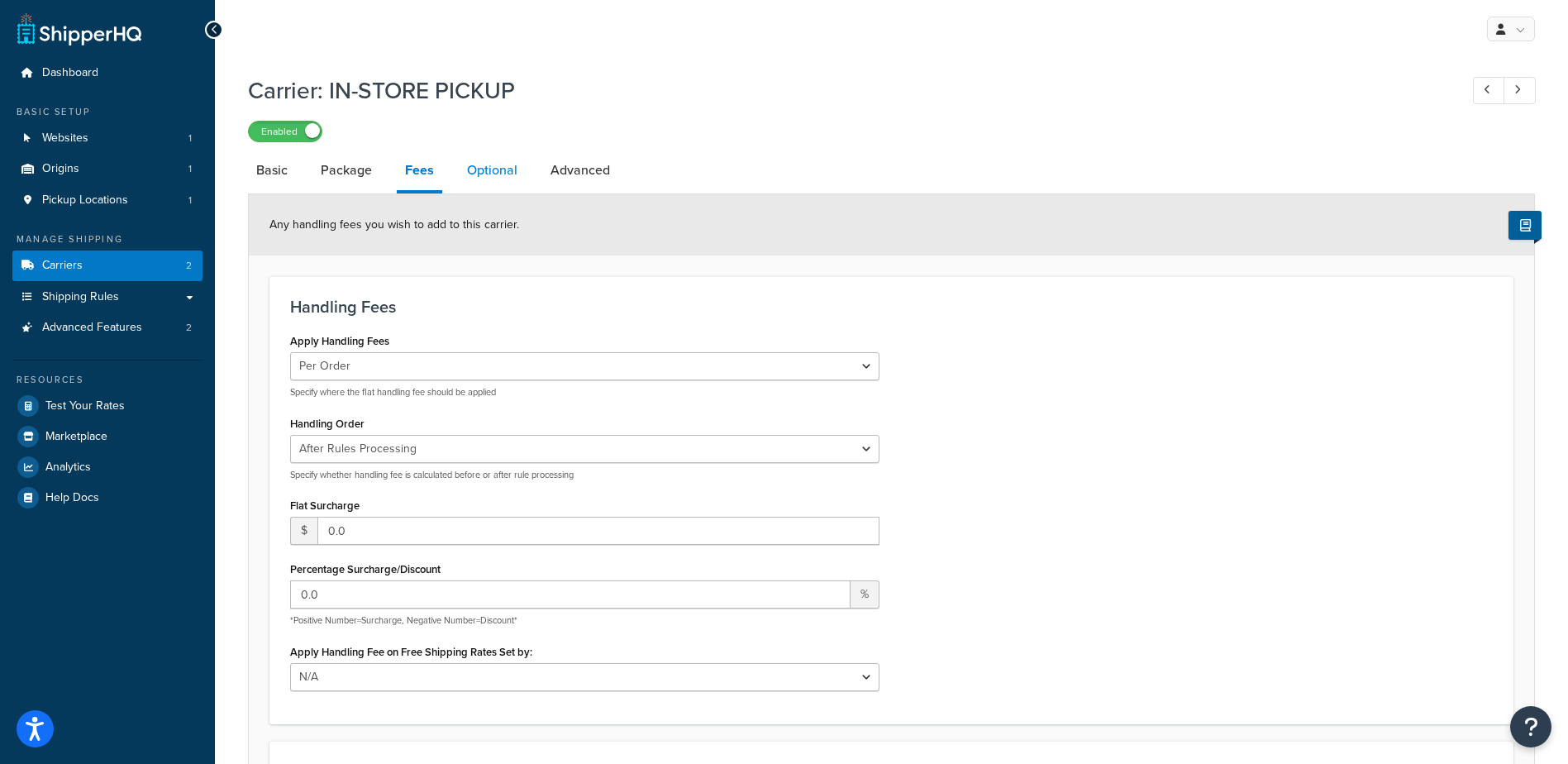
click at [478, 169] on link "Optional" at bounding box center [492, 170] width 67 height 40
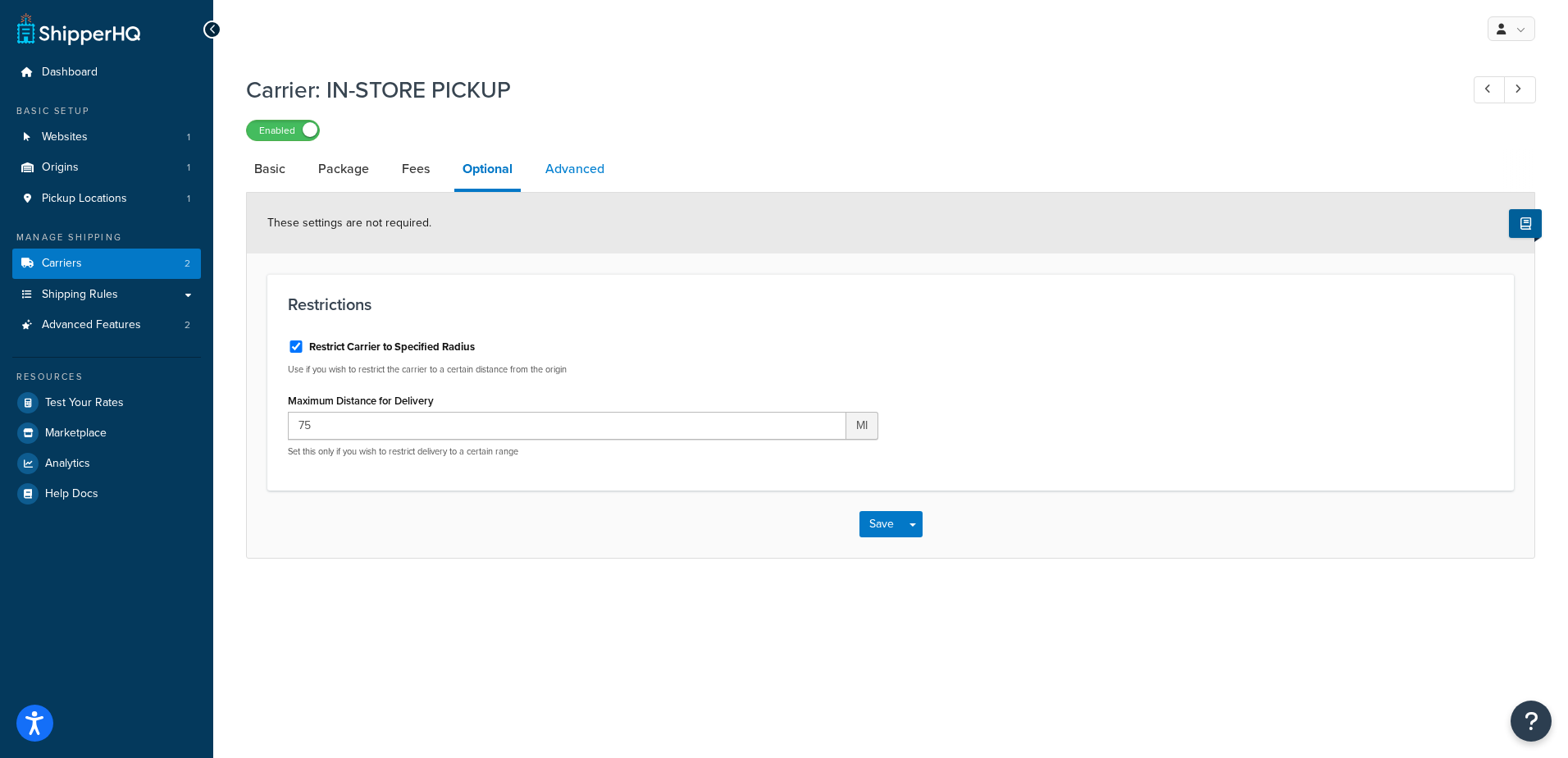
click at [550, 165] on link "Advanced" at bounding box center [575, 169] width 76 height 40
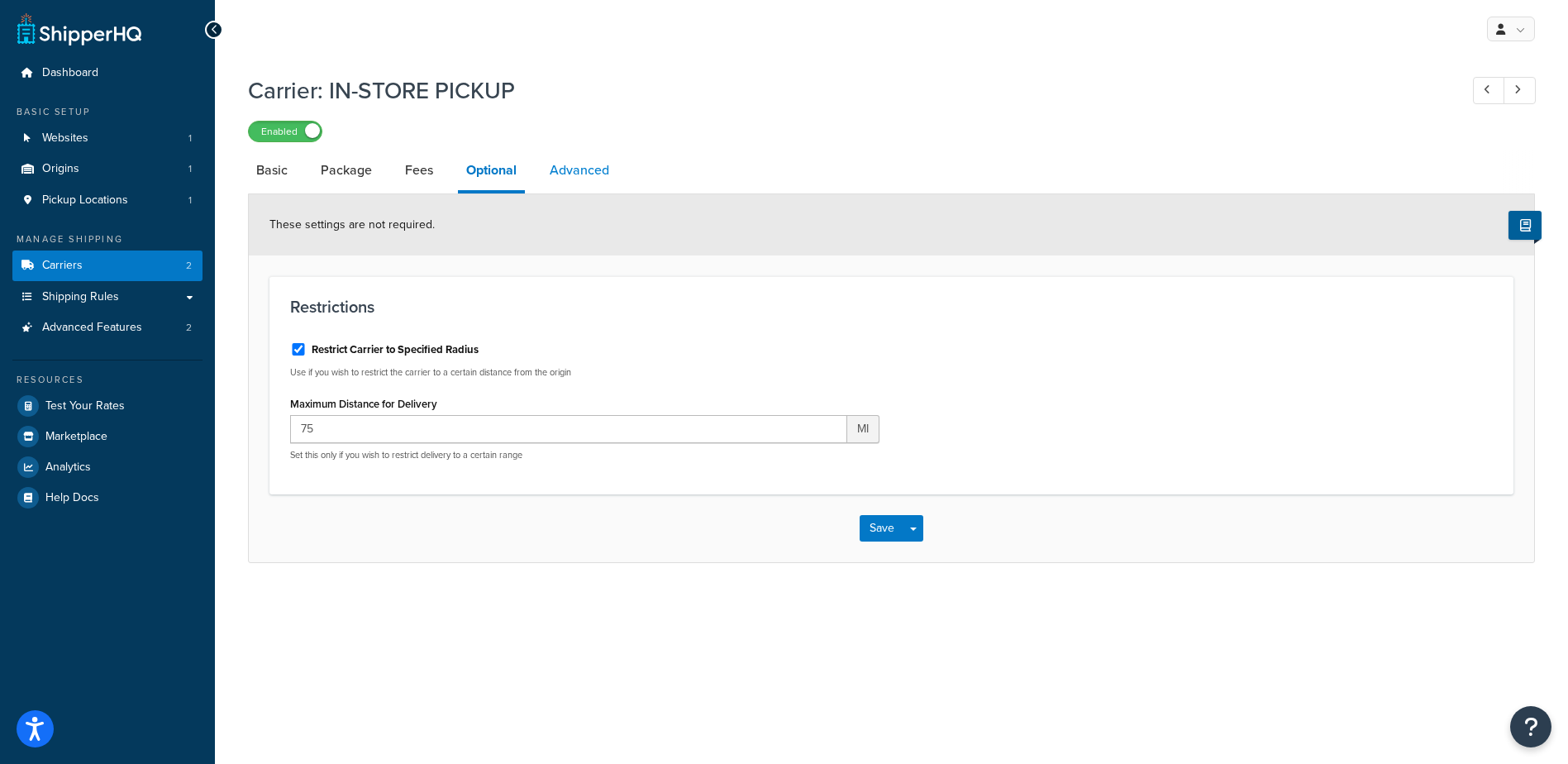
select select "false"
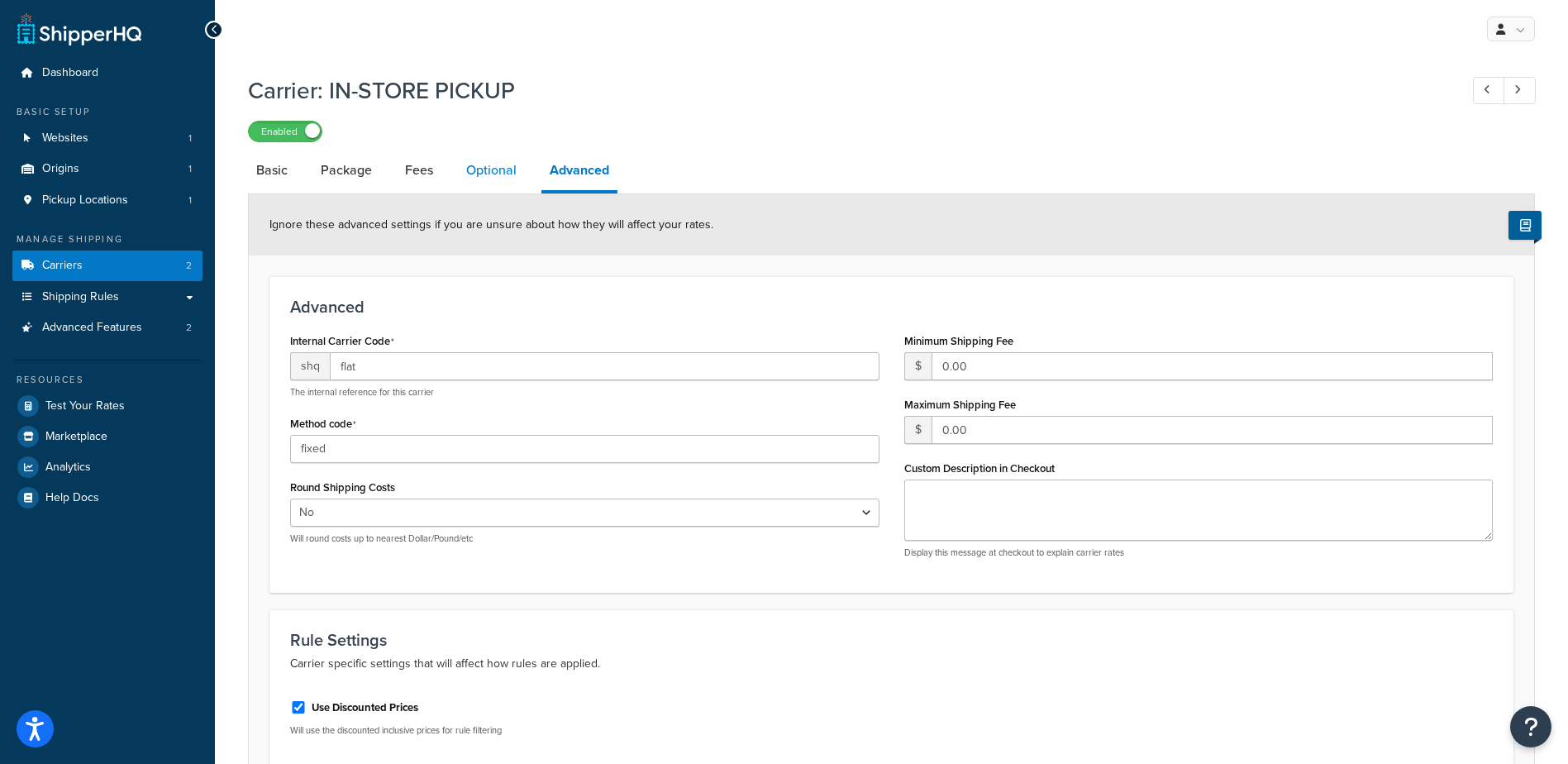
click at [468, 169] on link "Optional" at bounding box center [491, 170] width 67 height 40
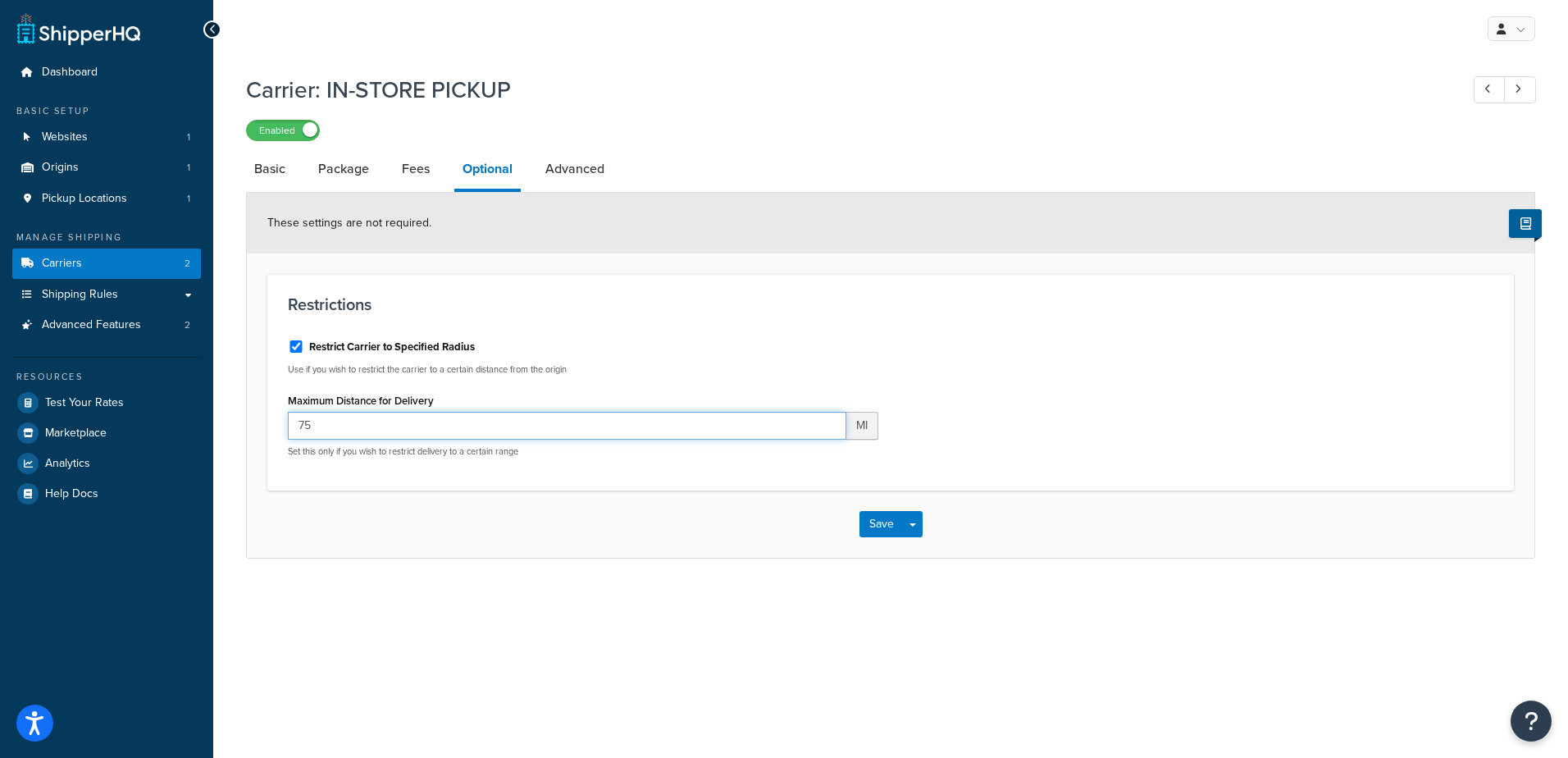
click at [822, 423] on input "75" at bounding box center [567, 426] width 559 height 28
click at [758, 81] on h1 "Carrier: IN-STORE PICKUP" at bounding box center [845, 90] width 1197 height 32
click at [569, 171] on link "Advanced" at bounding box center [575, 169] width 76 height 40
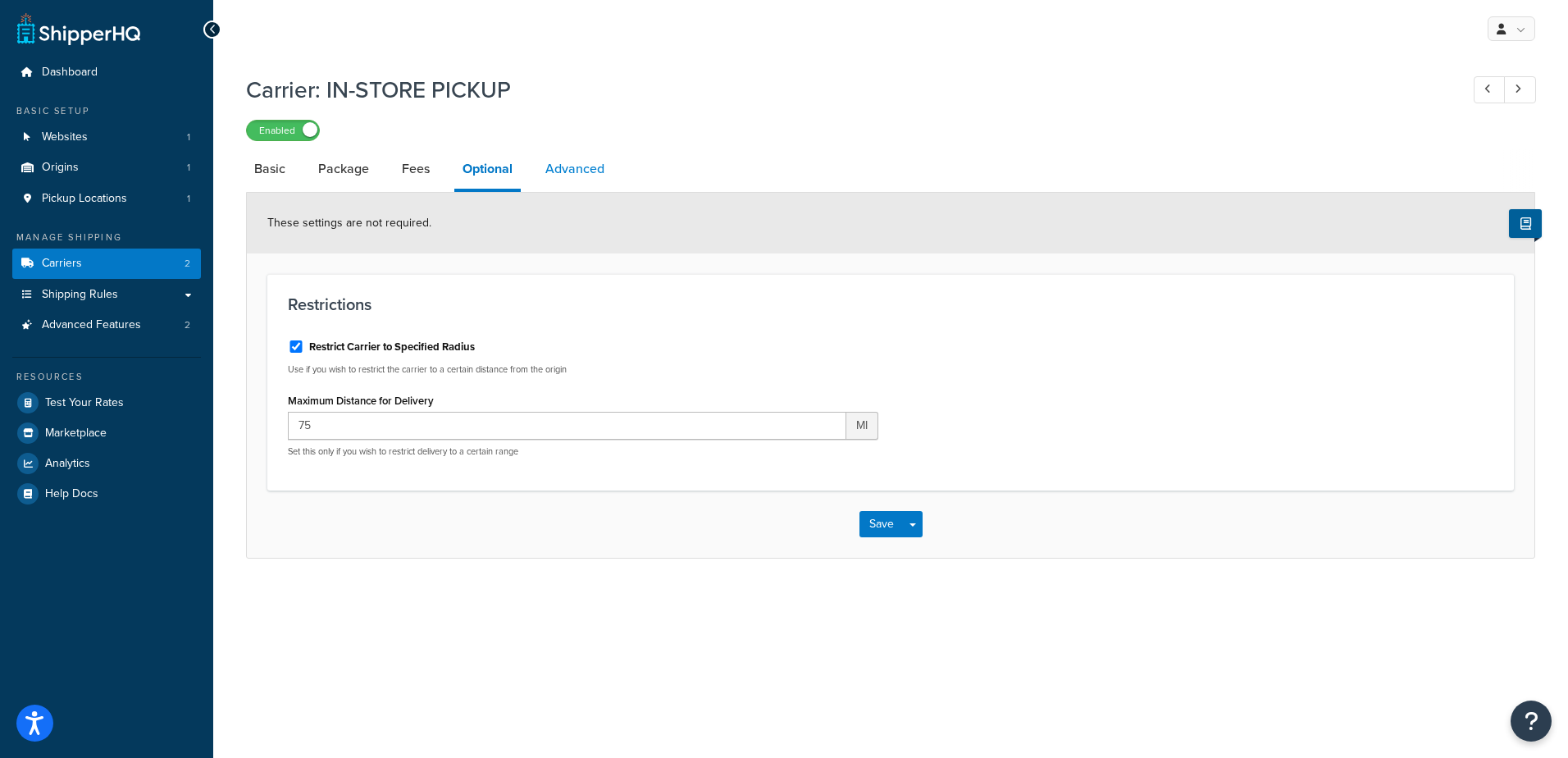
select select "false"
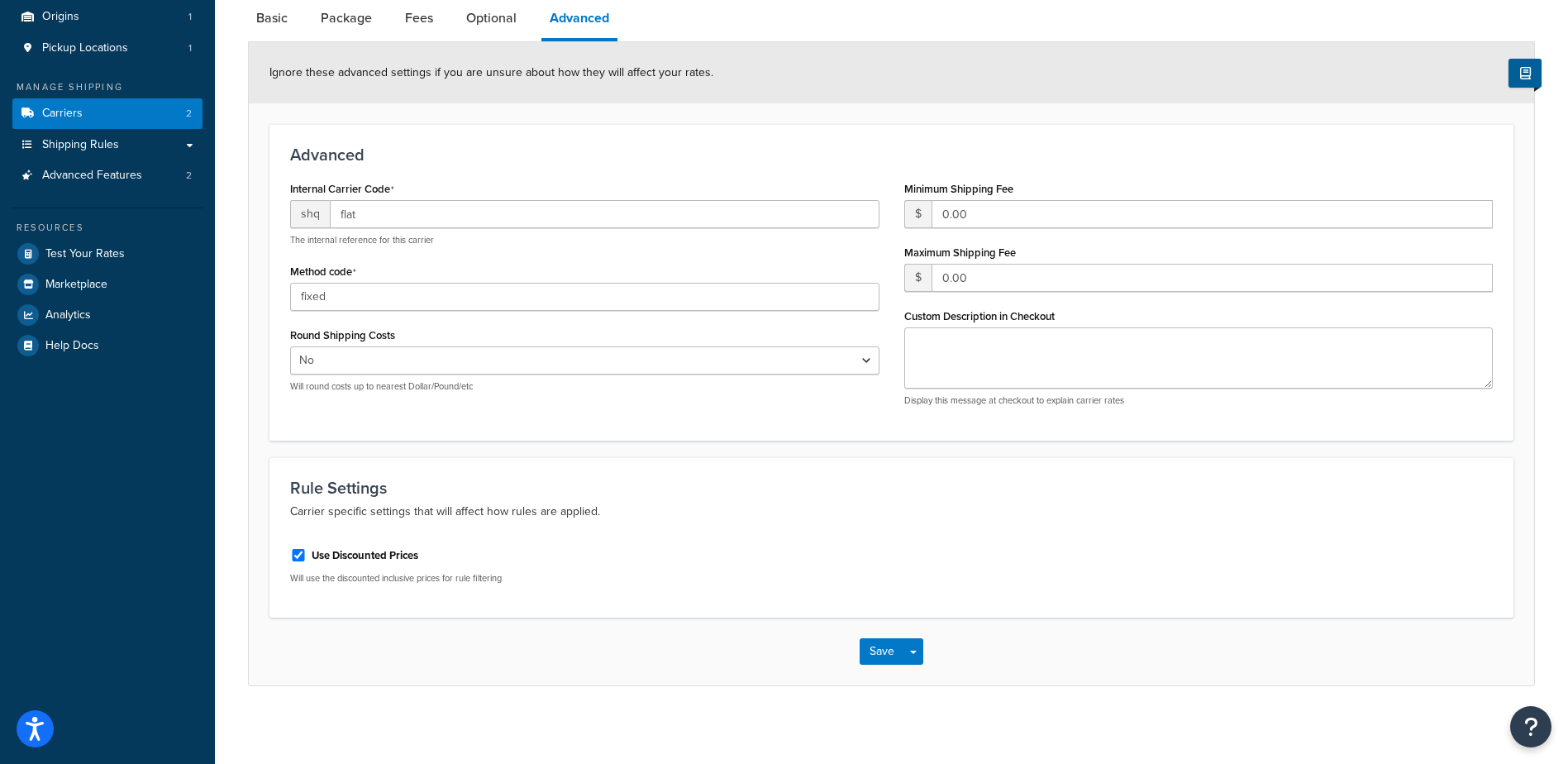
scroll to position [159, 0]
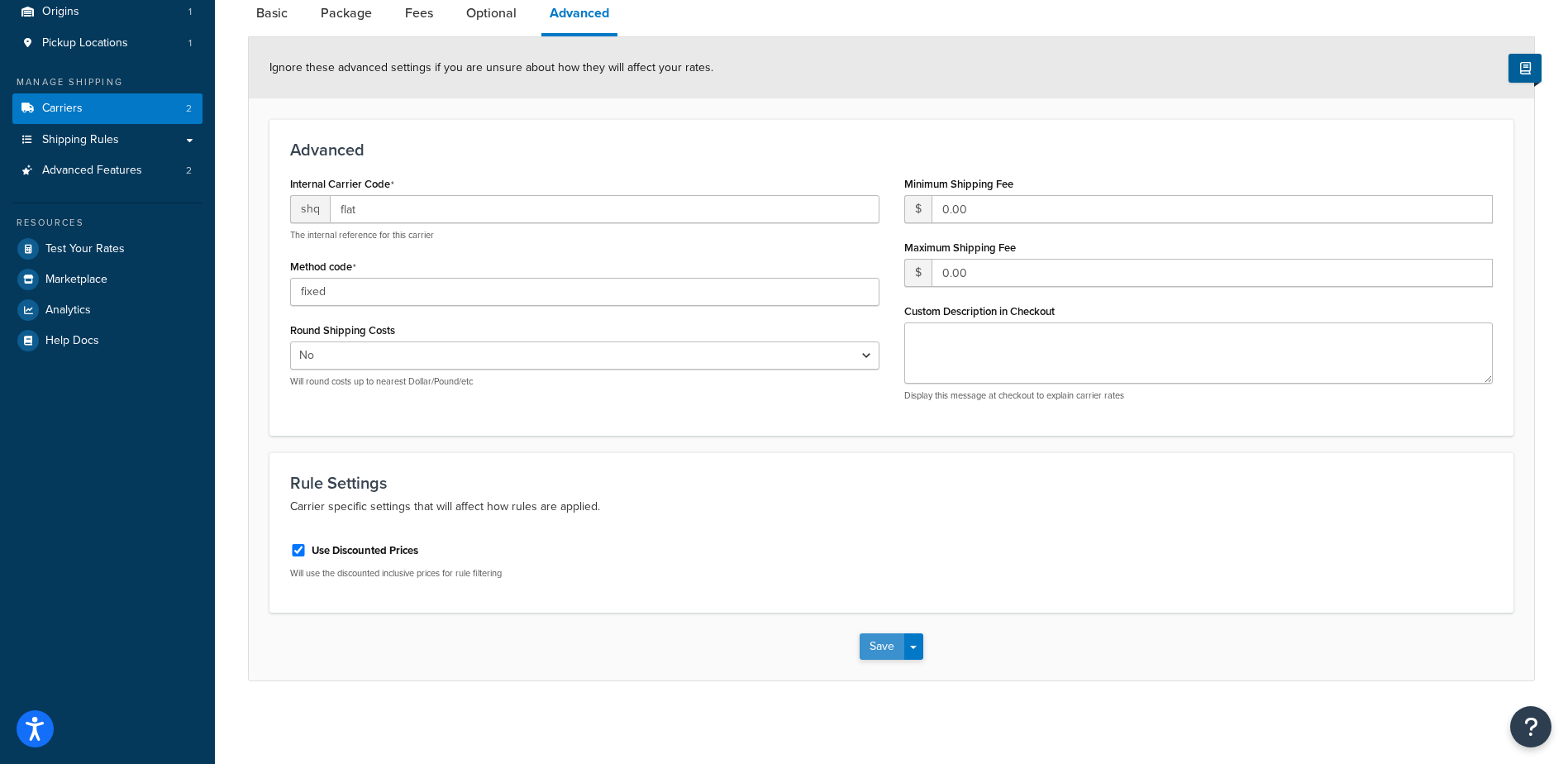
click at [874, 648] on button "Save" at bounding box center [882, 646] width 45 height 27
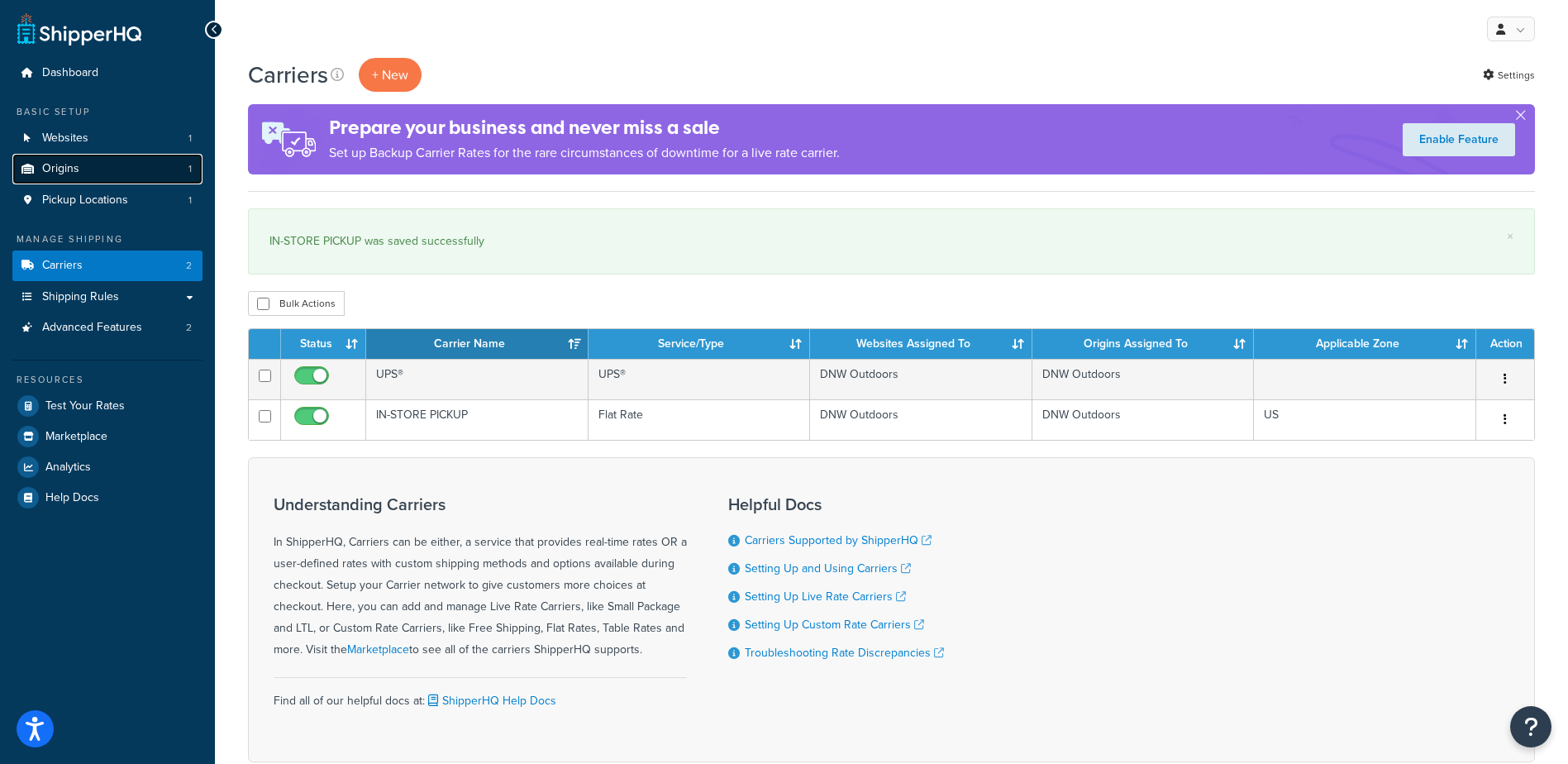
click at [81, 159] on link "Origins 1" at bounding box center [107, 169] width 190 height 31
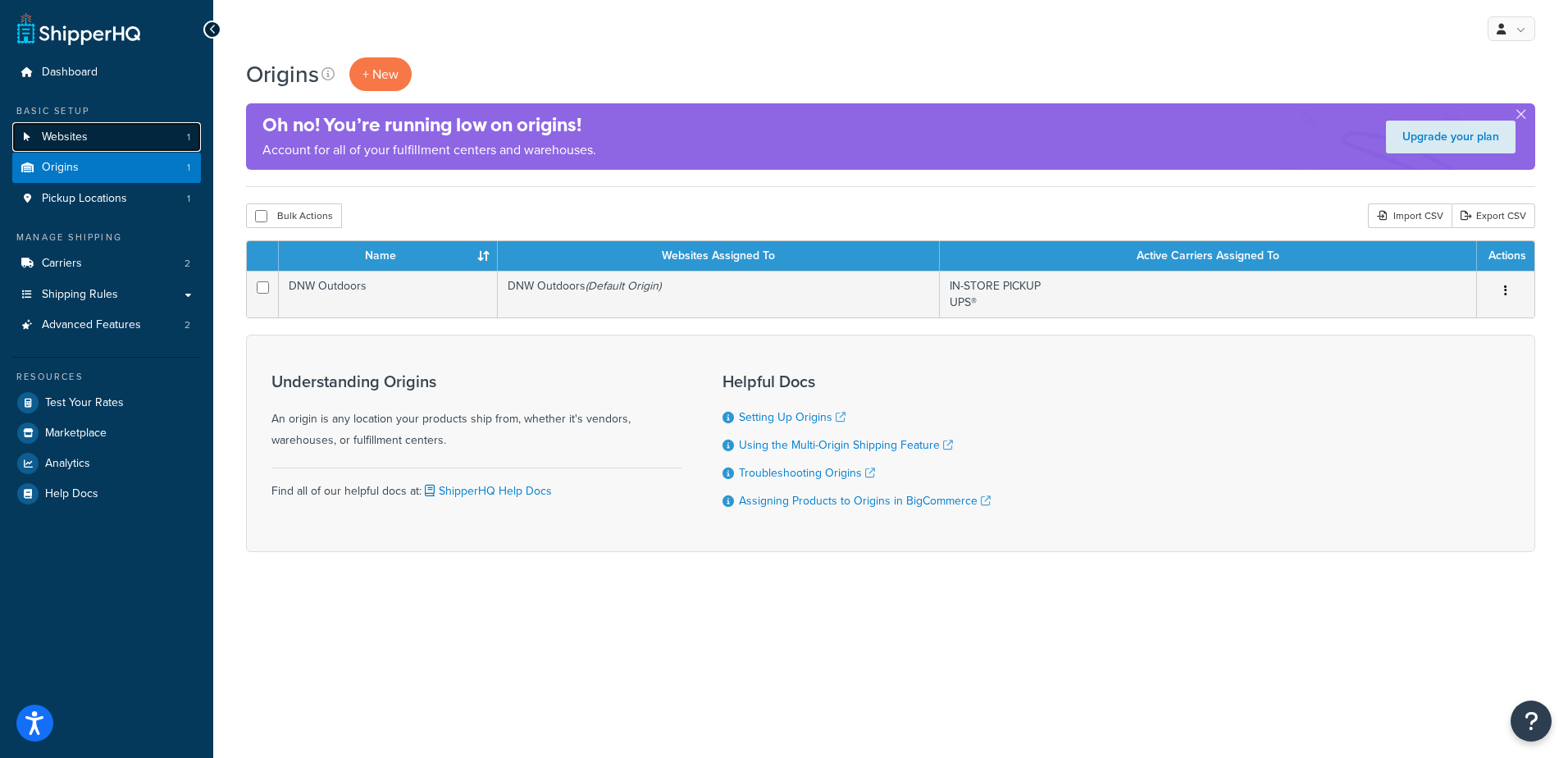
click at [83, 139] on span "Websites" at bounding box center [65, 137] width 46 height 14
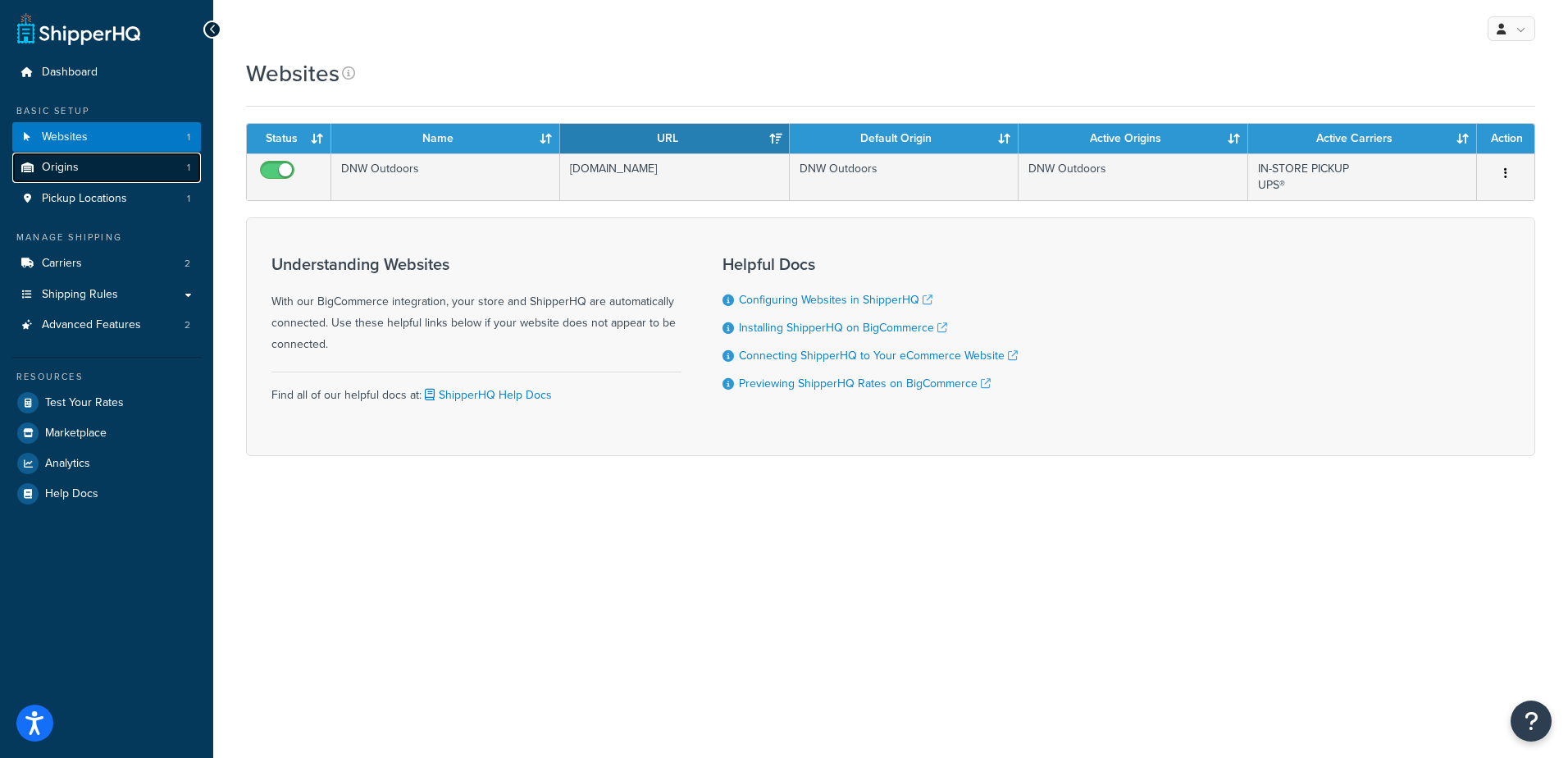
click at [80, 167] on link "Origins 1" at bounding box center [106, 167] width 189 height 30
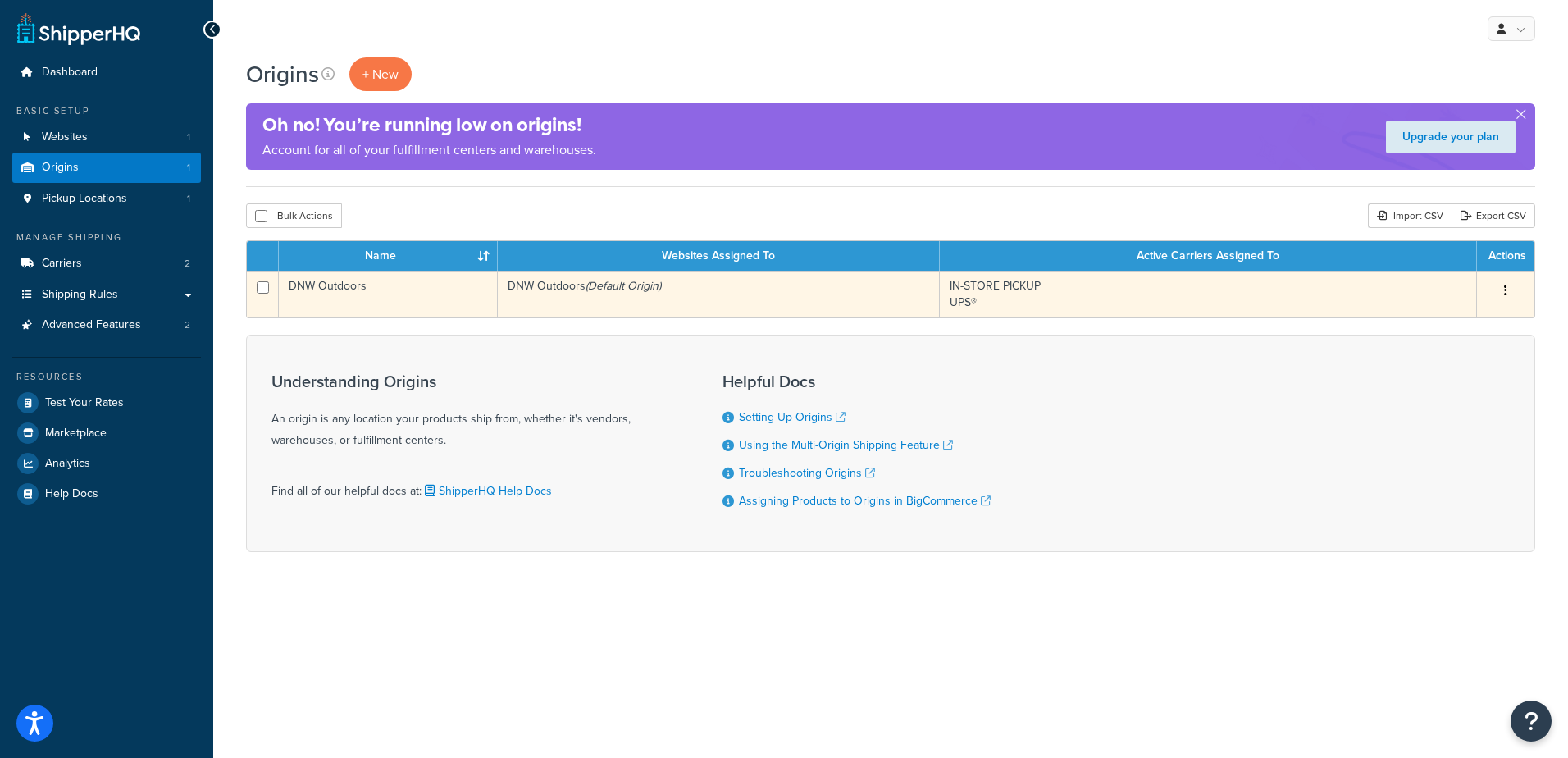
click at [1502, 288] on button "button" at bounding box center [1506, 291] width 23 height 26
click at [1486, 332] on link "Edit" at bounding box center [1451, 321] width 129 height 34
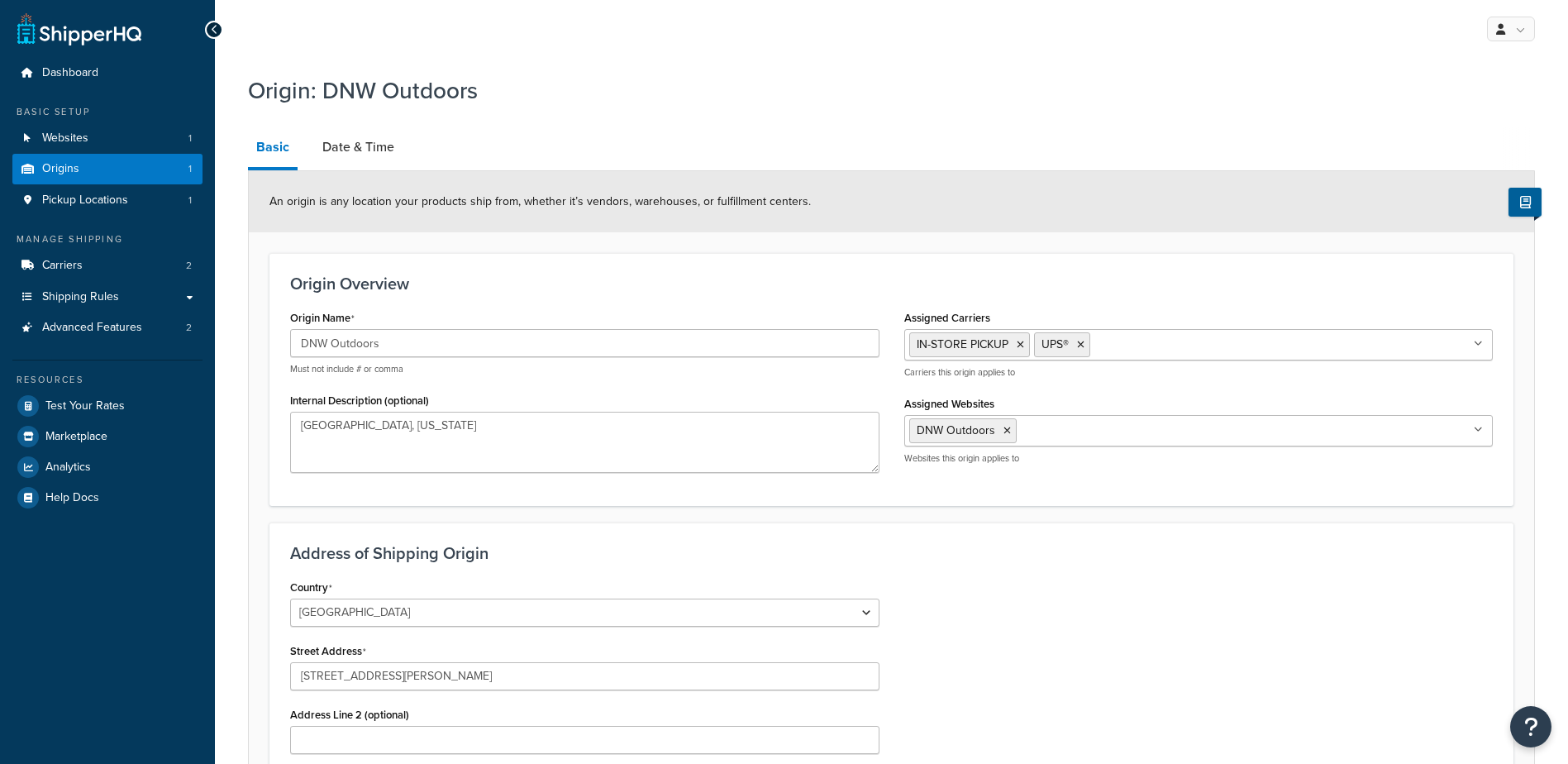
select select "4"
click at [356, 158] on link "Date & Time" at bounding box center [358, 147] width 89 height 40
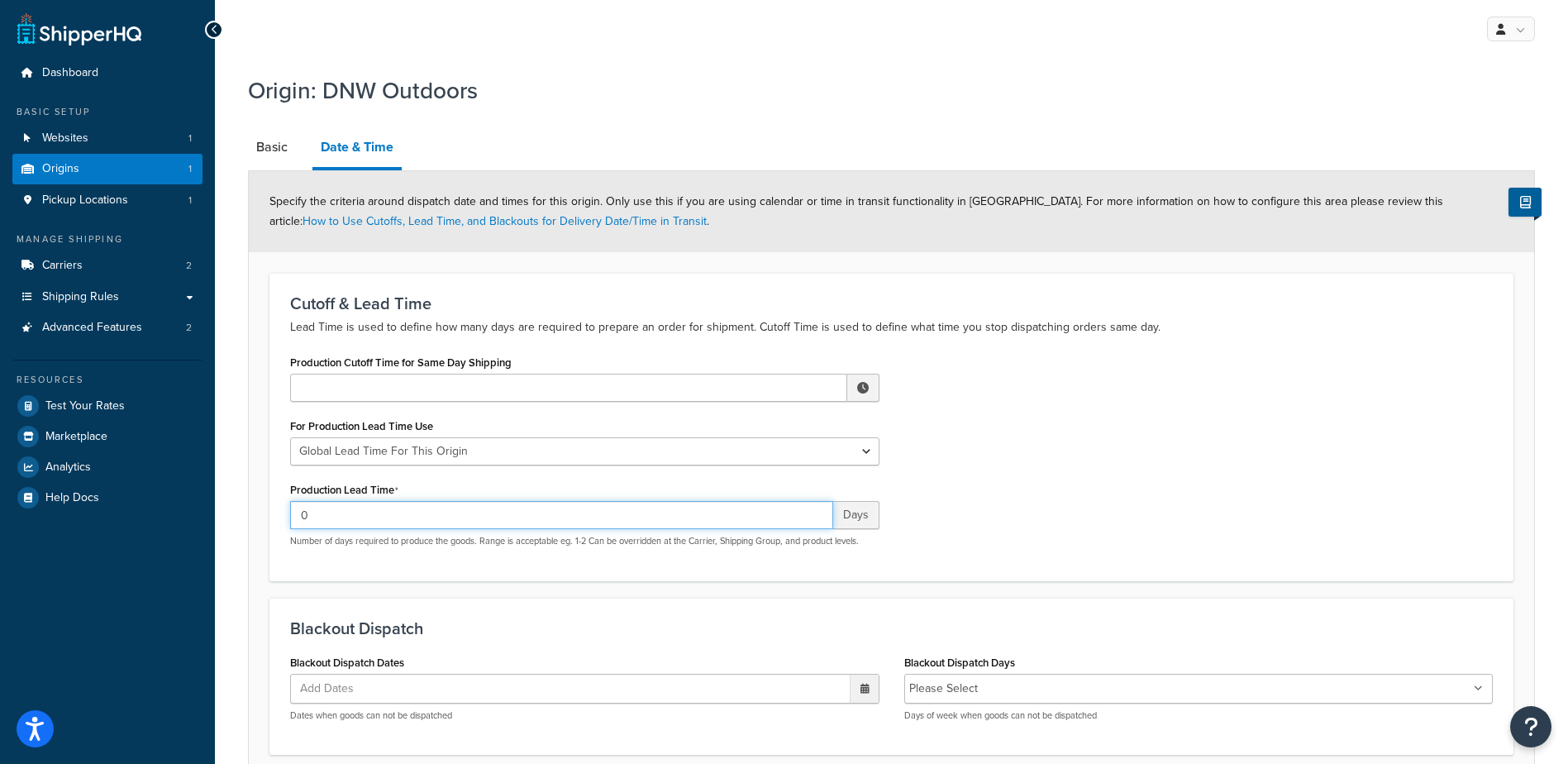
click at [653, 515] on input "0" at bounding box center [561, 515] width 543 height 28
type input "0"
type input "2"
click at [1066, 502] on div "Production Cutoff Time for Same Day Shipping ▲ 12 ▼ : ▲ 00 ▼ ▲ AM ▼ For Product…" at bounding box center [891, 455] width 1227 height 209
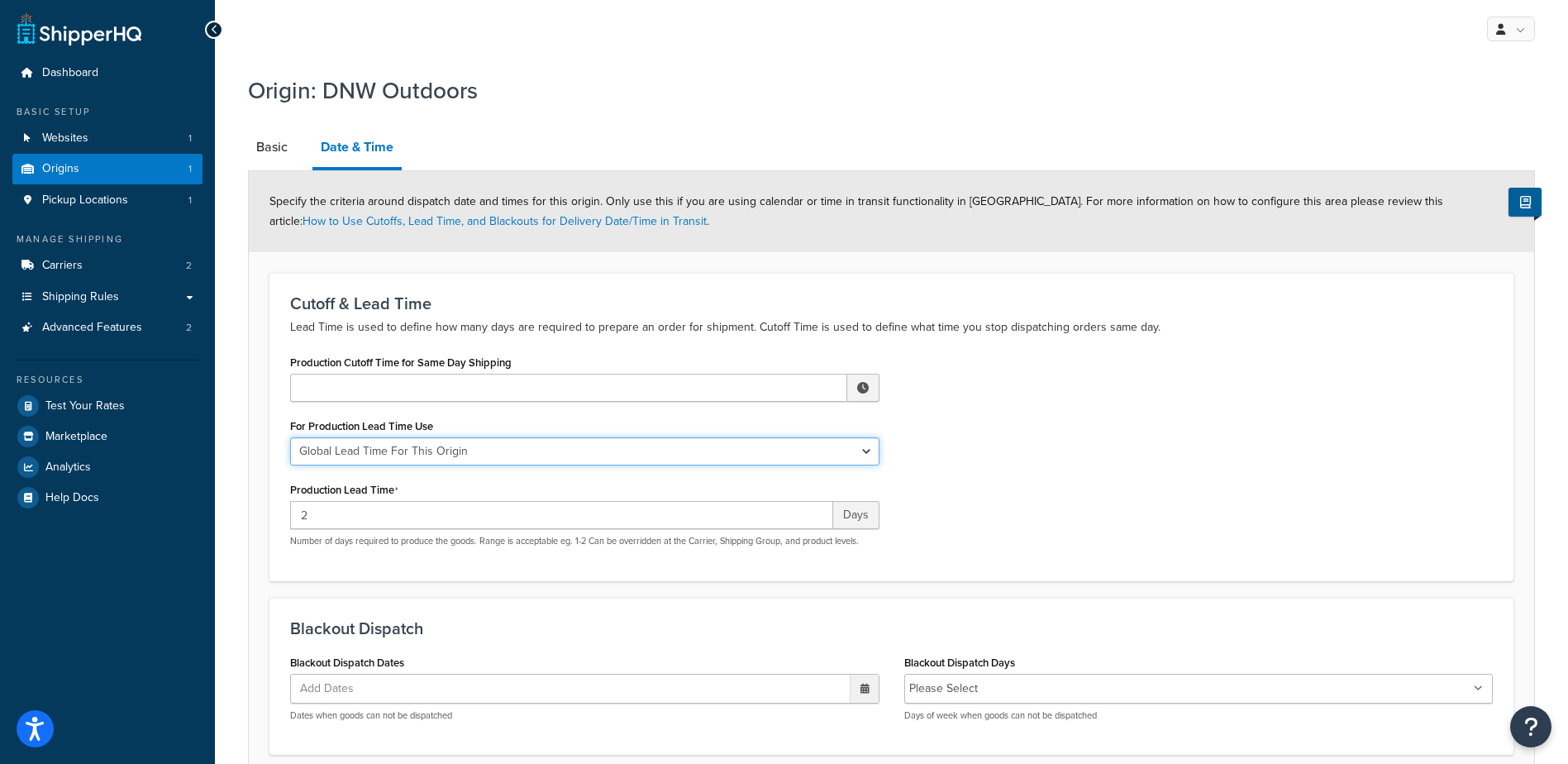
click at [863, 449] on select "Global Lead Time For This Origin Lead Time For Per Shipping Method Type" at bounding box center [585, 452] width 590 height 28
click at [860, 450] on select "Global Lead Time For This Origin Lead Time For Per Shipping Method Type" at bounding box center [585, 452] width 590 height 28
click at [781, 389] on input "Production Cutoff Time for Same Day Shipping" at bounding box center [568, 388] width 557 height 28
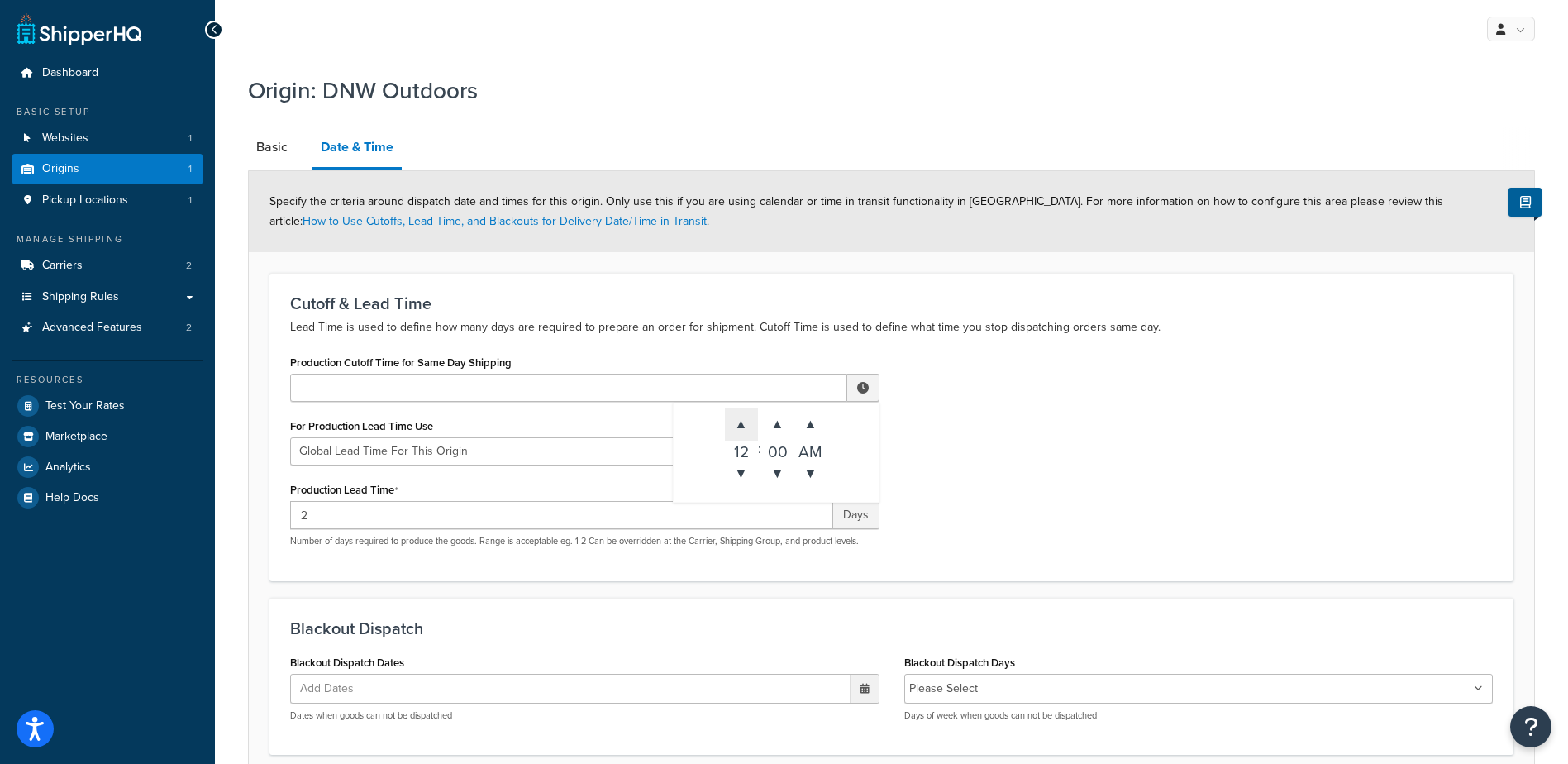
click at [756, 429] on span "▲" at bounding box center [742, 424] width 33 height 33
click at [806, 432] on span "▲" at bounding box center [811, 424] width 33 height 33
type input "2:00 PM"
click at [1036, 436] on div "Production Cutoff Time for Same Day Shipping 2:00 PM ▲ 2 ▼ : ▲ 00 ▼ ▲ PM ▼ For …" at bounding box center [891, 455] width 1227 height 209
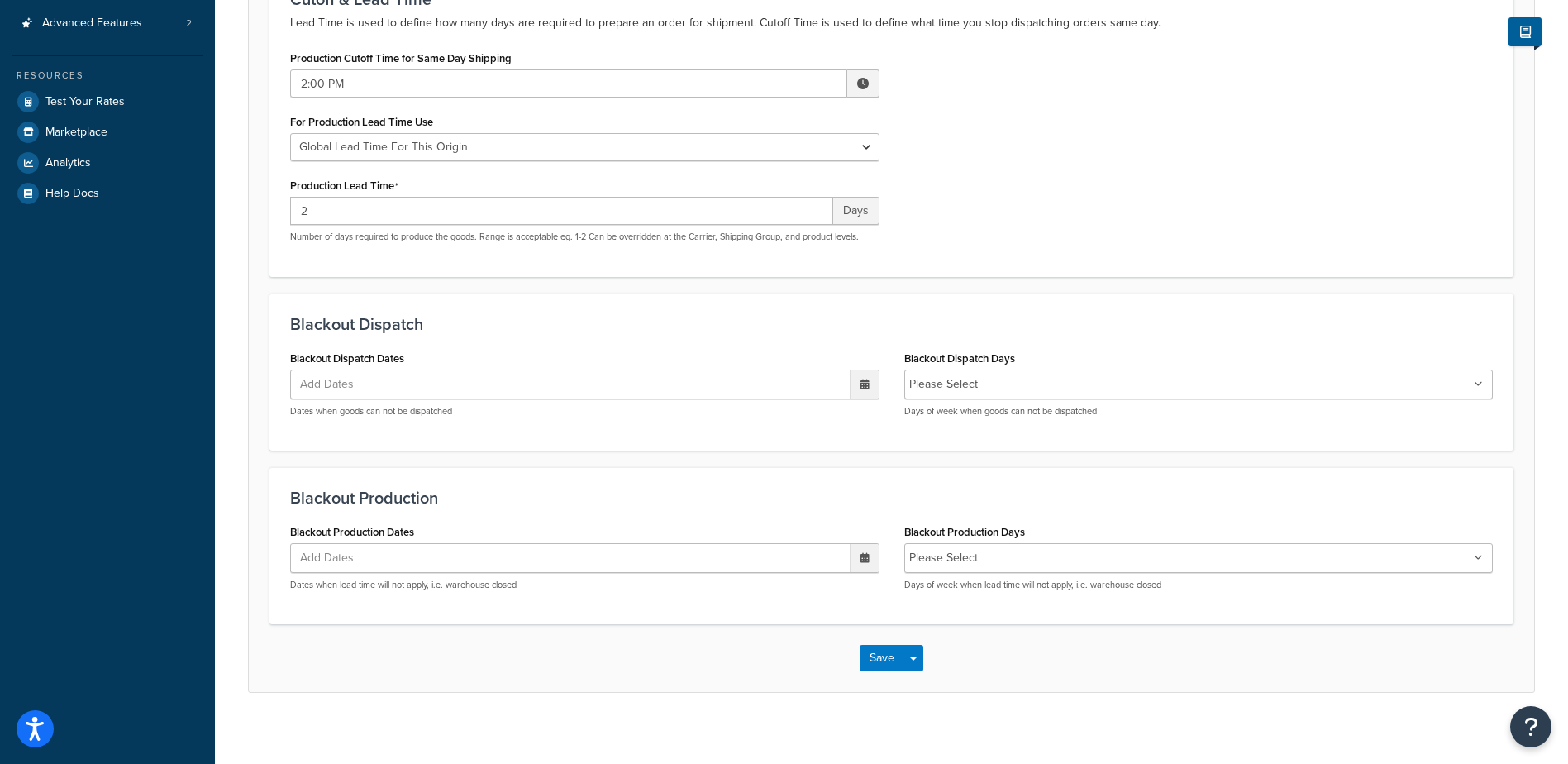
scroll to position [317, 0]
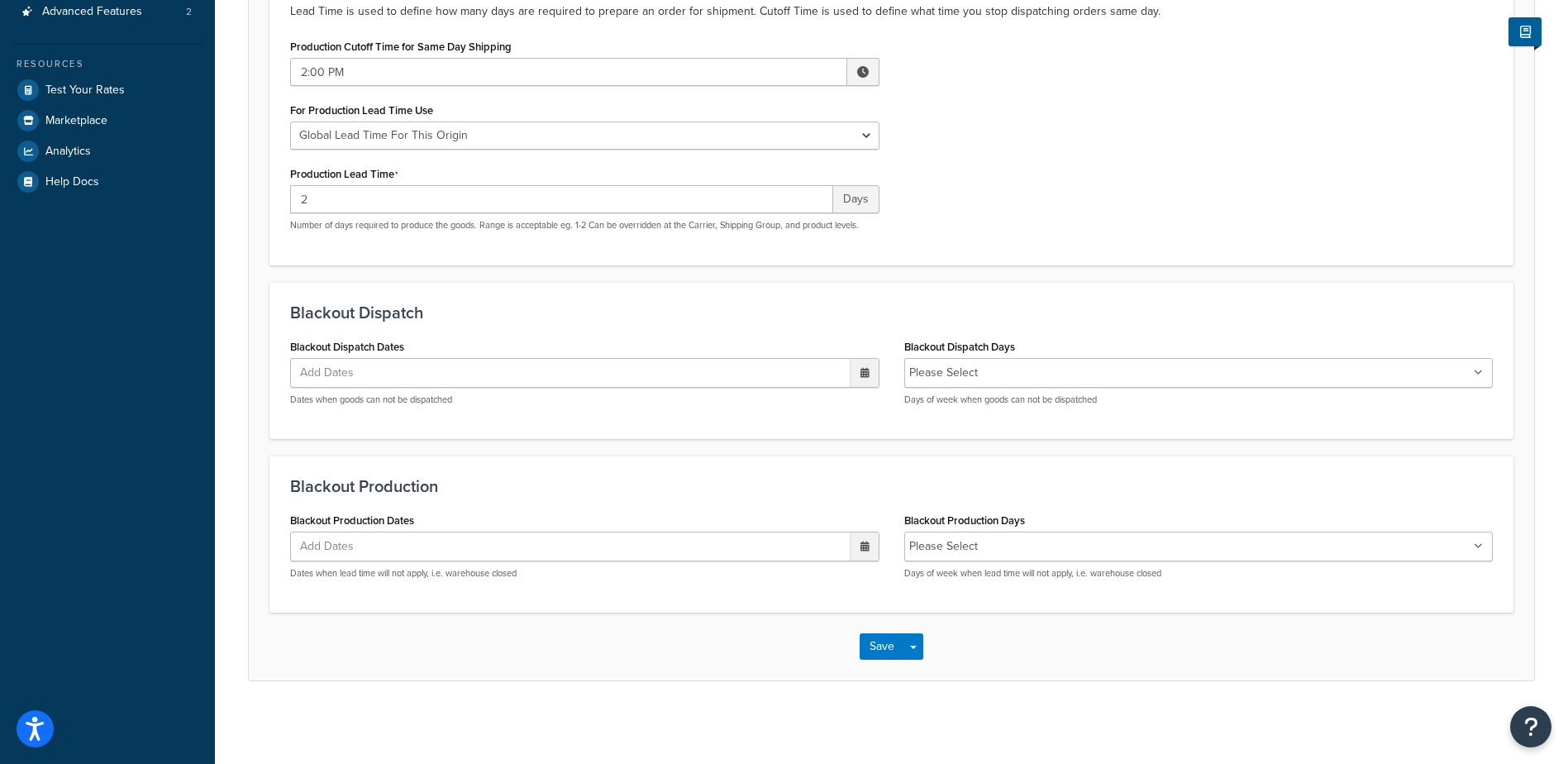
click at [1473, 372] on ul "Please Select" at bounding box center [1199, 373] width 590 height 30
click at [1336, 311] on h3 "Blackout Dispatch" at bounding box center [891, 311] width 1203 height 18
click at [867, 375] on icon at bounding box center [865, 371] width 9 height 10
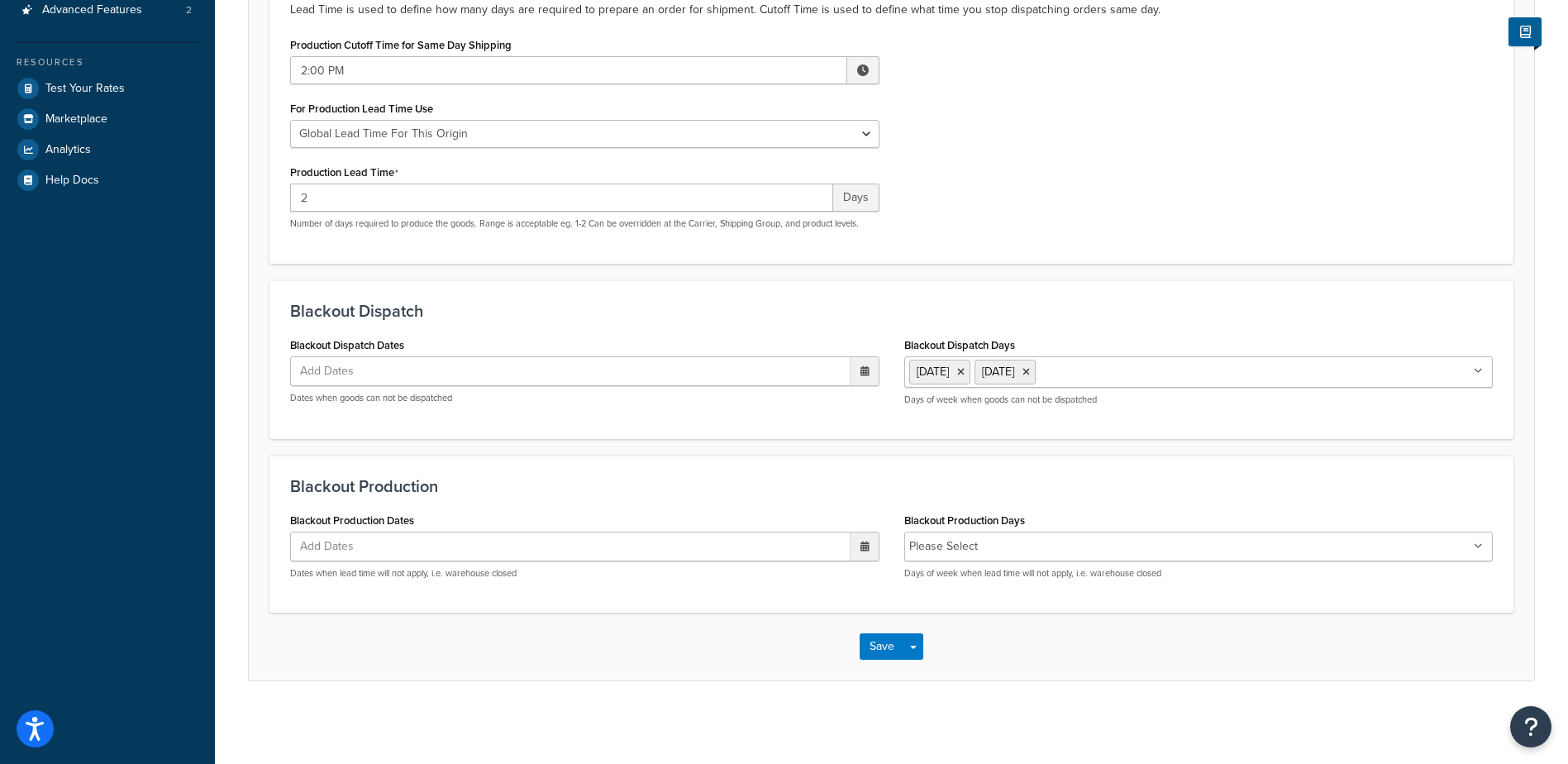
click at [867, 375] on icon at bounding box center [865, 371] width 9 height 10
click at [858, 410] on span "›" at bounding box center [860, 404] width 27 height 23
click at [805, 553] on td "27" at bounding box center [805, 553] width 28 height 25
click at [854, 399] on span "›" at bounding box center [860, 405] width 27 height 23
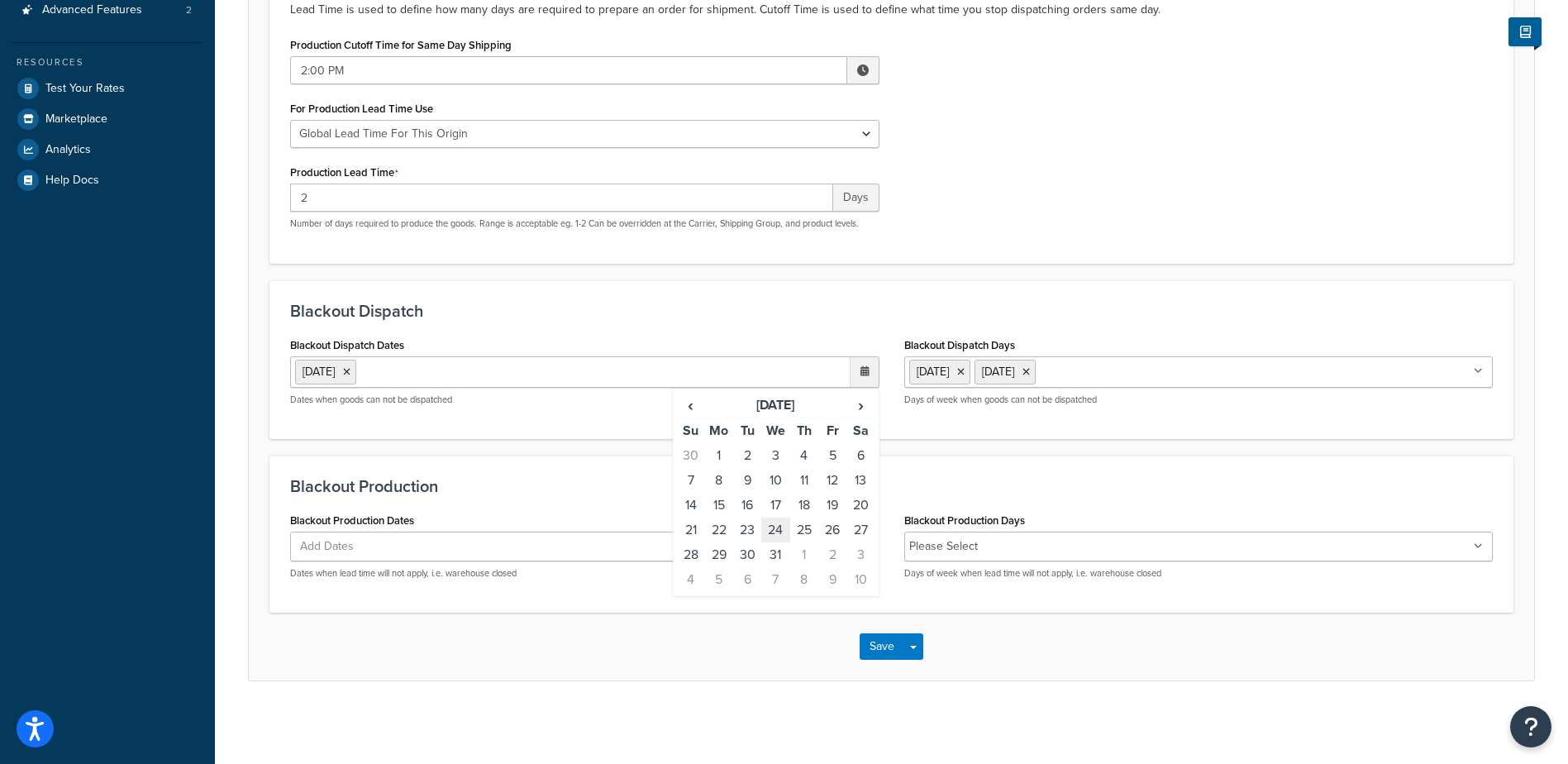
click at [774, 532] on td "24" at bounding box center [776, 530] width 28 height 25
click at [800, 536] on td "25" at bounding box center [805, 530] width 28 height 25
click at [827, 533] on td "26" at bounding box center [832, 530] width 28 height 25
click at [773, 555] on td "31" at bounding box center [776, 555] width 28 height 25
click at [857, 414] on span "›" at bounding box center [860, 405] width 27 height 23
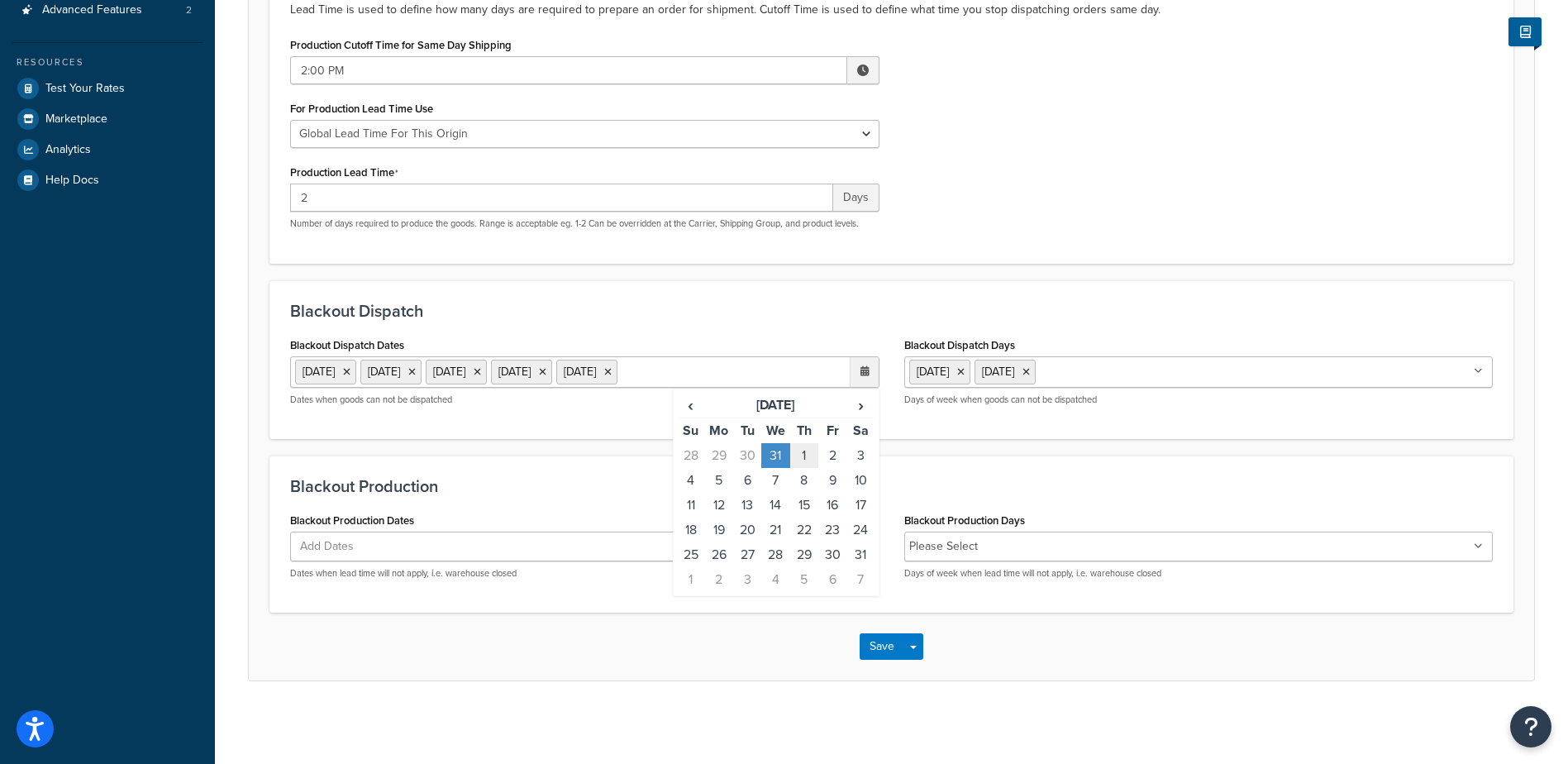
click at [811, 455] on td "1" at bounding box center [805, 456] width 28 height 25
click at [811, 294] on div "Blackout Dispatch Blackout Dispatch Dates [DATE] [DATE] [DATE] [DATE] [DATE] [D…" at bounding box center [892, 359] width 1244 height 159
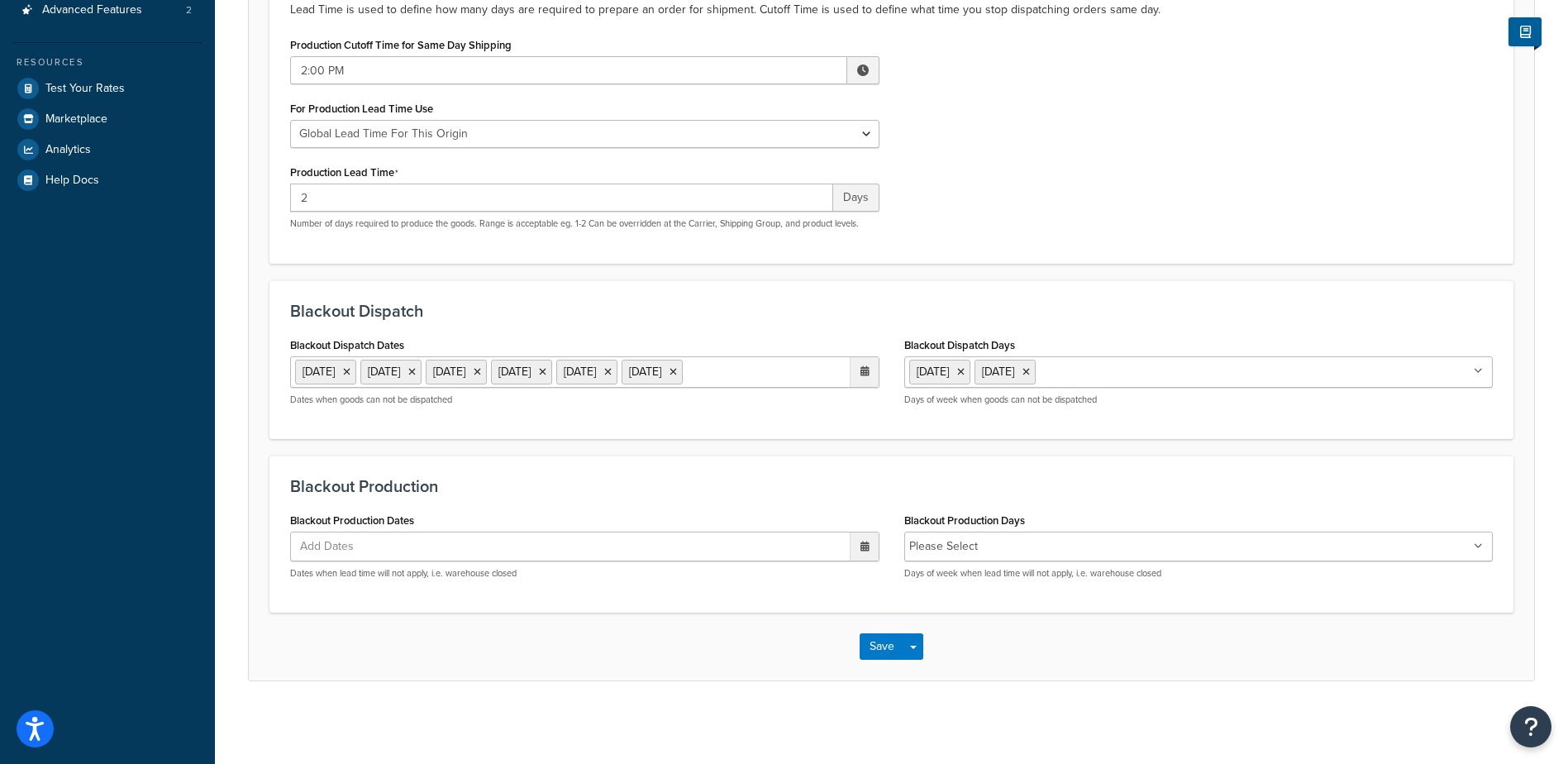
click at [619, 561] on ul "Add Dates" at bounding box center [585, 546] width 590 height 30
click at [609, 592] on div "Blackout Production Dates Add Dates ‹ [DATE] › Su Mo Tu We Th Fr Sa 31 1 2 3 4 …" at bounding box center [585, 550] width 615 height 84
click at [1483, 540] on ul "Please Select" at bounding box center [1199, 546] width 590 height 30
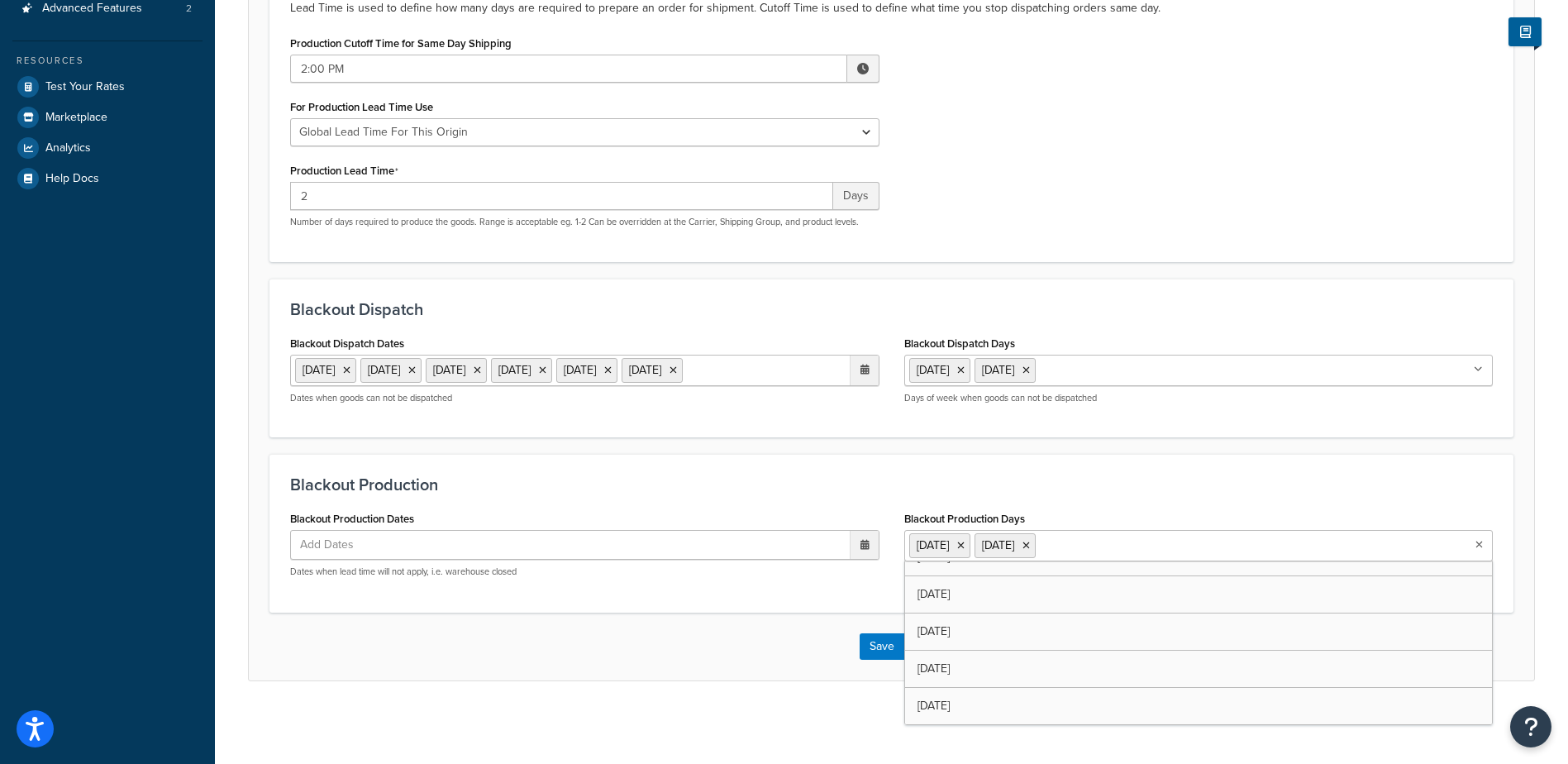
click at [1203, 461] on div "Blackout Production Blackout Production Dates Add Dates ‹ [DATE] › Su Mo Tu We …" at bounding box center [892, 532] width 1244 height 159
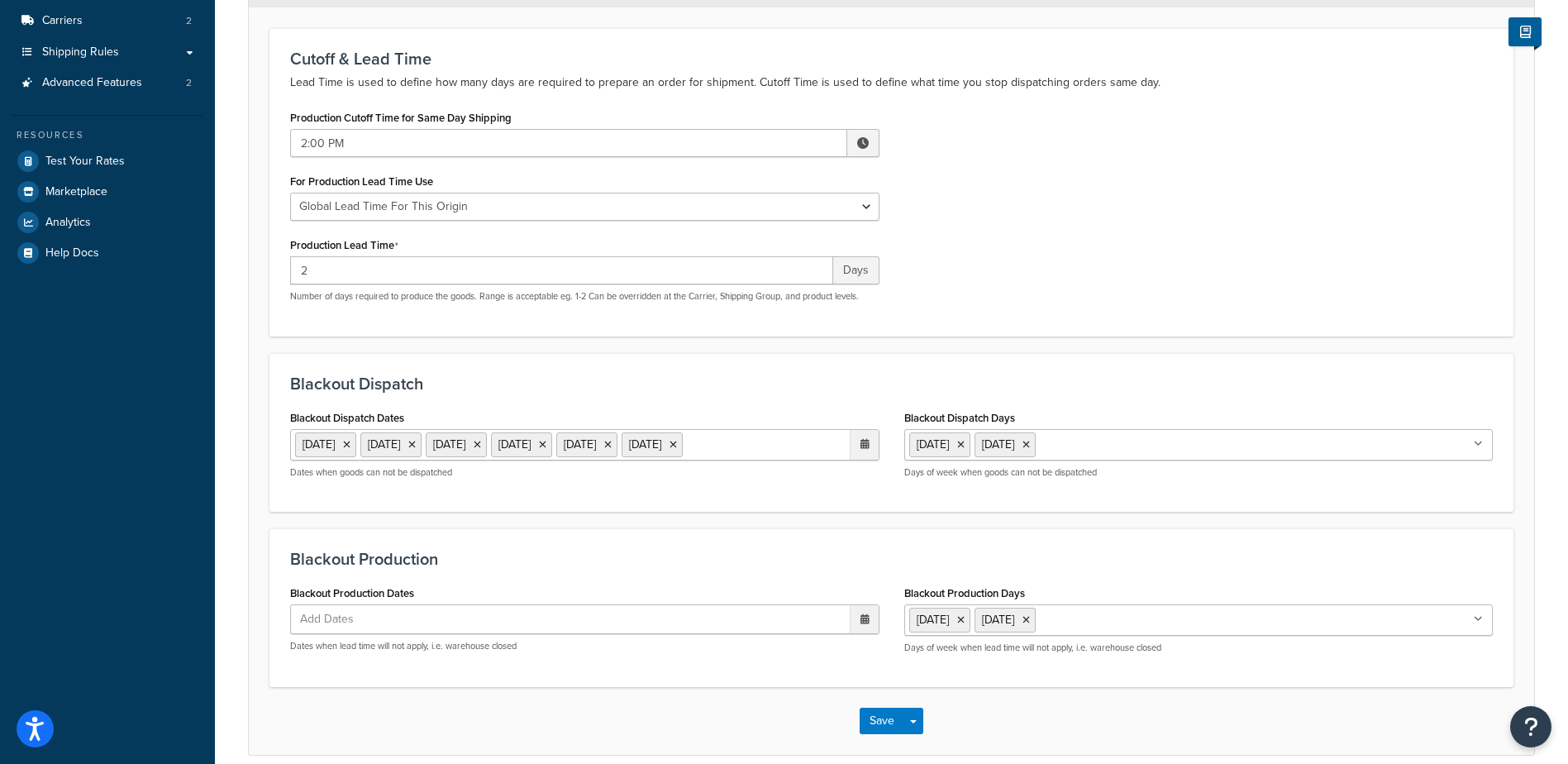
scroll to position [350, 0]
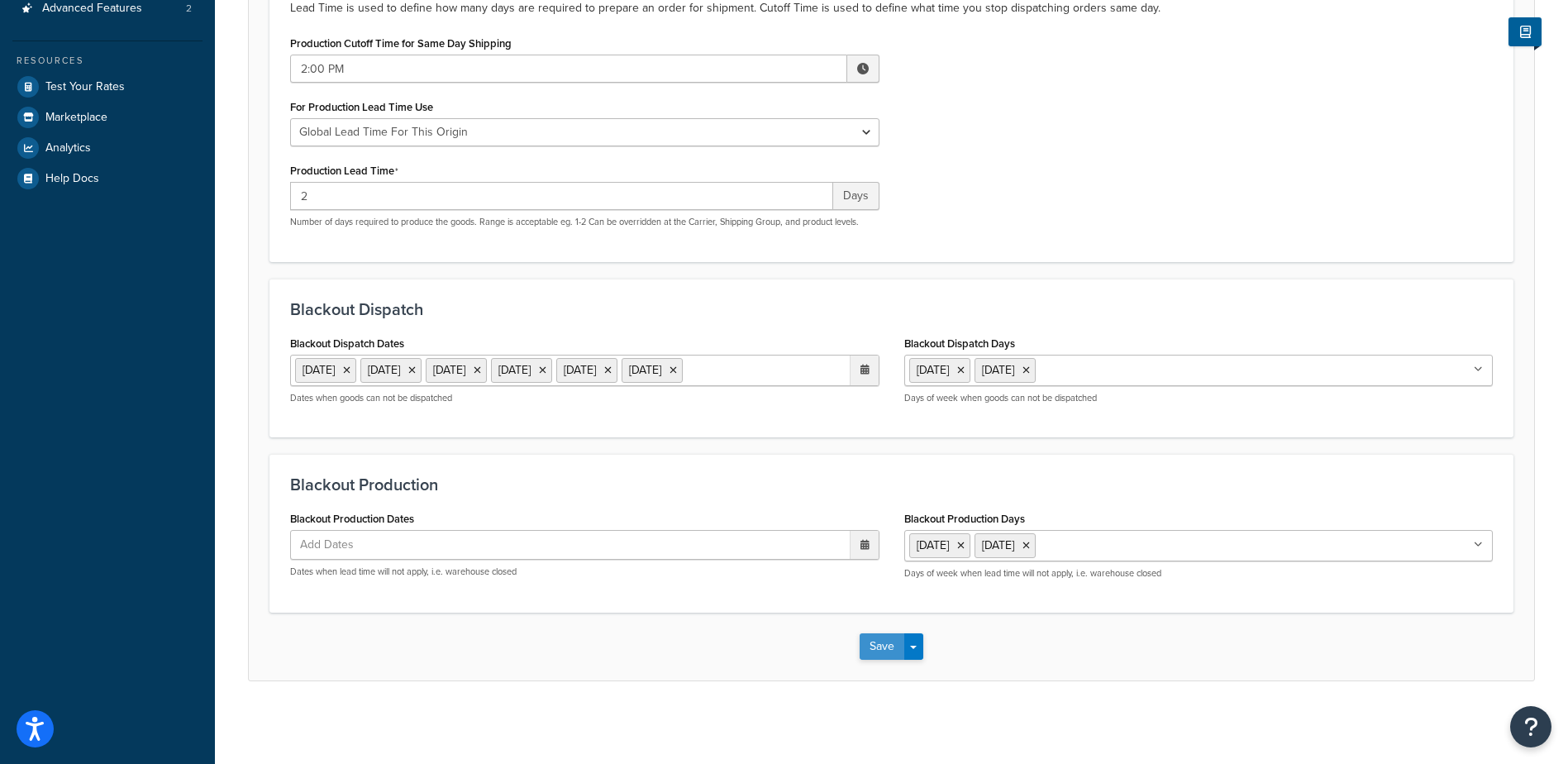
click at [879, 651] on button "Save" at bounding box center [882, 646] width 45 height 27
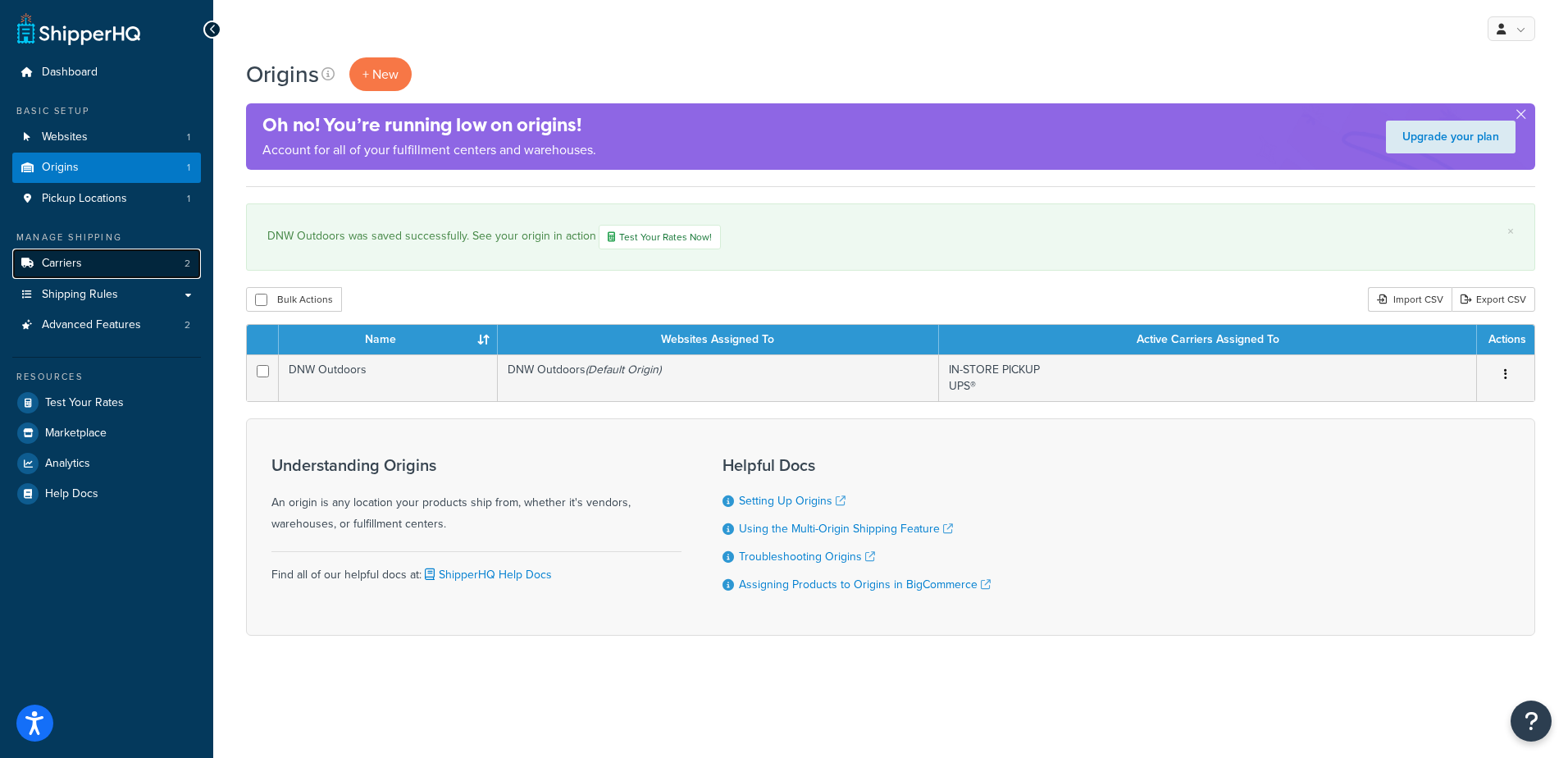
click at [91, 260] on link "Carriers 2" at bounding box center [106, 264] width 189 height 30
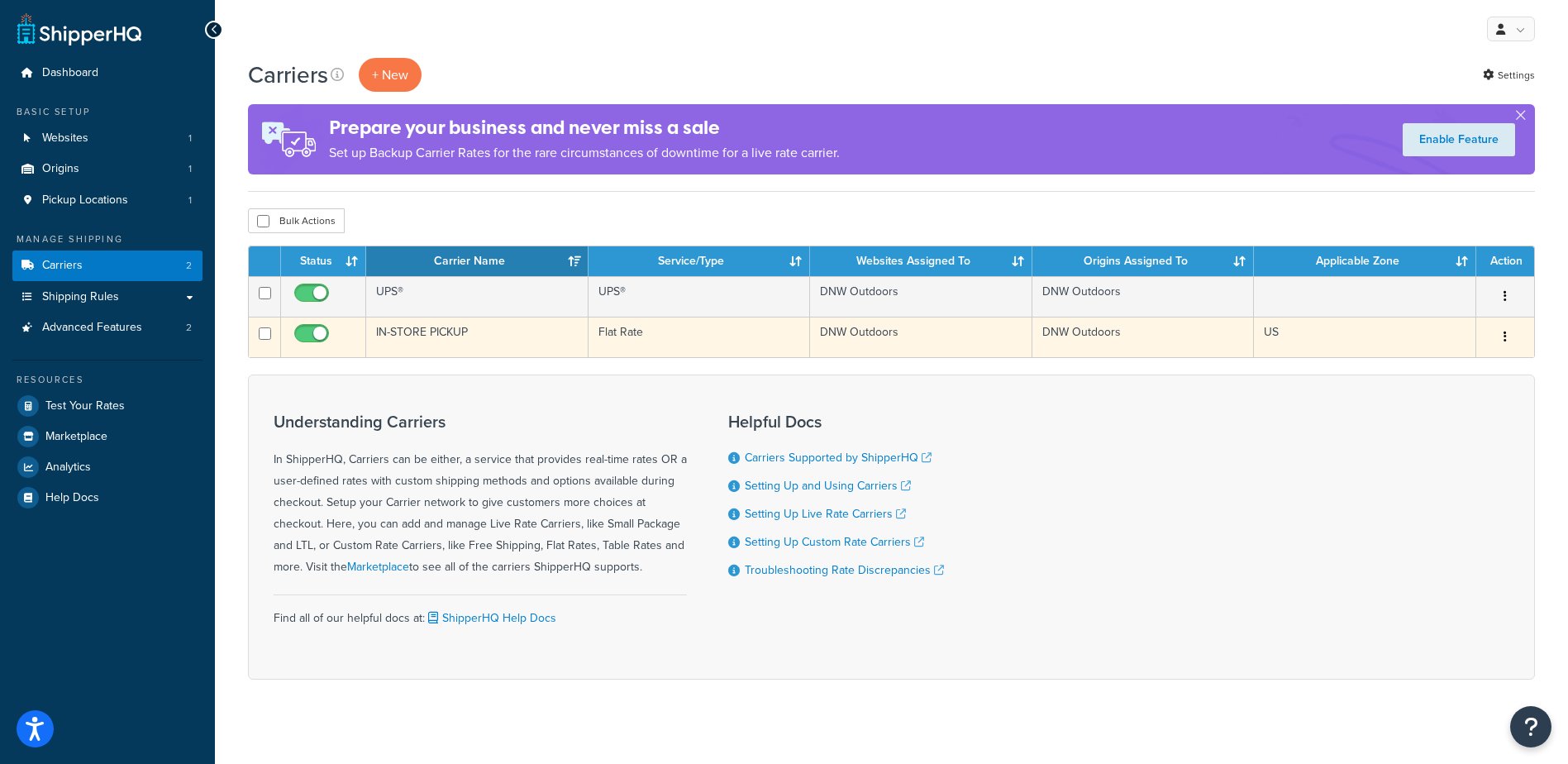
click at [422, 329] on td "IN-STORE PICKUP" at bounding box center [478, 336] width 223 height 41
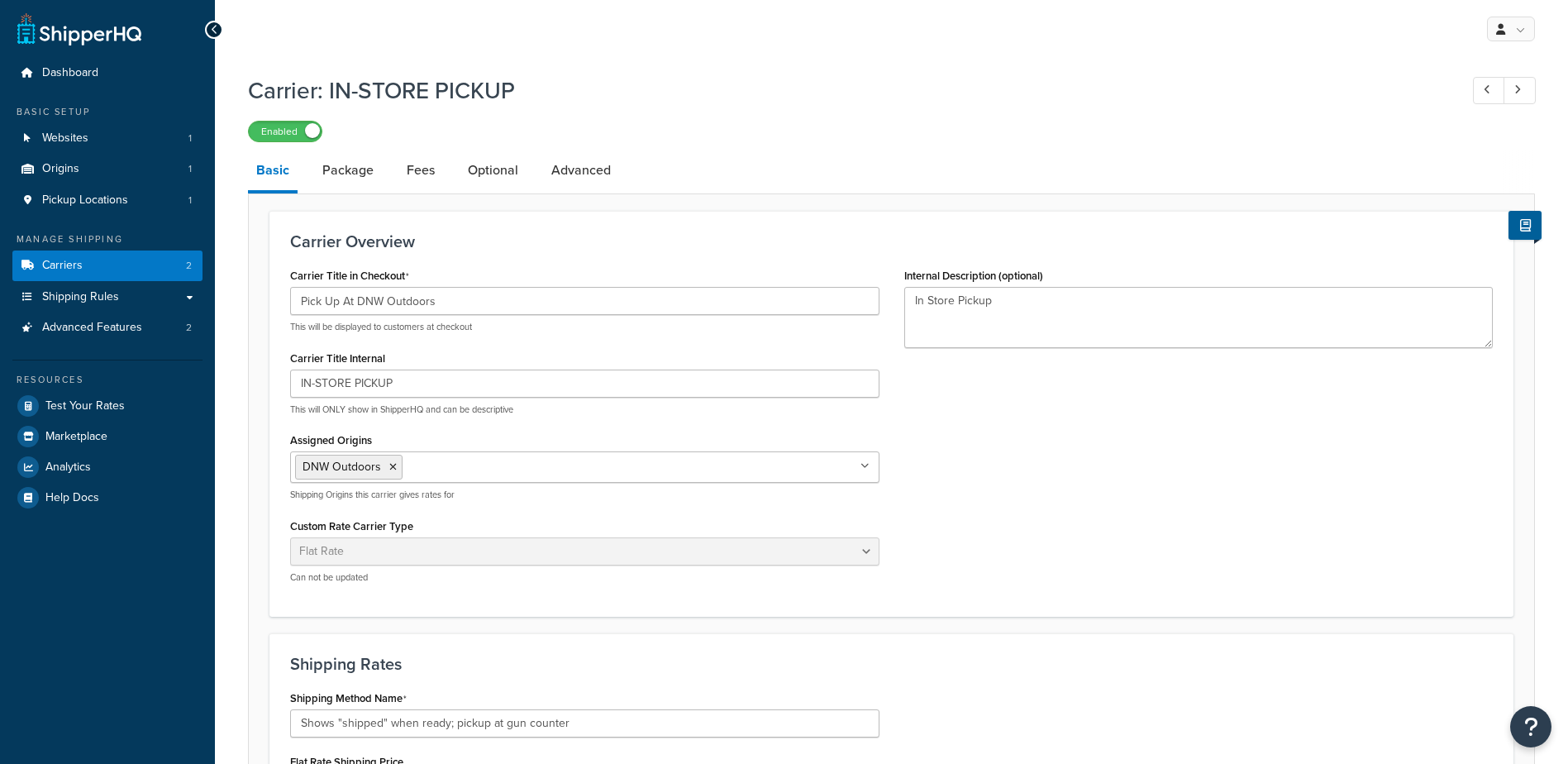
select select "flat"
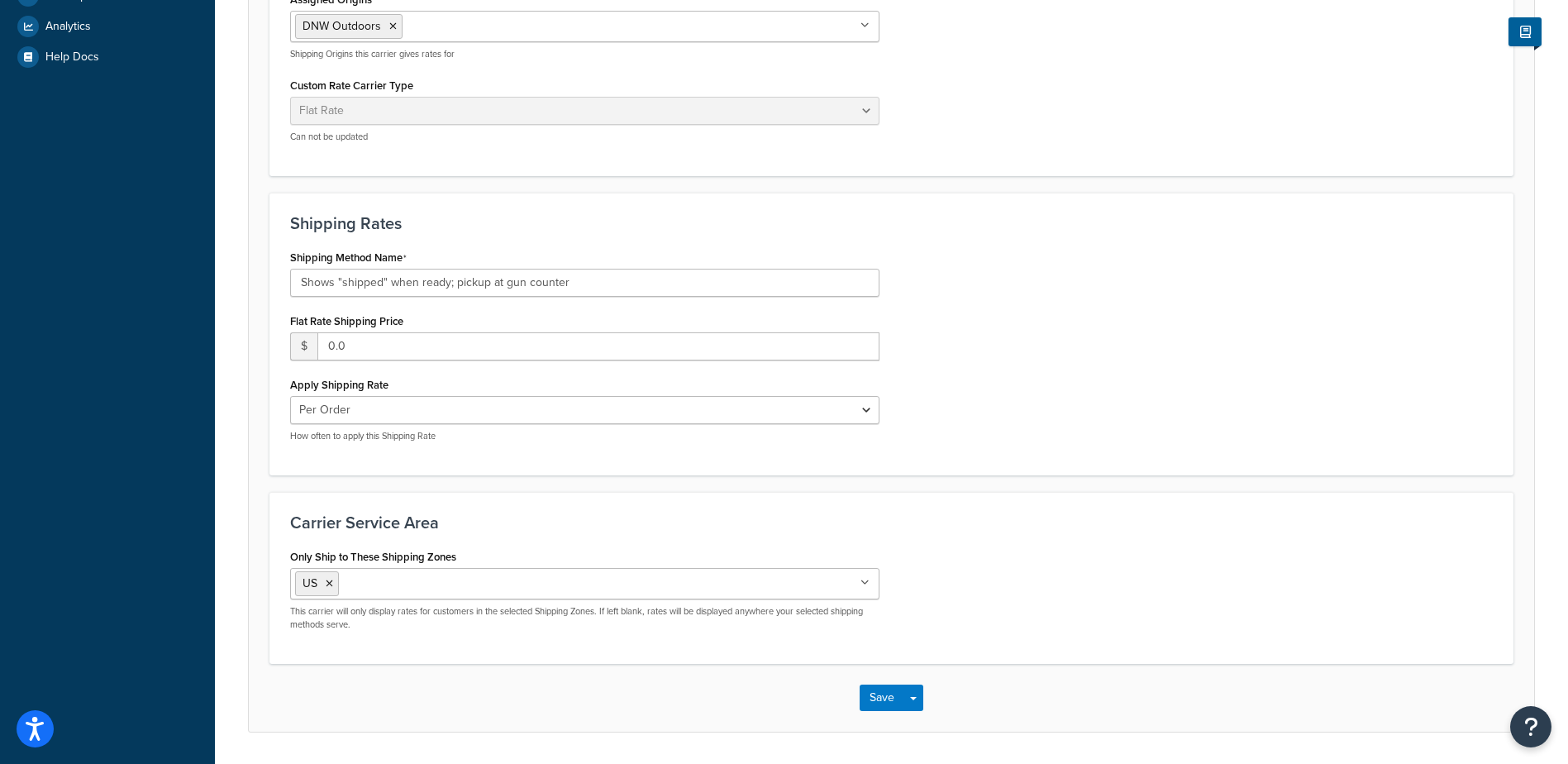
scroll to position [493, 0]
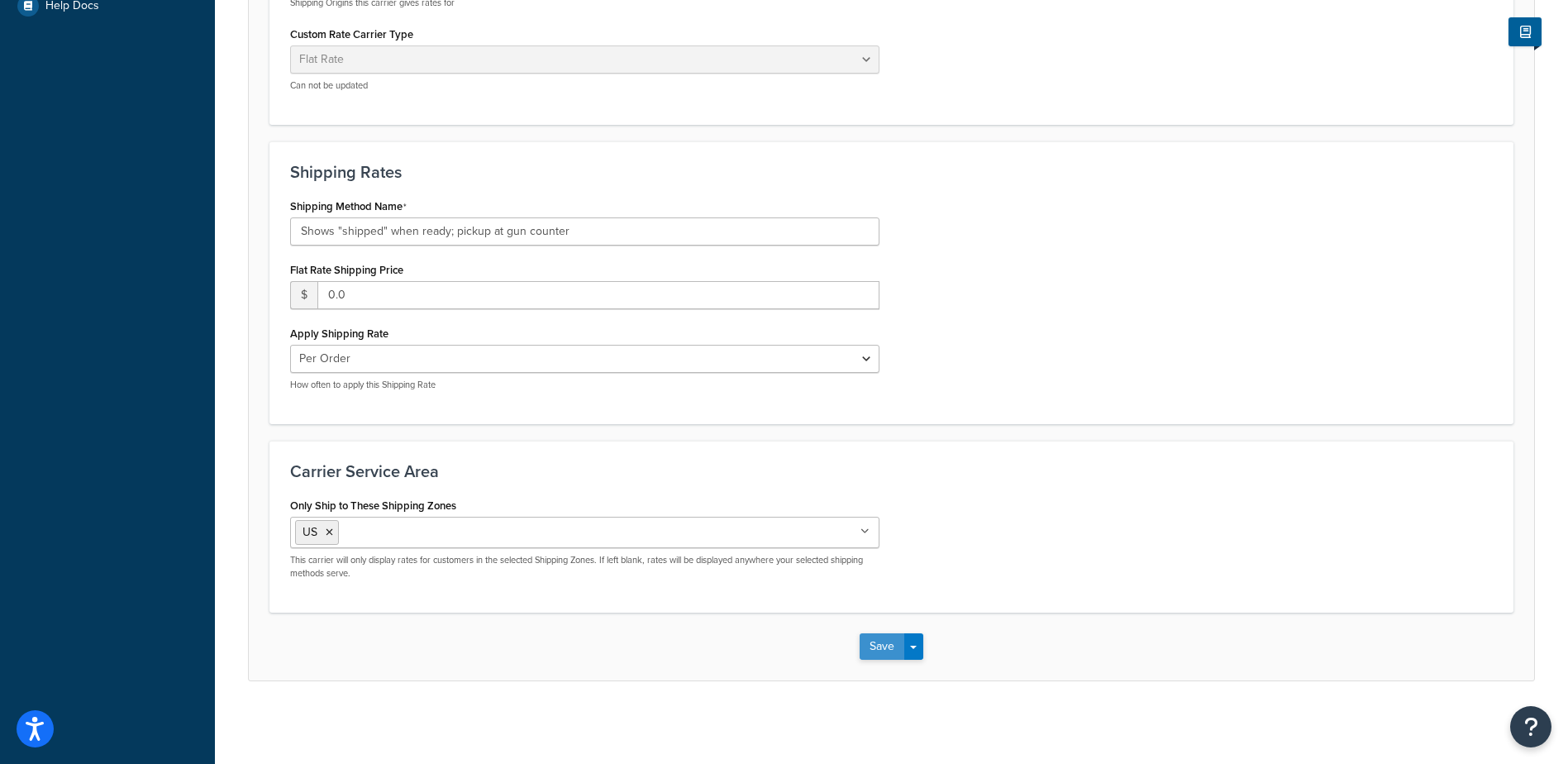
click at [888, 649] on button "Save" at bounding box center [882, 646] width 45 height 27
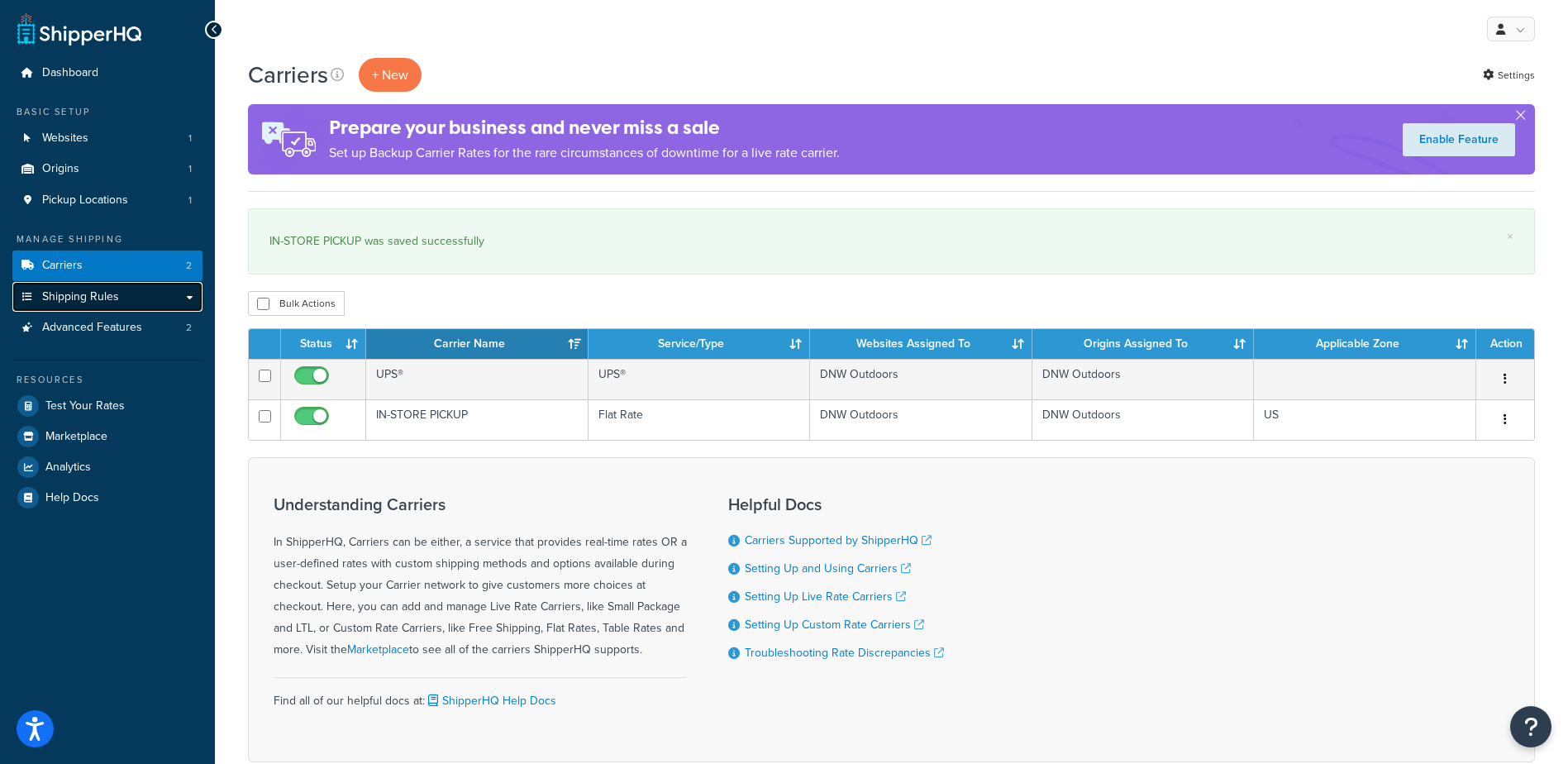
click at [86, 285] on link "Shipping Rules" at bounding box center [107, 296] width 190 height 31
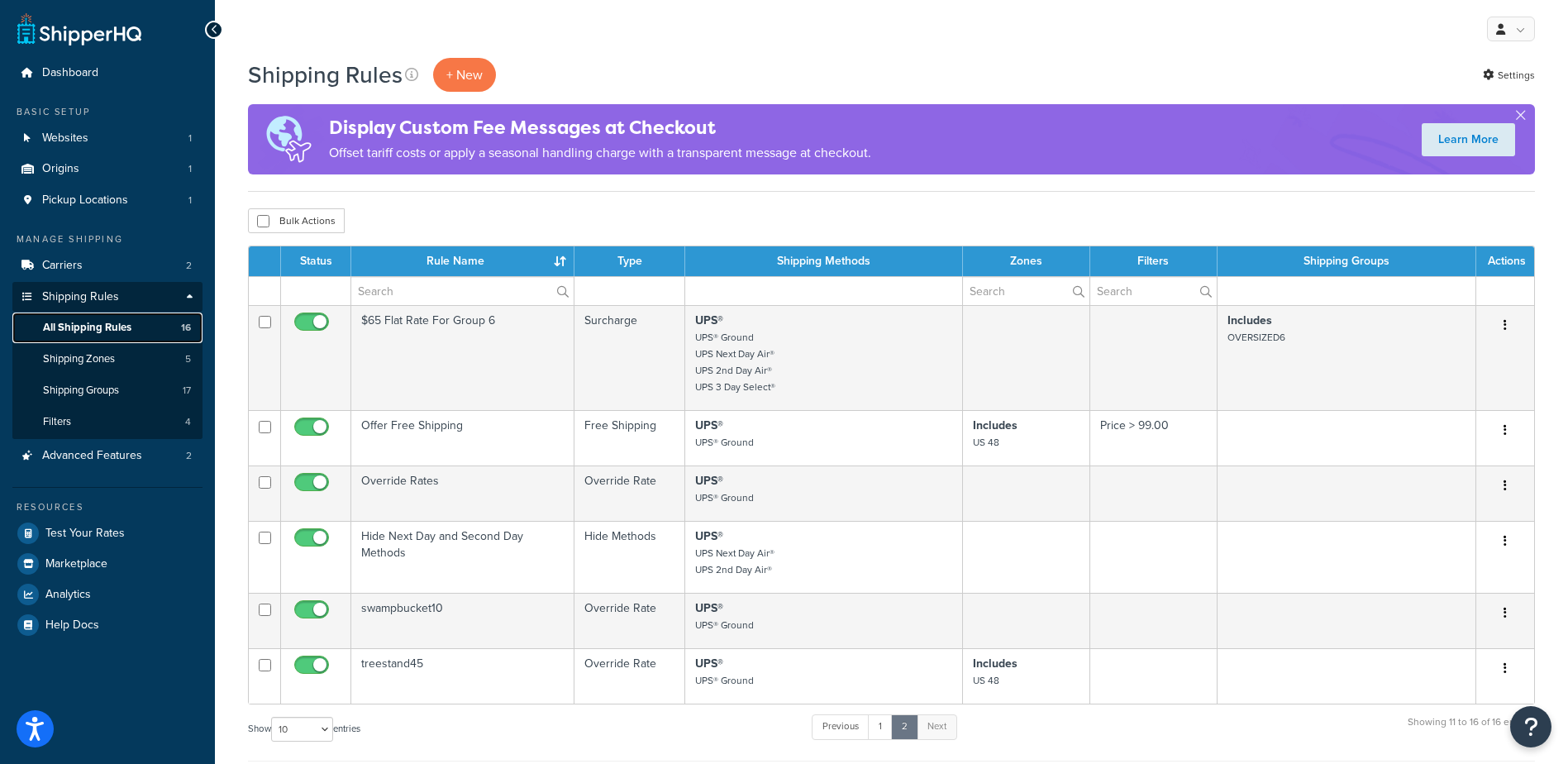
click at [96, 324] on span "All Shipping Rules" at bounding box center [87, 327] width 89 height 14
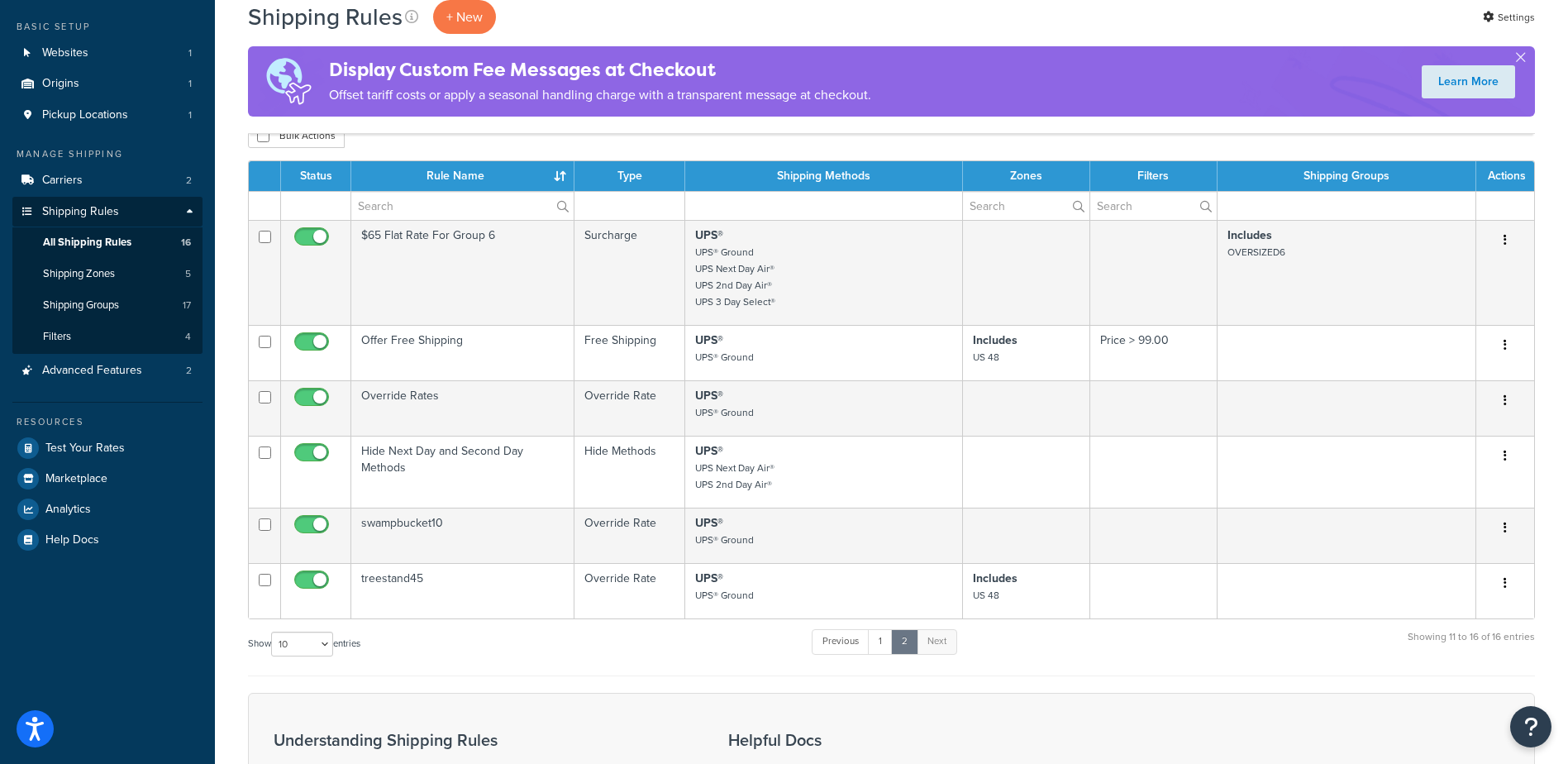
scroll to position [77, 0]
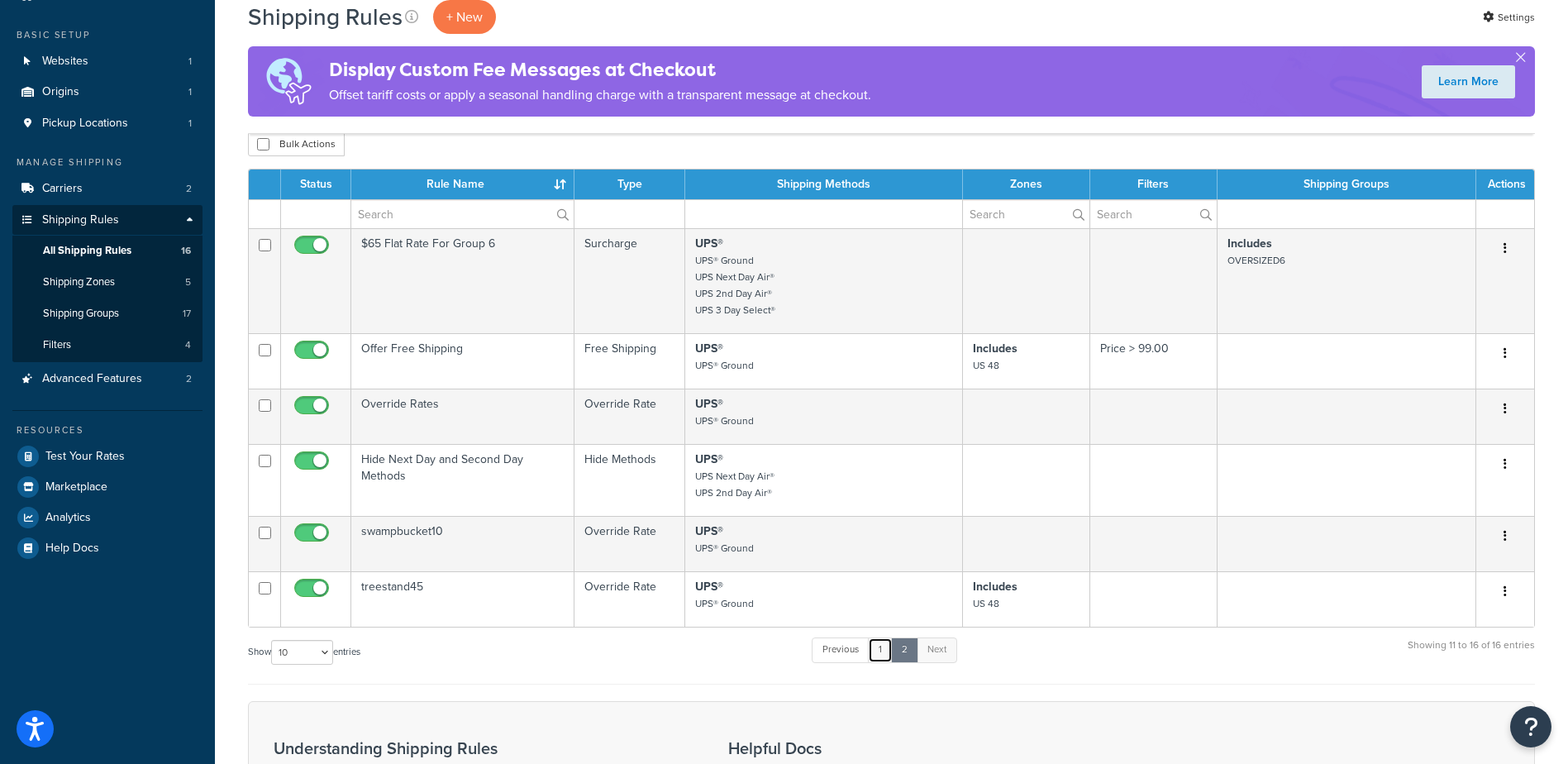
click at [883, 654] on link "1" at bounding box center [880, 649] width 25 height 25
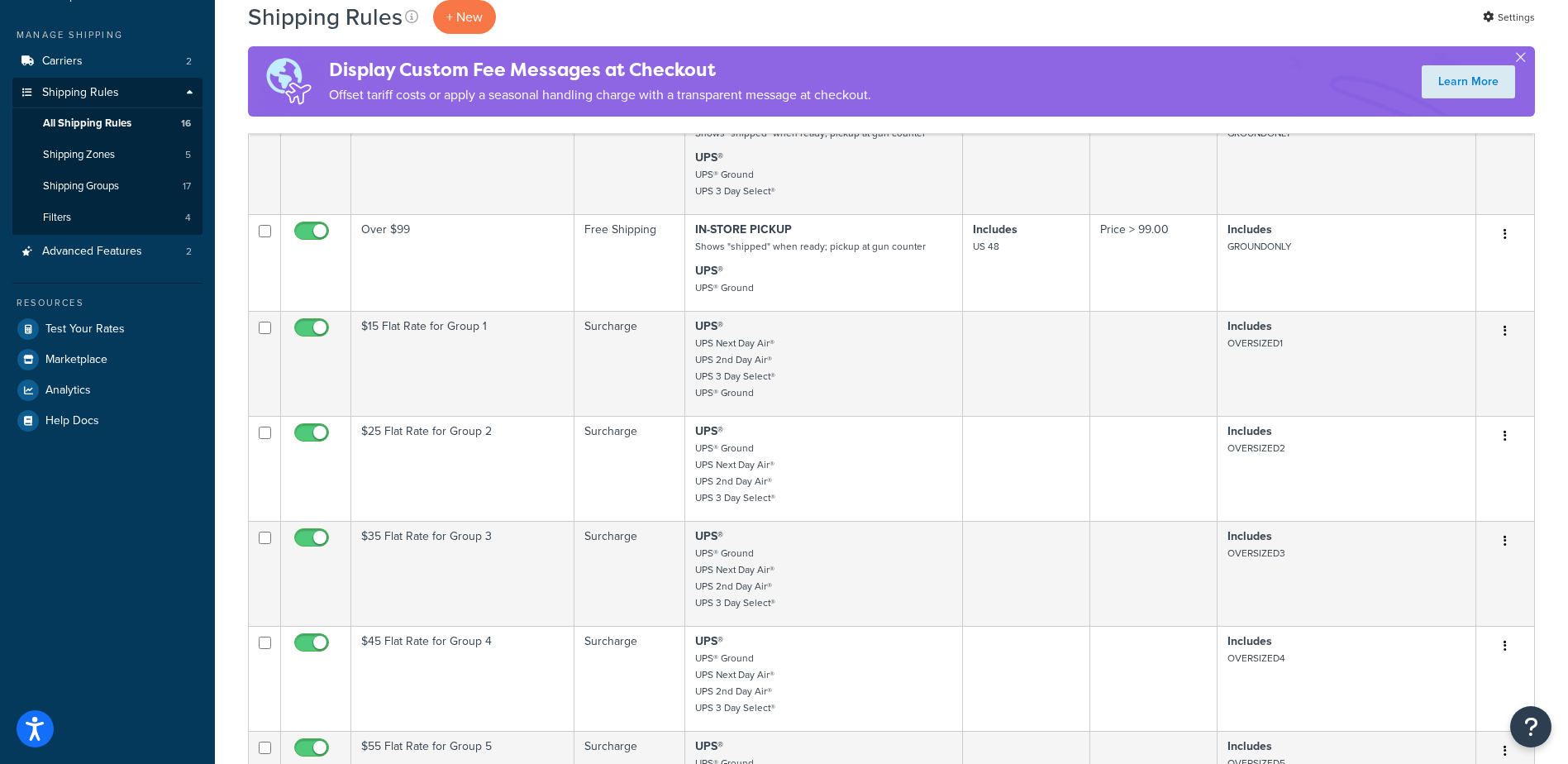
scroll to position [51, 0]
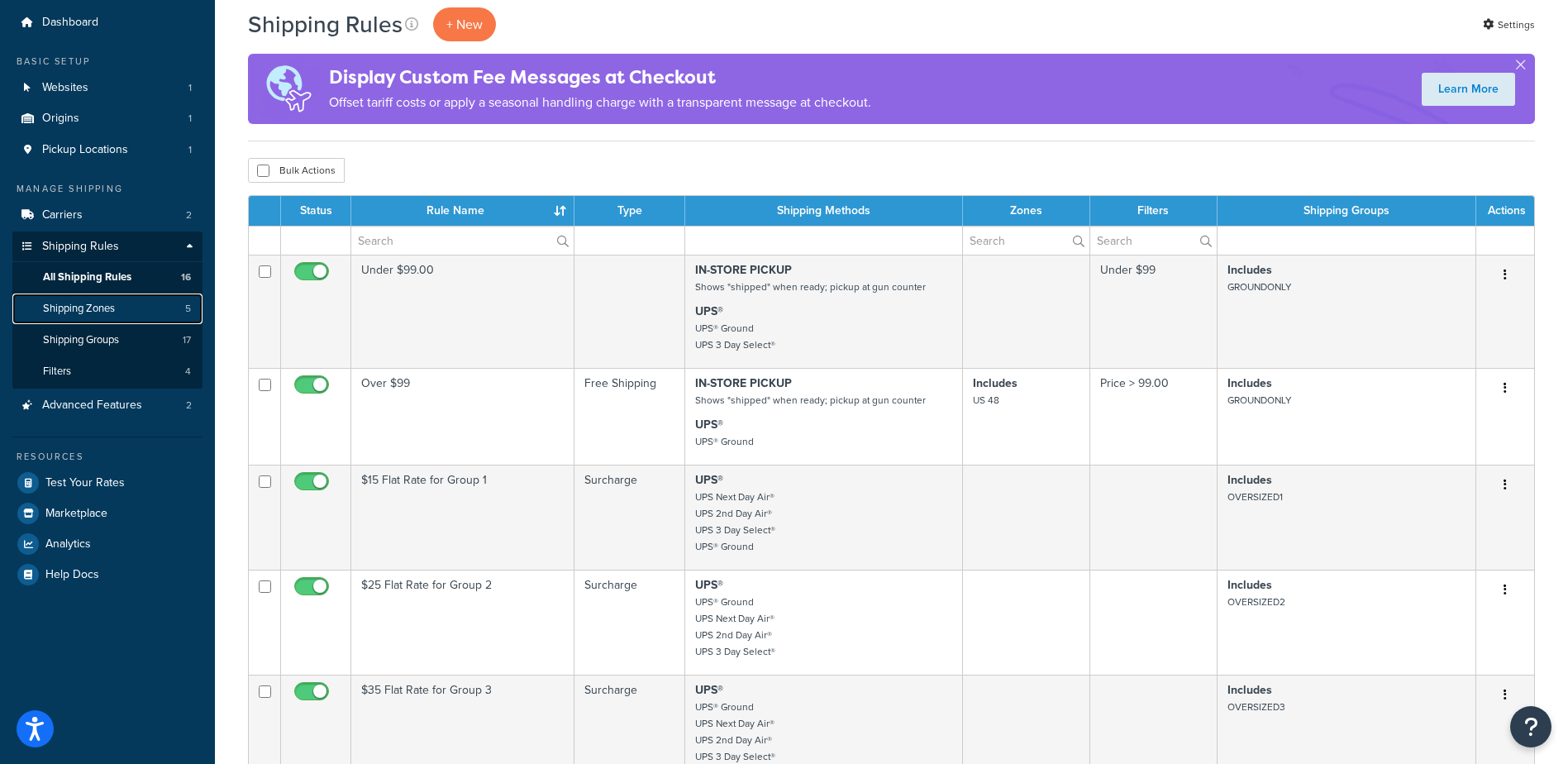
click at [94, 316] on link "Shipping Zones 5" at bounding box center [107, 308] width 190 height 31
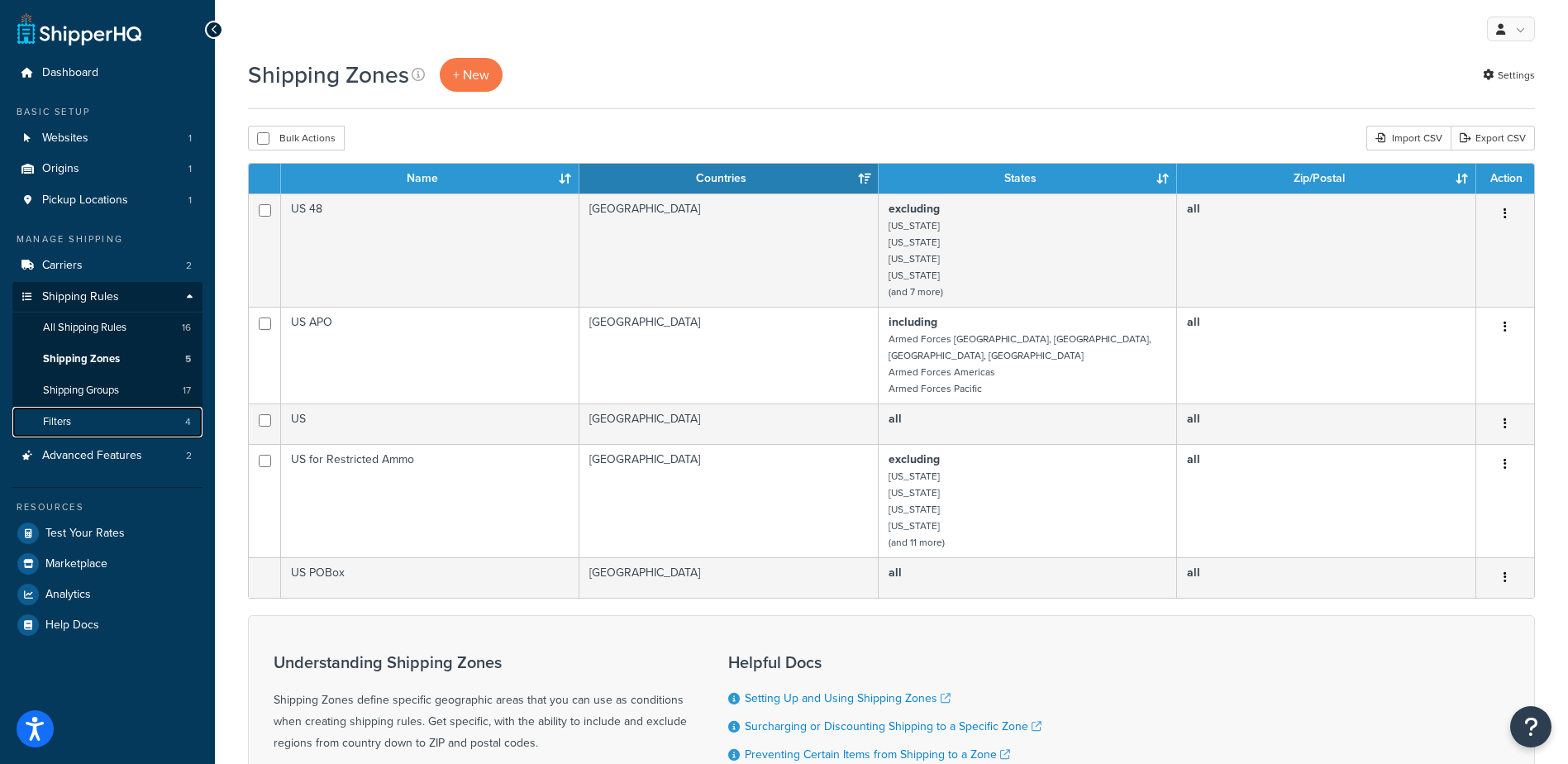
click at [101, 419] on link "Filters 4" at bounding box center [107, 422] width 190 height 31
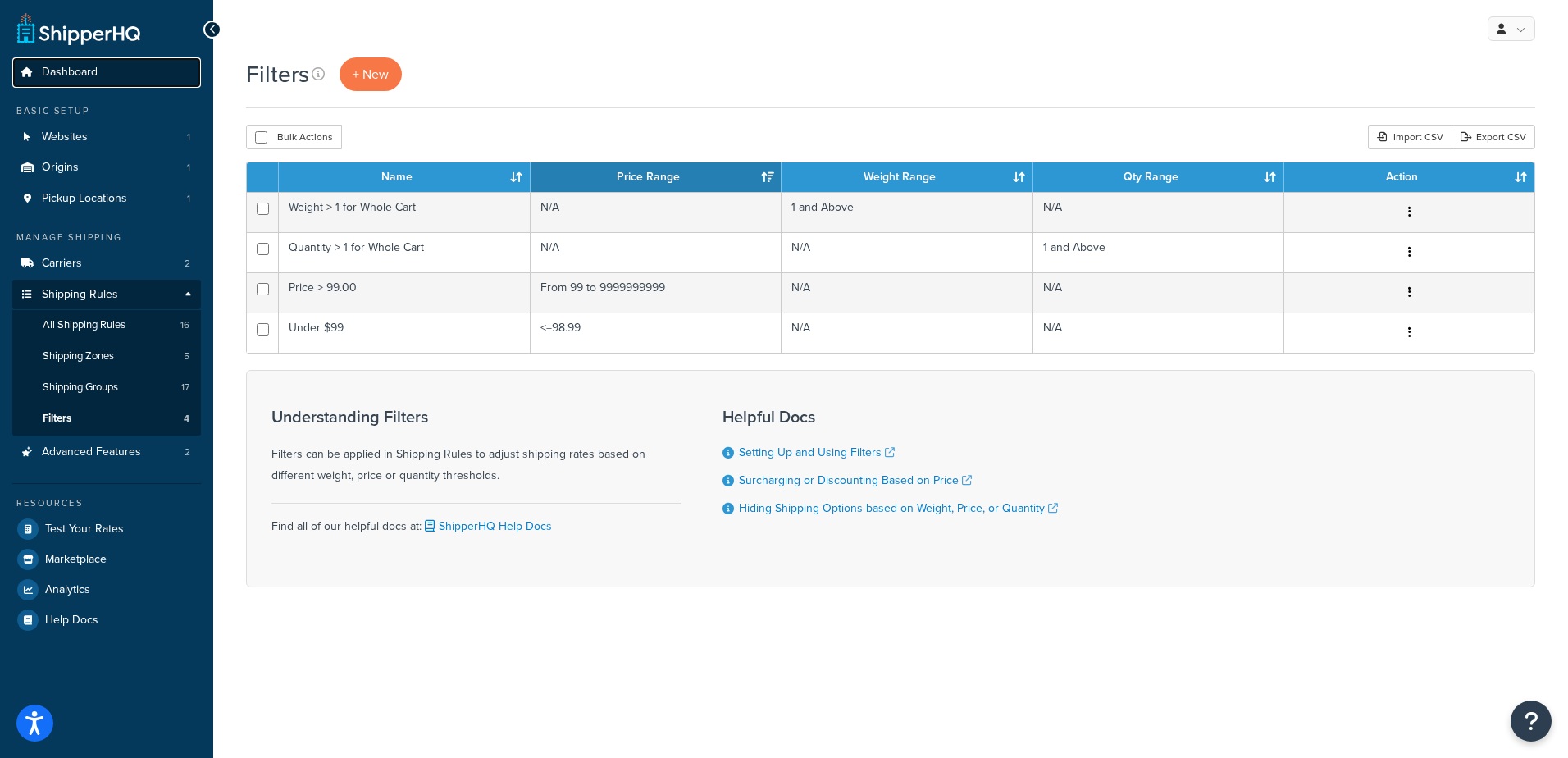
click at [62, 71] on span "Dashboard" at bounding box center [70, 73] width 56 height 14
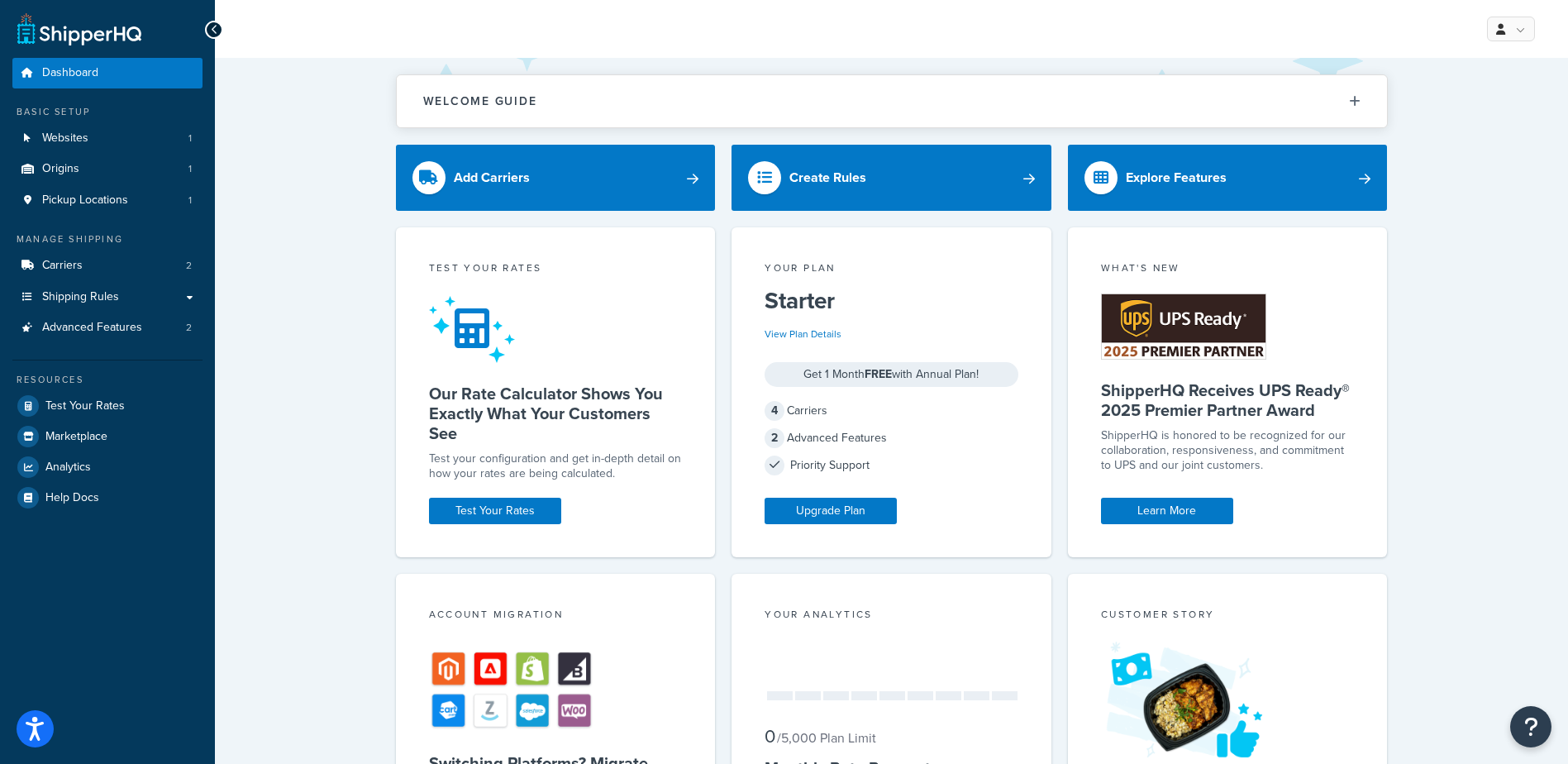
click at [73, 34] on link at bounding box center [79, 29] width 124 height 33
click at [74, 26] on link at bounding box center [79, 29] width 124 height 33
